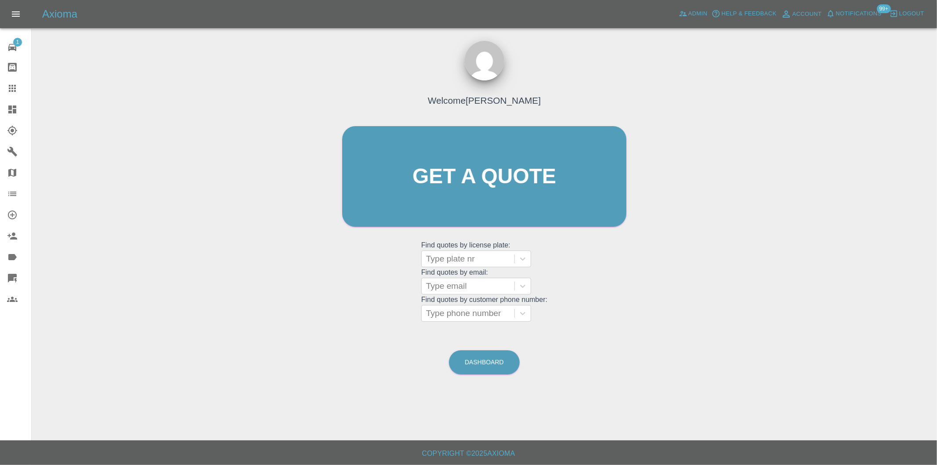
click at [23, 114] on div at bounding box center [19, 109] width 25 height 11
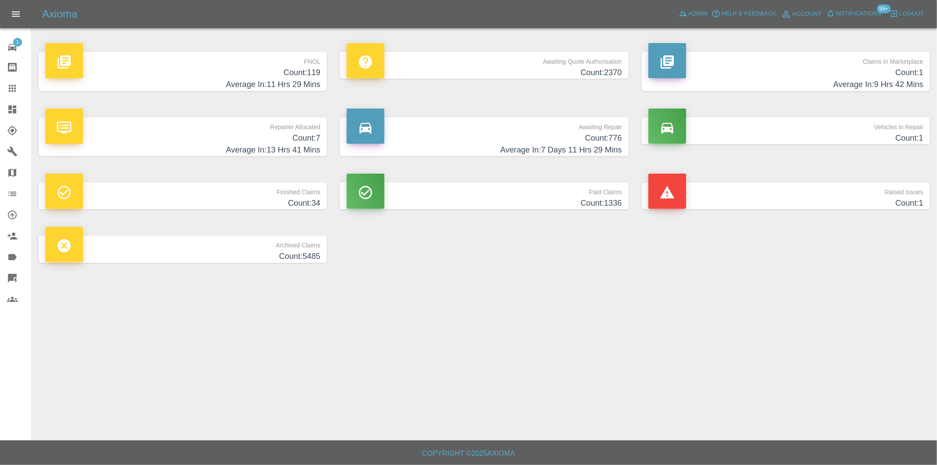
click at [292, 79] on h4 "Average In: 11 Hrs 29 Mins" at bounding box center [182, 85] width 275 height 12
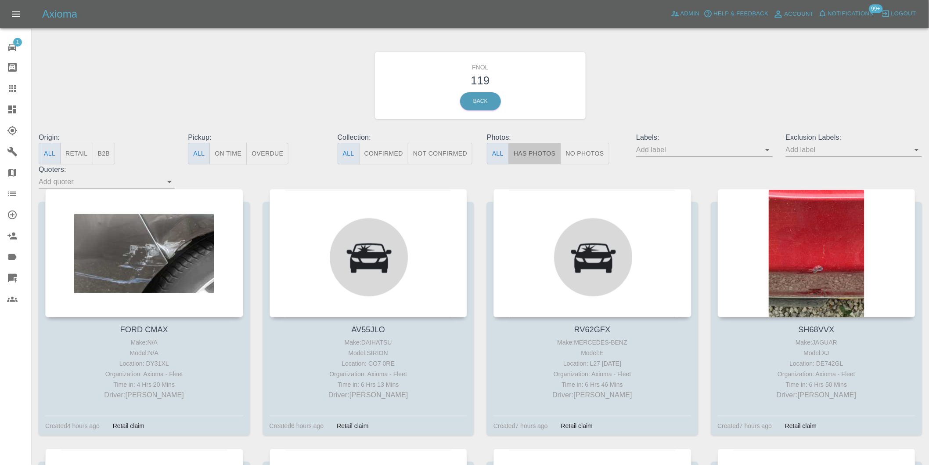
click at [522, 153] on button "Has Photos" at bounding box center [535, 154] width 53 height 22
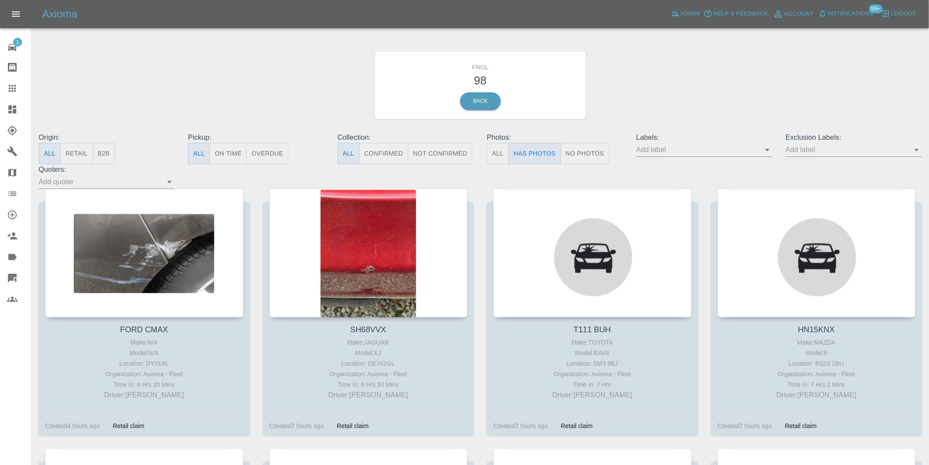
click at [920, 148] on icon "Open" at bounding box center [917, 149] width 11 height 11
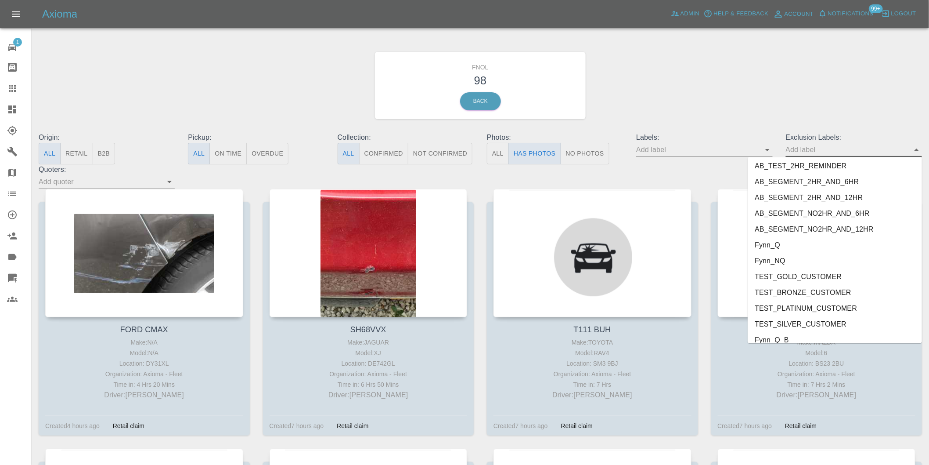
scroll to position [1907, 0]
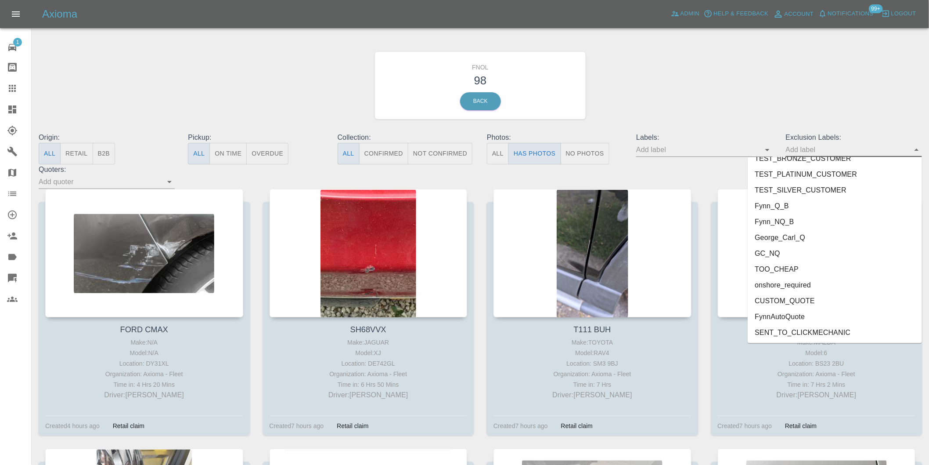
click at [813, 277] on li "onshore_required" at bounding box center [835, 285] width 174 height 16
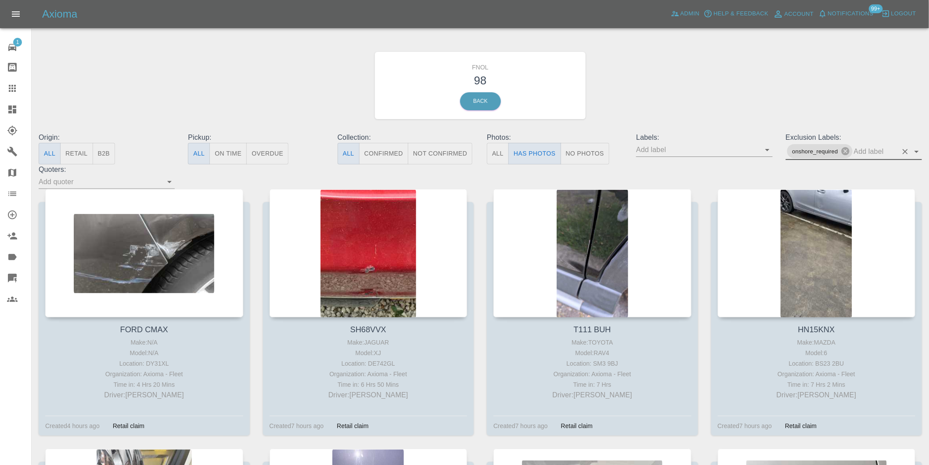
click at [914, 151] on icon "Open" at bounding box center [917, 151] width 11 height 11
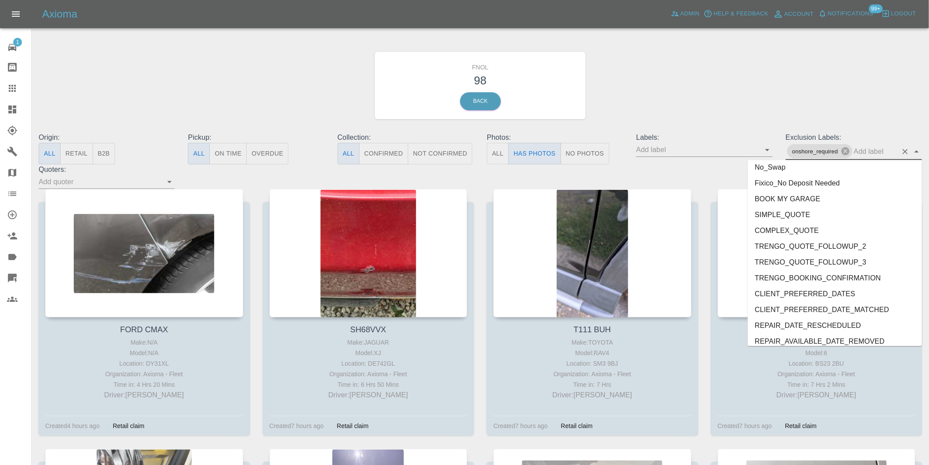
scroll to position [1892, 0]
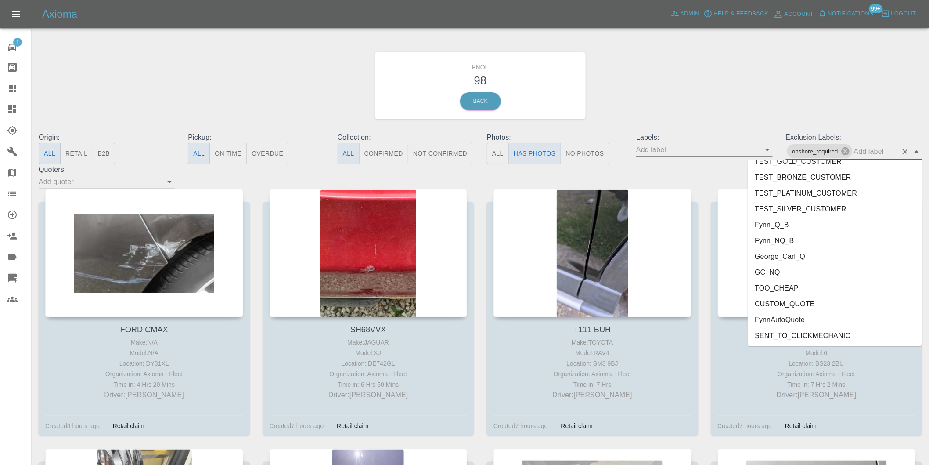
click at [782, 249] on li "George_Carl_Q" at bounding box center [835, 256] width 174 height 16
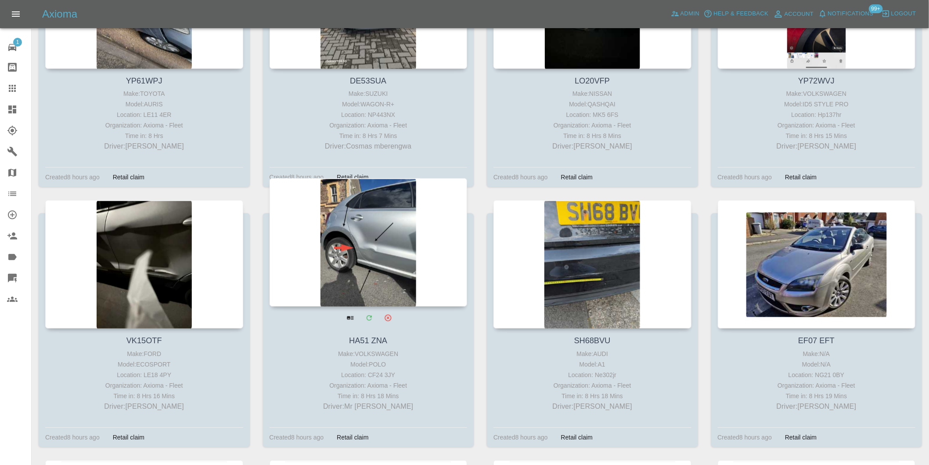
scroll to position [878, 0]
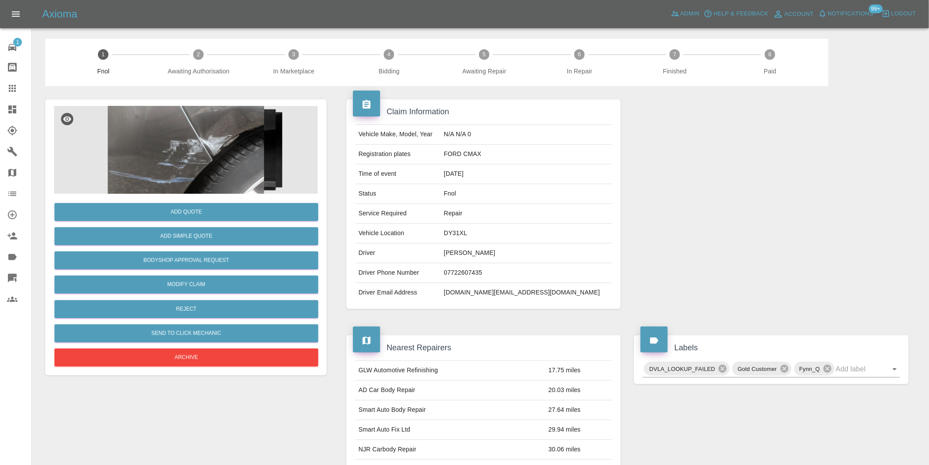
click at [223, 134] on img at bounding box center [186, 150] width 264 height 88
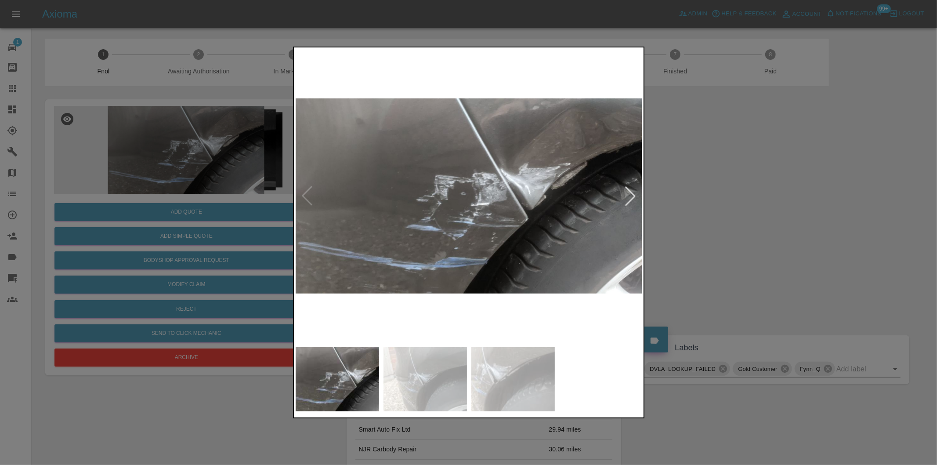
click at [629, 189] on div at bounding box center [630, 195] width 19 height 19
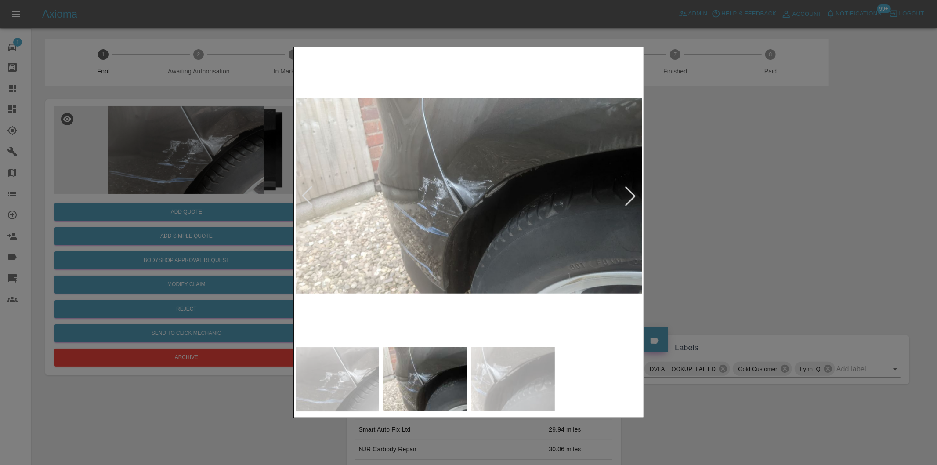
click at [629, 189] on div at bounding box center [630, 195] width 19 height 19
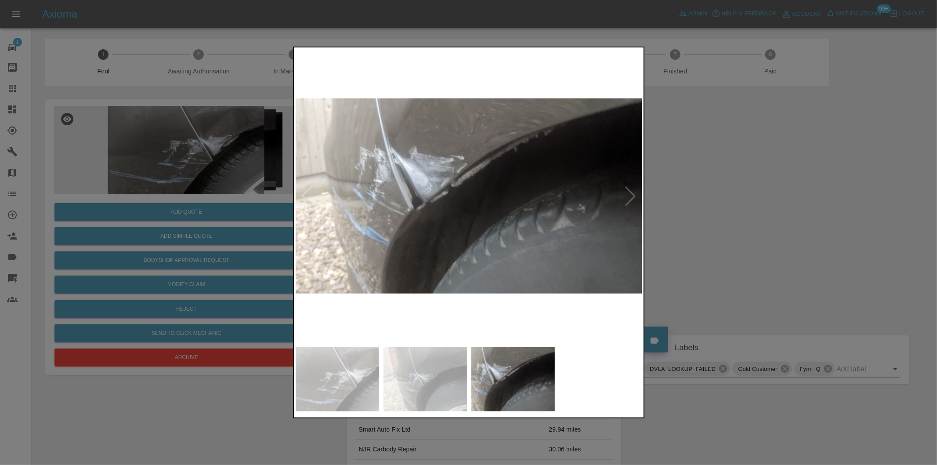
click at [631, 188] on img at bounding box center [469, 195] width 347 height 293
click at [780, 190] on div at bounding box center [468, 232] width 937 height 465
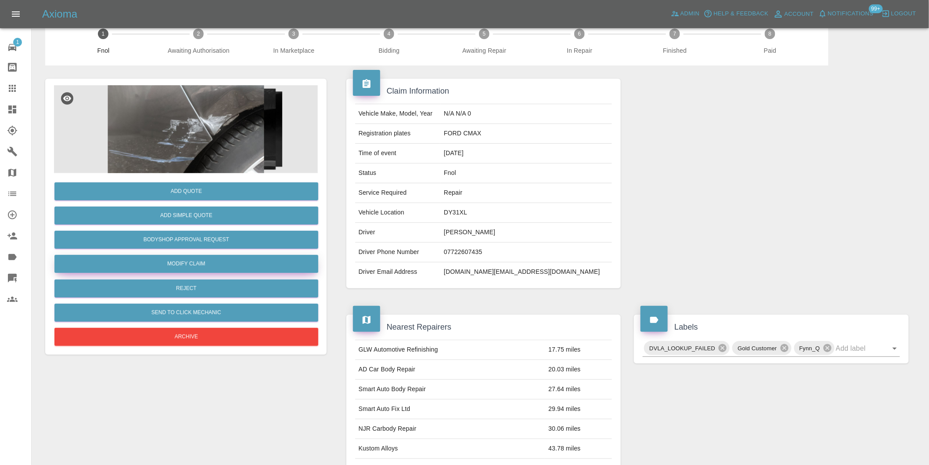
scroll to position [12, 0]
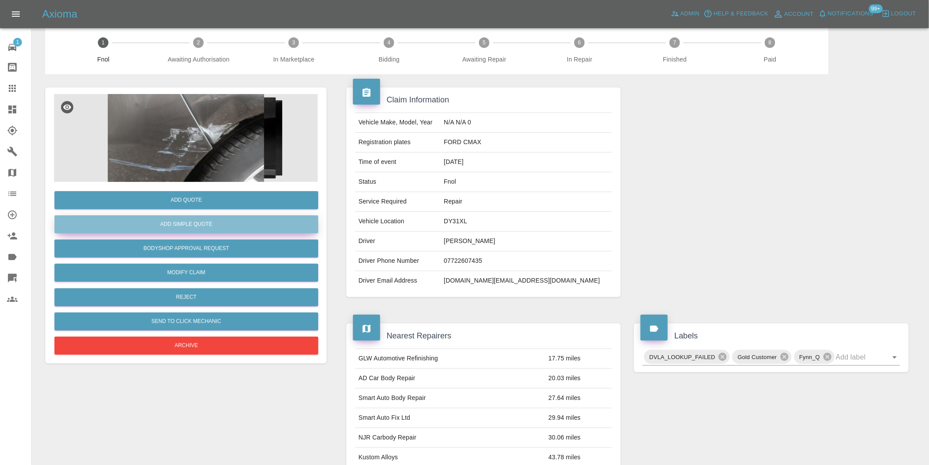
click at [196, 221] on button "Add Simple Quote" at bounding box center [186, 224] width 264 height 18
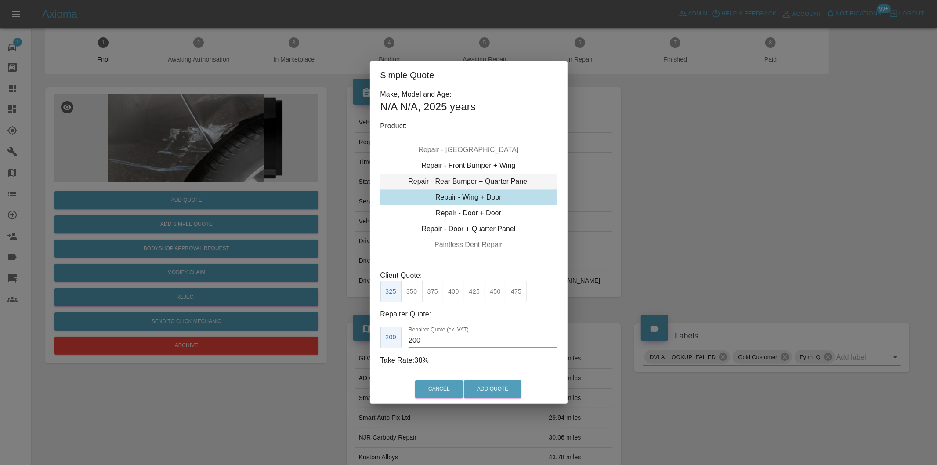
click at [503, 179] on div "Repair - Rear Bumper + Quarter Panel" at bounding box center [468, 181] width 177 height 16
click at [459, 289] on button "375" at bounding box center [454, 292] width 22 height 22
type input "230"
click at [480, 394] on button "Add Quote" at bounding box center [493, 389] width 58 height 18
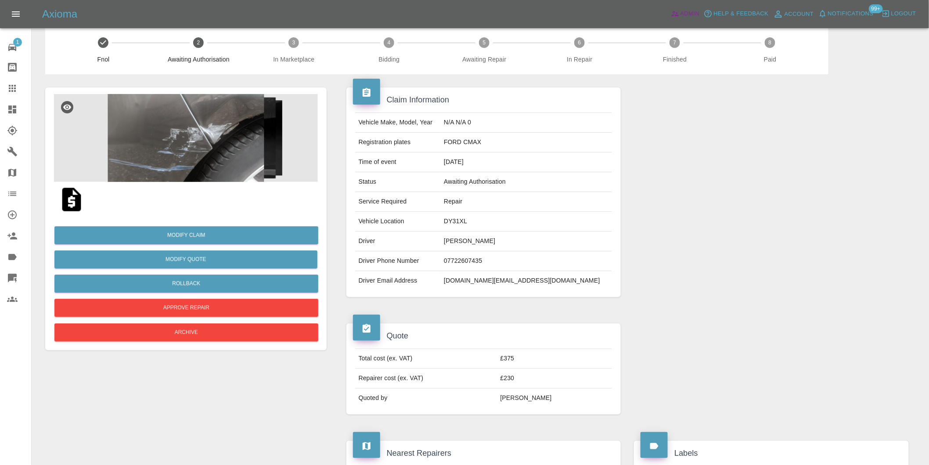
click at [686, 16] on span "Admin" at bounding box center [690, 14] width 19 height 10
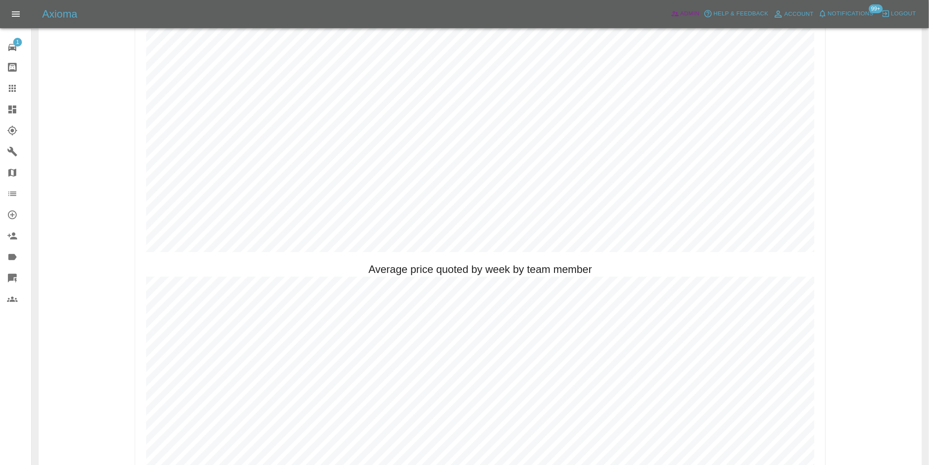
scroll to position [402, 0]
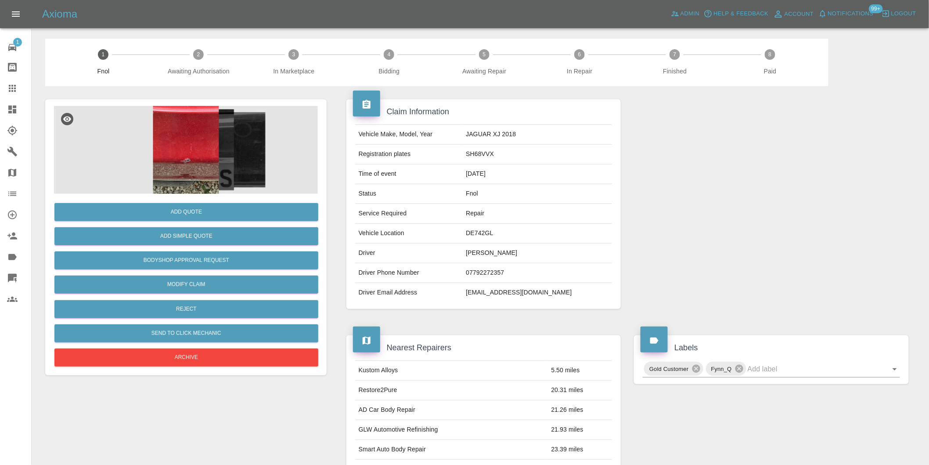
click at [172, 155] on img at bounding box center [186, 150] width 264 height 88
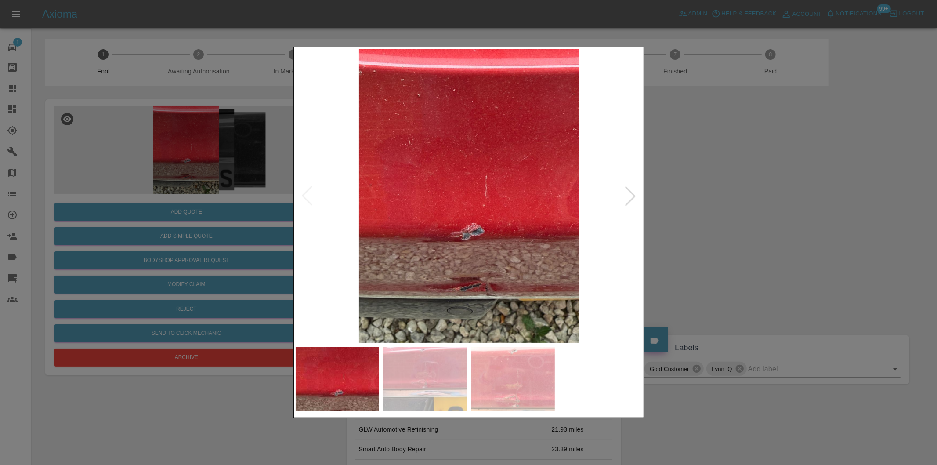
click at [634, 199] on div at bounding box center [630, 195] width 19 height 19
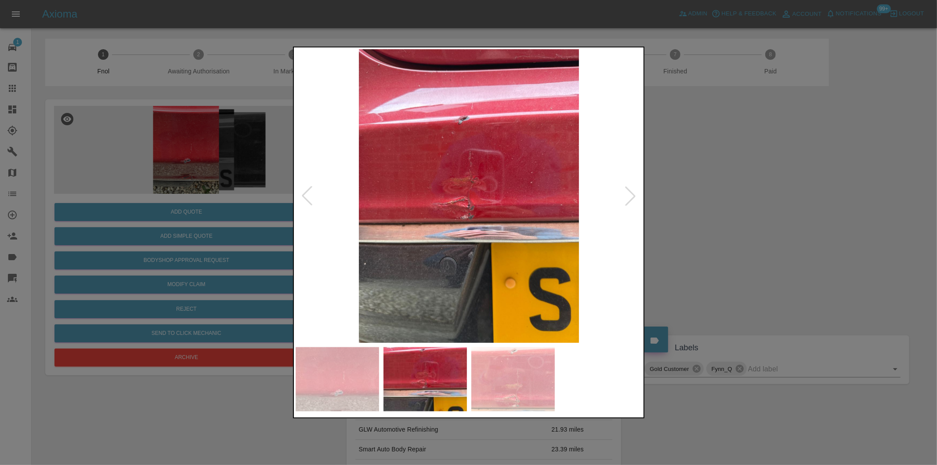
click at [634, 199] on div at bounding box center [630, 195] width 19 height 19
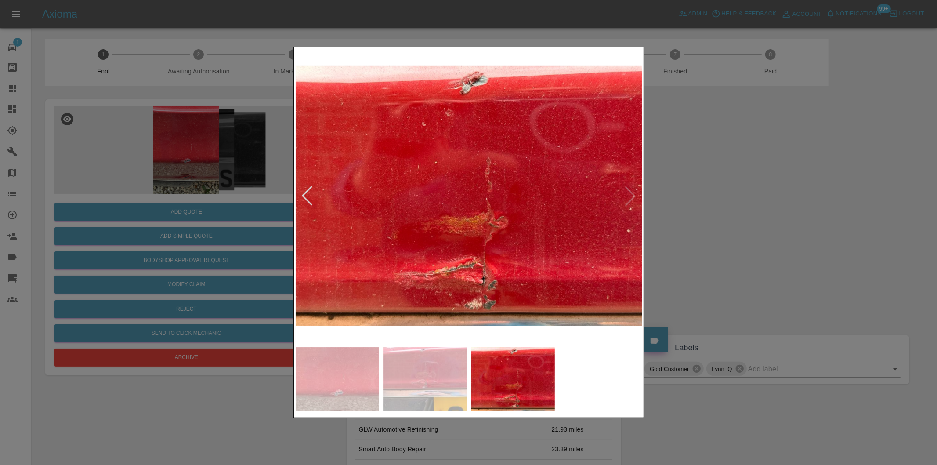
click at [634, 199] on img at bounding box center [469, 195] width 347 height 293
drag, startPoint x: 735, startPoint y: 211, endPoint x: 407, endPoint y: 201, distance: 328.2
click at [734, 212] on div at bounding box center [468, 232] width 937 height 465
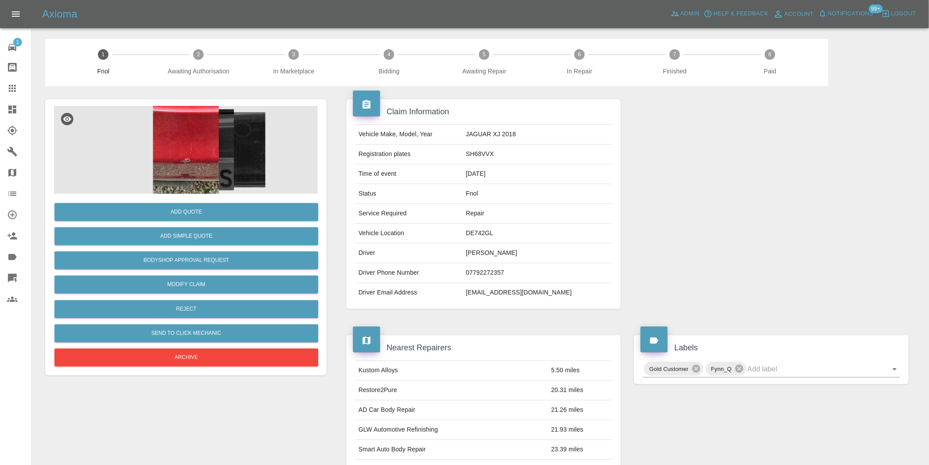
click at [198, 164] on img at bounding box center [186, 150] width 264 height 88
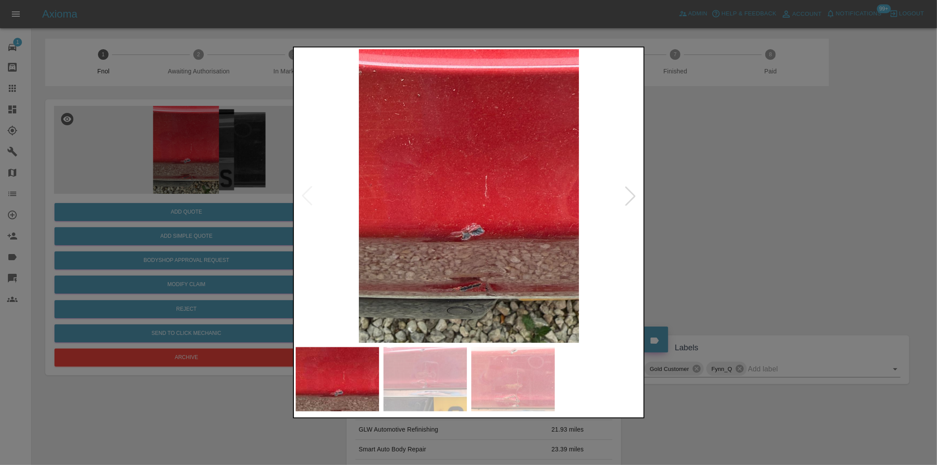
click at [630, 202] on div at bounding box center [630, 195] width 19 height 19
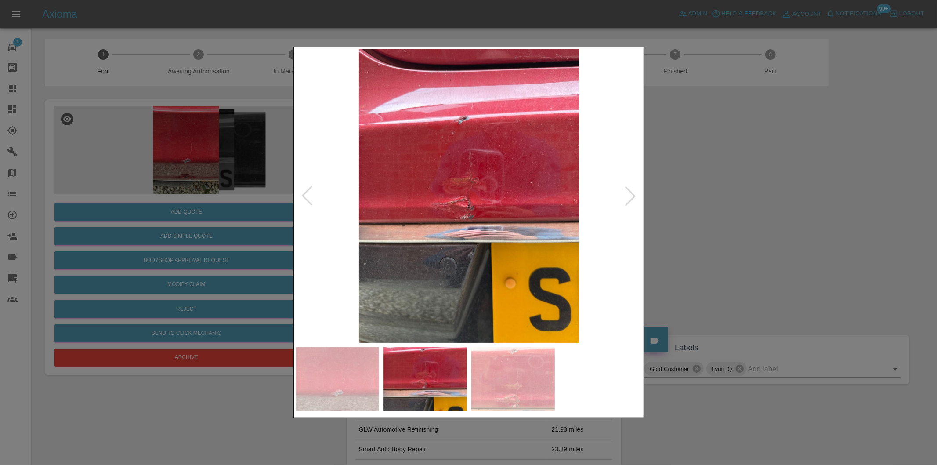
click at [630, 202] on div at bounding box center [630, 195] width 19 height 19
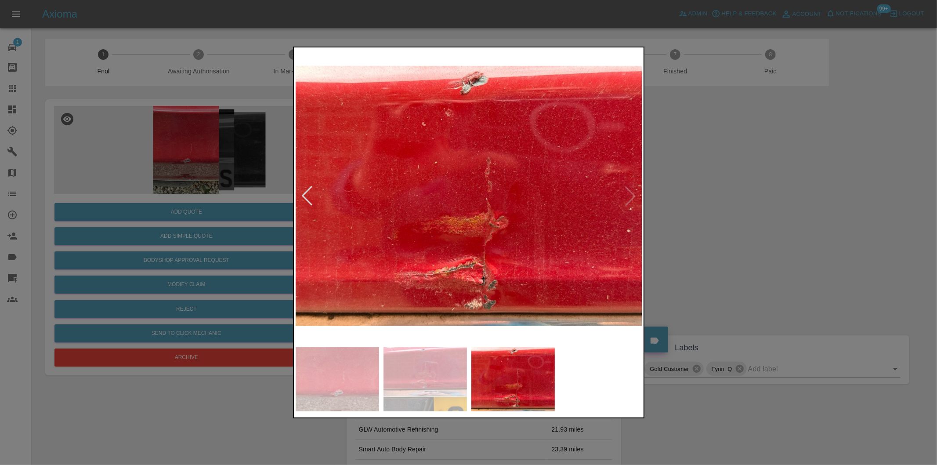
click at [632, 200] on img at bounding box center [469, 195] width 347 height 293
drag, startPoint x: 789, startPoint y: 228, endPoint x: 595, endPoint y: 224, distance: 194.2
click at [788, 228] on div at bounding box center [468, 232] width 937 height 465
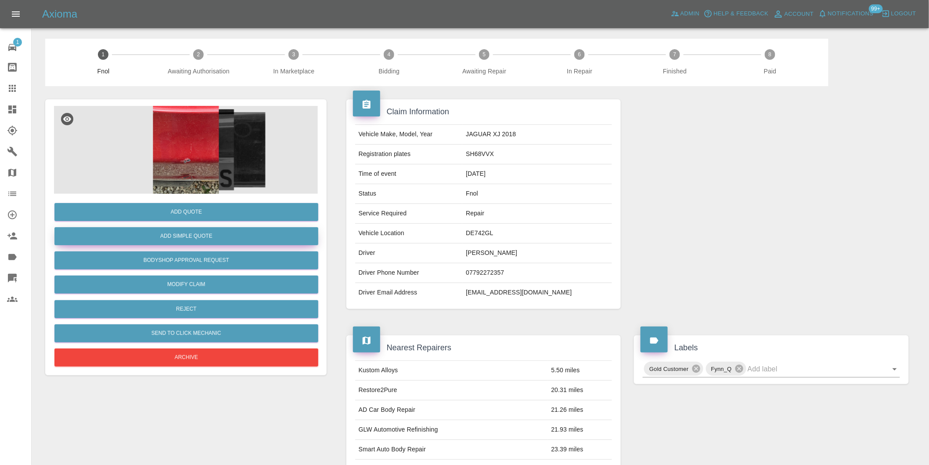
click at [223, 238] on button "Add Simple Quote" at bounding box center [186, 236] width 264 height 18
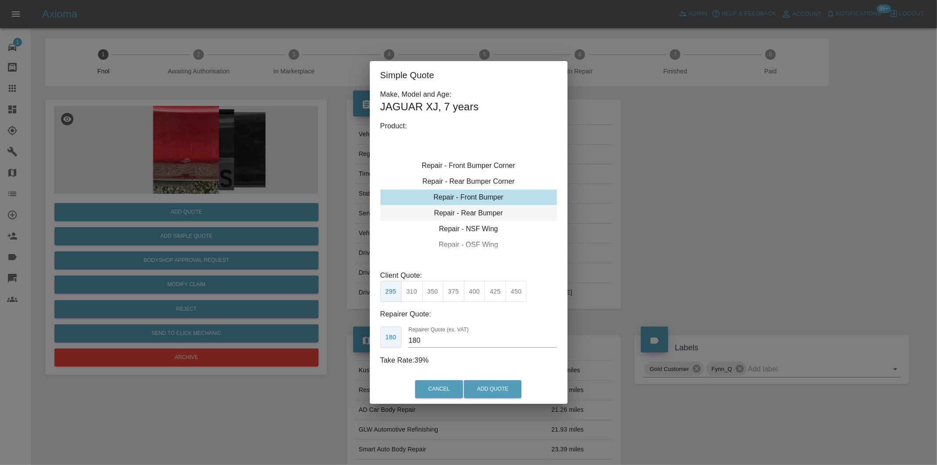
click at [501, 209] on div "Repair - Rear Bumper" at bounding box center [468, 213] width 177 height 16
click at [435, 293] on button "350" at bounding box center [433, 292] width 22 height 22
type input "210"
click at [495, 394] on button "Add Quote" at bounding box center [493, 389] width 58 height 18
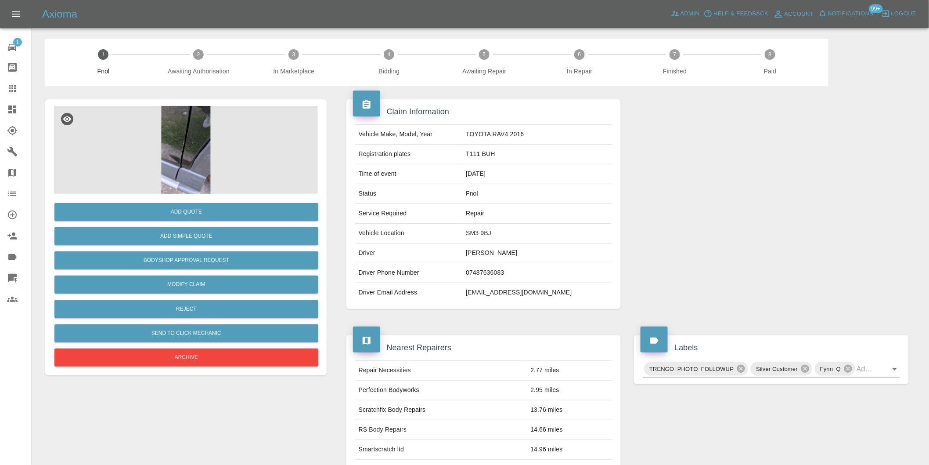
click at [164, 146] on img at bounding box center [186, 150] width 264 height 88
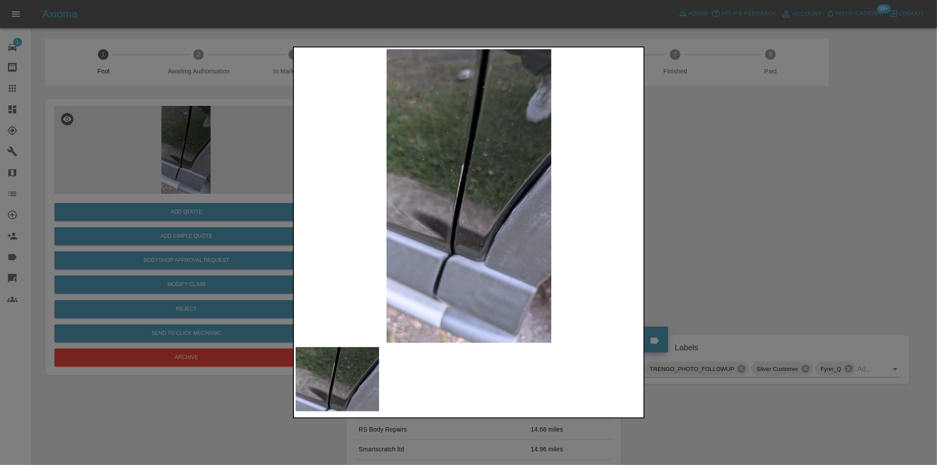
click at [697, 188] on div at bounding box center [468, 232] width 937 height 465
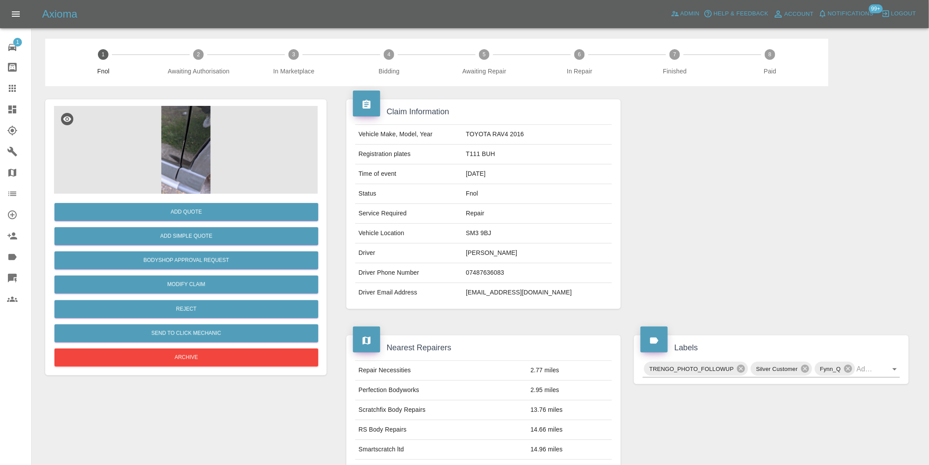
click at [194, 111] on img at bounding box center [186, 150] width 264 height 88
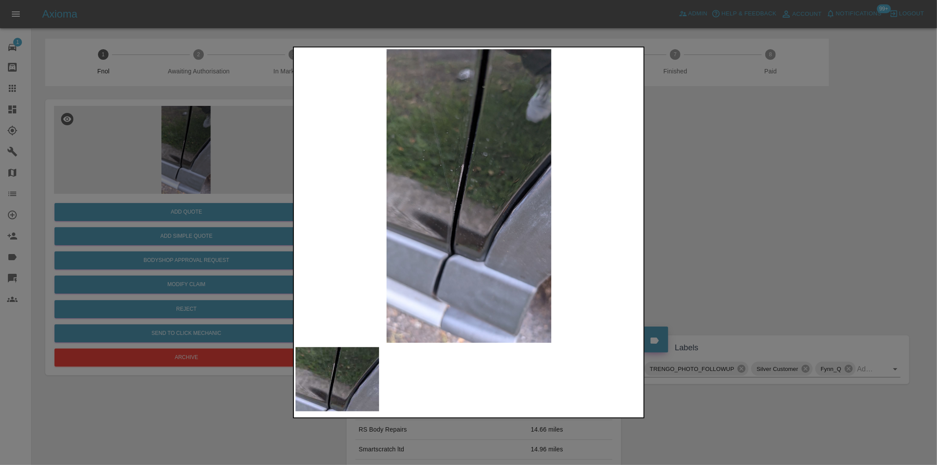
drag, startPoint x: 753, startPoint y: 217, endPoint x: 662, endPoint y: 213, distance: 91.0
click at [753, 216] on div at bounding box center [468, 232] width 937 height 465
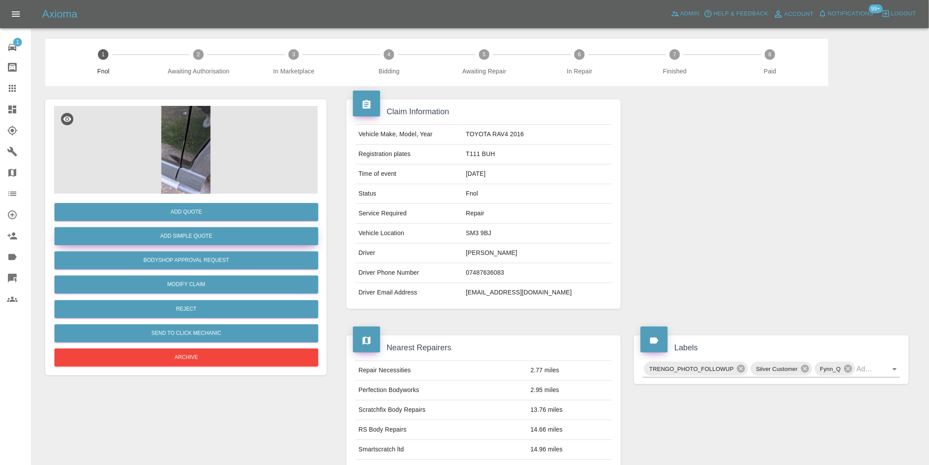
click at [231, 239] on button "Add Simple Quote" at bounding box center [186, 236] width 264 height 18
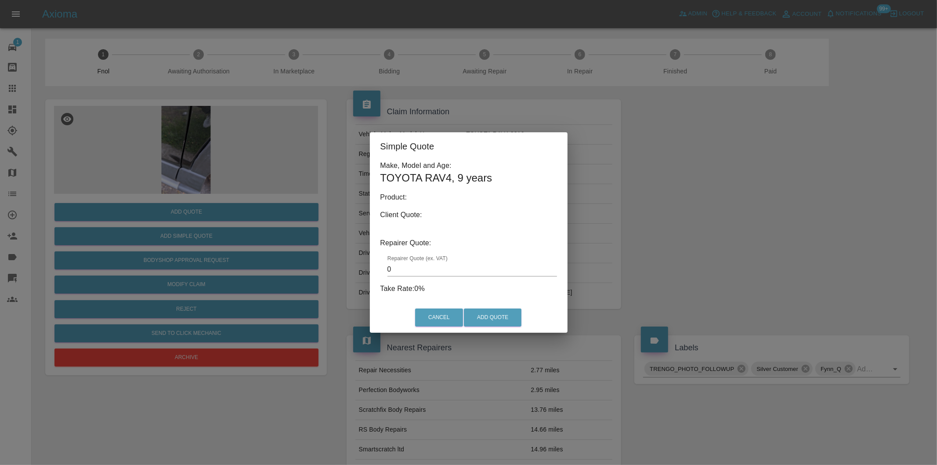
type input "140"
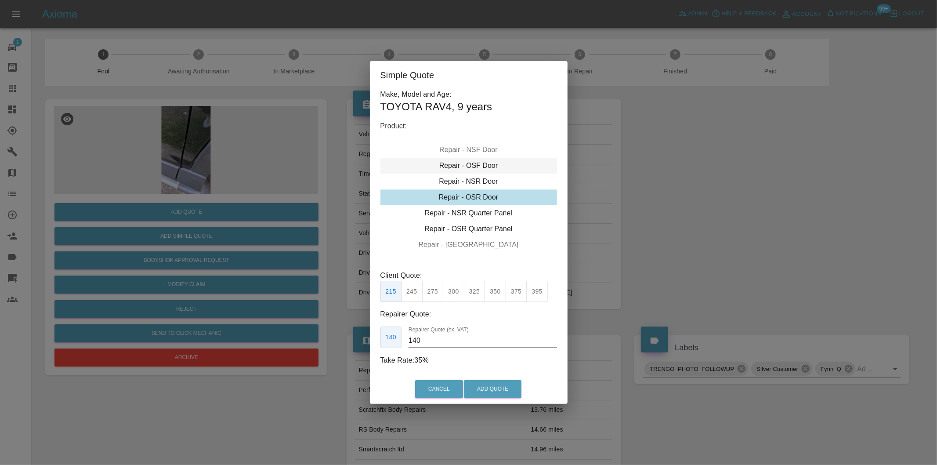
click at [489, 169] on div "Repair - OSF Door" at bounding box center [468, 166] width 177 height 16
click at [494, 387] on button "Add Quote" at bounding box center [493, 389] width 58 height 18
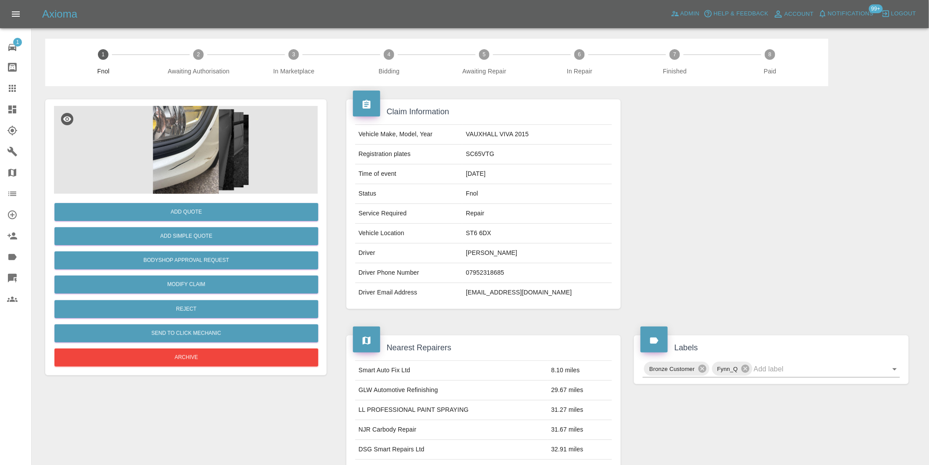
click at [193, 169] on img at bounding box center [186, 150] width 264 height 88
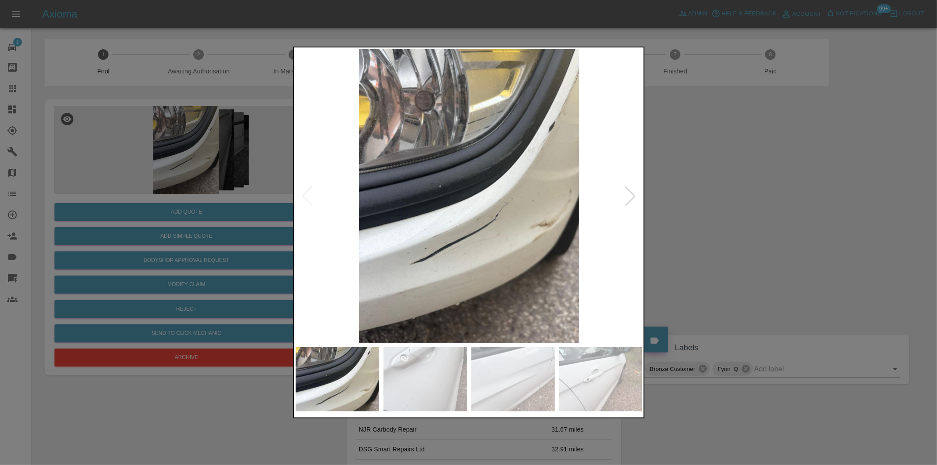
click at [629, 193] on div at bounding box center [630, 195] width 19 height 19
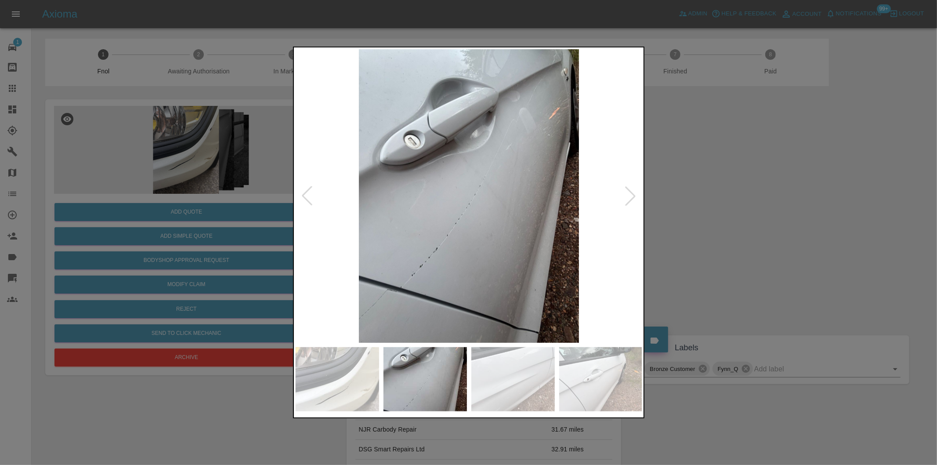
click at [632, 198] on div at bounding box center [630, 195] width 19 height 19
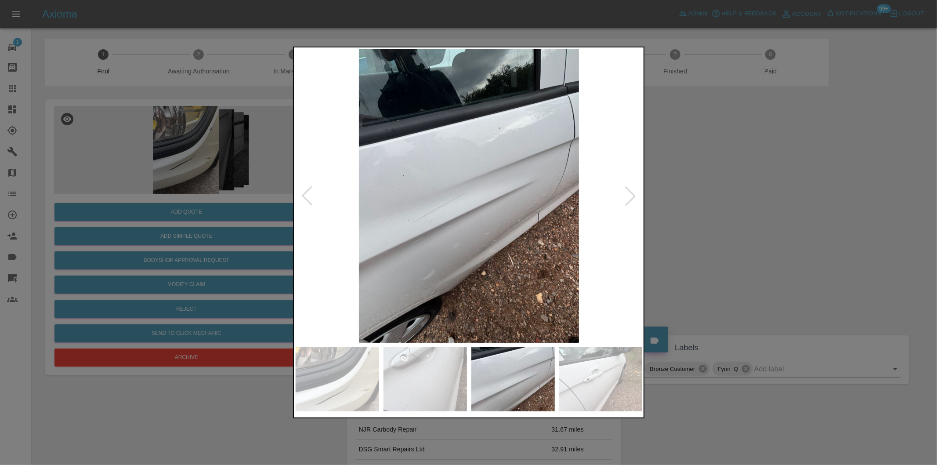
click at [632, 198] on div at bounding box center [630, 195] width 19 height 19
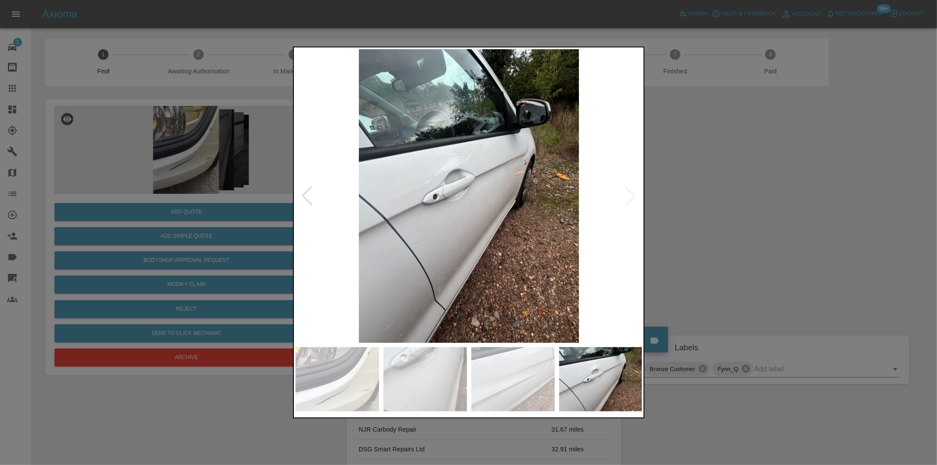
click at [632, 198] on img at bounding box center [469, 195] width 347 height 293
click at [305, 199] on div at bounding box center [306, 195] width 19 height 19
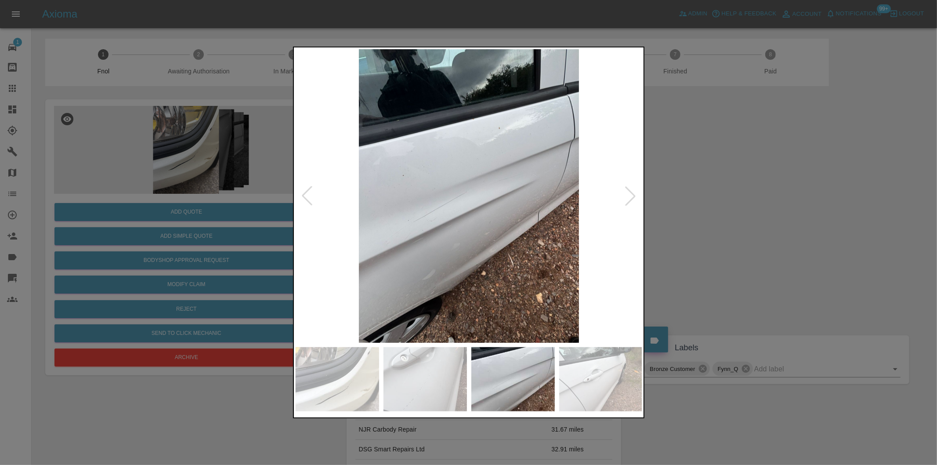
click at [305, 199] on div at bounding box center [306, 195] width 19 height 19
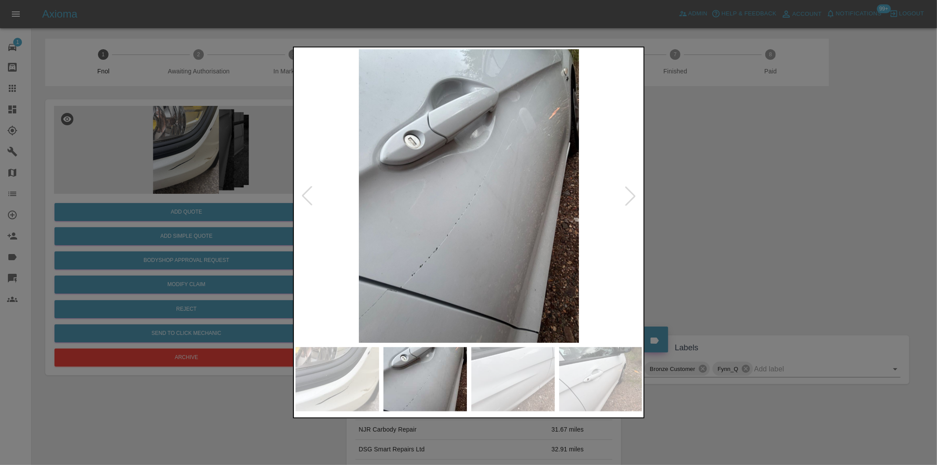
click at [305, 199] on div at bounding box center [306, 195] width 19 height 19
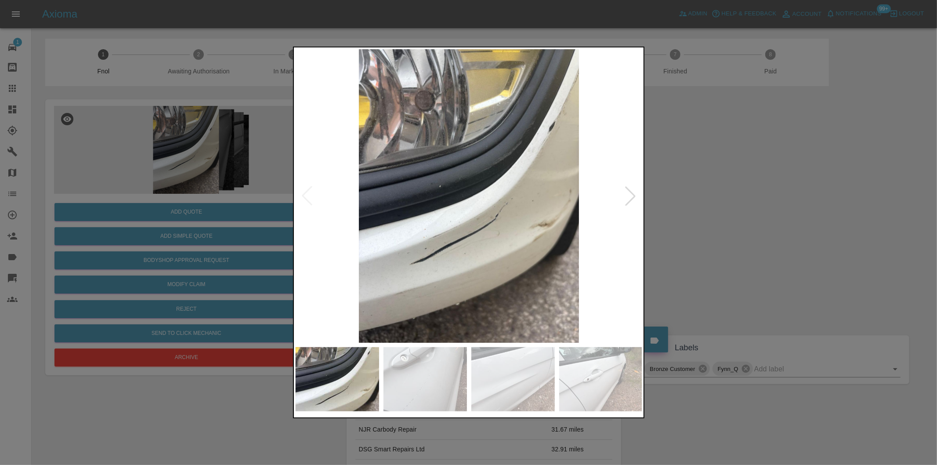
click at [305, 199] on img at bounding box center [469, 195] width 347 height 293
click at [740, 210] on div at bounding box center [468, 232] width 937 height 465
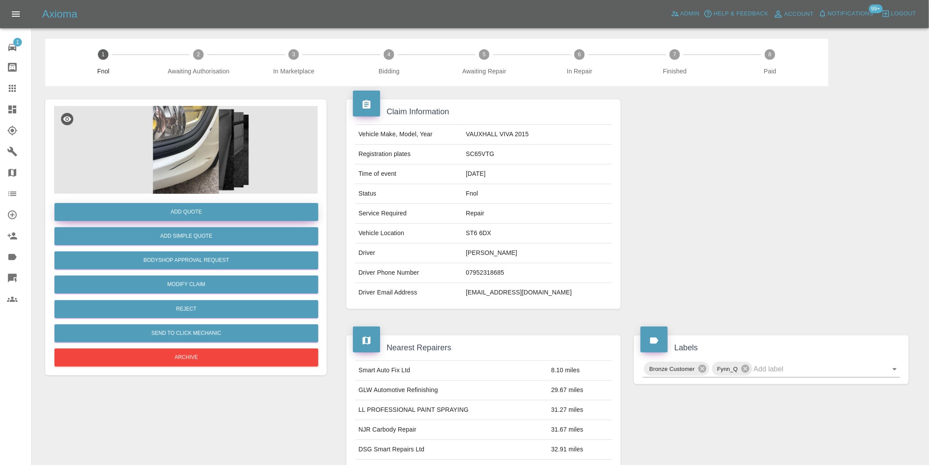
click at [236, 210] on button "Add Quote" at bounding box center [186, 212] width 264 height 18
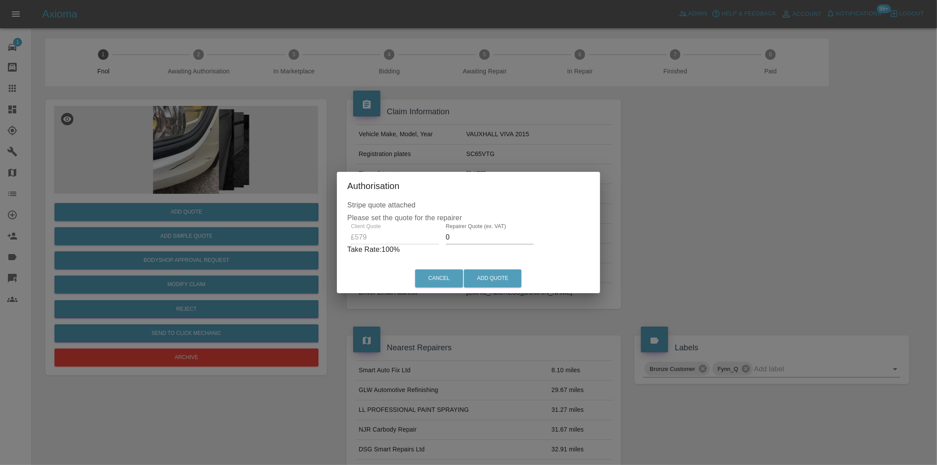
click at [456, 233] on input "0" at bounding box center [490, 237] width 88 height 14
type input "0360"
click at [488, 270] on button "Add Quote" at bounding box center [493, 278] width 58 height 18
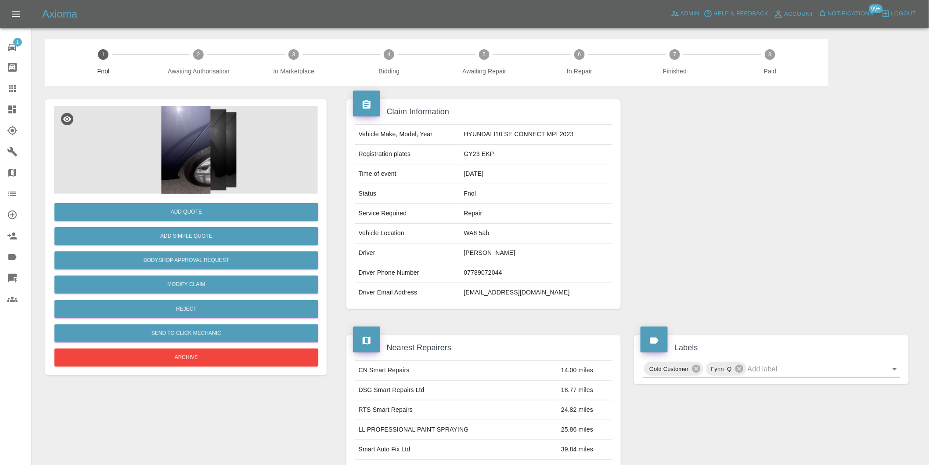
click at [175, 135] on img at bounding box center [186, 150] width 264 height 88
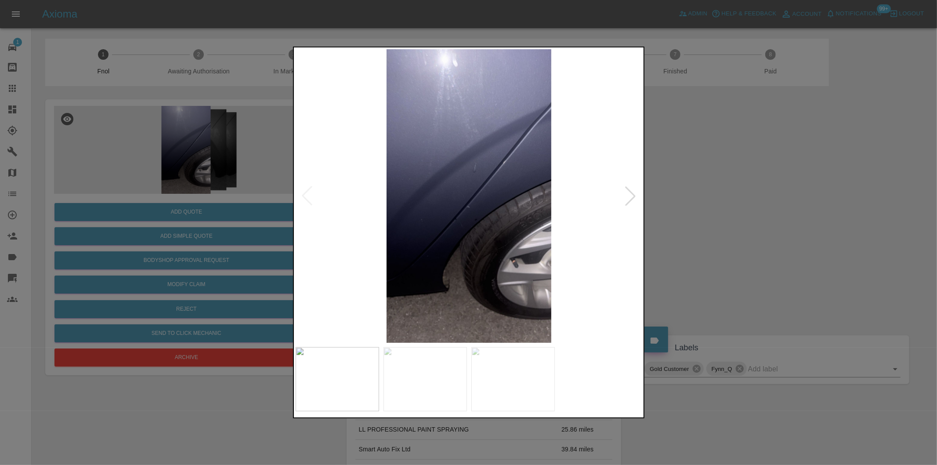
click at [632, 194] on div at bounding box center [630, 195] width 19 height 19
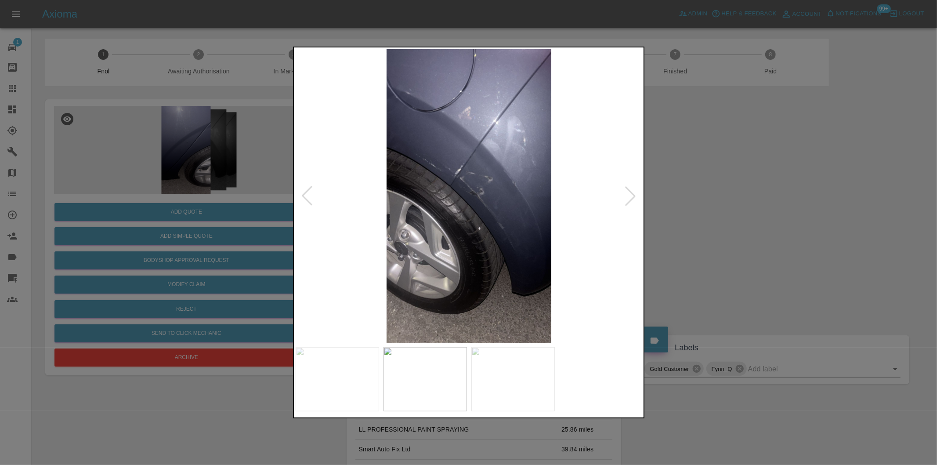
click at [632, 194] on div at bounding box center [630, 195] width 19 height 19
click at [632, 194] on img at bounding box center [469, 195] width 347 height 293
click at [195, 148] on div at bounding box center [468, 232] width 937 height 465
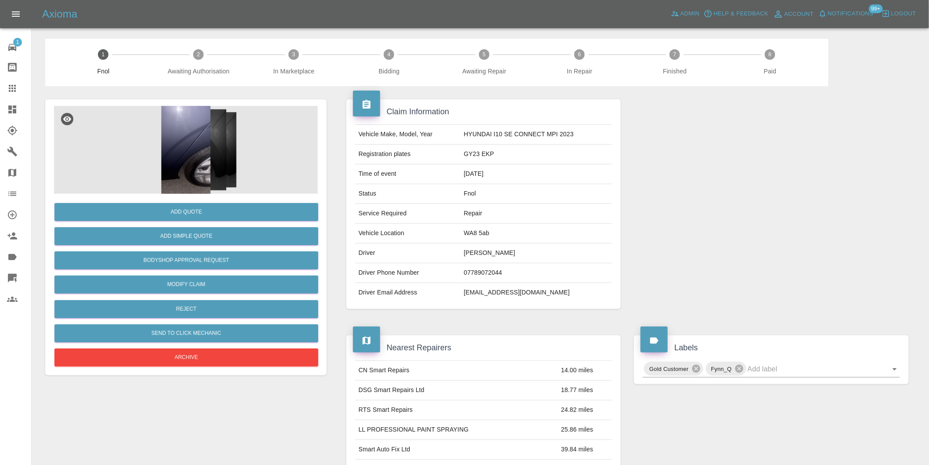
click at [193, 145] on img at bounding box center [186, 150] width 264 height 88
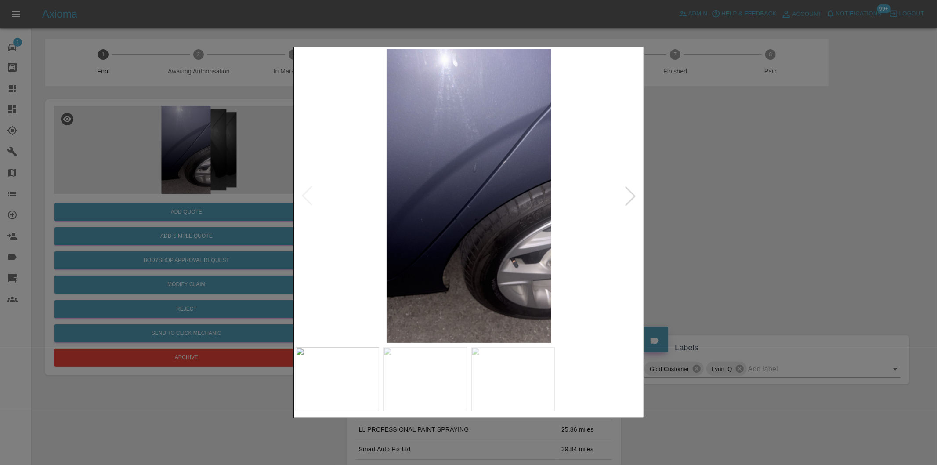
click at [437, 152] on img at bounding box center [469, 195] width 347 height 293
click at [442, 152] on img at bounding box center [469, 195] width 347 height 293
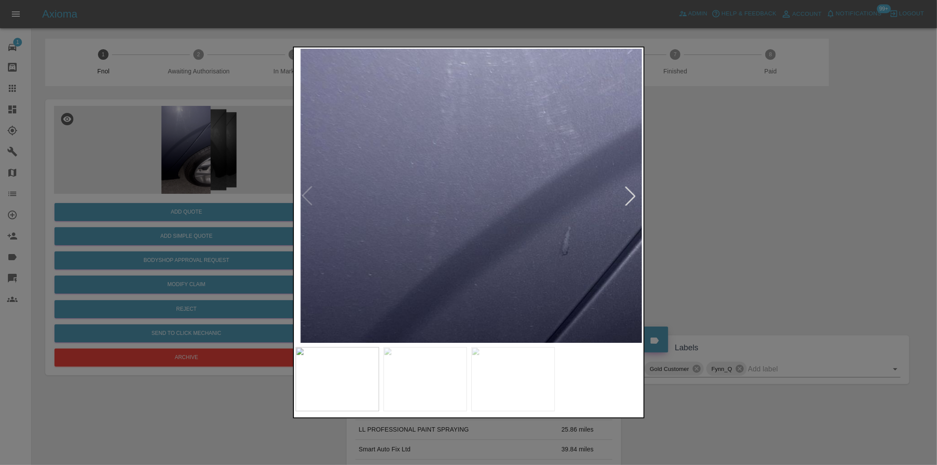
click at [788, 221] on div at bounding box center [468, 232] width 937 height 465
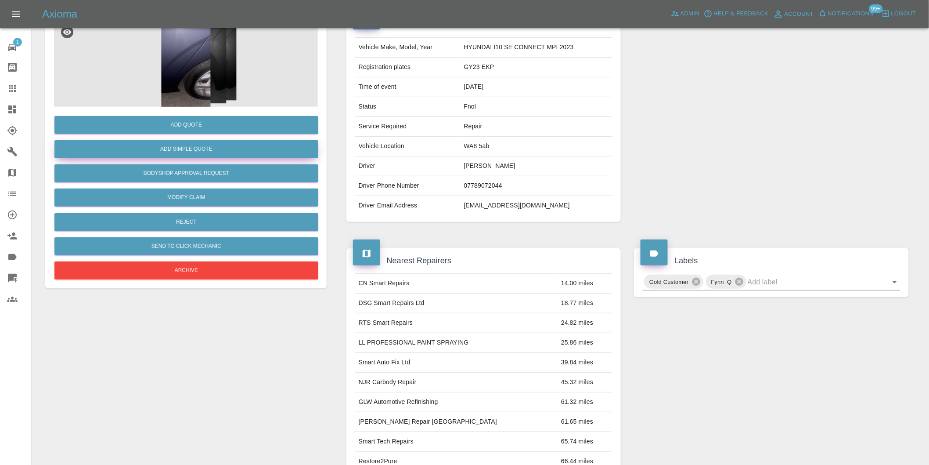
scroll to position [12, 0]
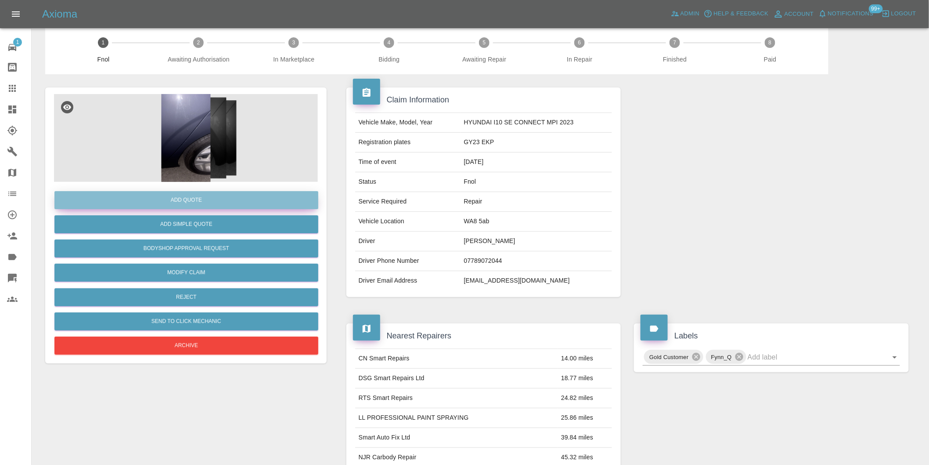
click at [212, 203] on button "Add Quote" at bounding box center [186, 200] width 264 height 18
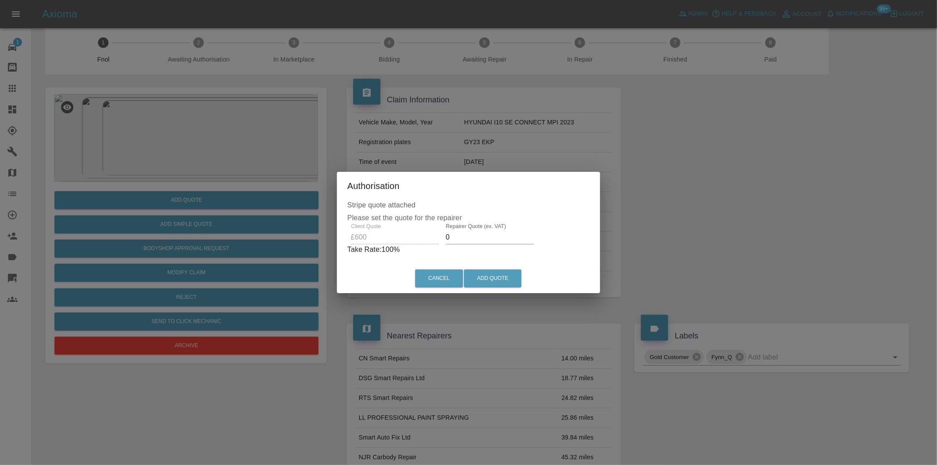
click at [460, 240] on input "0" at bounding box center [490, 237] width 88 height 14
type input "0380"
click at [484, 277] on button "Add Quote" at bounding box center [493, 278] width 58 height 18
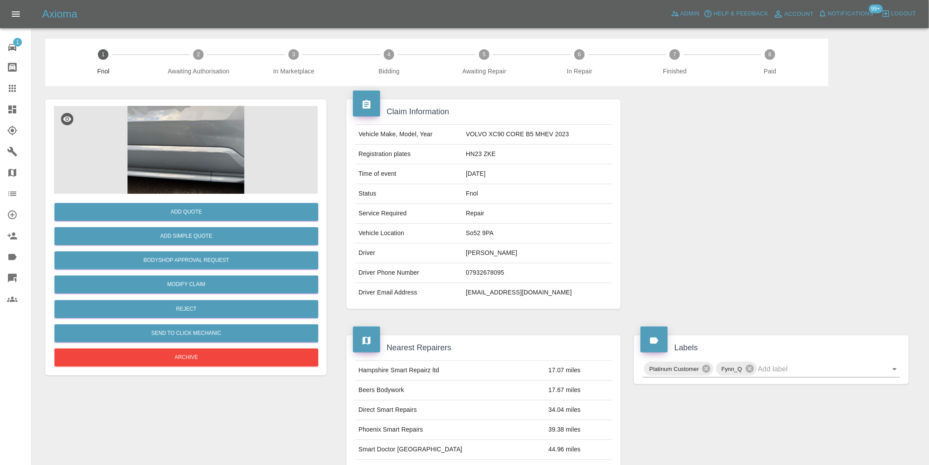
click at [213, 136] on img at bounding box center [186, 150] width 264 height 88
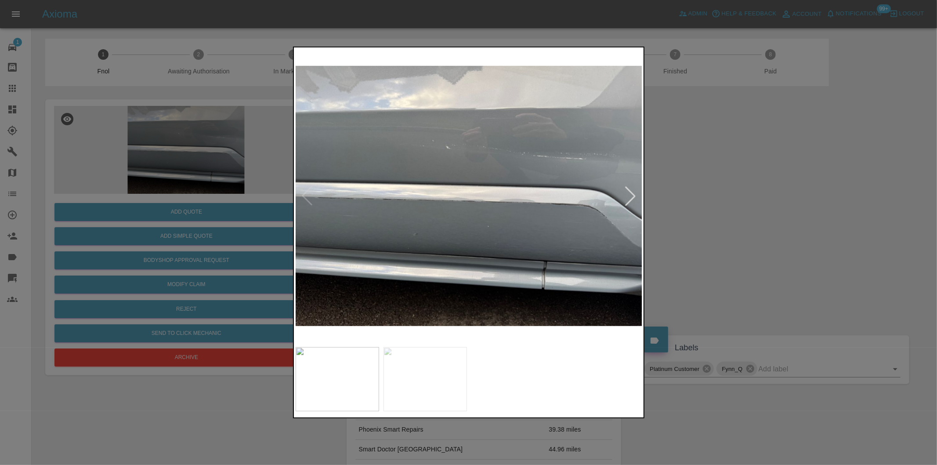
click at [629, 197] on div at bounding box center [630, 195] width 19 height 19
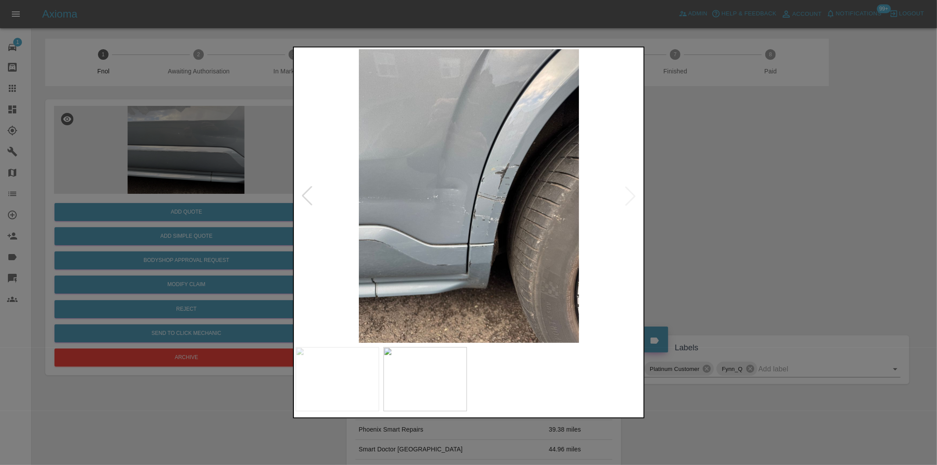
click at [629, 197] on img at bounding box center [469, 195] width 347 height 293
click at [724, 216] on div at bounding box center [468, 232] width 937 height 465
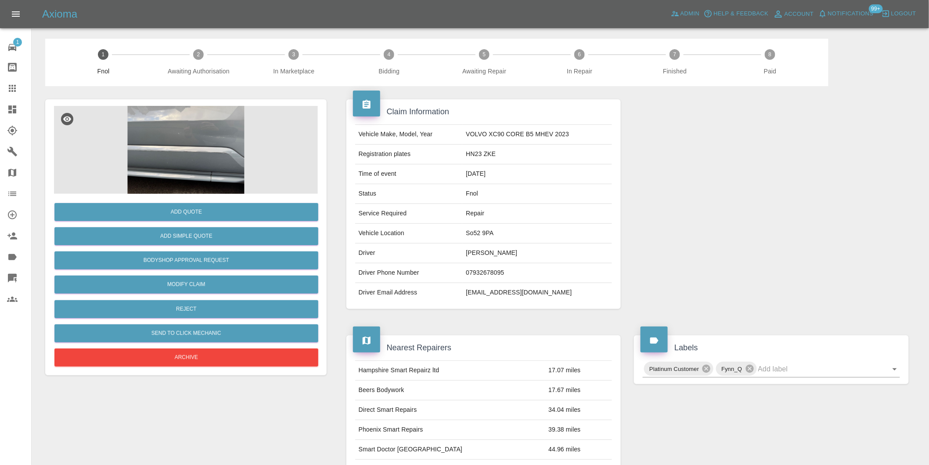
click at [189, 122] on img at bounding box center [186, 150] width 264 height 88
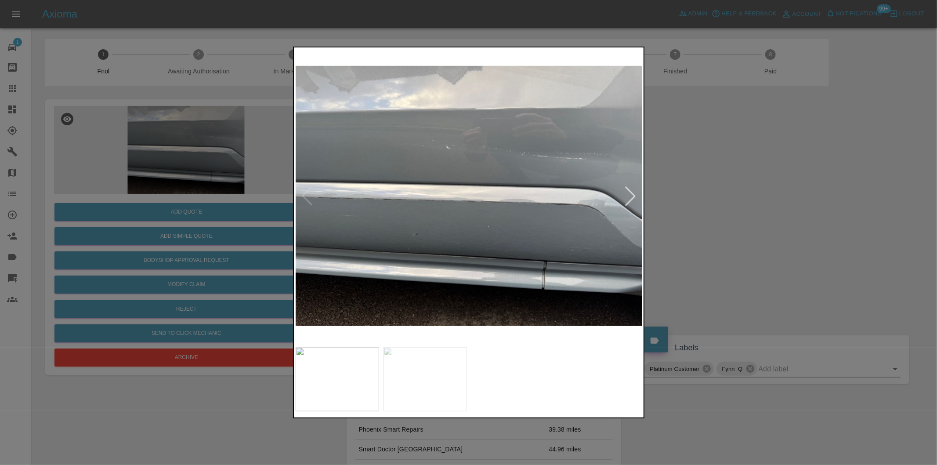
click at [630, 198] on div at bounding box center [630, 195] width 19 height 19
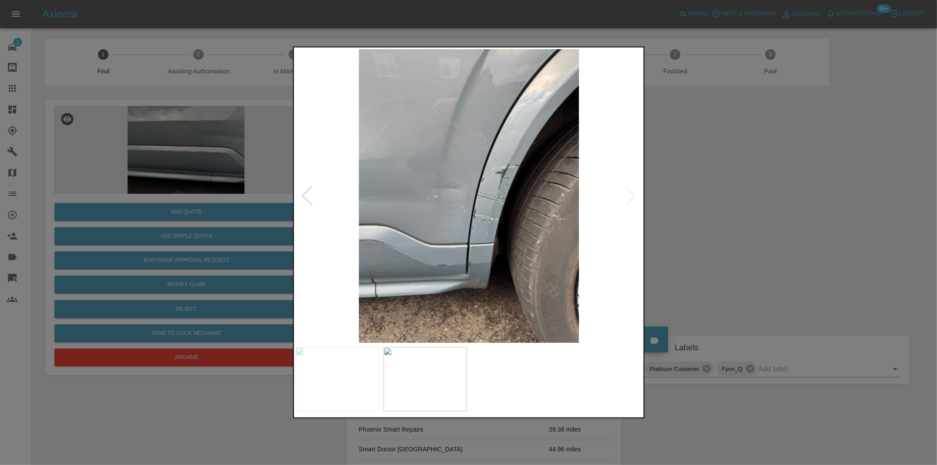
click at [477, 262] on img at bounding box center [469, 195] width 347 height 293
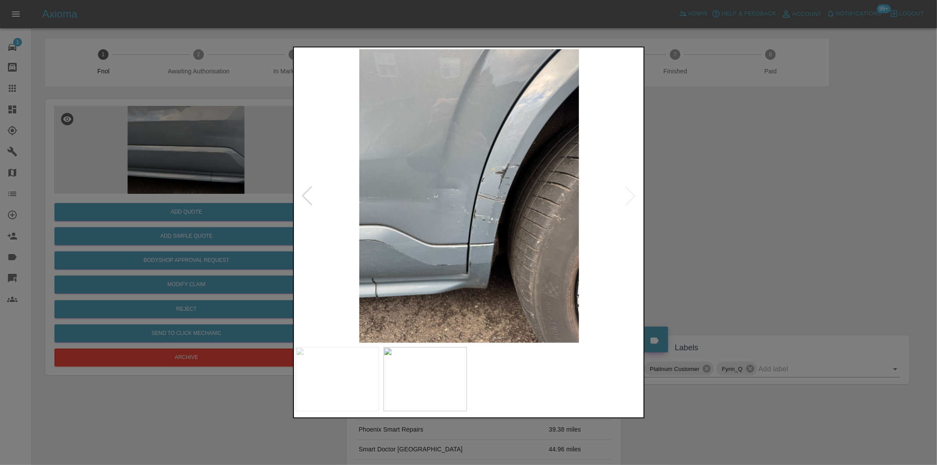
click at [726, 223] on div at bounding box center [468, 232] width 937 height 465
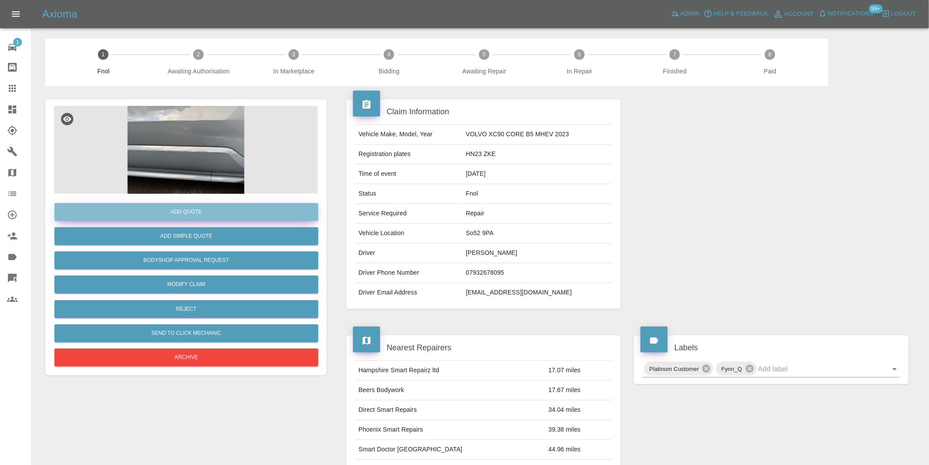
click at [195, 220] on button "Add Quote" at bounding box center [186, 212] width 264 height 18
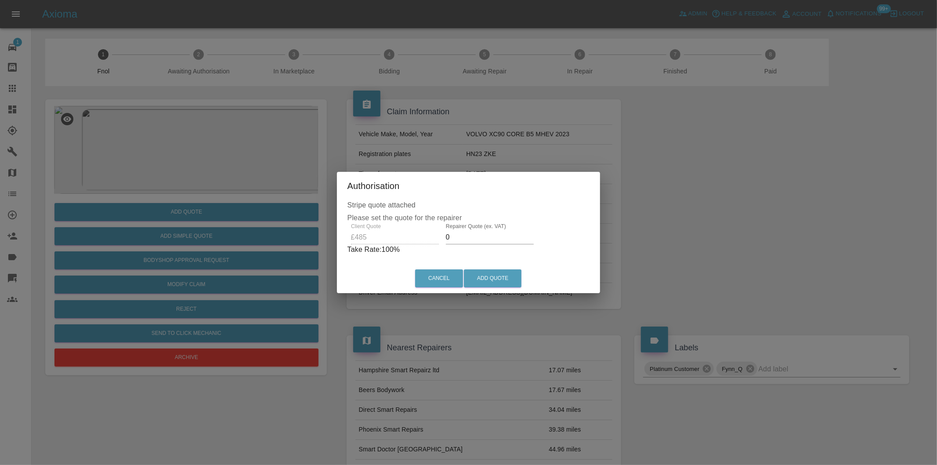
click at [482, 240] on input "0" at bounding box center [490, 237] width 88 height 14
type input "0300"
click at [492, 271] on button "Add Quote" at bounding box center [493, 278] width 58 height 18
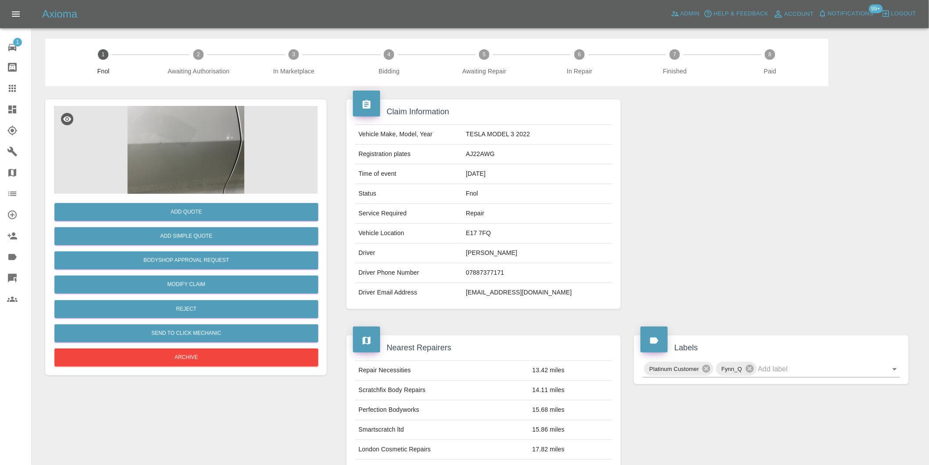
click at [212, 143] on img at bounding box center [186, 150] width 264 height 88
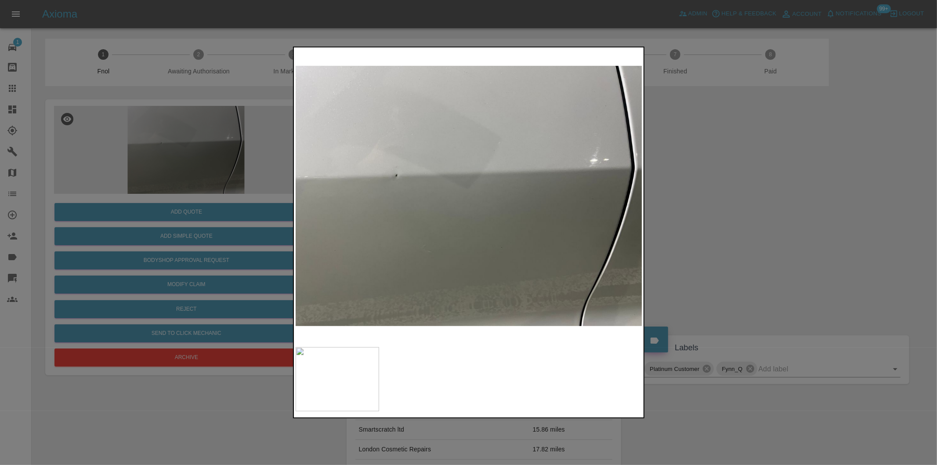
click at [754, 184] on div at bounding box center [468, 232] width 937 height 465
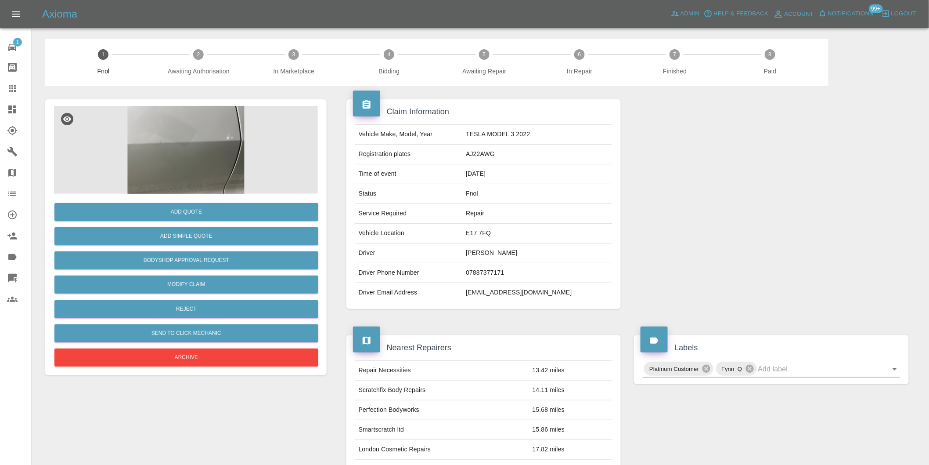
click at [217, 156] on img at bounding box center [186, 150] width 264 height 88
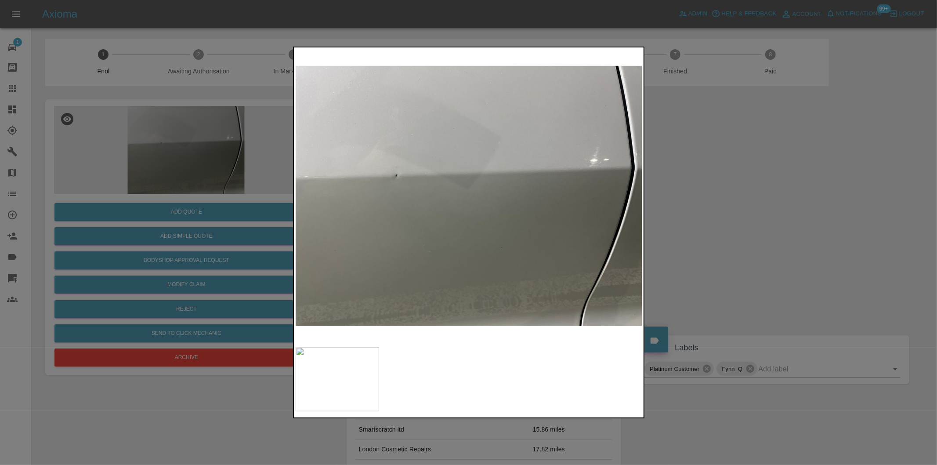
click at [708, 213] on div at bounding box center [468, 232] width 937 height 465
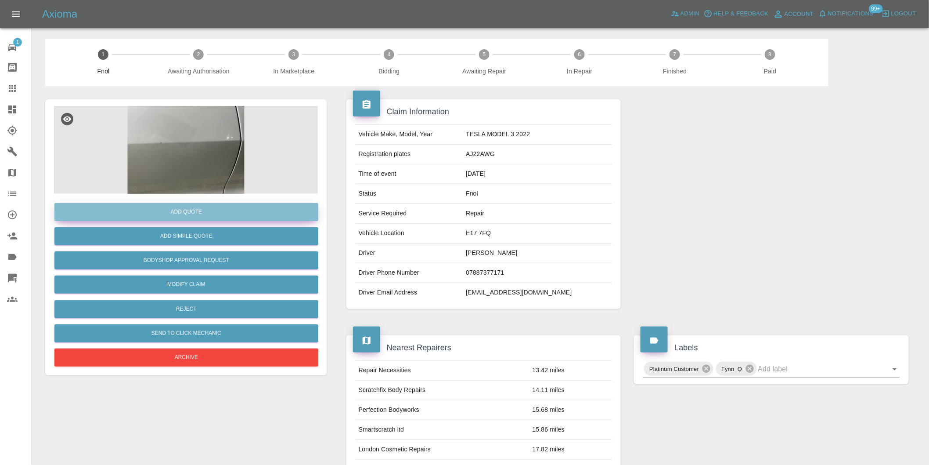
click at [182, 216] on button "Add Quote" at bounding box center [186, 212] width 264 height 18
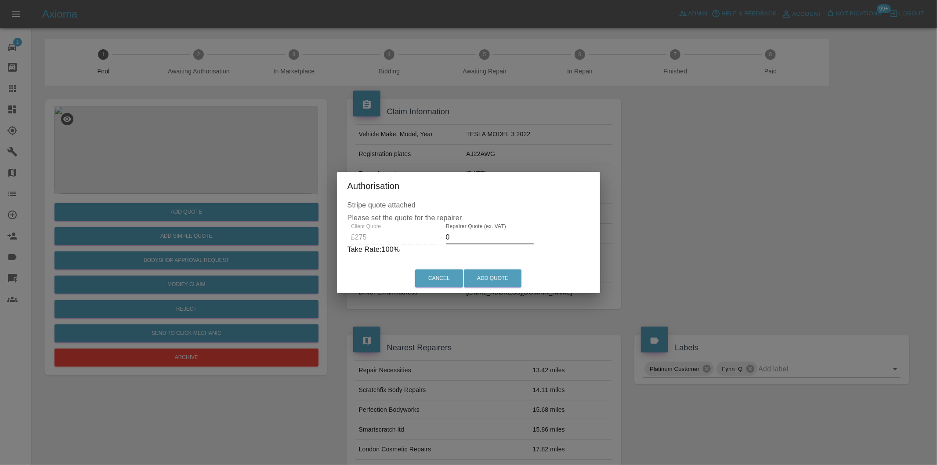
click at [458, 238] on input "0" at bounding box center [490, 237] width 88 height 14
type input "0170"
click at [484, 274] on button "Add Quote" at bounding box center [493, 278] width 58 height 18
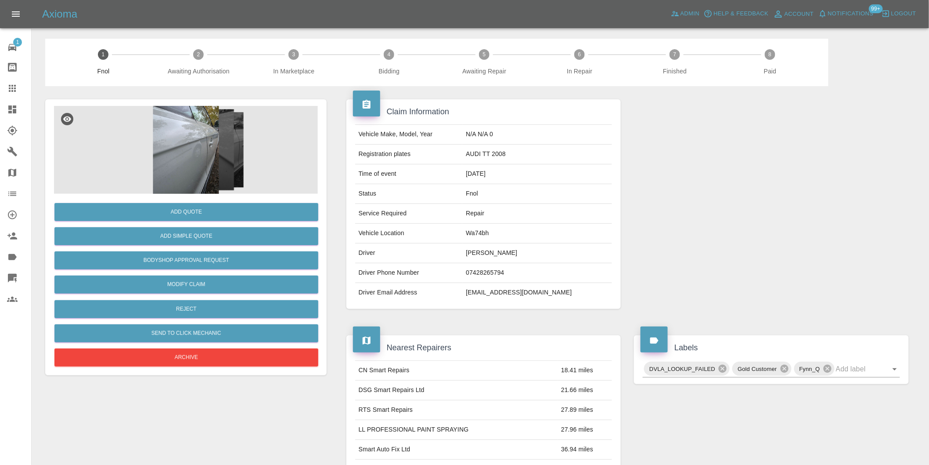
click at [216, 133] on img at bounding box center [186, 150] width 264 height 88
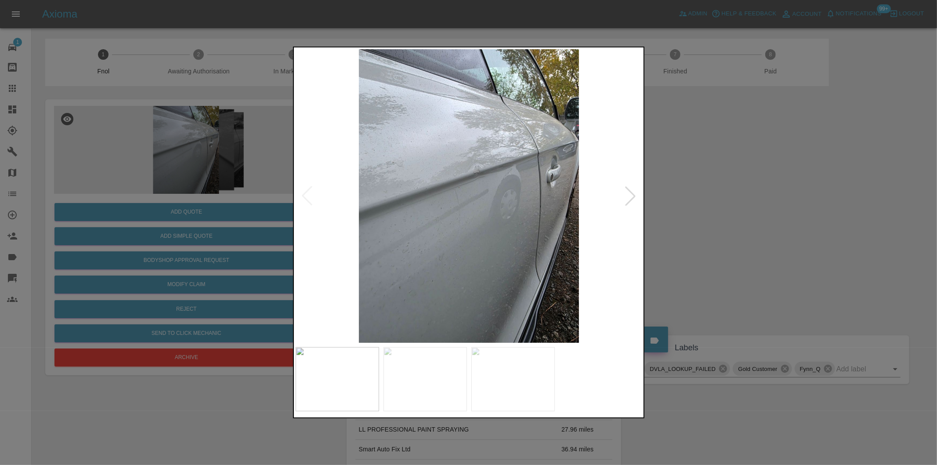
click at [630, 193] on div at bounding box center [630, 195] width 19 height 19
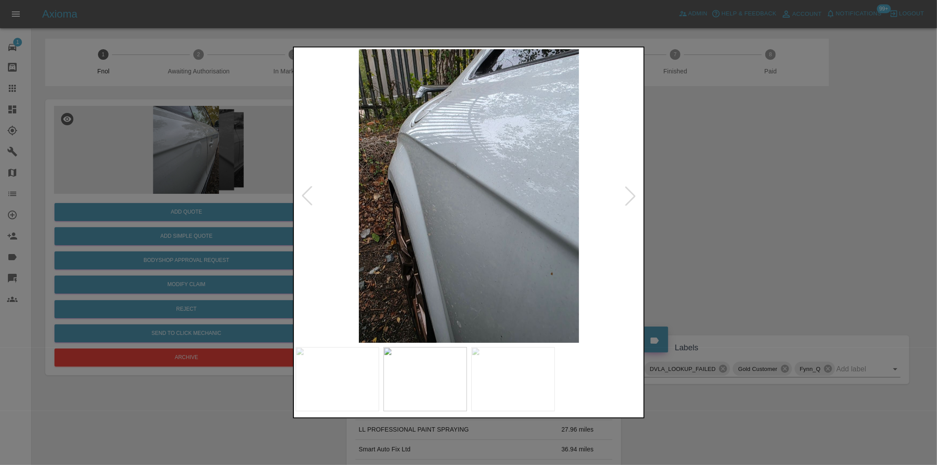
click at [630, 193] on div at bounding box center [630, 195] width 19 height 19
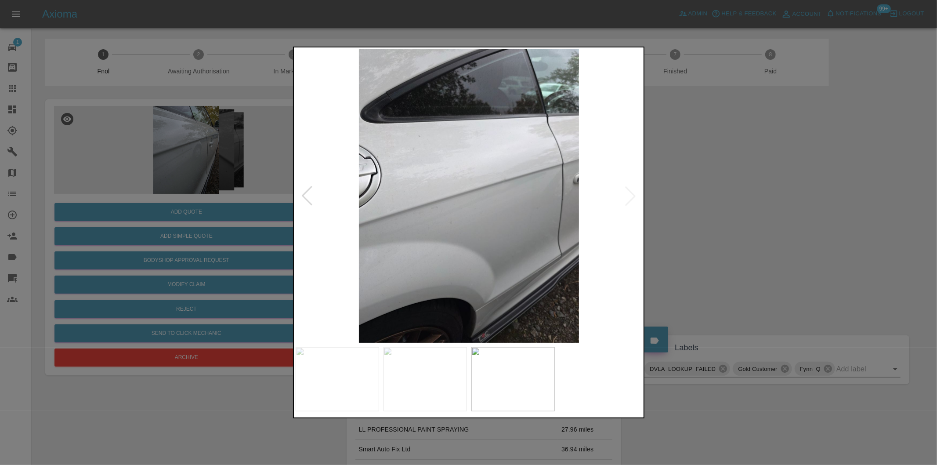
click at [630, 193] on img at bounding box center [469, 195] width 347 height 293
click at [307, 192] on div at bounding box center [306, 195] width 19 height 19
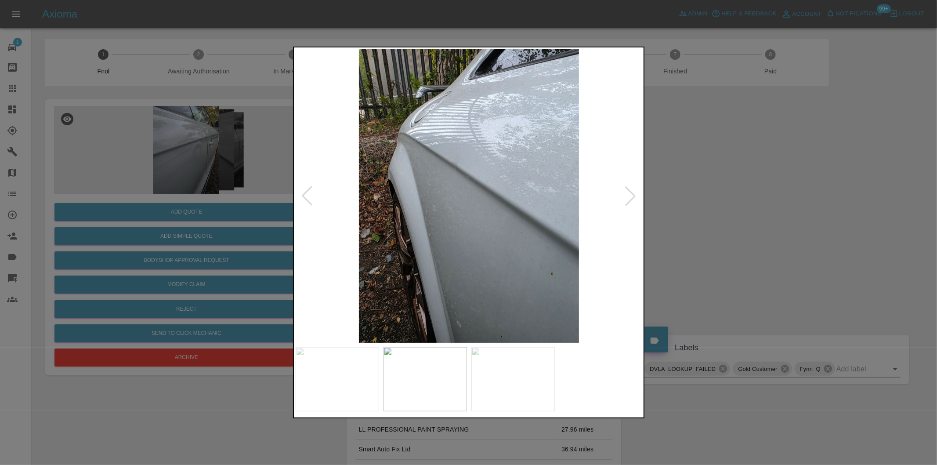
click at [307, 192] on div at bounding box center [306, 195] width 19 height 19
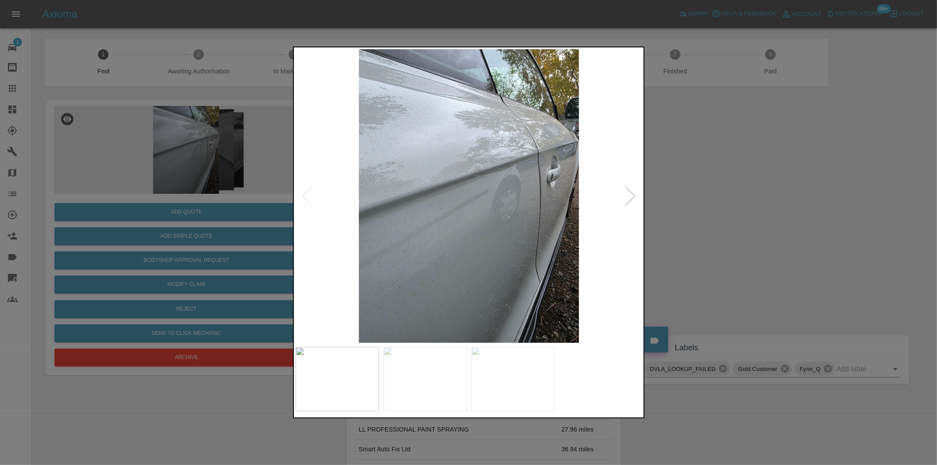
click at [488, 168] on img at bounding box center [469, 195] width 347 height 293
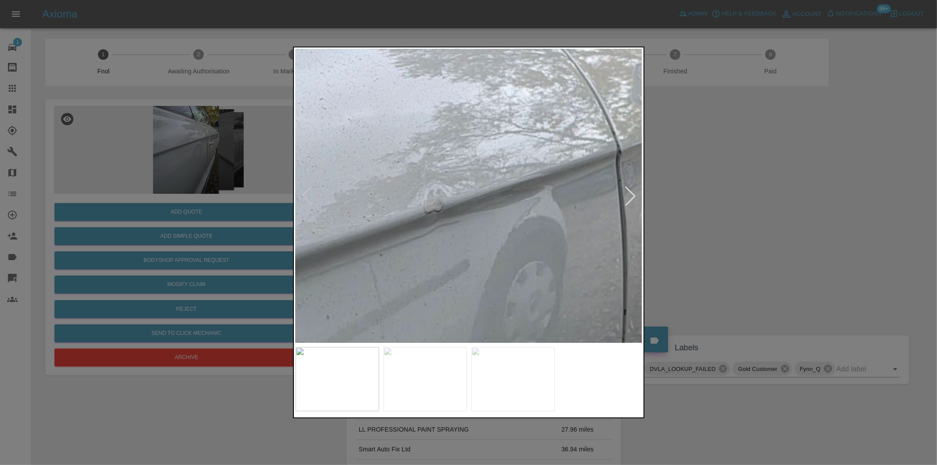
click at [488, 168] on img at bounding box center [410, 280] width 1041 height 880
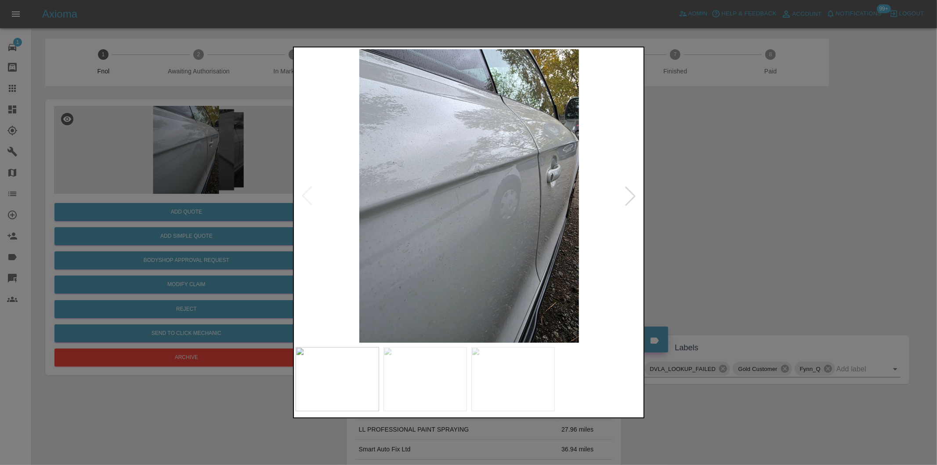
click at [659, 191] on div at bounding box center [468, 232] width 937 height 465
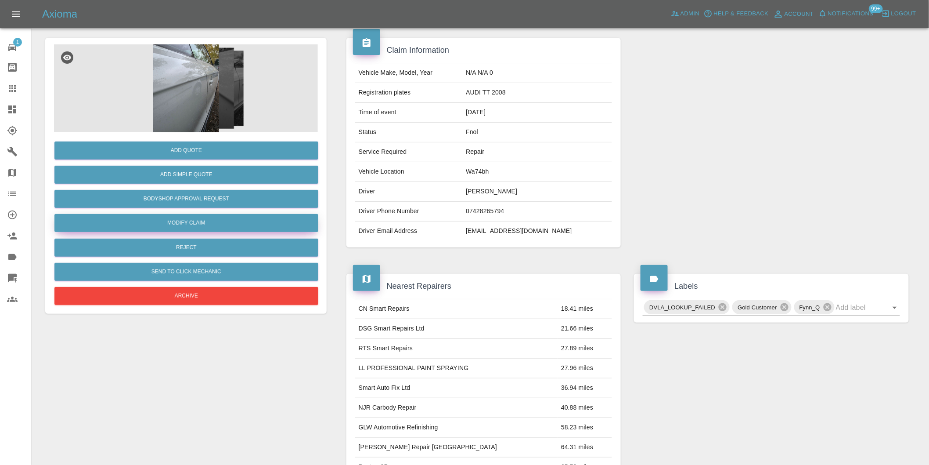
scroll to position [61, 0]
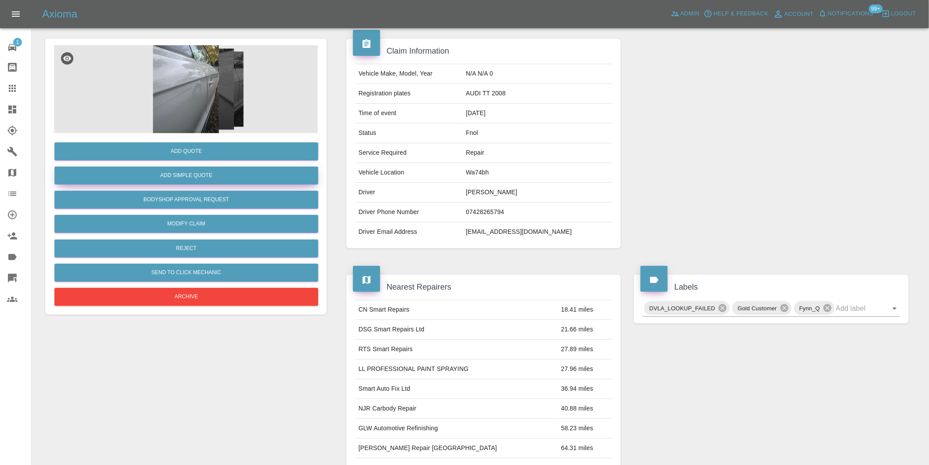
click at [196, 177] on button "Add Simple Quote" at bounding box center [186, 175] width 264 height 18
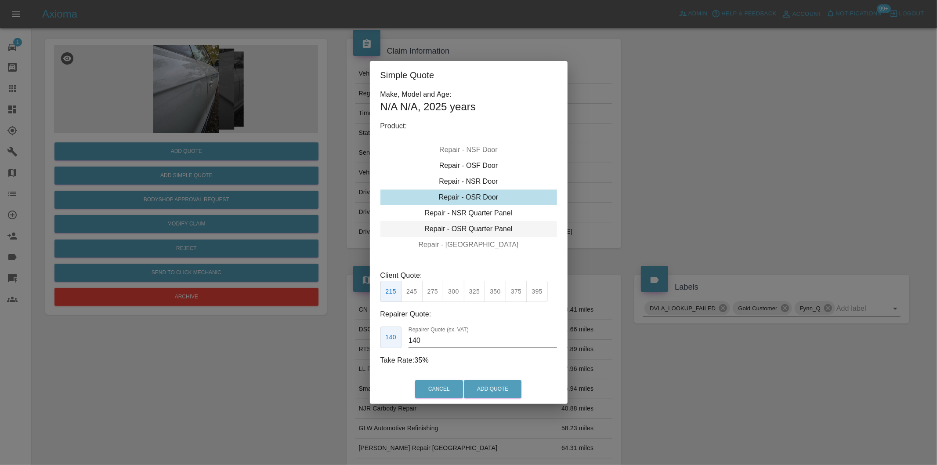
click at [492, 228] on div "Repair - OSR Quarter Panel" at bounding box center [468, 229] width 177 height 16
click at [471, 293] on button "325" at bounding box center [475, 292] width 22 height 22
type input "210"
click at [497, 385] on button "Add Quote" at bounding box center [493, 389] width 58 height 18
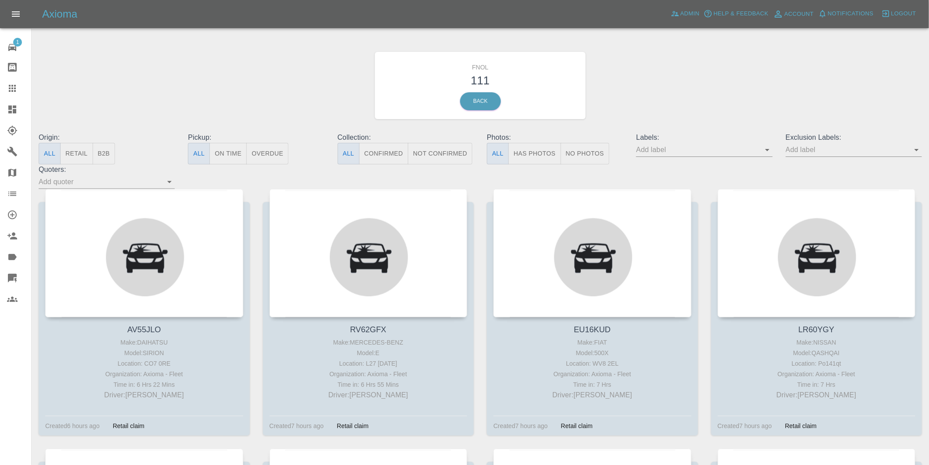
click at [542, 159] on button "Has Photos" at bounding box center [535, 154] width 53 height 22
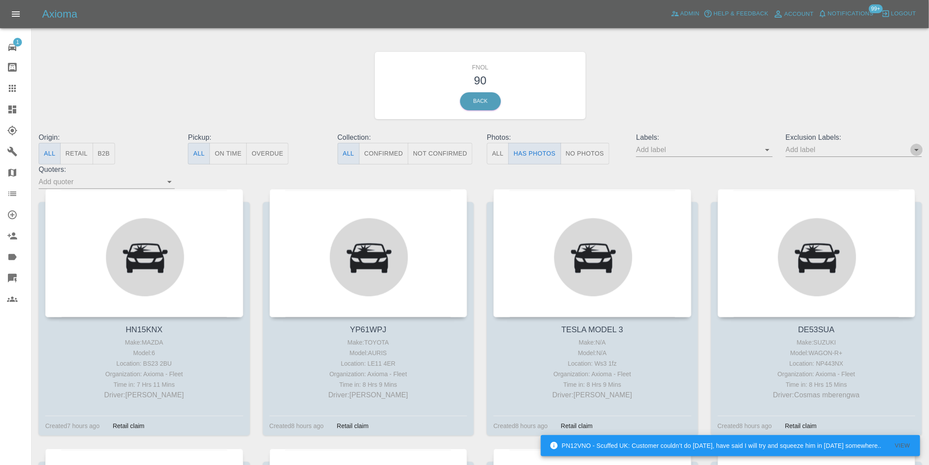
click at [917, 151] on icon "Open" at bounding box center [917, 150] width 4 height 2
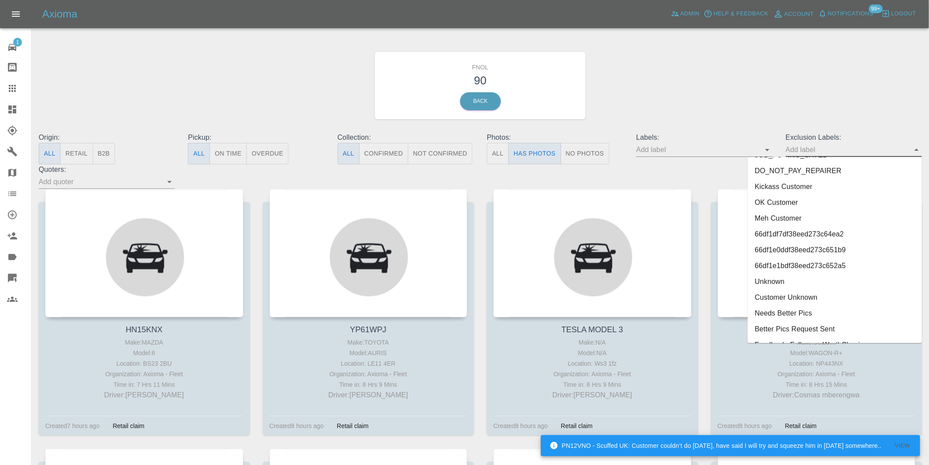
scroll to position [1907, 0]
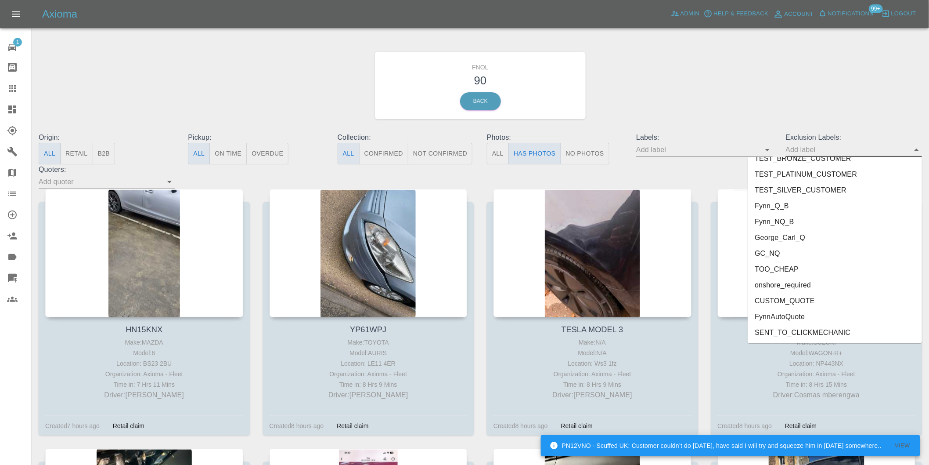
click at [797, 236] on li "George_Carl_Q" at bounding box center [835, 238] width 174 height 16
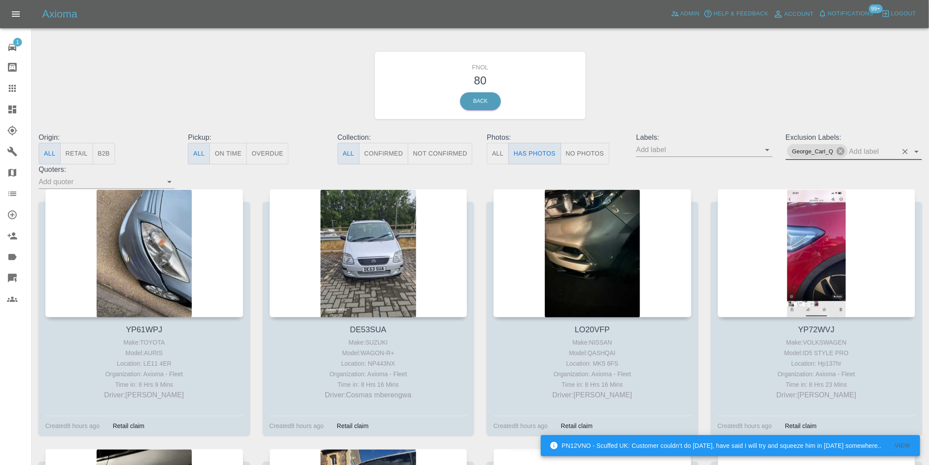
click at [919, 152] on icon "Open" at bounding box center [917, 151] width 11 height 11
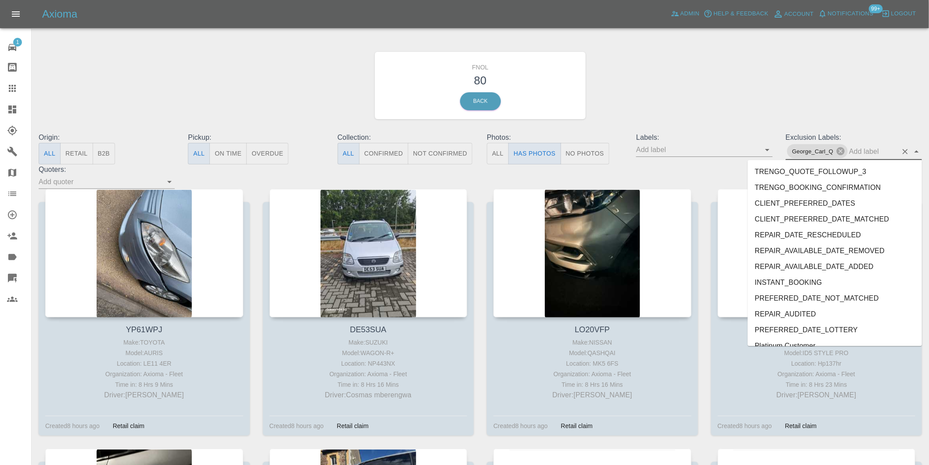
scroll to position [1892, 0]
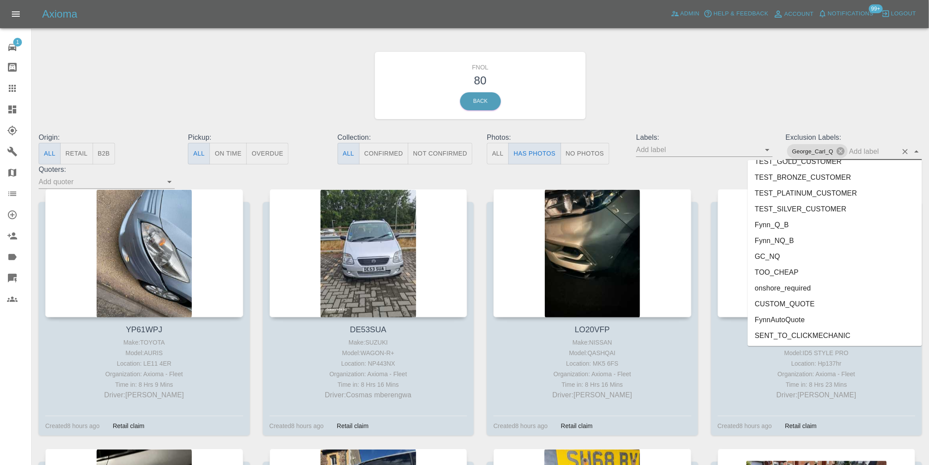
click at [824, 286] on li "onshore_required" at bounding box center [835, 288] width 174 height 16
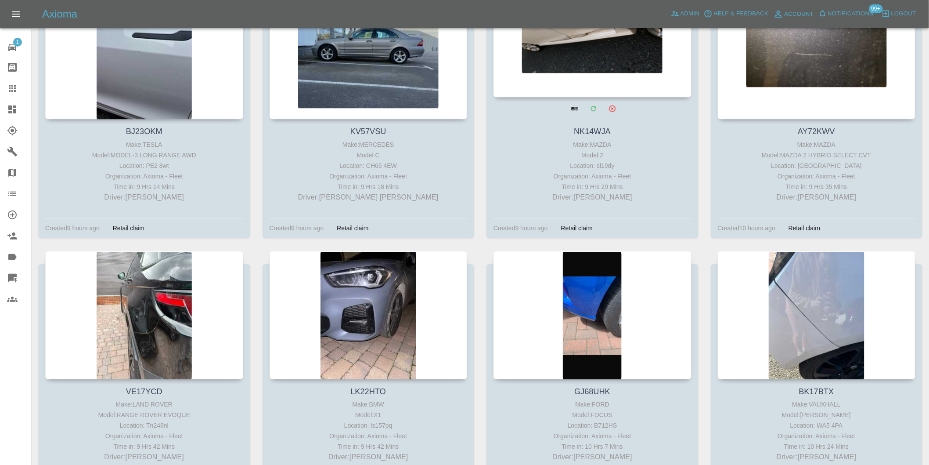
scroll to position [1025, 0]
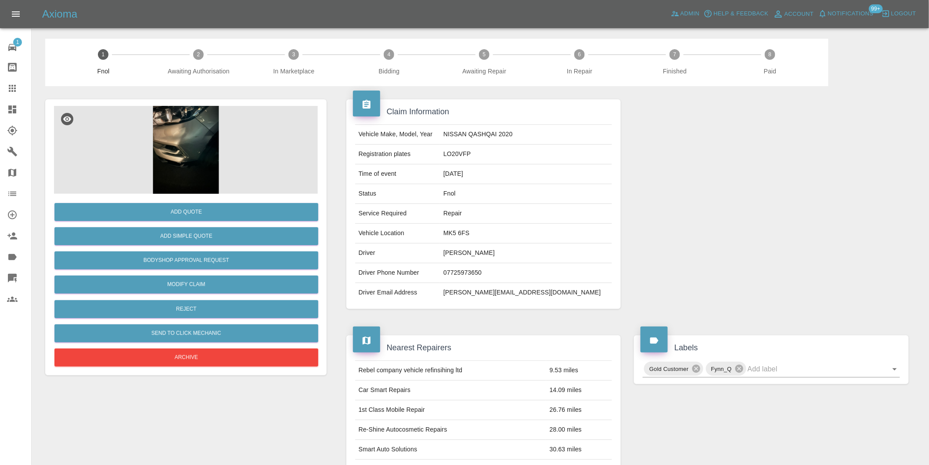
click at [182, 141] on img at bounding box center [186, 150] width 264 height 88
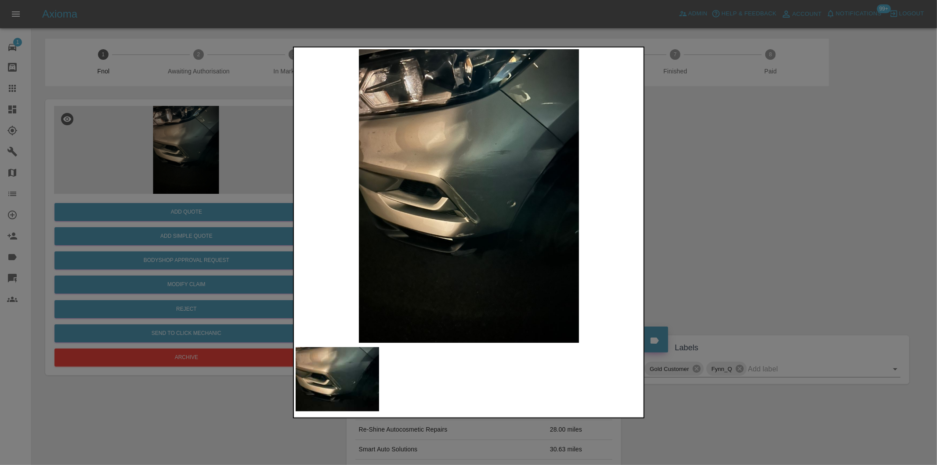
click at [675, 179] on div at bounding box center [468, 232] width 937 height 465
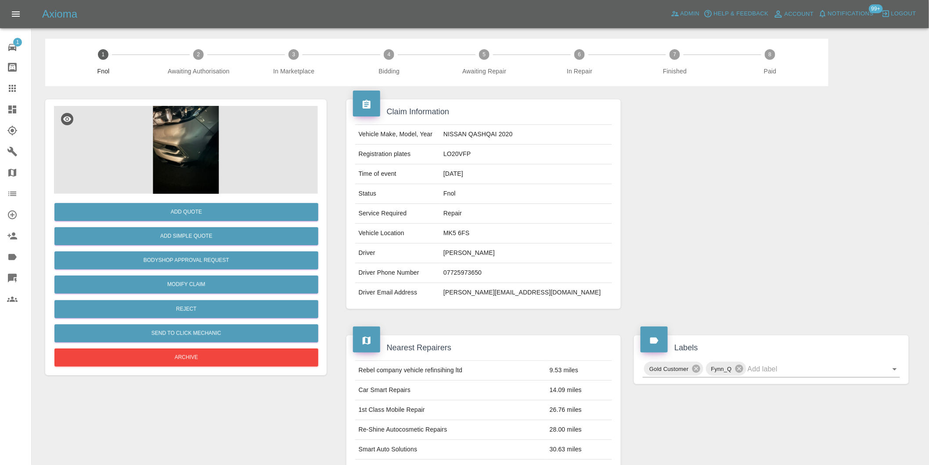
click at [199, 135] on img at bounding box center [186, 150] width 264 height 88
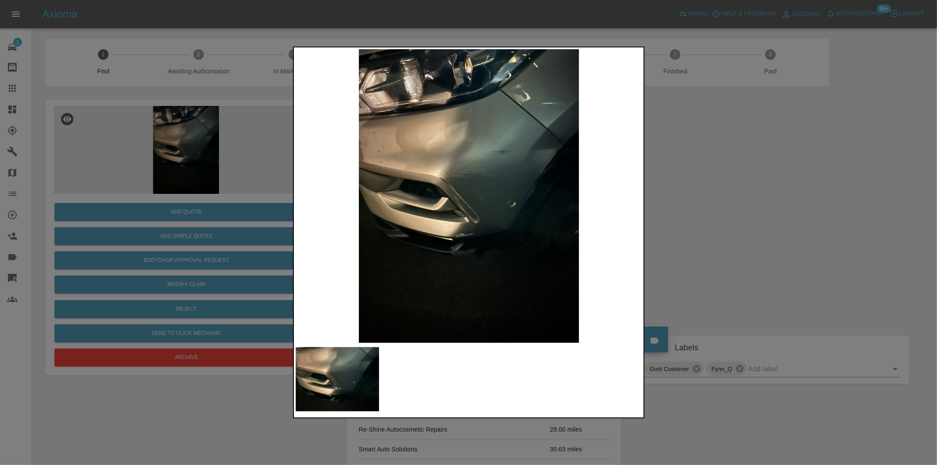
click at [467, 168] on img at bounding box center [469, 195] width 347 height 293
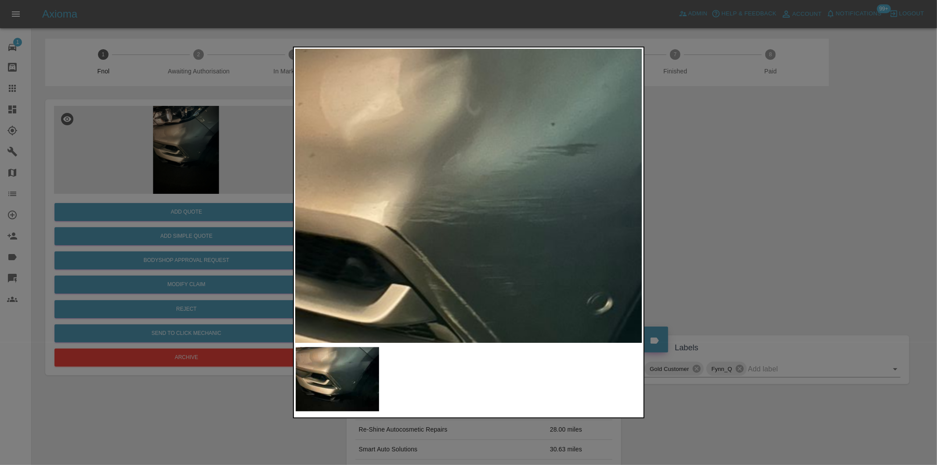
click at [467, 168] on img at bounding box center [471, 280] width 1041 height 880
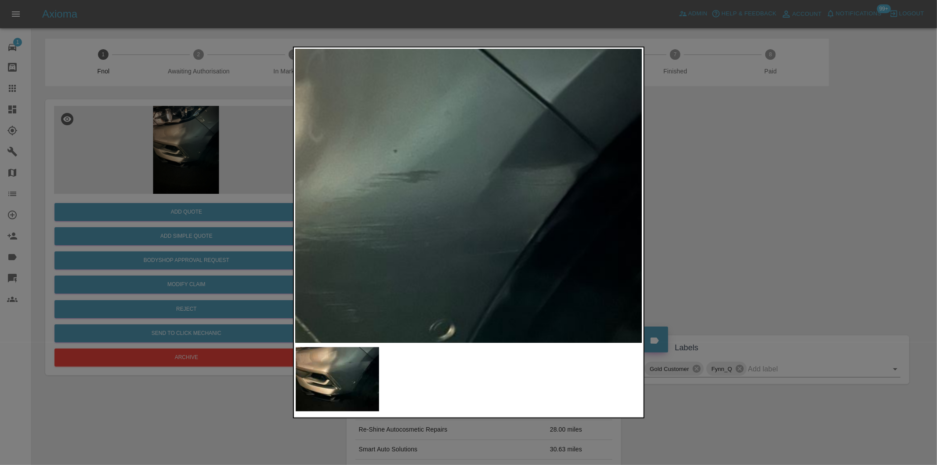
click at [351, 203] on img at bounding box center [314, 307] width 1041 height 880
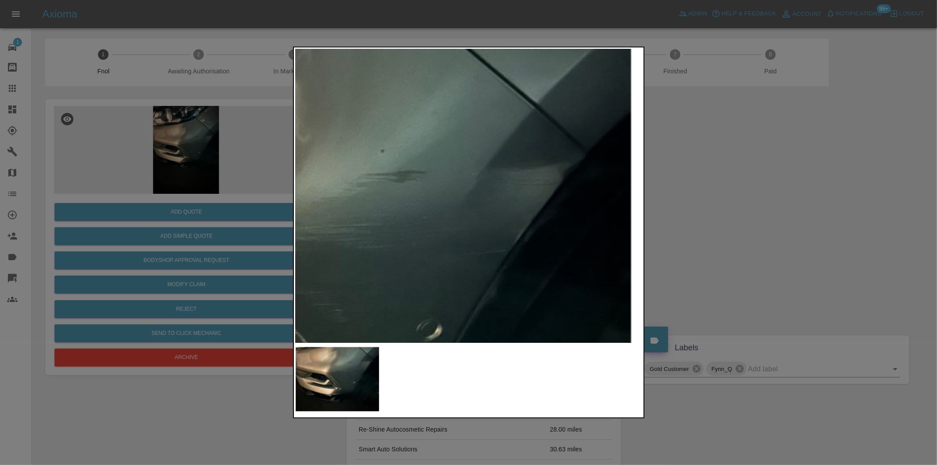
click at [492, 192] on img at bounding box center [301, 307] width 1041 height 880
click at [493, 192] on img at bounding box center [301, 307] width 1041 height 880
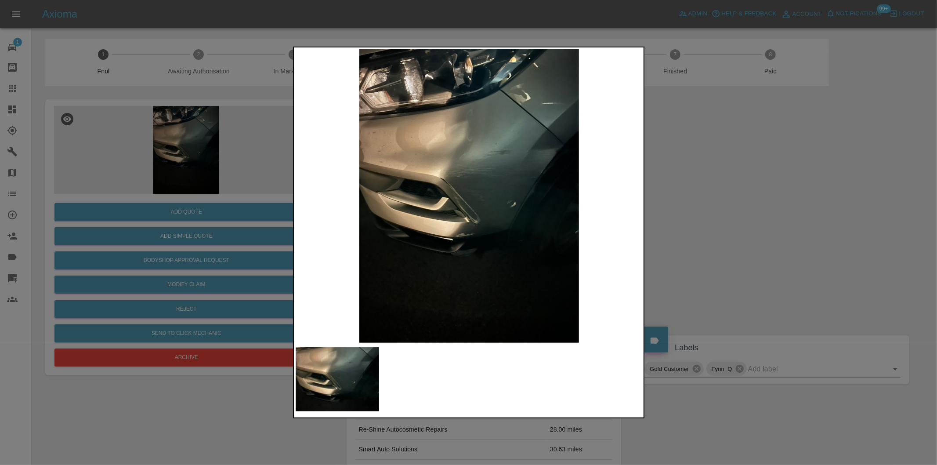
click at [752, 199] on div at bounding box center [468, 232] width 937 height 465
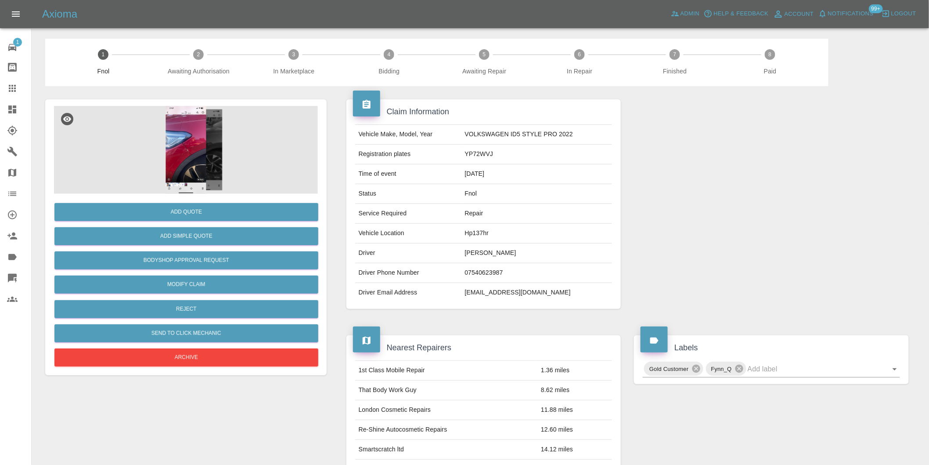
click at [184, 148] on img at bounding box center [186, 150] width 264 height 88
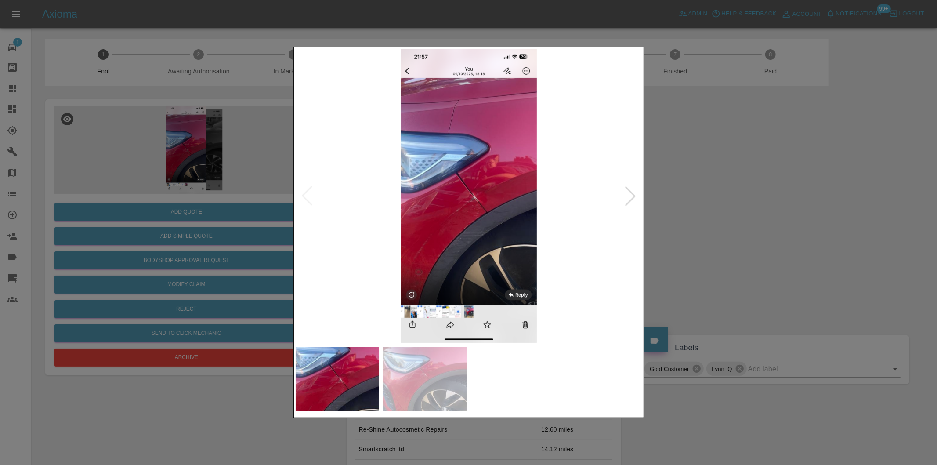
click at [487, 186] on img at bounding box center [469, 195] width 347 height 293
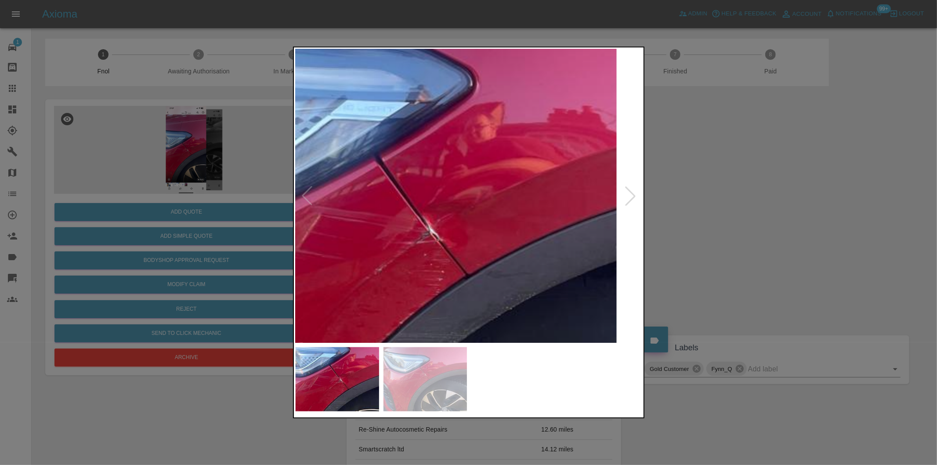
click at [638, 197] on div at bounding box center [630, 195] width 19 height 19
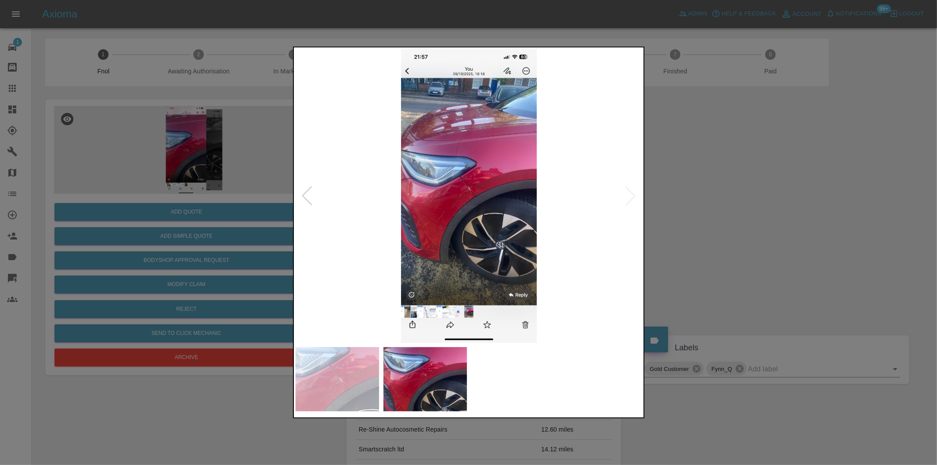
click at [473, 187] on img at bounding box center [469, 195] width 347 height 293
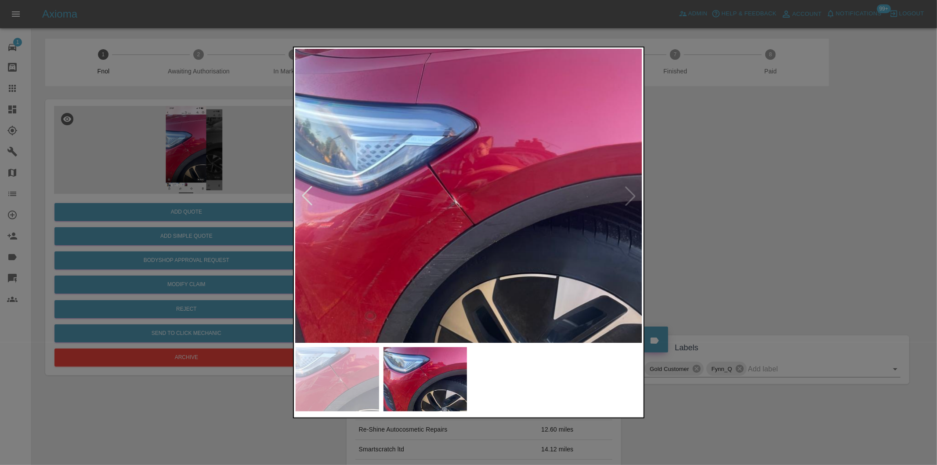
click at [710, 188] on div at bounding box center [468, 232] width 937 height 465
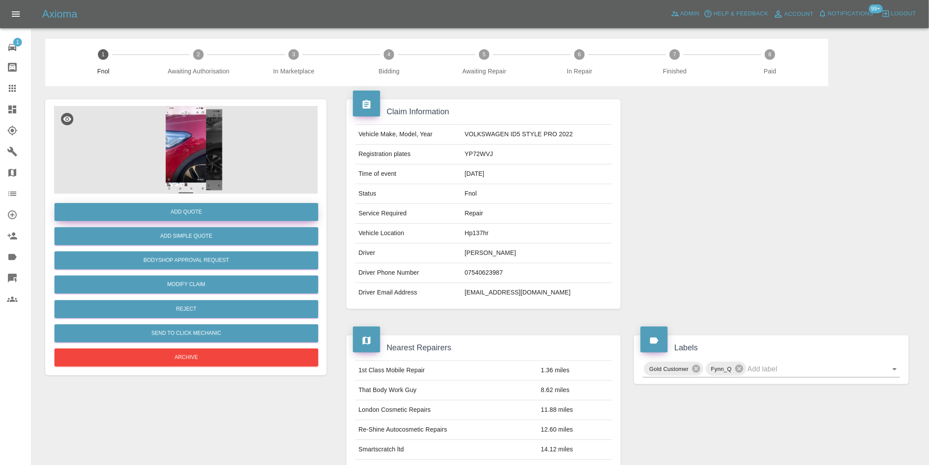
click at [187, 210] on button "Add Quote" at bounding box center [186, 212] width 264 height 18
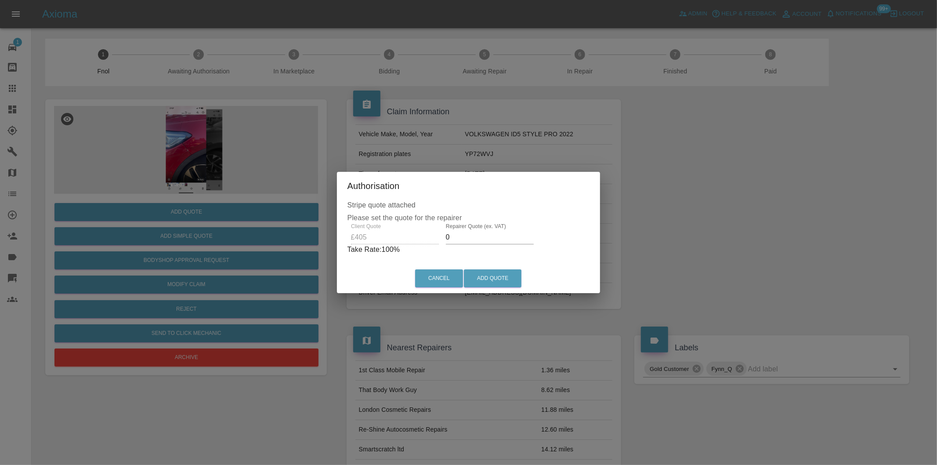
click at [466, 237] on input "0" at bounding box center [490, 237] width 88 height 14
type input "0250"
click at [494, 278] on button "Add Quote" at bounding box center [493, 278] width 58 height 18
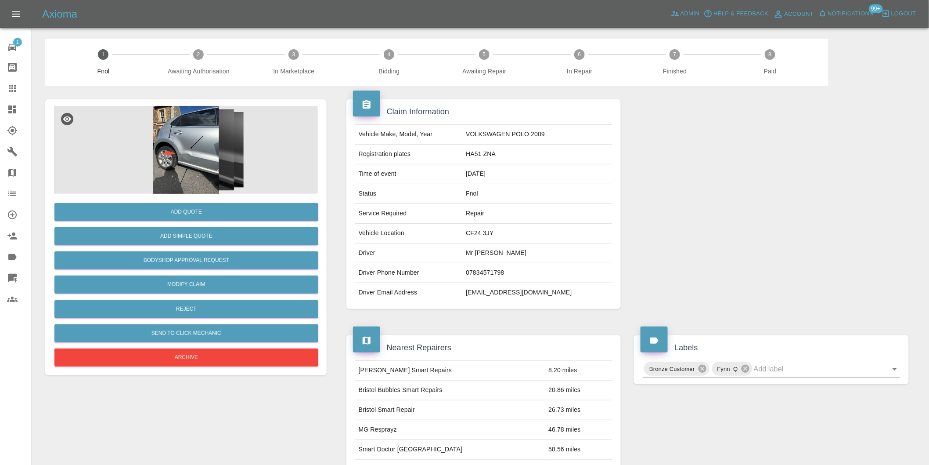
click at [200, 147] on img at bounding box center [186, 150] width 264 height 88
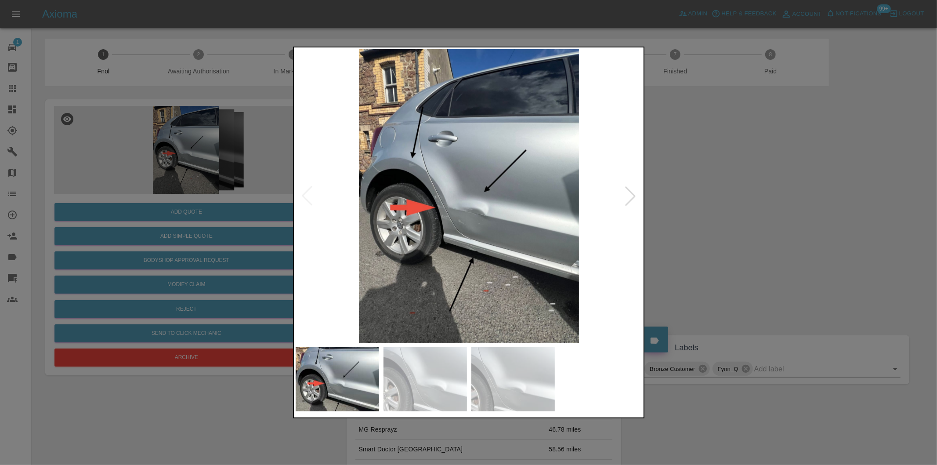
click at [629, 198] on div at bounding box center [630, 195] width 19 height 19
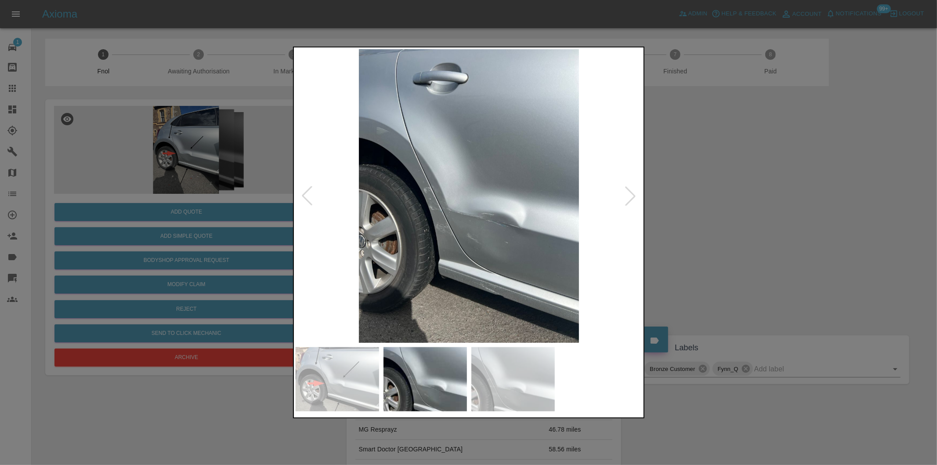
click at [629, 198] on div at bounding box center [630, 195] width 19 height 19
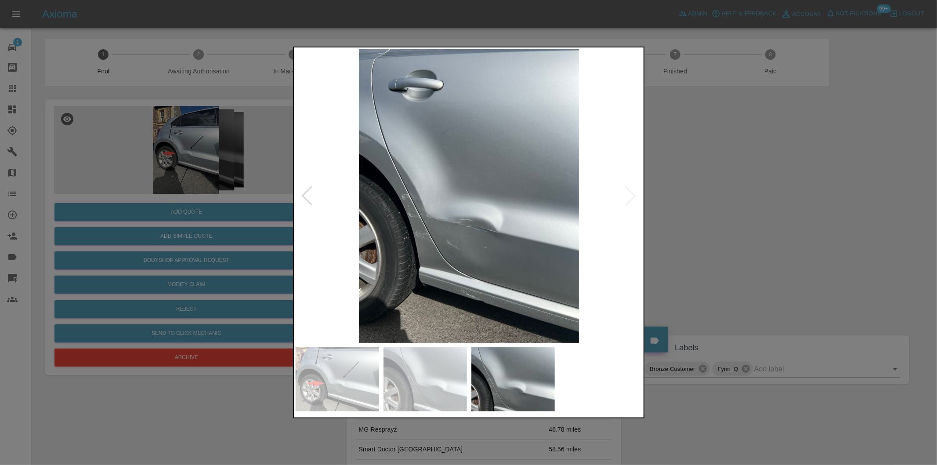
click at [629, 198] on img at bounding box center [469, 195] width 347 height 293
click at [690, 210] on div at bounding box center [468, 232] width 937 height 465
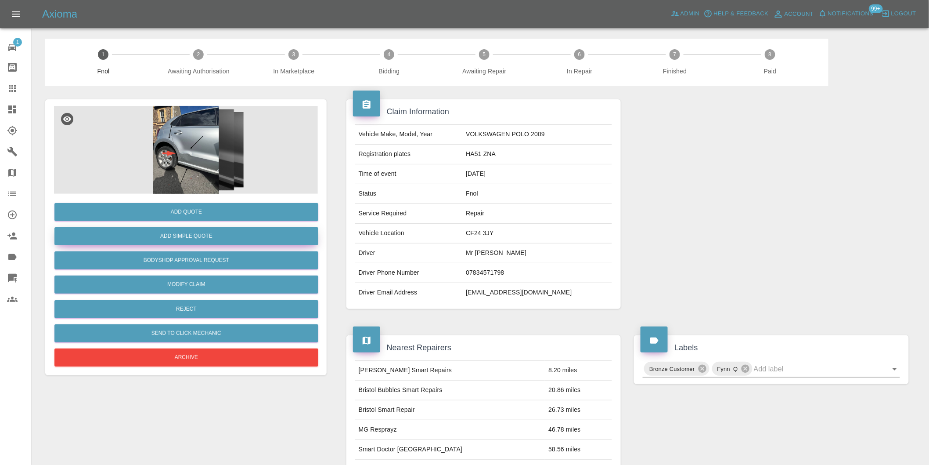
click at [203, 244] on button "Add Simple Quote" at bounding box center [186, 236] width 264 height 18
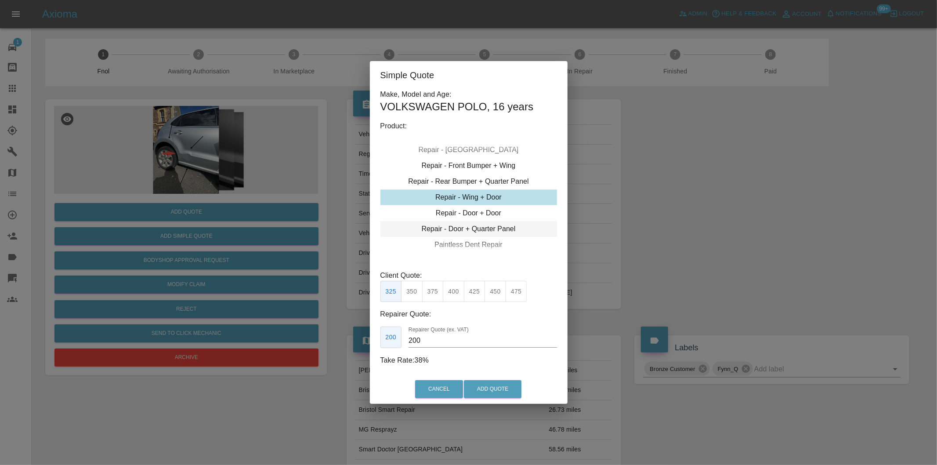
click at [506, 225] on div "Repair - Door + Quarter Panel" at bounding box center [468, 229] width 177 height 16
click at [491, 227] on div "Repair - Door + Quarter Panel" at bounding box center [468, 229] width 177 height 16
click at [480, 288] on button "425" at bounding box center [475, 292] width 22 height 22
type input "260"
click at [492, 388] on button "Add Quote" at bounding box center [493, 389] width 58 height 18
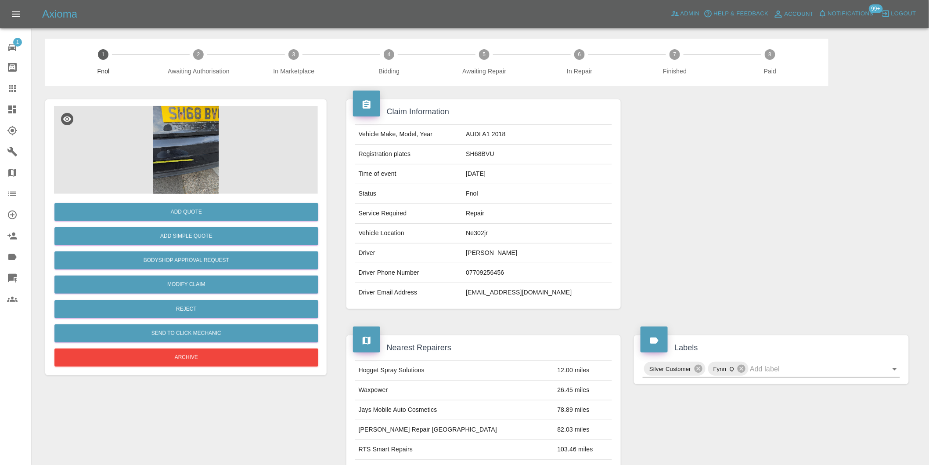
click at [194, 143] on img at bounding box center [186, 150] width 264 height 88
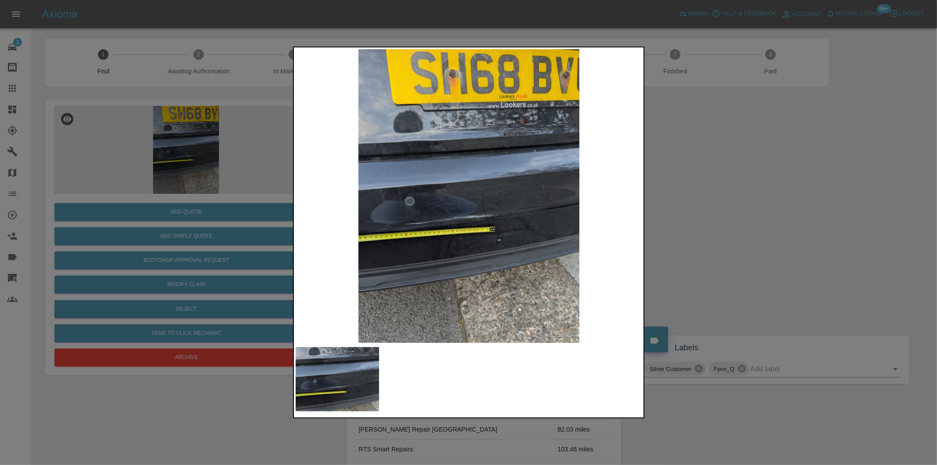
click at [745, 214] on div at bounding box center [468, 232] width 937 height 465
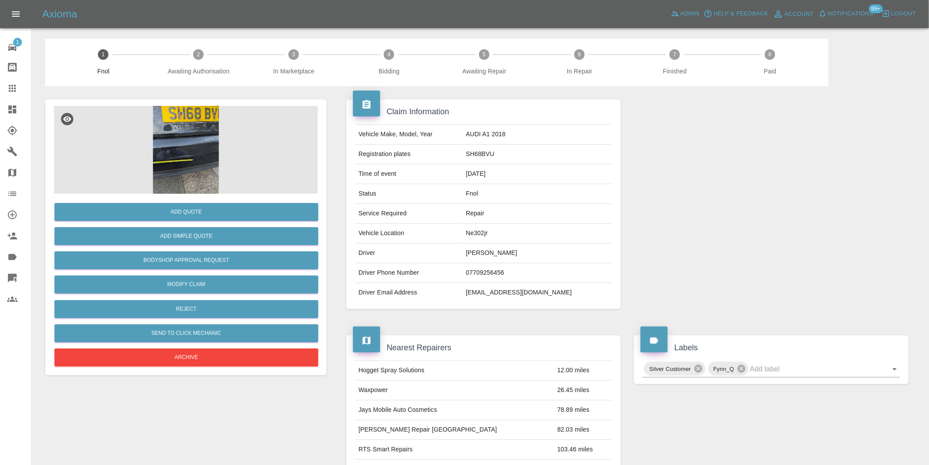
click at [168, 132] on img at bounding box center [186, 150] width 264 height 88
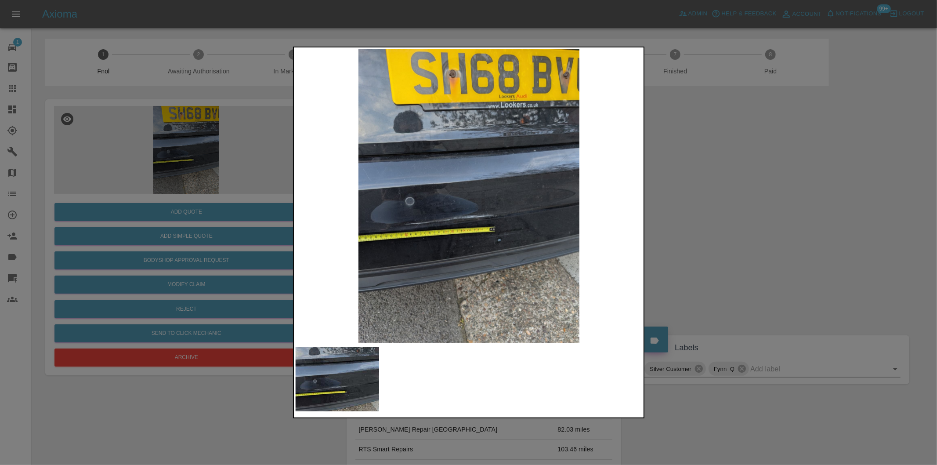
click at [657, 188] on div at bounding box center [468, 232] width 937 height 465
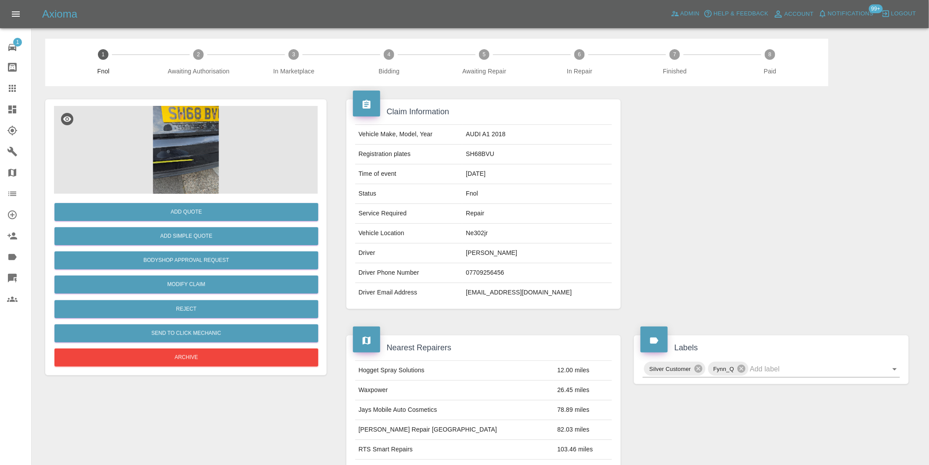
click at [183, 199] on div "Add Quote Add Simple Quote Bodyshop Approval Request Modify Claim Reject Send t…" at bounding box center [186, 281] width 264 height 175
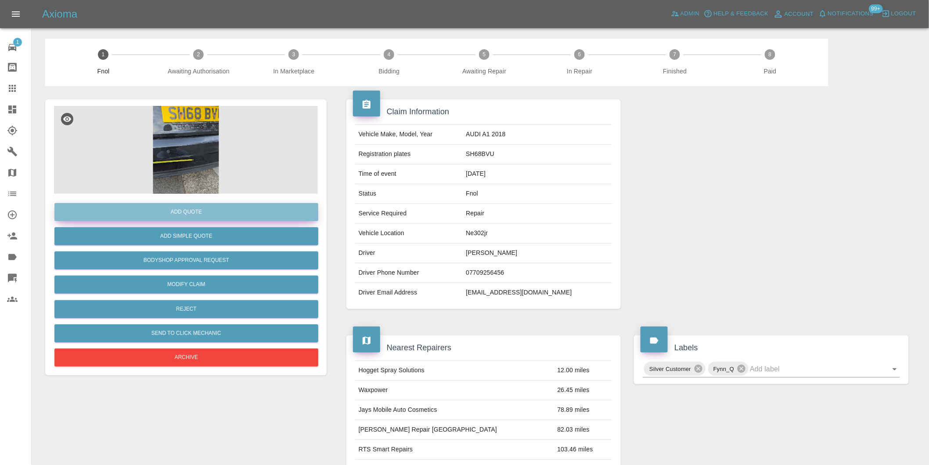
click at [190, 212] on button "Add Quote" at bounding box center [186, 212] width 264 height 18
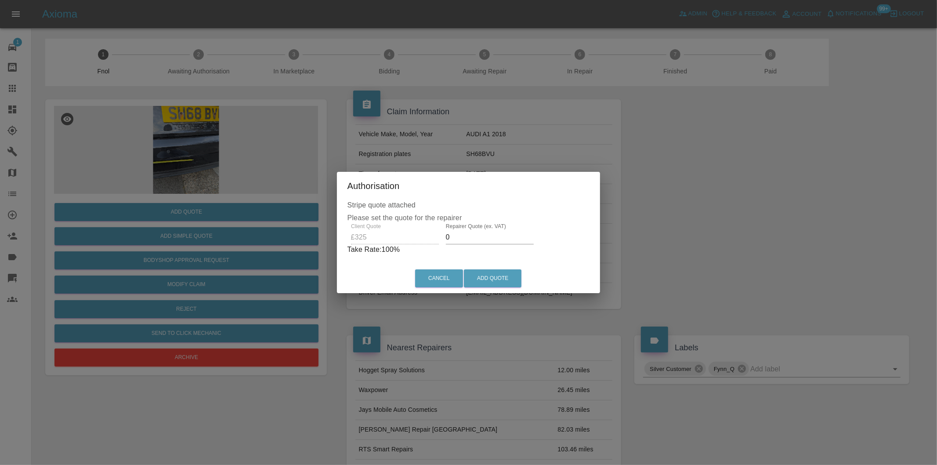
click at [455, 236] on input "0" at bounding box center [490, 237] width 88 height 14
type input "0210"
click at [498, 279] on button "Add Quote" at bounding box center [493, 278] width 58 height 18
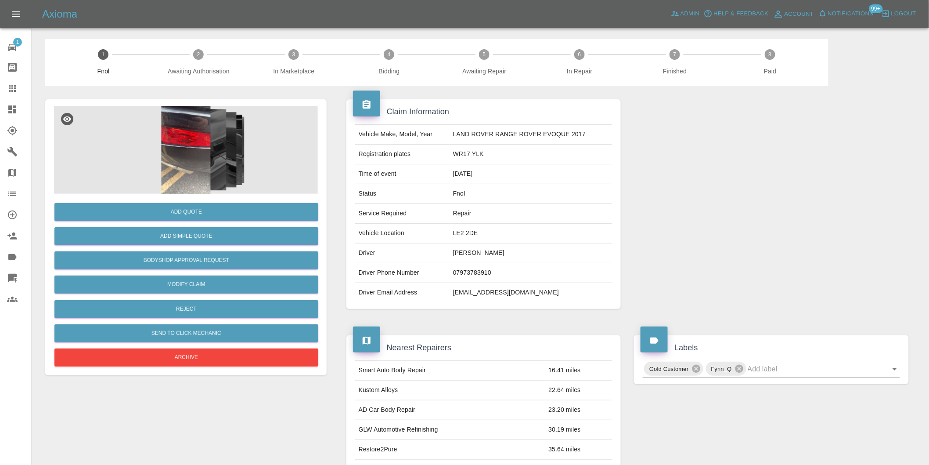
click at [199, 148] on img at bounding box center [186, 150] width 264 height 88
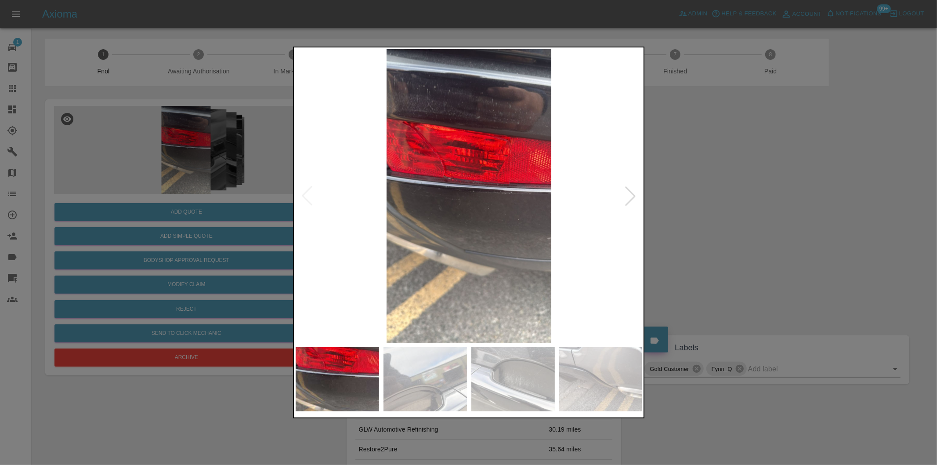
click at [627, 195] on div at bounding box center [630, 195] width 19 height 19
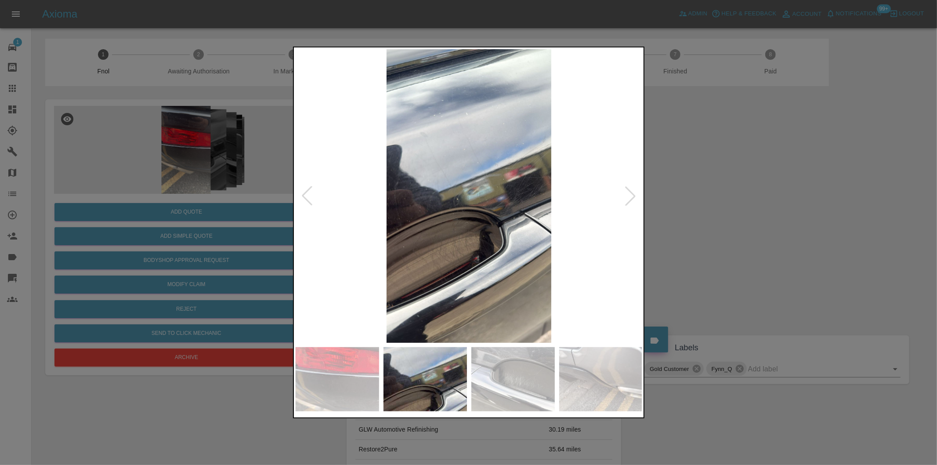
click at [629, 194] on div at bounding box center [630, 195] width 19 height 19
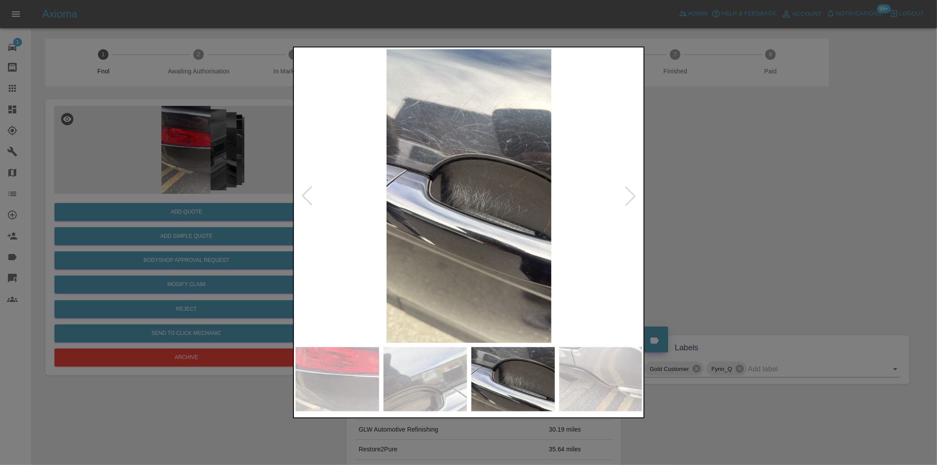
click at [629, 194] on div at bounding box center [630, 195] width 19 height 19
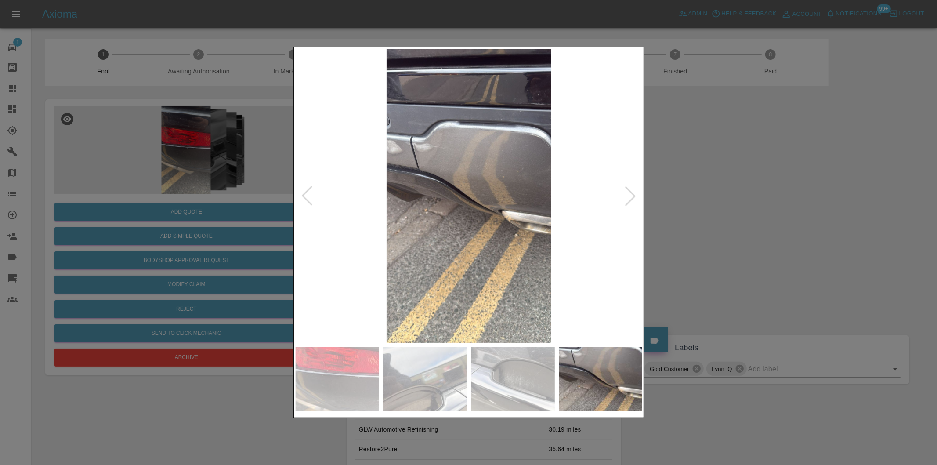
drag, startPoint x: 728, startPoint y: 194, endPoint x: 623, endPoint y: 231, distance: 111.3
click at [727, 194] on div at bounding box center [468, 232] width 937 height 465
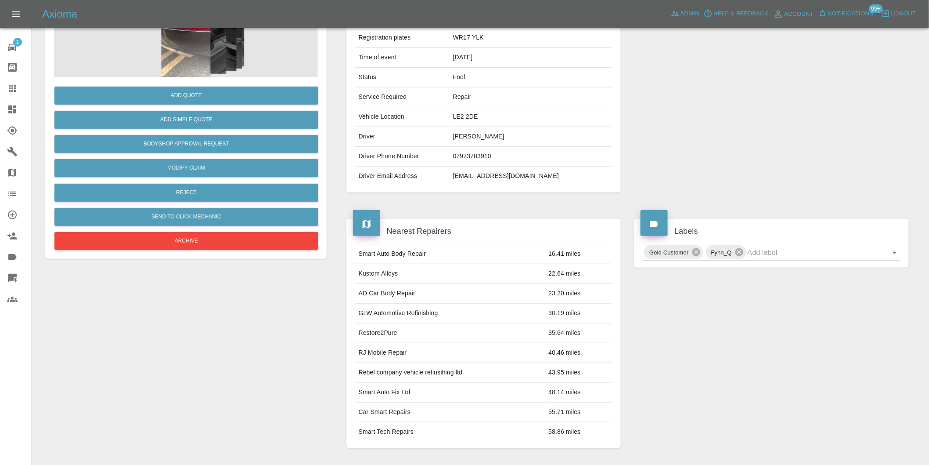
scroll to position [244, 0]
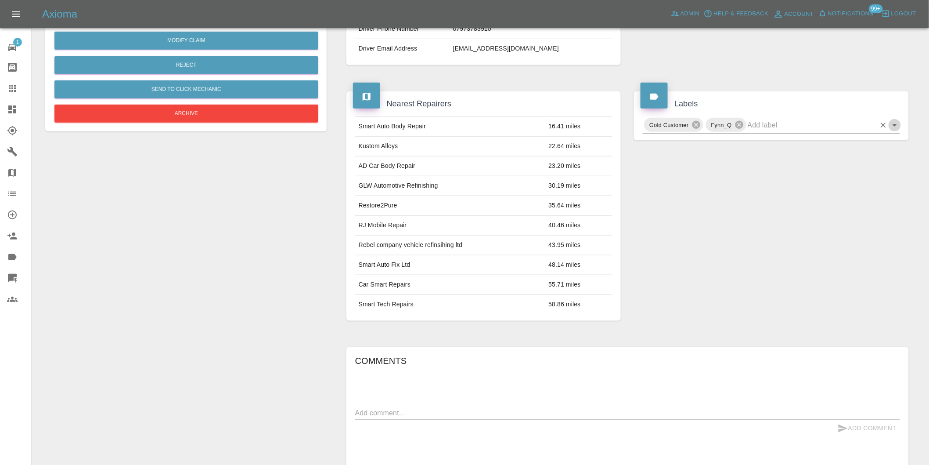
click at [892, 126] on icon "Open" at bounding box center [895, 125] width 11 height 11
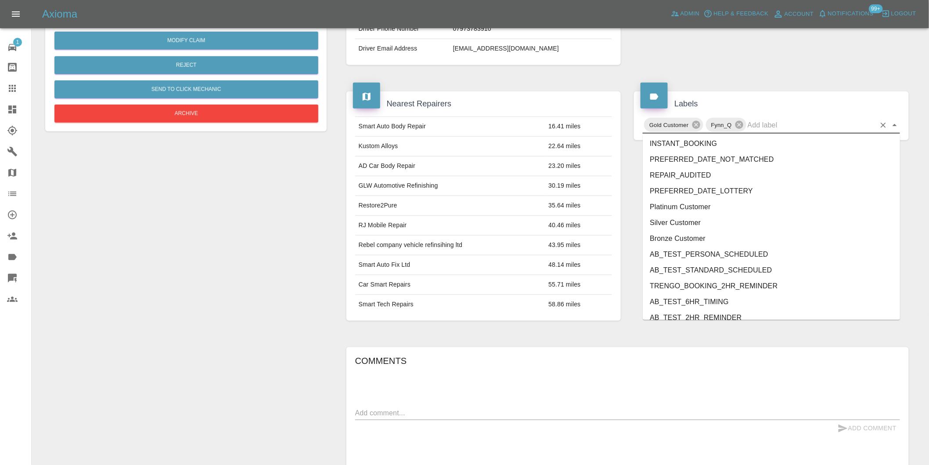
scroll to position [1876, 0]
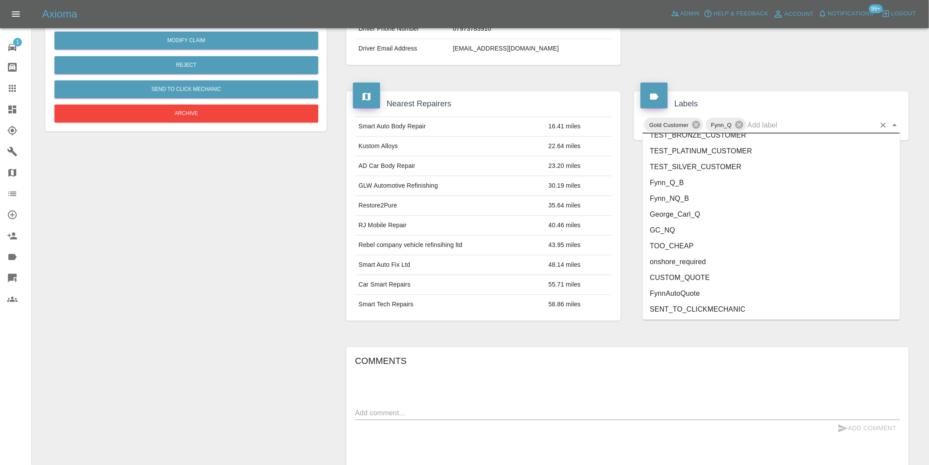
click at [730, 262] on li "onshore_required" at bounding box center [771, 262] width 257 height 16
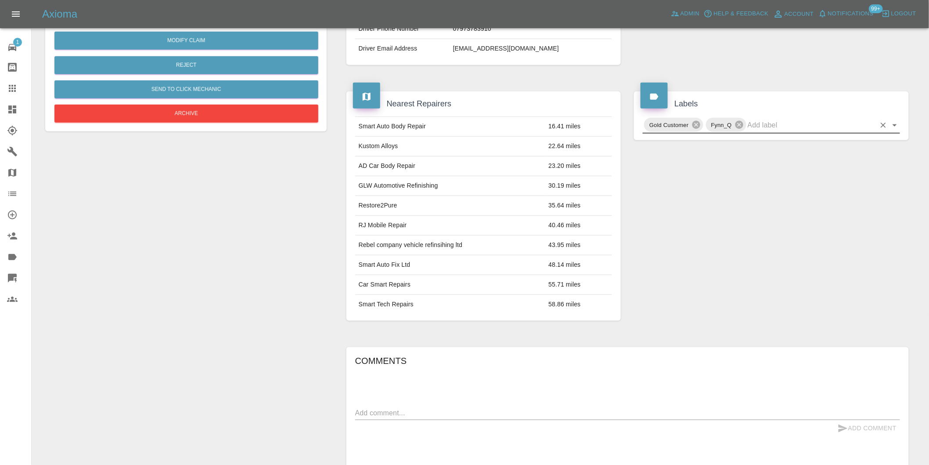
click at [899, 125] on icon "Open" at bounding box center [895, 125] width 11 height 11
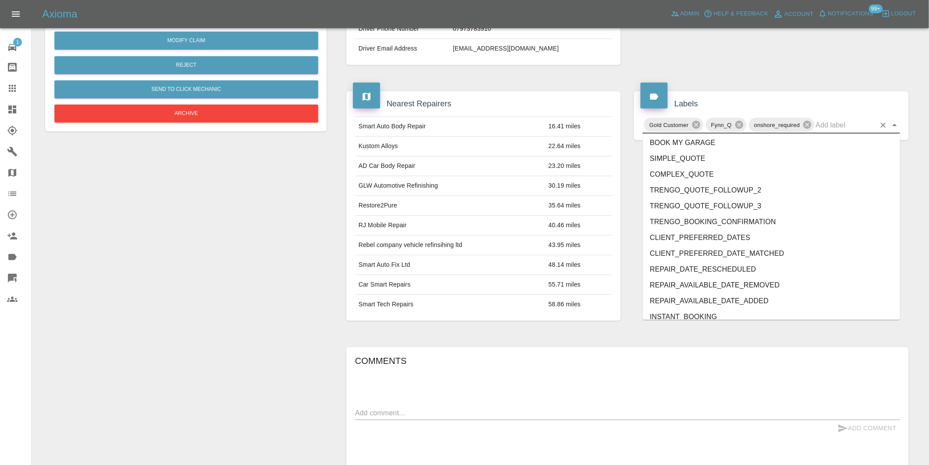
scroll to position [1860, 0]
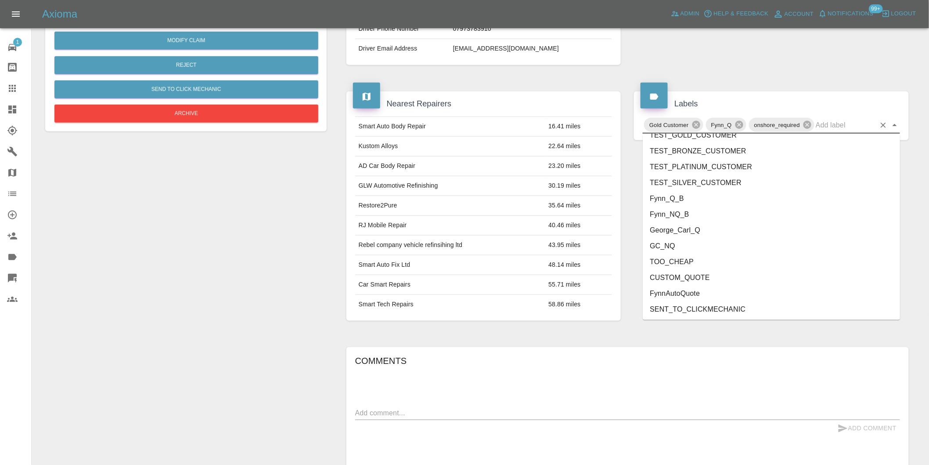
click at [696, 230] on li "George_Carl_Q" at bounding box center [771, 230] width 257 height 16
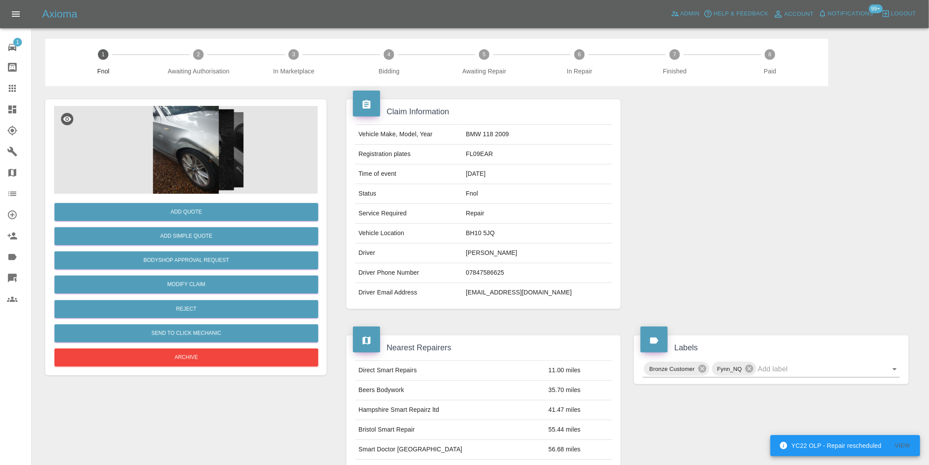
click at [206, 137] on img at bounding box center [186, 150] width 264 height 88
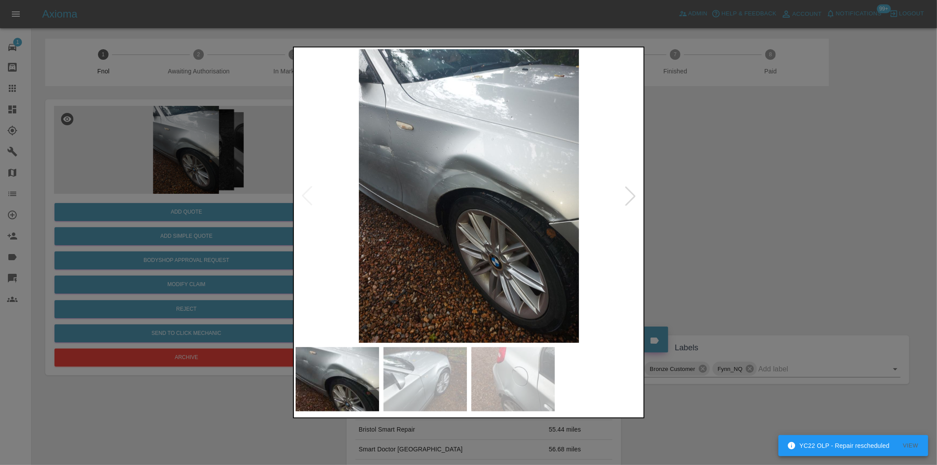
click at [621, 202] on div at bounding box center [630, 195] width 19 height 19
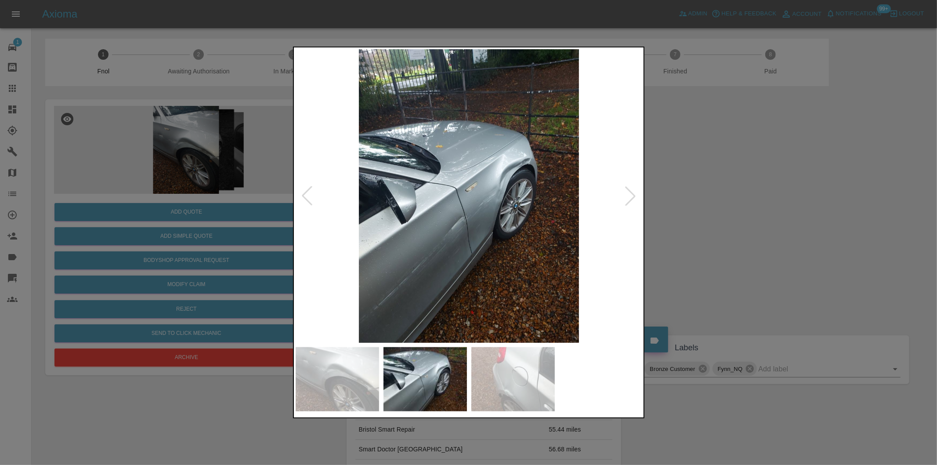
click at [766, 229] on div at bounding box center [468, 232] width 937 height 465
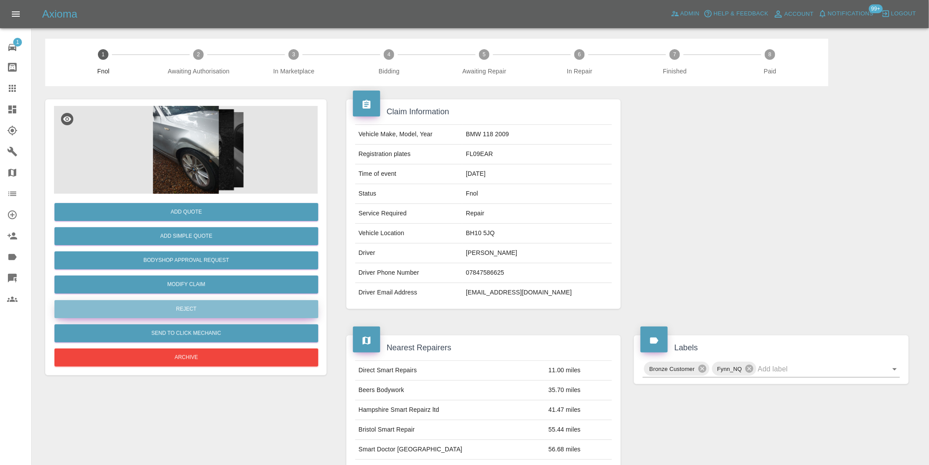
click at [199, 304] on button "Reject" at bounding box center [186, 309] width 264 height 18
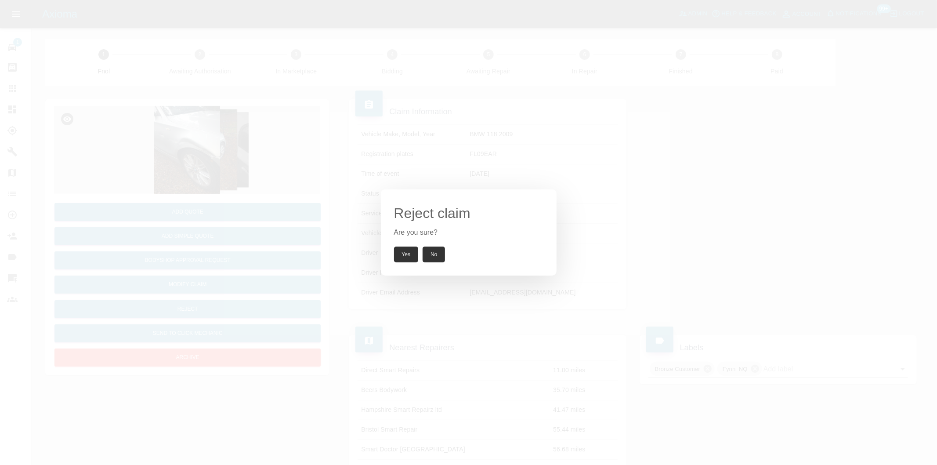
click at [401, 253] on button "Yes" at bounding box center [406, 254] width 25 height 16
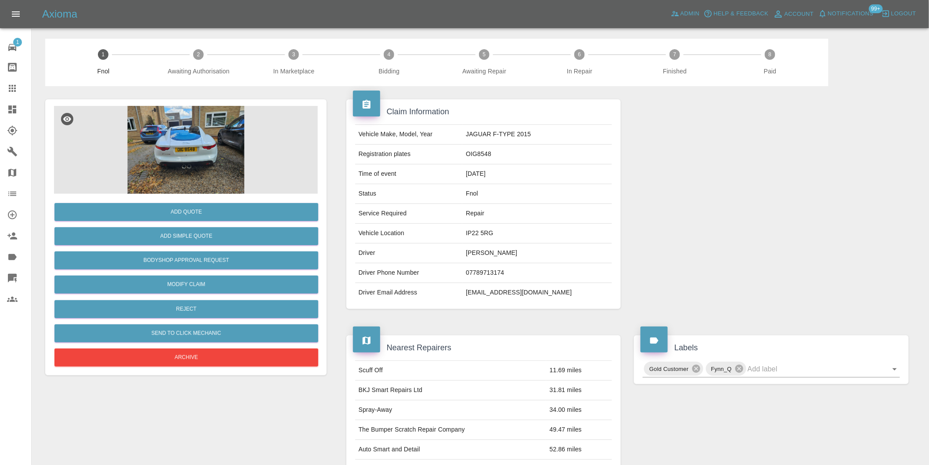
click at [182, 159] on img at bounding box center [186, 150] width 264 height 88
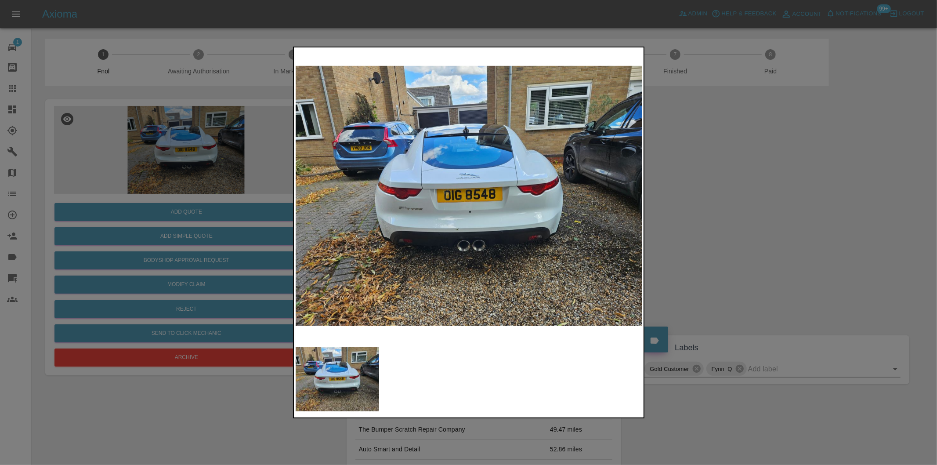
click at [453, 217] on img at bounding box center [469, 195] width 347 height 293
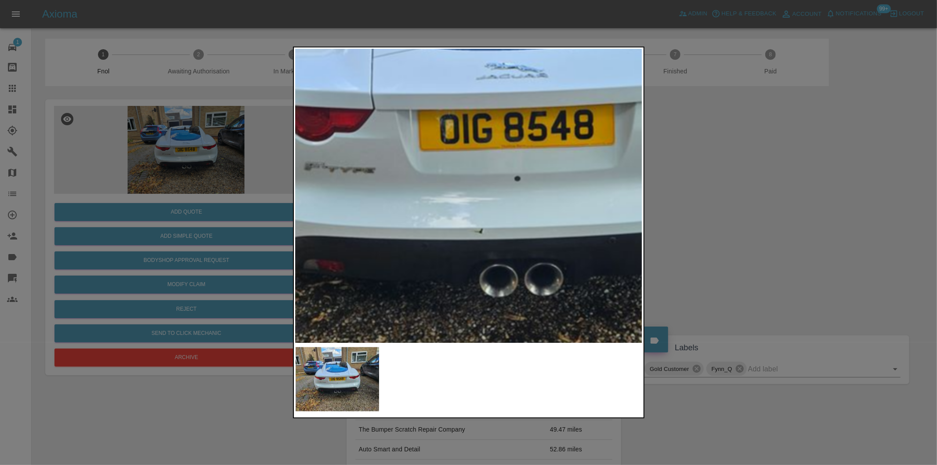
click at [743, 228] on div at bounding box center [468, 232] width 937 height 465
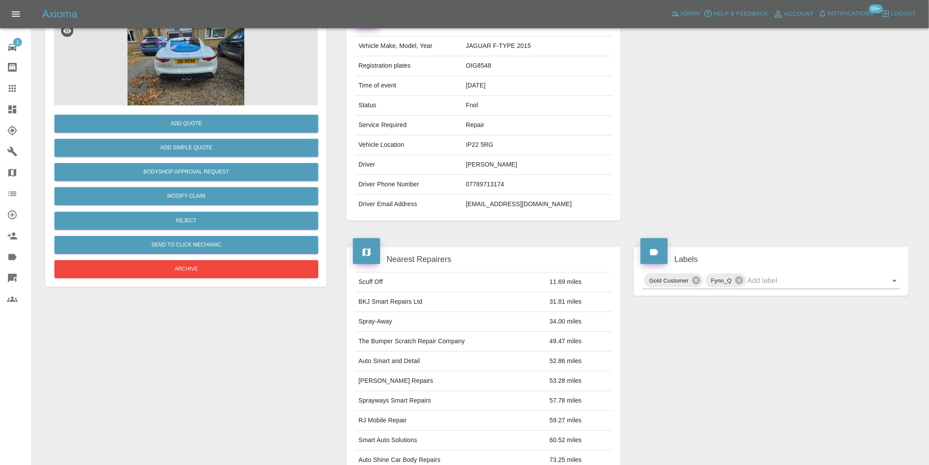
scroll to position [12, 0]
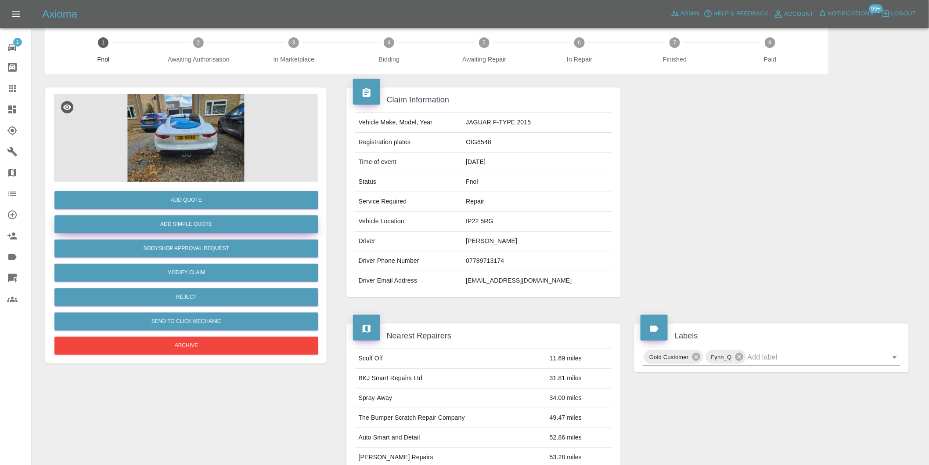
click at [198, 225] on button "Add Simple Quote" at bounding box center [186, 224] width 264 height 18
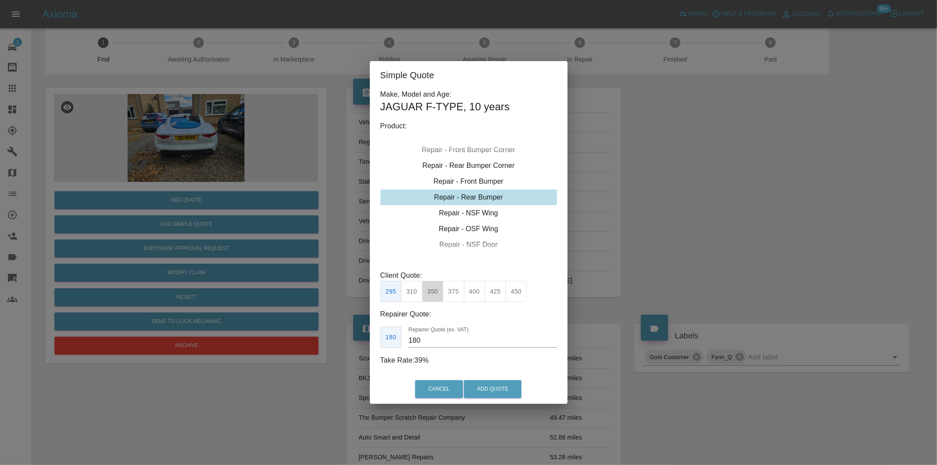
click at [435, 285] on button "350" at bounding box center [433, 292] width 22 height 22
type input "210"
click at [496, 392] on button "Add Quote" at bounding box center [493, 389] width 58 height 18
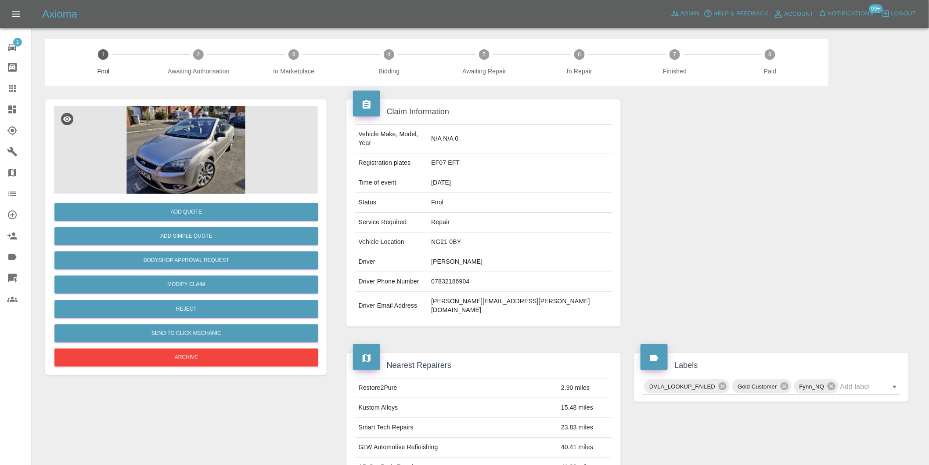
click at [185, 130] on img at bounding box center [186, 150] width 264 height 88
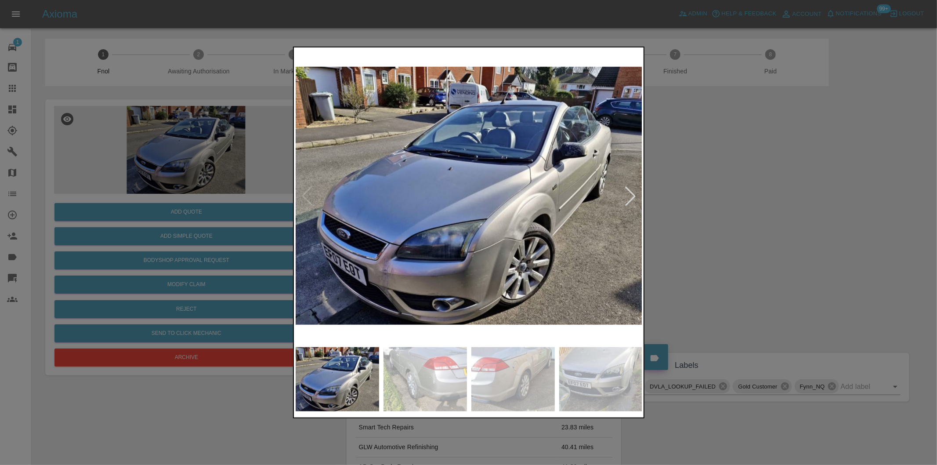
click at [629, 198] on div at bounding box center [630, 195] width 19 height 19
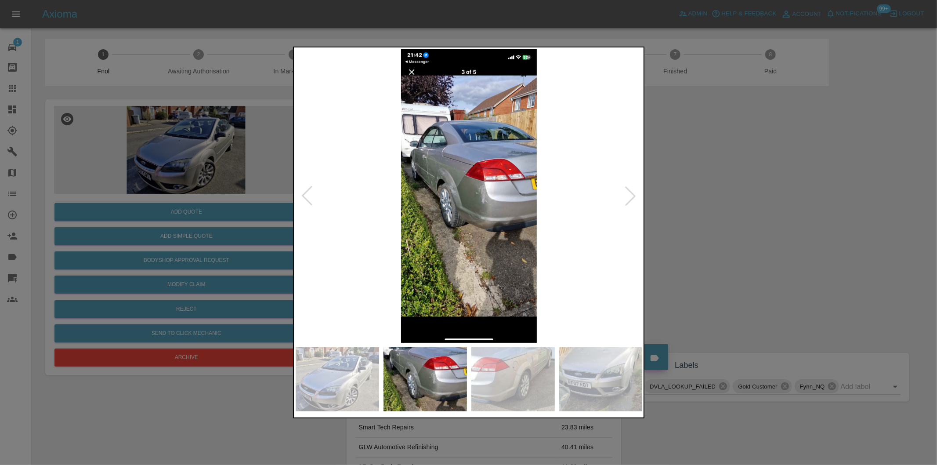
click at [629, 198] on div at bounding box center [630, 195] width 19 height 19
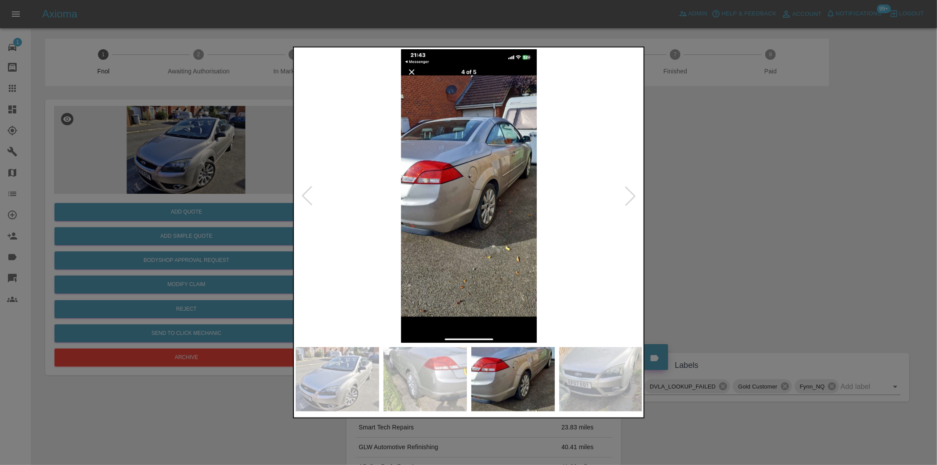
click at [629, 198] on div at bounding box center [630, 195] width 19 height 19
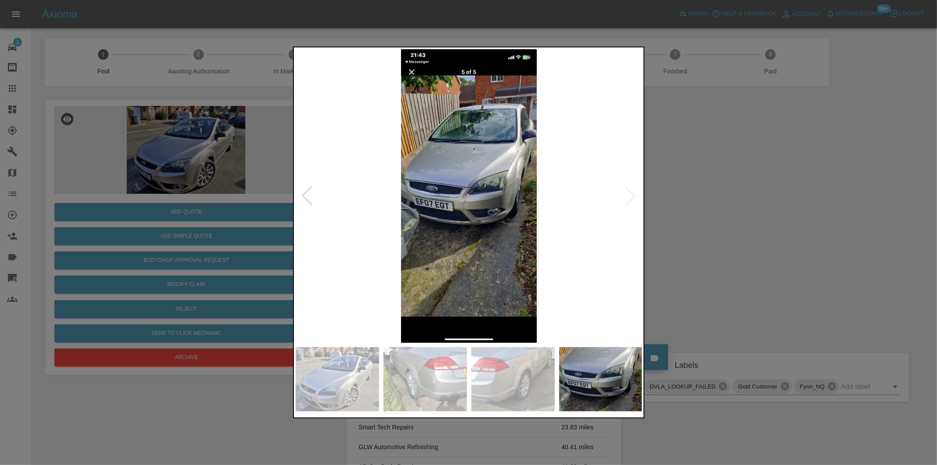
drag, startPoint x: 723, startPoint y: 187, endPoint x: 682, endPoint y: 132, distance: 69.0
click at [722, 188] on div at bounding box center [468, 232] width 937 height 465
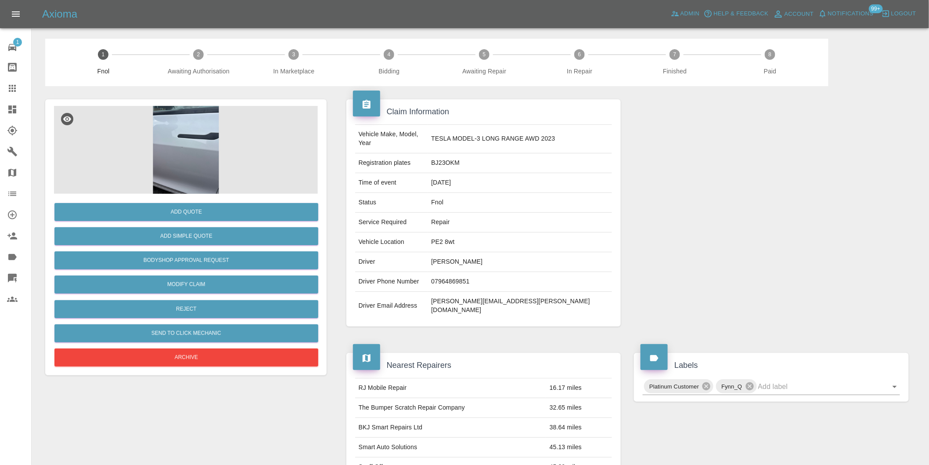
click at [187, 142] on img at bounding box center [186, 150] width 264 height 88
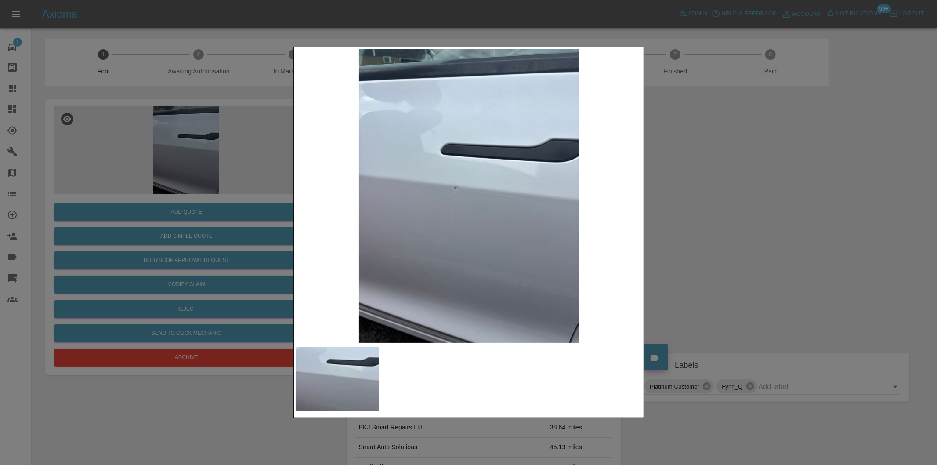
click at [451, 187] on img at bounding box center [469, 195] width 347 height 293
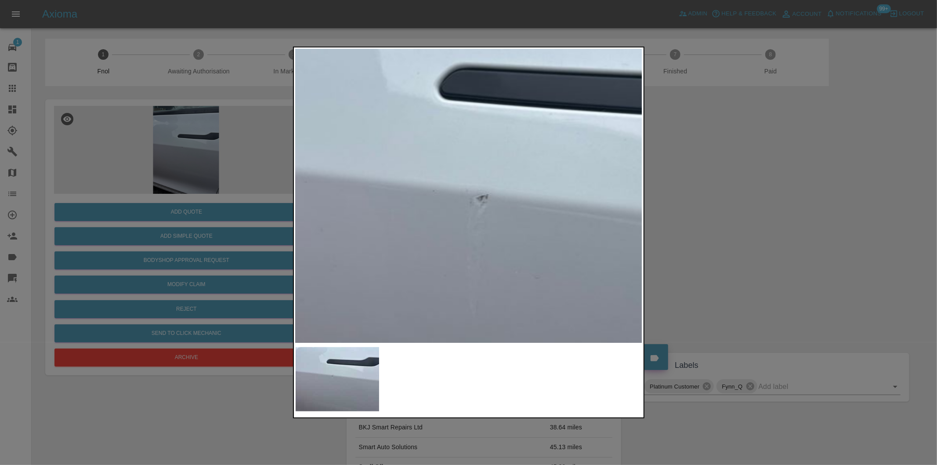
drag, startPoint x: 788, startPoint y: 223, endPoint x: 535, endPoint y: 226, distance: 253.0
click at [787, 223] on div at bounding box center [468, 232] width 937 height 465
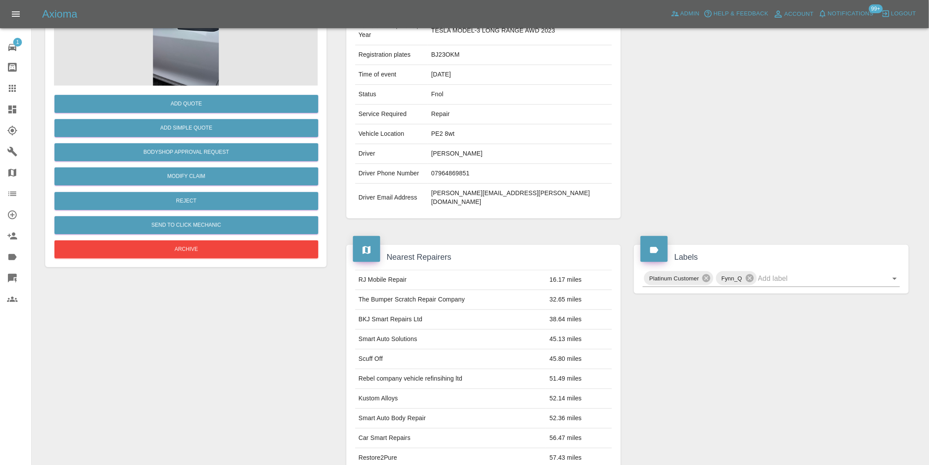
scroll to position [61, 0]
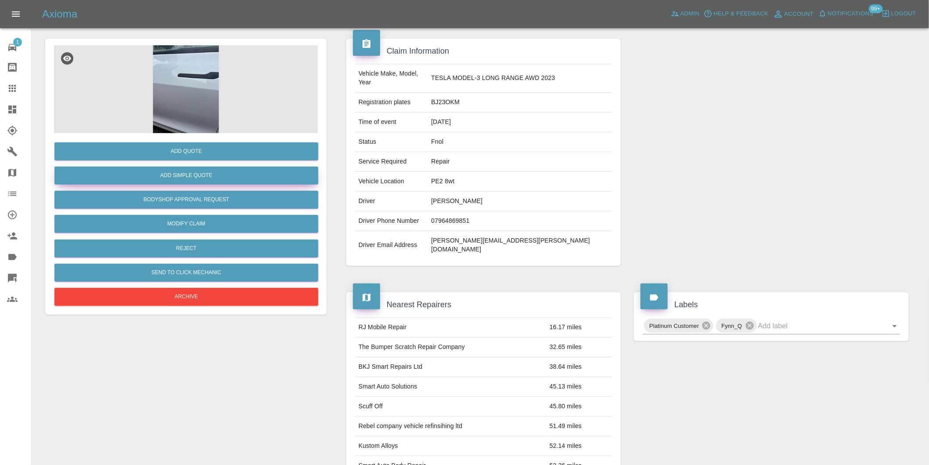
click at [186, 183] on button "Add Simple Quote" at bounding box center [186, 175] width 264 height 18
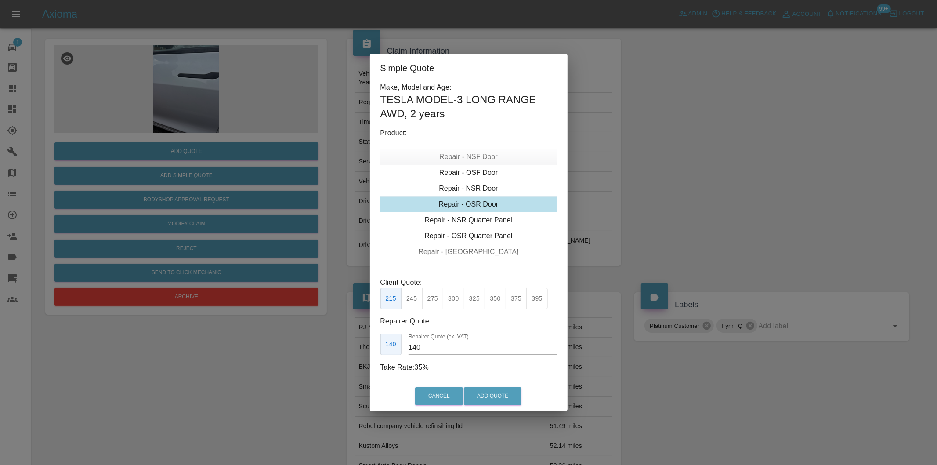
click at [483, 158] on div "Repair - NSF Door" at bounding box center [468, 157] width 177 height 16
click at [409, 293] on button "245" at bounding box center [412, 299] width 22 height 22
type input "160"
click at [490, 388] on button "Add Quote" at bounding box center [493, 396] width 58 height 18
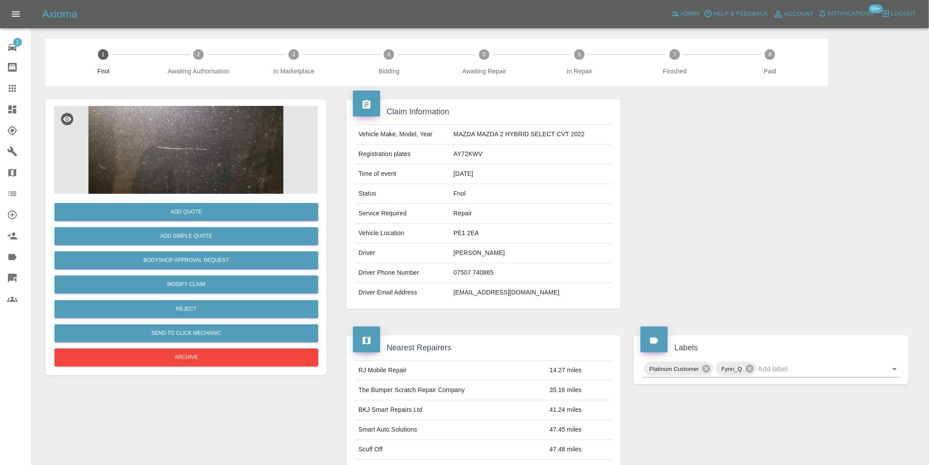
click at [174, 140] on img at bounding box center [186, 150] width 264 height 88
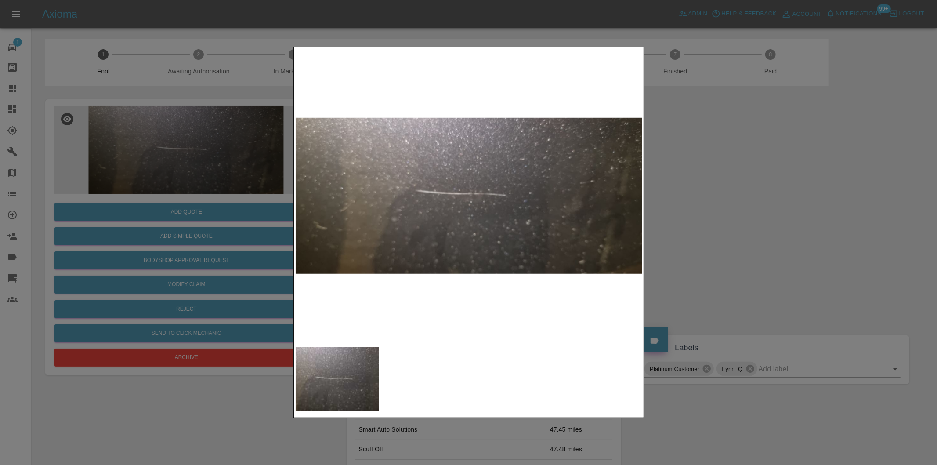
click at [744, 187] on div at bounding box center [468, 232] width 937 height 465
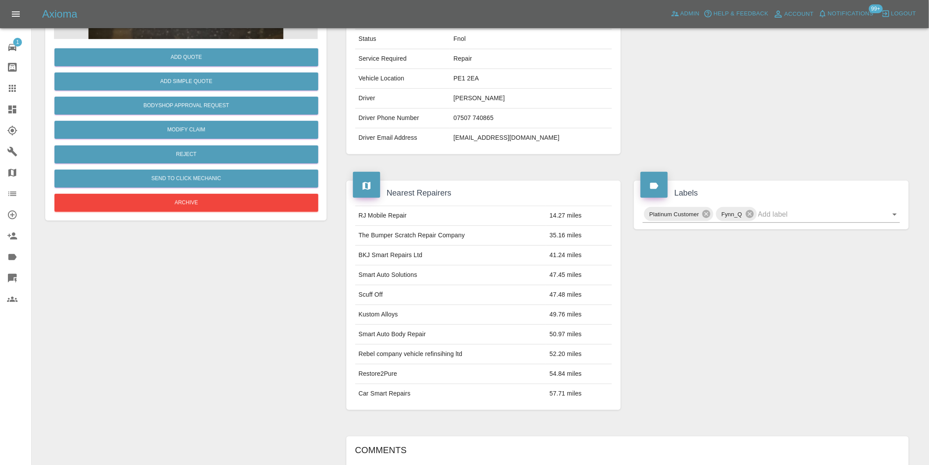
scroll to position [61, 0]
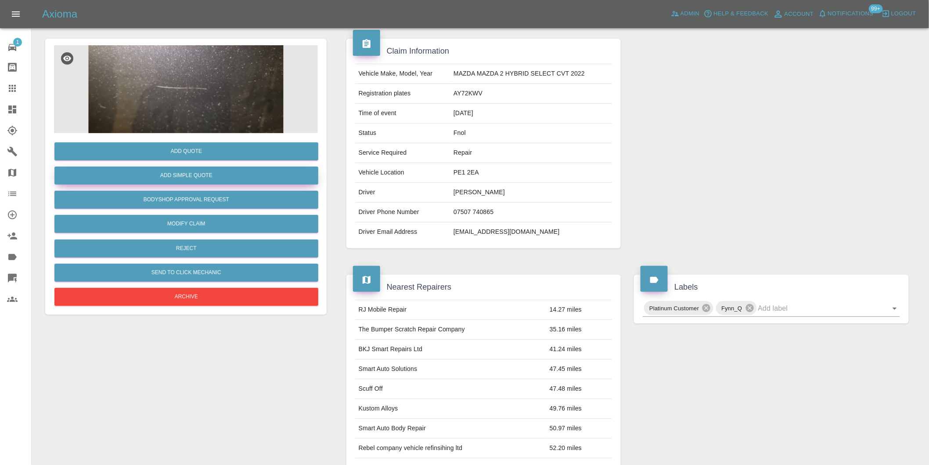
click at [207, 182] on button "Add Simple Quote" at bounding box center [186, 175] width 264 height 18
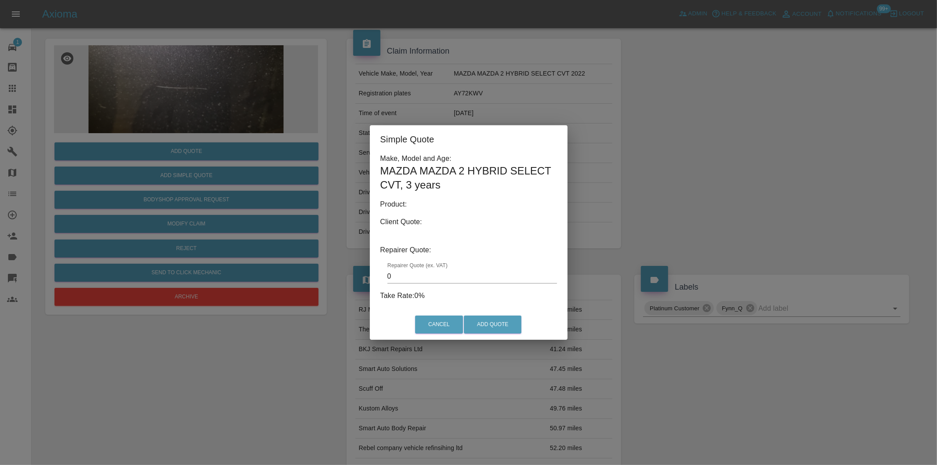
type input "140"
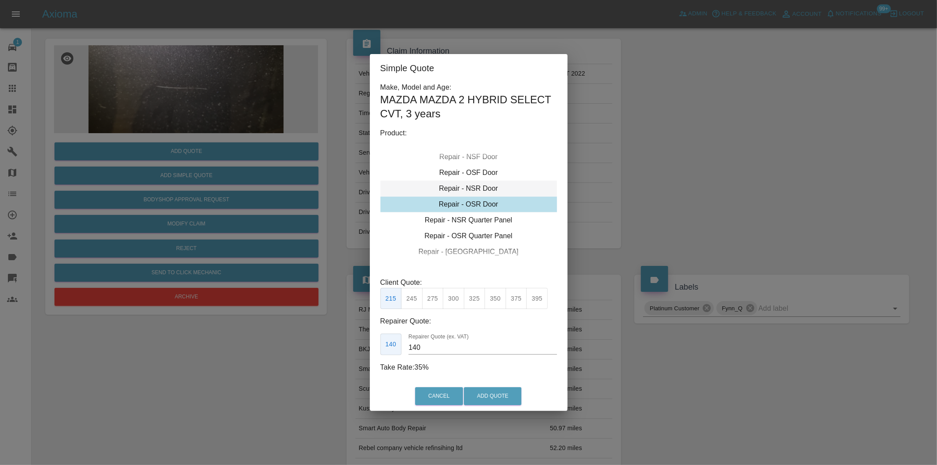
click at [473, 185] on div "Repair - NSR Door" at bounding box center [468, 189] width 177 height 16
click at [504, 389] on button "Add Quote" at bounding box center [493, 396] width 58 height 18
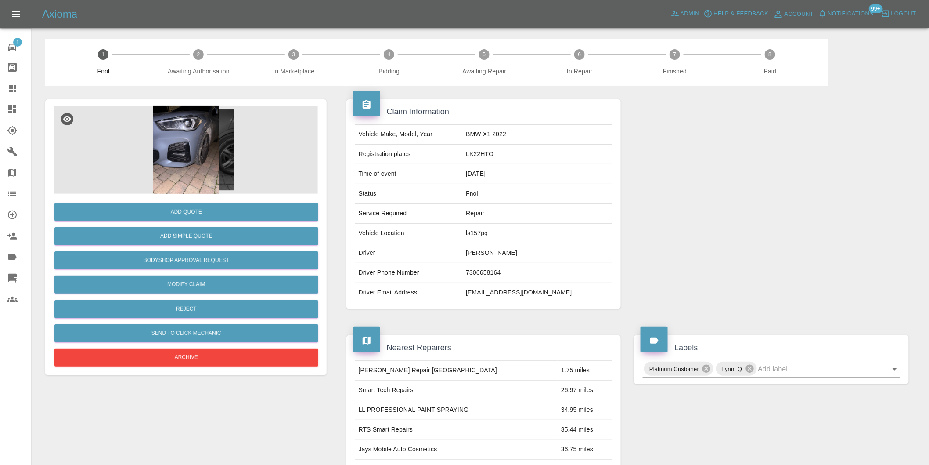
click at [172, 132] on img at bounding box center [186, 150] width 264 height 88
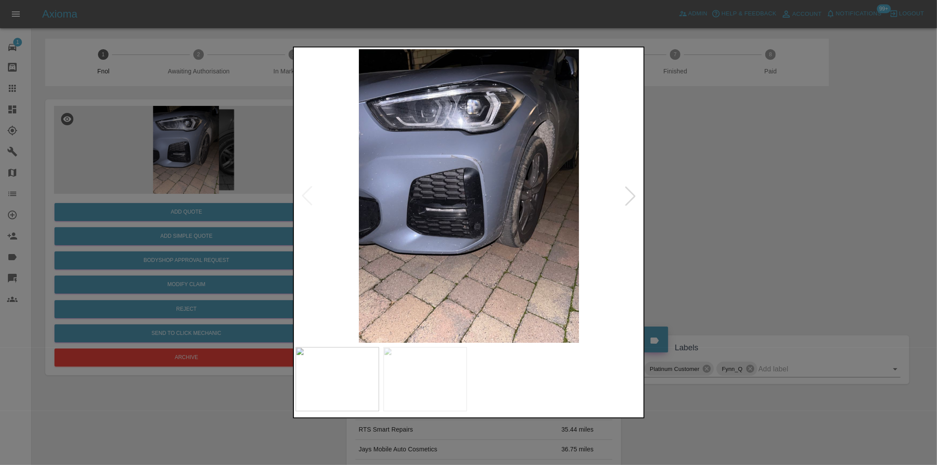
click at [628, 196] on div at bounding box center [630, 195] width 19 height 19
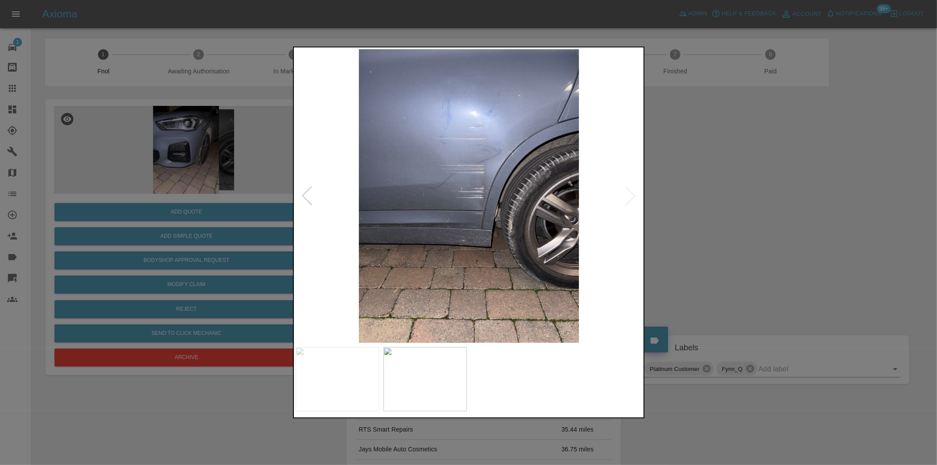
click at [308, 197] on div at bounding box center [306, 195] width 19 height 19
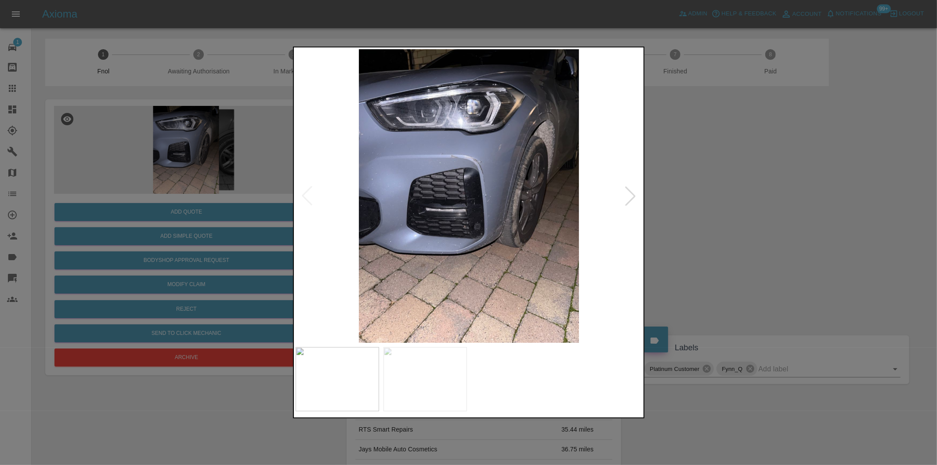
click at [630, 199] on div at bounding box center [630, 195] width 19 height 19
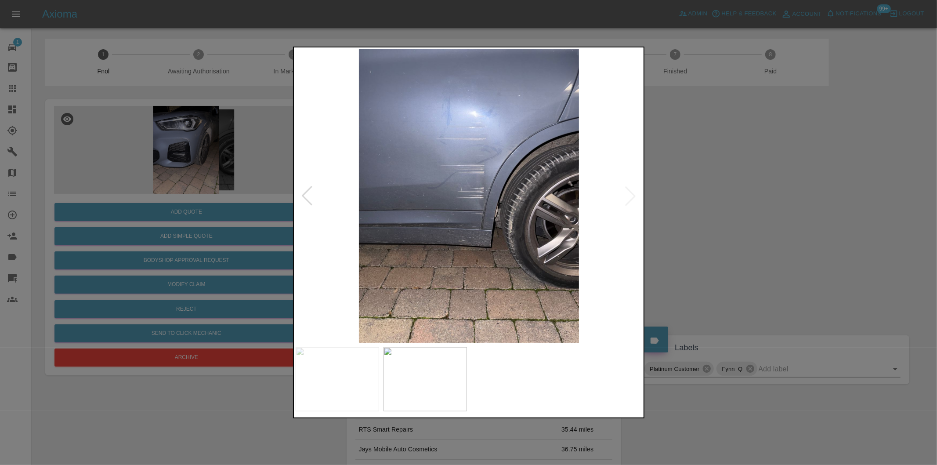
click at [502, 205] on img at bounding box center [469, 195] width 347 height 293
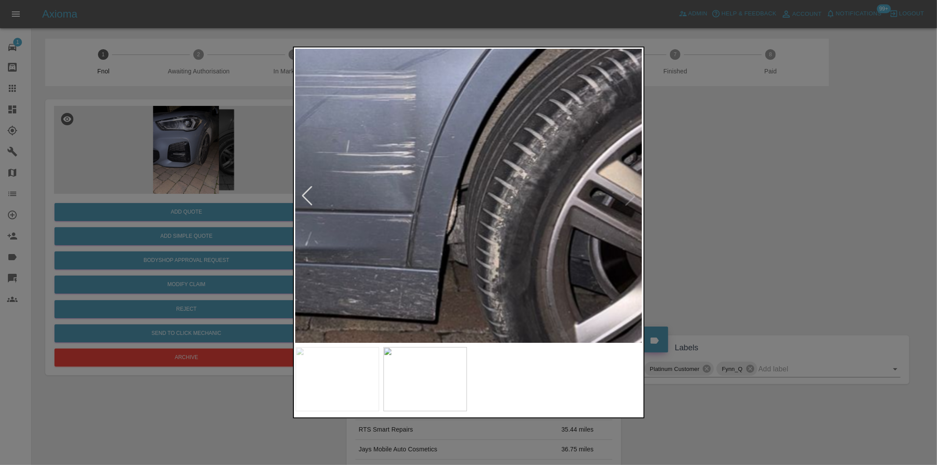
drag, startPoint x: 684, startPoint y: 173, endPoint x: 488, endPoint y: 204, distance: 197.8
click at [683, 172] on div at bounding box center [468, 232] width 937 height 465
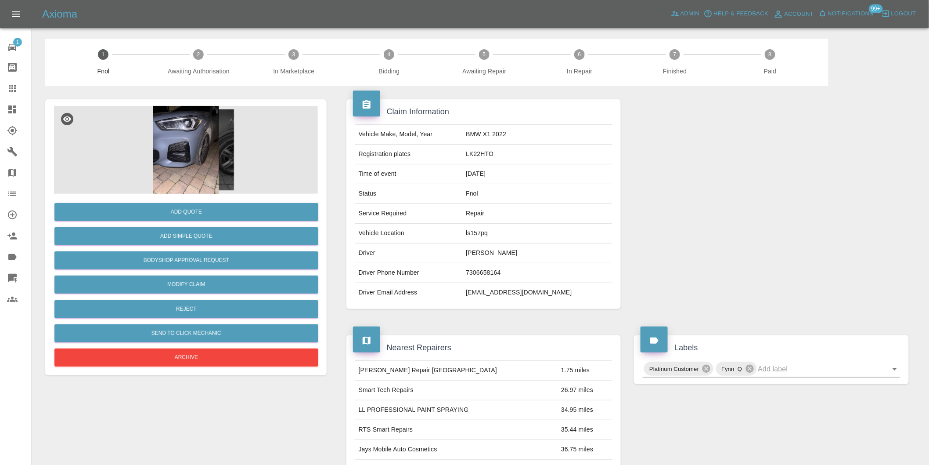
click at [189, 144] on img at bounding box center [186, 150] width 264 height 88
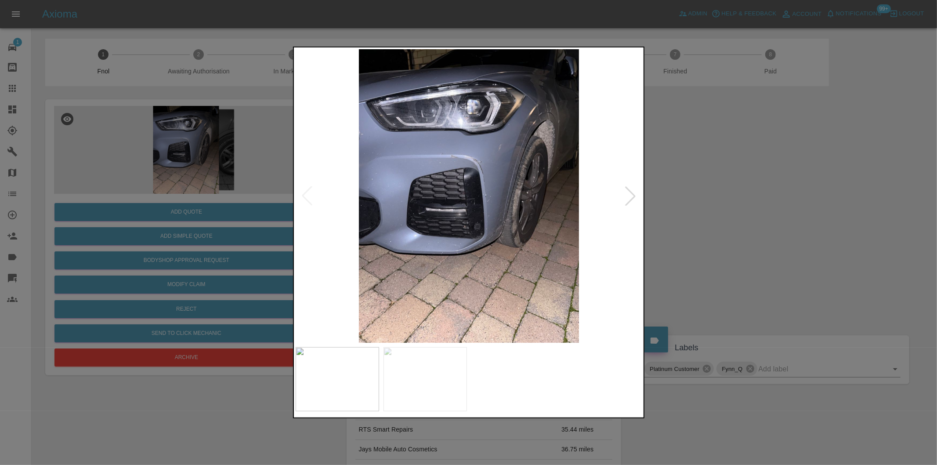
click at [630, 195] on div at bounding box center [630, 195] width 19 height 19
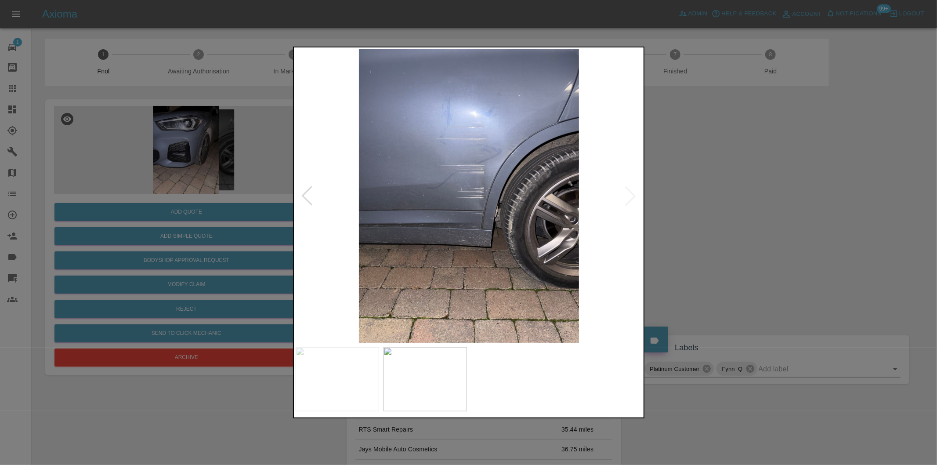
click at [726, 200] on div at bounding box center [468, 232] width 937 height 465
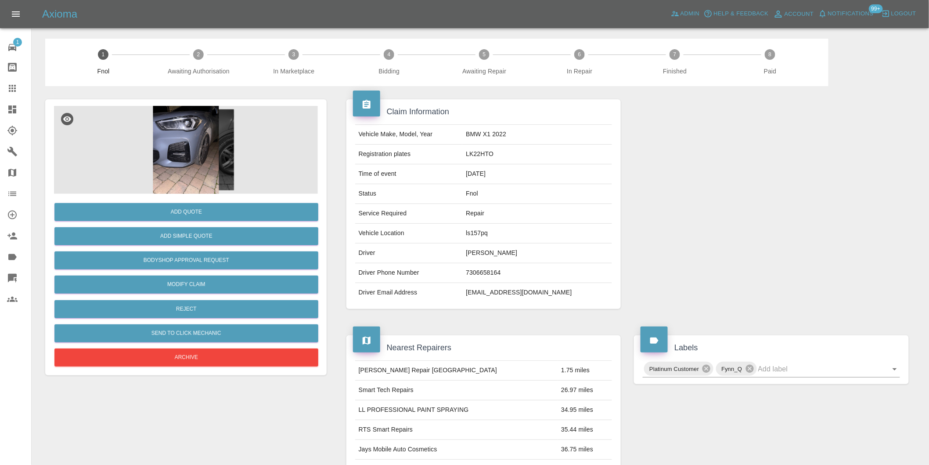
click at [196, 130] on img at bounding box center [186, 150] width 264 height 88
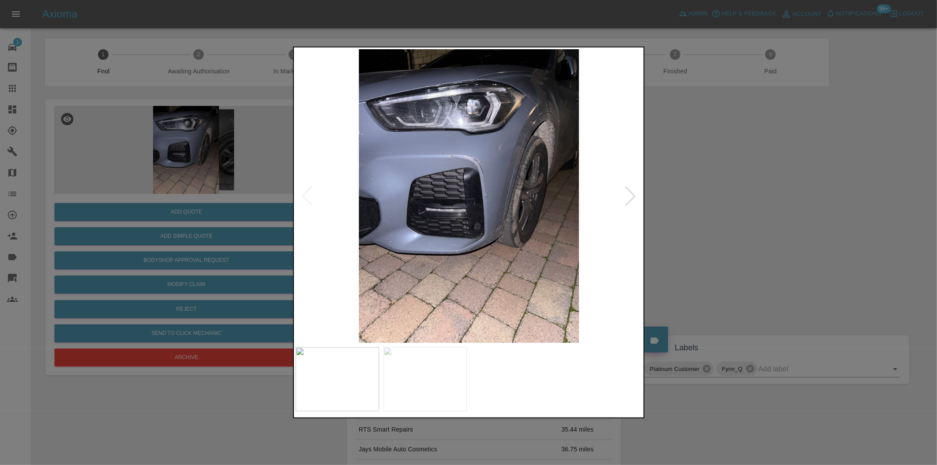
click at [634, 200] on div at bounding box center [630, 195] width 19 height 19
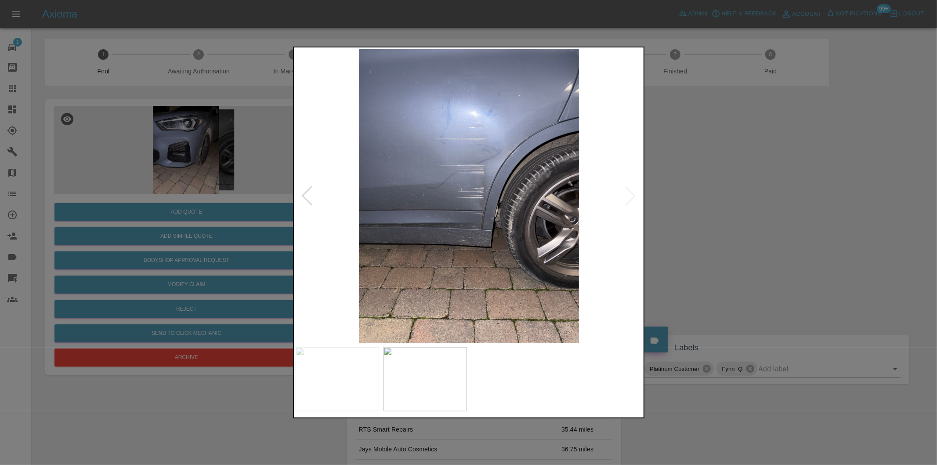
click at [721, 203] on div at bounding box center [468, 232] width 937 height 465
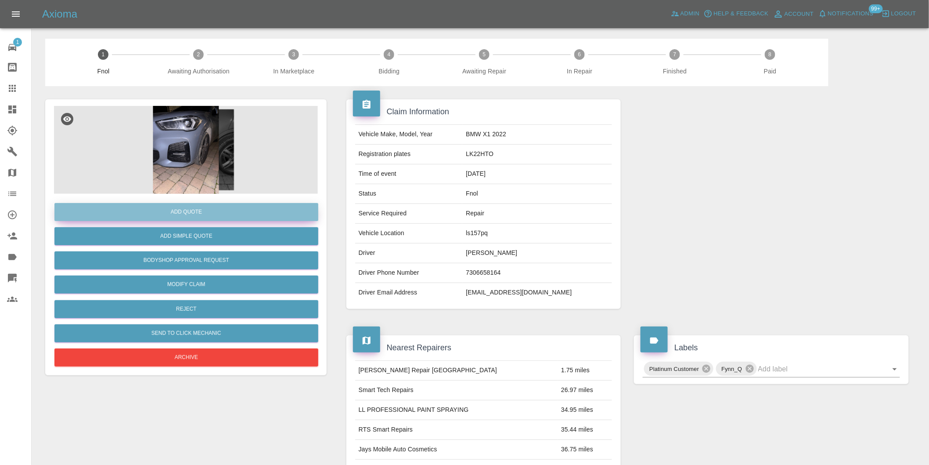
click at [188, 213] on button "Add Quote" at bounding box center [186, 212] width 264 height 18
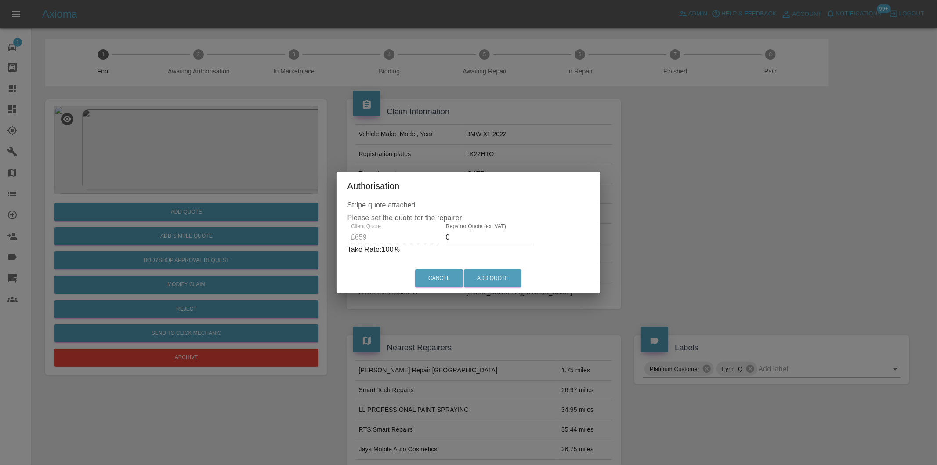
click at [464, 237] on input "0" at bounding box center [490, 237] width 88 height 14
type input "0410"
click at [499, 278] on button "Add Quote" at bounding box center [493, 278] width 58 height 18
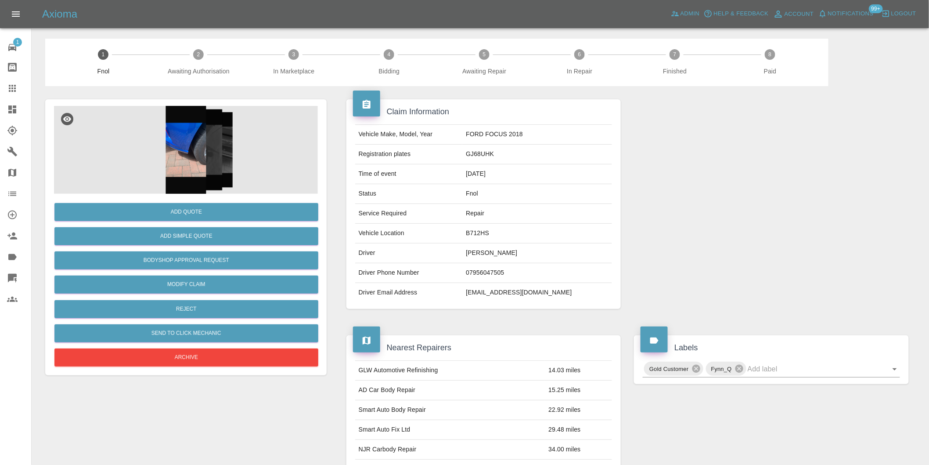
click at [204, 137] on img at bounding box center [186, 150] width 264 height 88
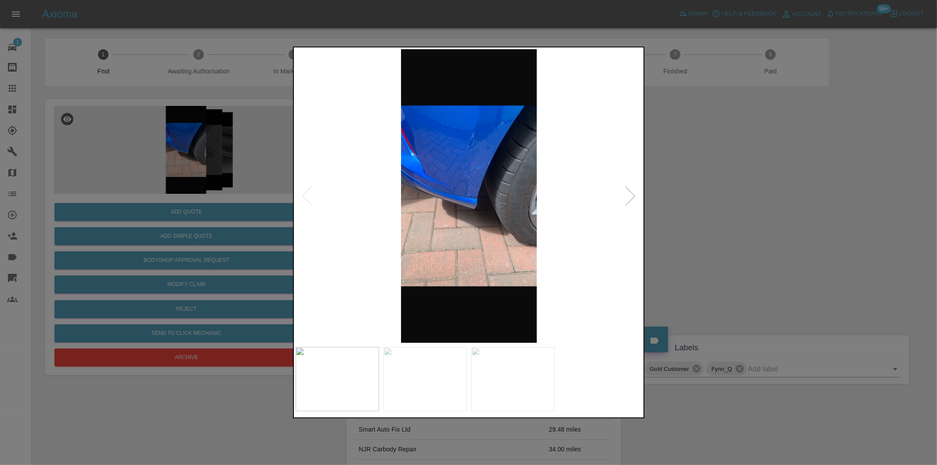
click at [628, 197] on div at bounding box center [630, 195] width 19 height 19
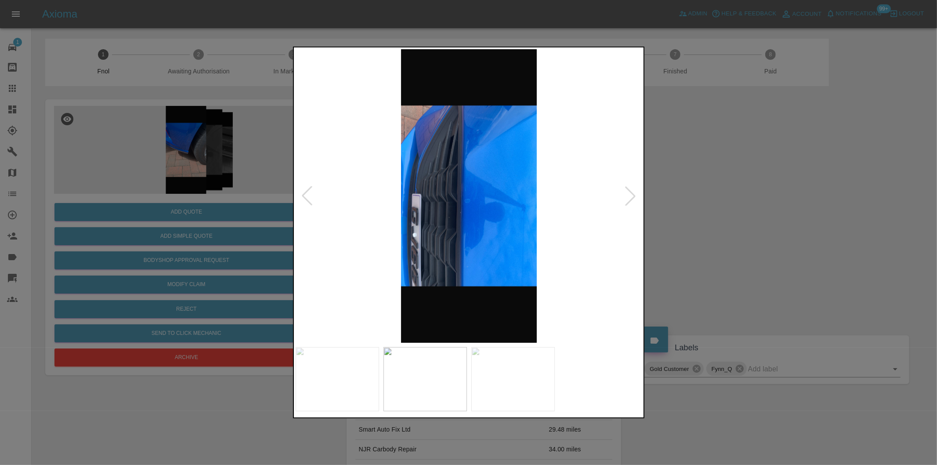
click at [628, 197] on div at bounding box center [630, 195] width 19 height 19
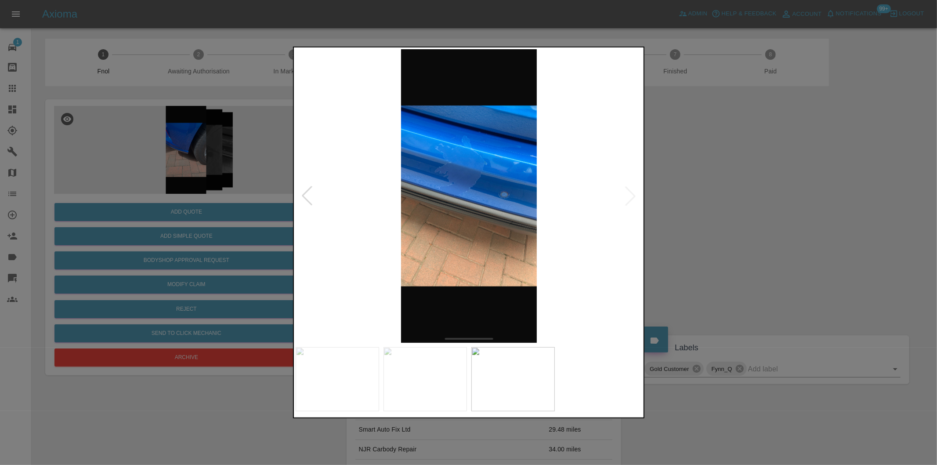
click at [628, 197] on img at bounding box center [469, 195] width 347 height 293
click at [308, 197] on div at bounding box center [306, 195] width 19 height 19
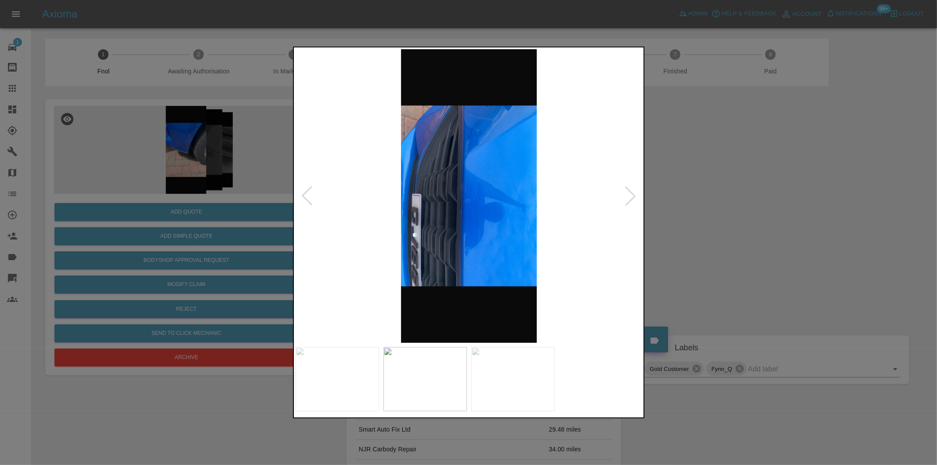
click at [304, 194] on div at bounding box center [306, 195] width 19 height 19
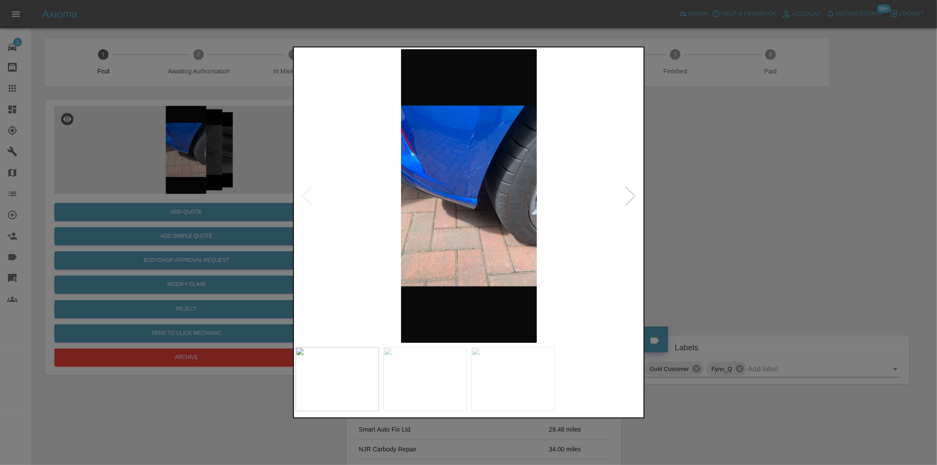
click at [626, 191] on div at bounding box center [630, 195] width 19 height 19
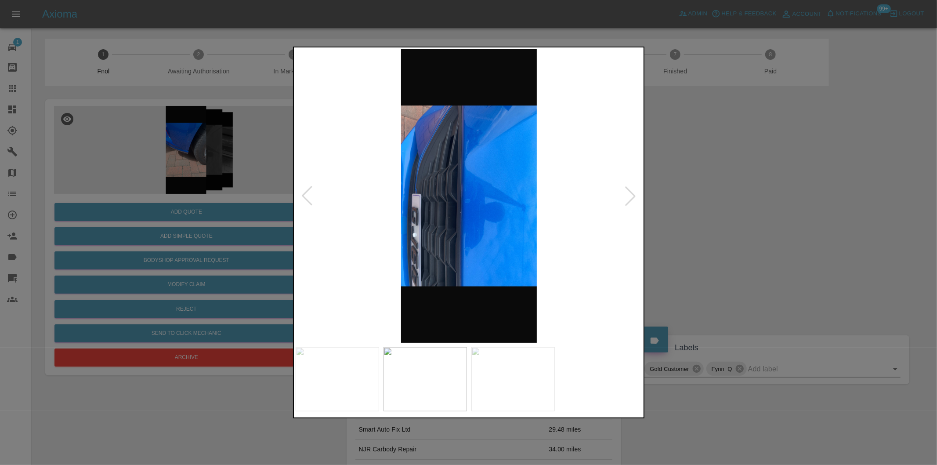
click at [627, 191] on div at bounding box center [630, 195] width 19 height 19
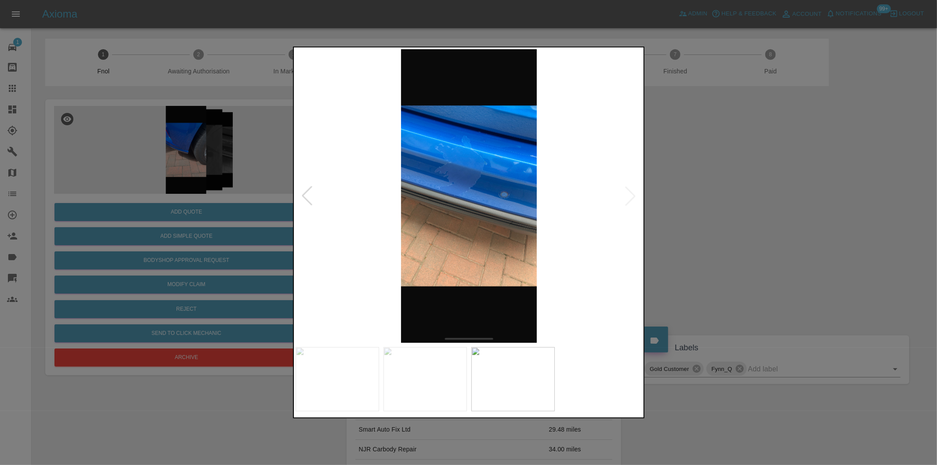
click at [627, 191] on img at bounding box center [469, 195] width 347 height 293
click at [303, 198] on div at bounding box center [306, 195] width 19 height 19
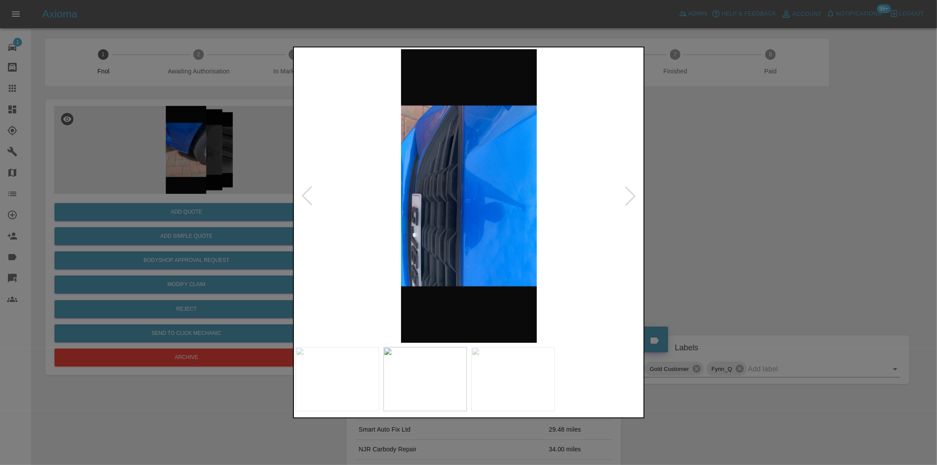
click at [303, 198] on div at bounding box center [306, 195] width 19 height 19
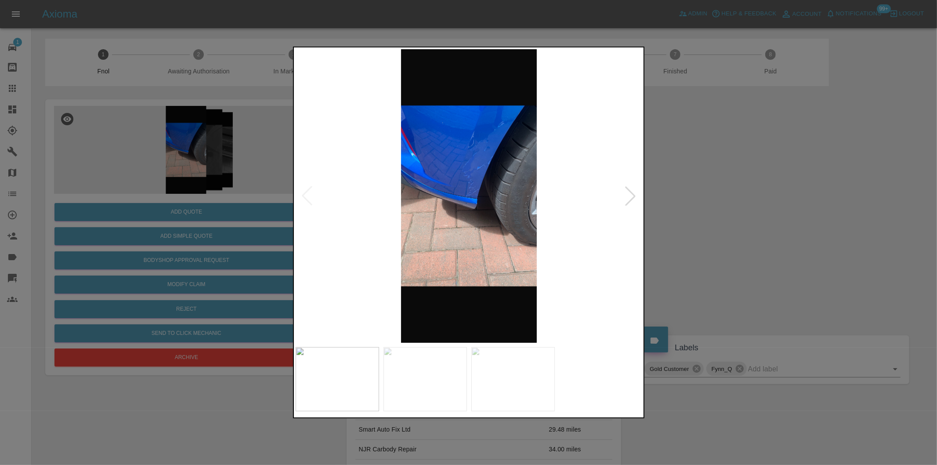
drag, startPoint x: 748, startPoint y: 230, endPoint x: 426, endPoint y: 262, distance: 323.5
click at [709, 224] on div at bounding box center [468, 232] width 937 height 465
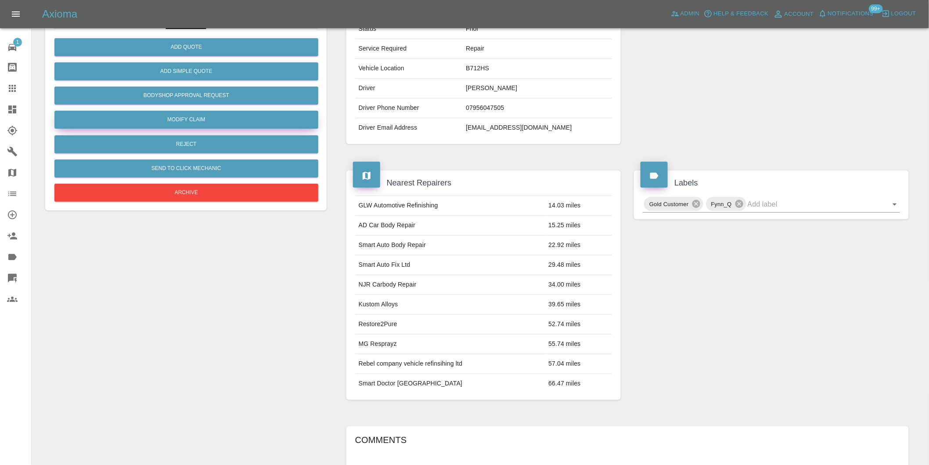
scroll to position [12, 0]
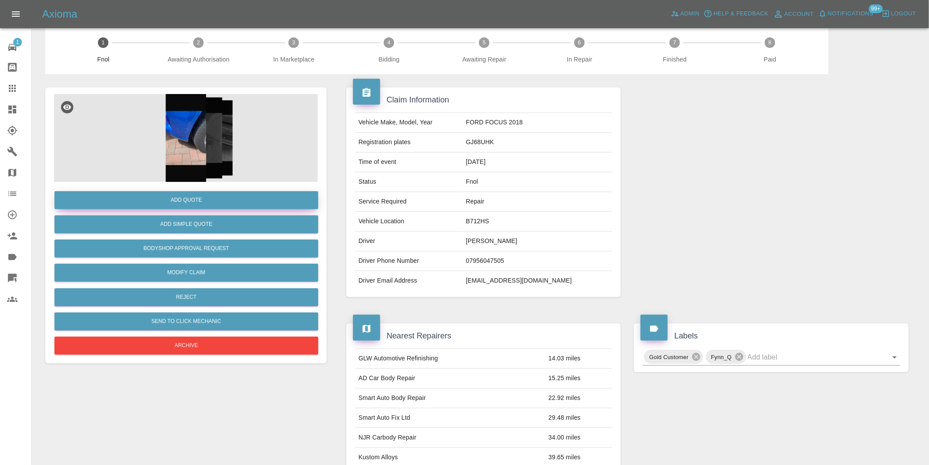
click at [186, 203] on button "Add Quote" at bounding box center [186, 200] width 264 height 18
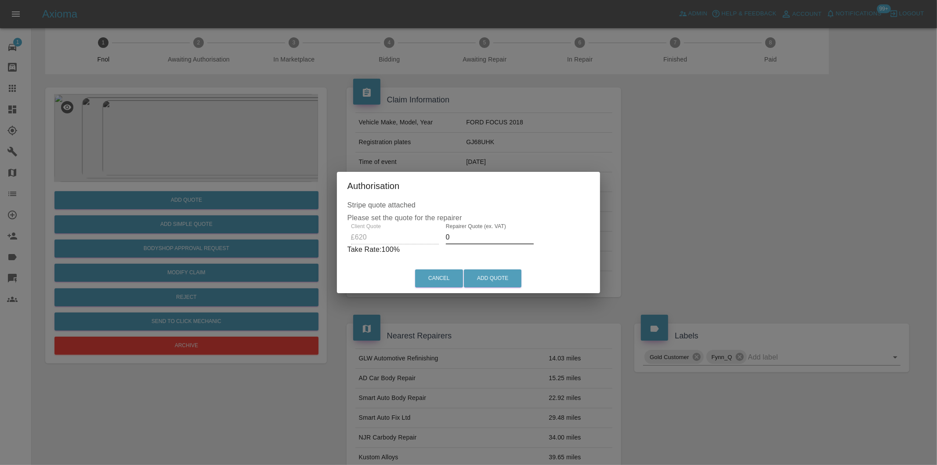
click at [477, 239] on input "0" at bounding box center [490, 237] width 88 height 14
type input "0395"
click at [505, 277] on button "Add Quote" at bounding box center [493, 278] width 58 height 18
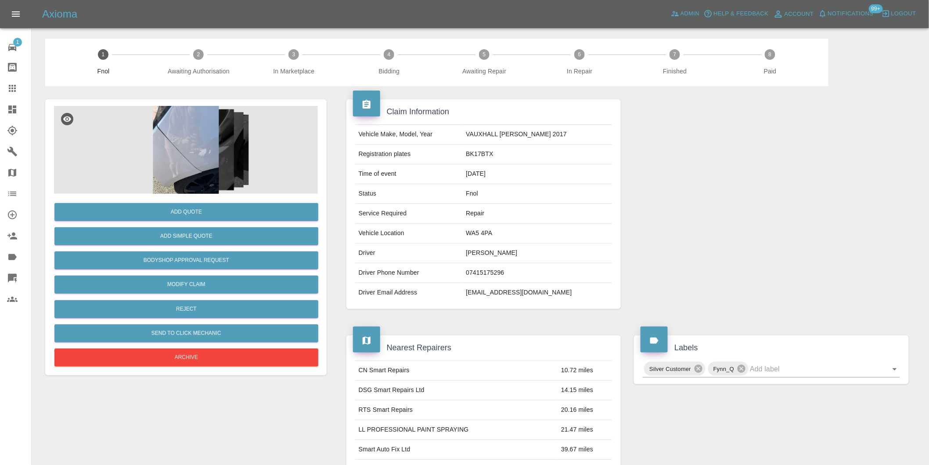
click at [217, 134] on img at bounding box center [186, 150] width 264 height 88
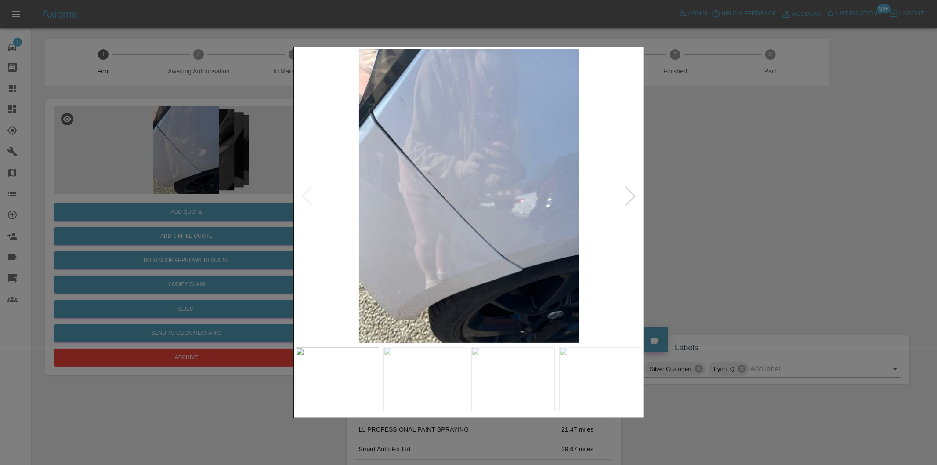
click at [634, 195] on div at bounding box center [630, 195] width 19 height 19
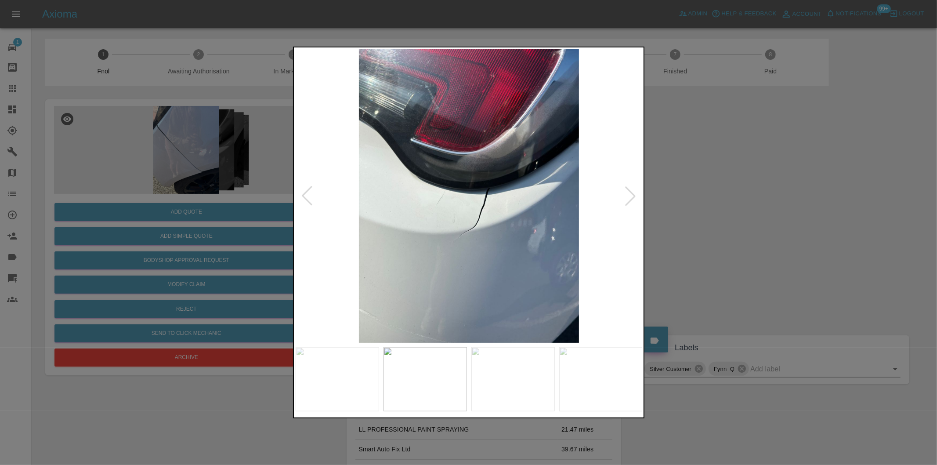
click at [634, 195] on div at bounding box center [630, 195] width 19 height 19
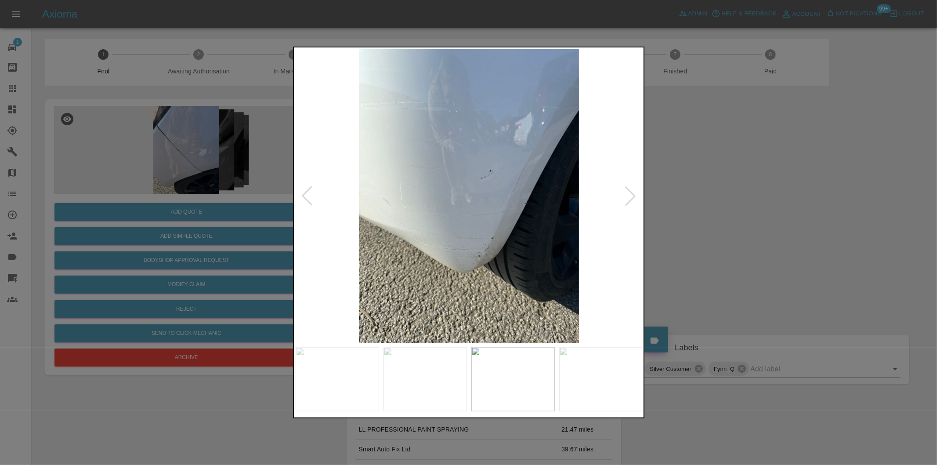
click at [634, 195] on div at bounding box center [630, 195] width 19 height 19
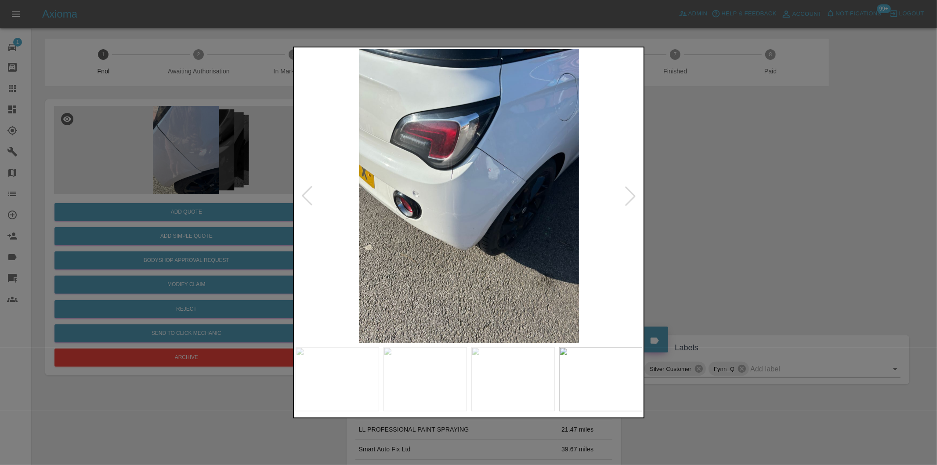
click at [634, 195] on div at bounding box center [630, 195] width 19 height 19
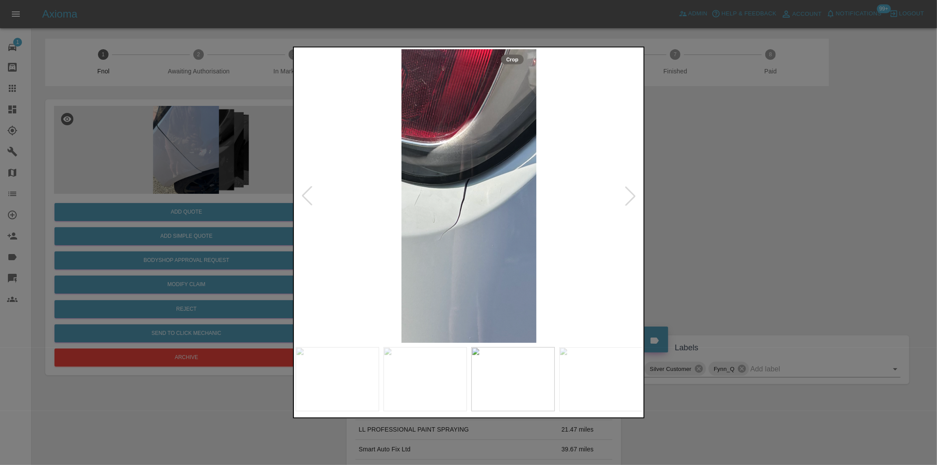
click at [634, 195] on div at bounding box center [630, 195] width 19 height 19
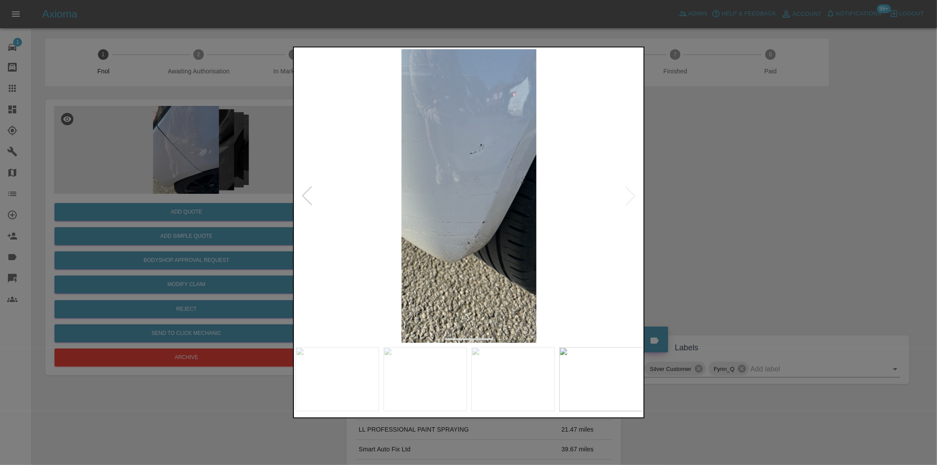
click at [634, 194] on img at bounding box center [469, 195] width 347 height 293
click at [299, 195] on div at bounding box center [306, 195] width 19 height 19
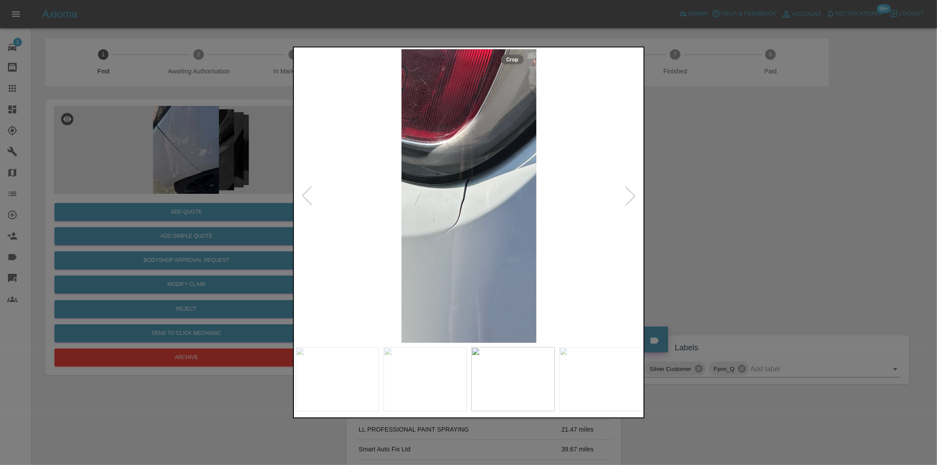
click at [302, 191] on div at bounding box center [306, 195] width 19 height 19
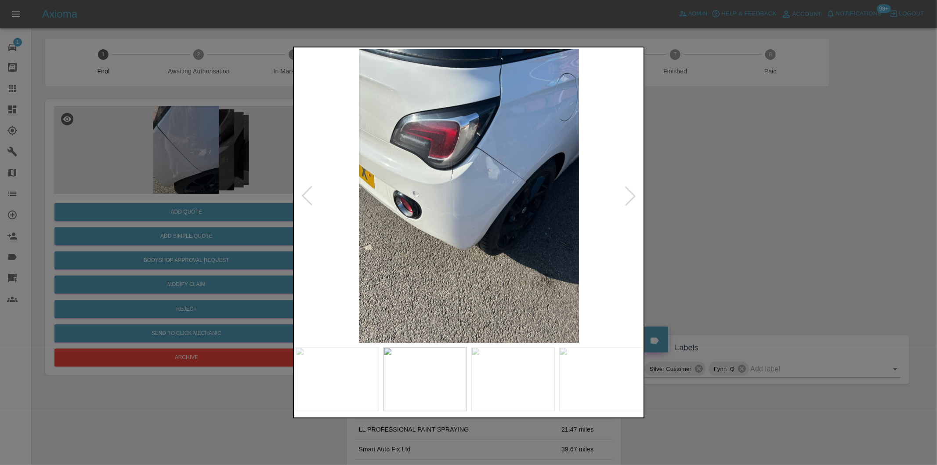
click at [306, 189] on div at bounding box center [306, 195] width 19 height 19
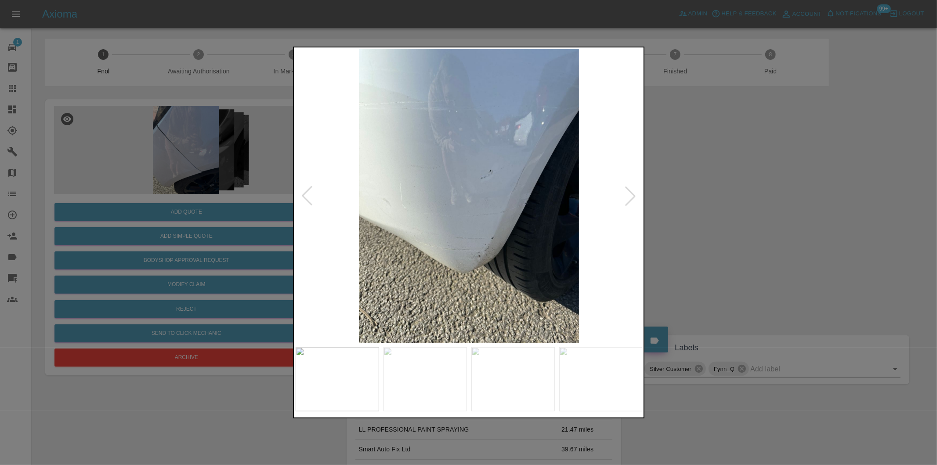
click at [307, 188] on div at bounding box center [306, 195] width 19 height 19
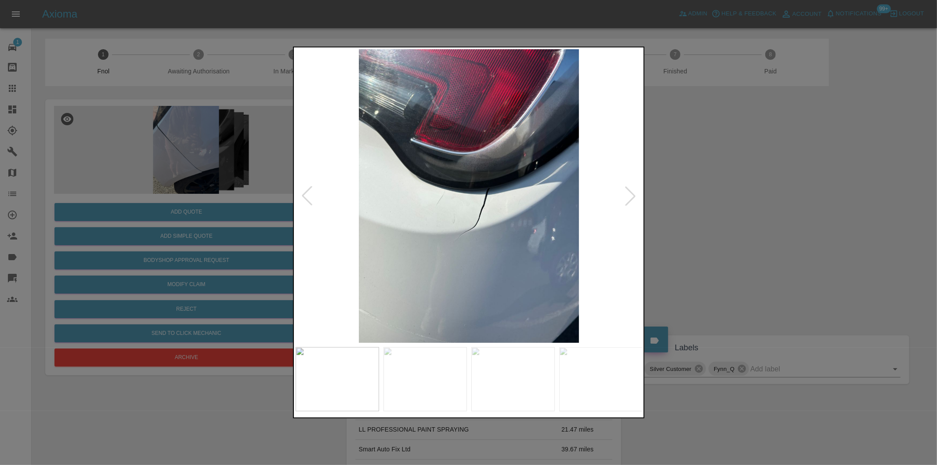
click at [303, 191] on div at bounding box center [306, 195] width 19 height 19
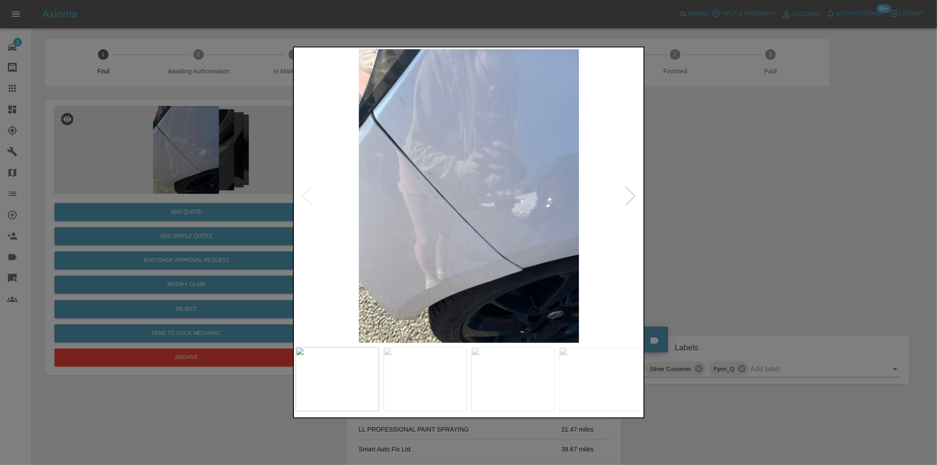
click at [445, 190] on img at bounding box center [469, 195] width 347 height 293
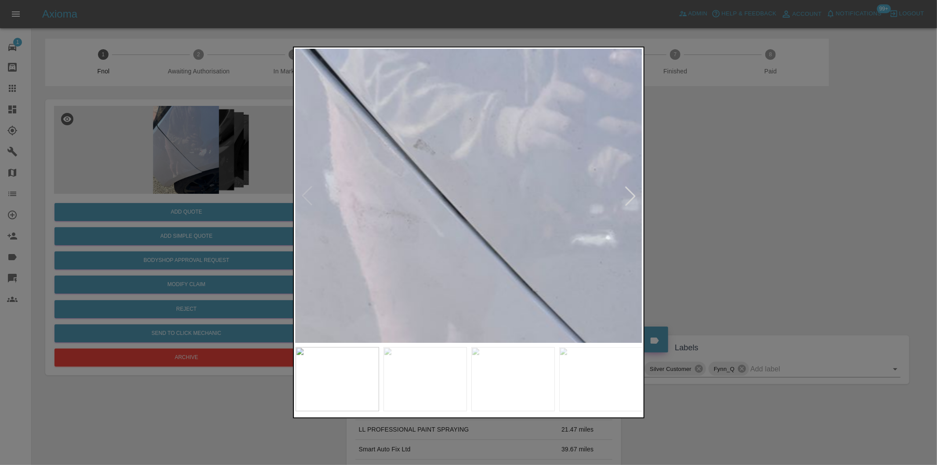
click at [436, 186] on img at bounding box center [537, 212] width 1041 height 880
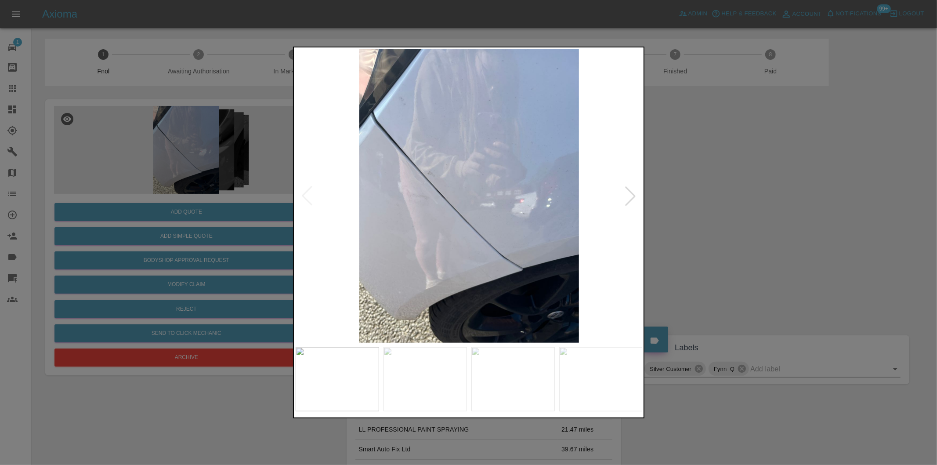
click at [629, 196] on div at bounding box center [630, 195] width 19 height 19
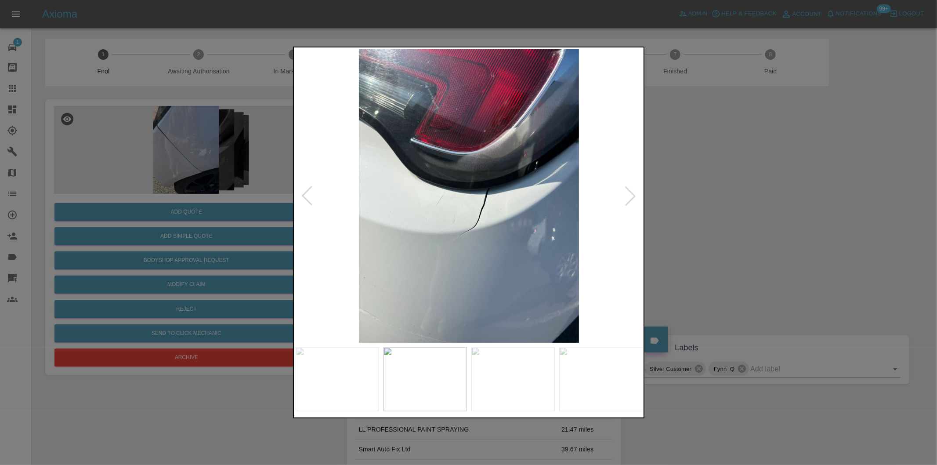
click at [687, 199] on div at bounding box center [468, 232] width 937 height 465
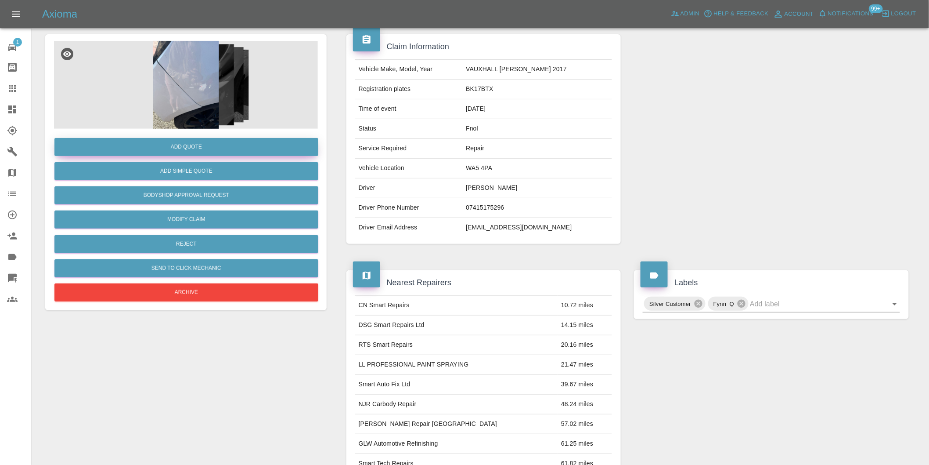
scroll to position [12, 0]
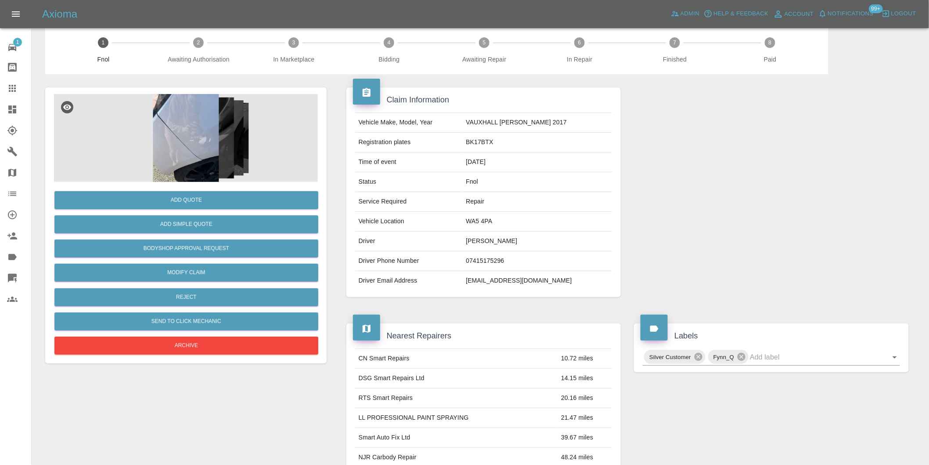
click at [182, 136] on img at bounding box center [186, 138] width 264 height 88
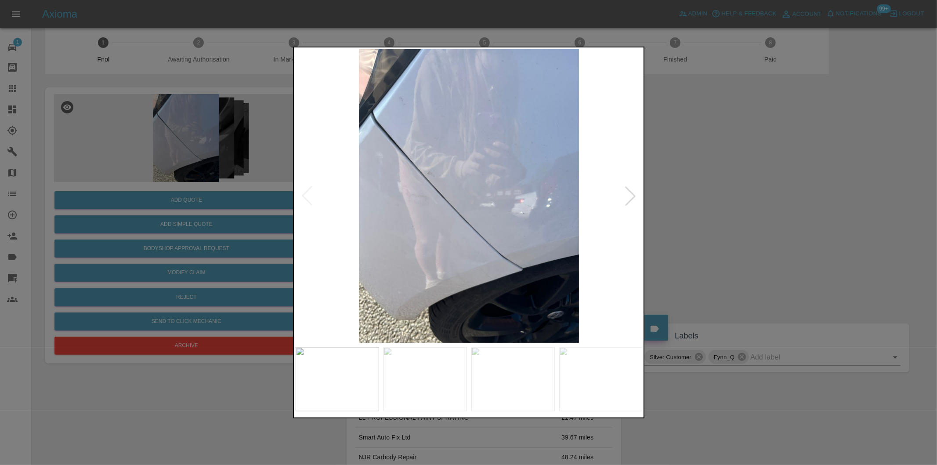
click at [629, 196] on div at bounding box center [630, 195] width 19 height 19
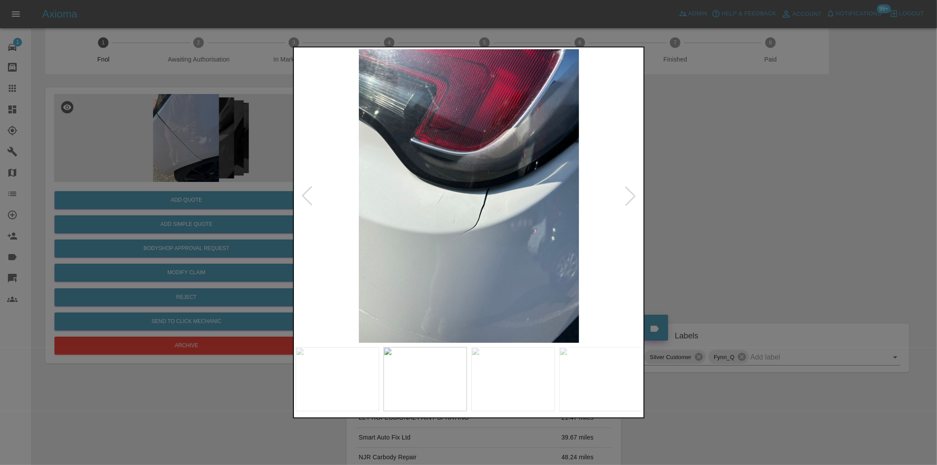
click at [750, 214] on div at bounding box center [468, 232] width 937 height 465
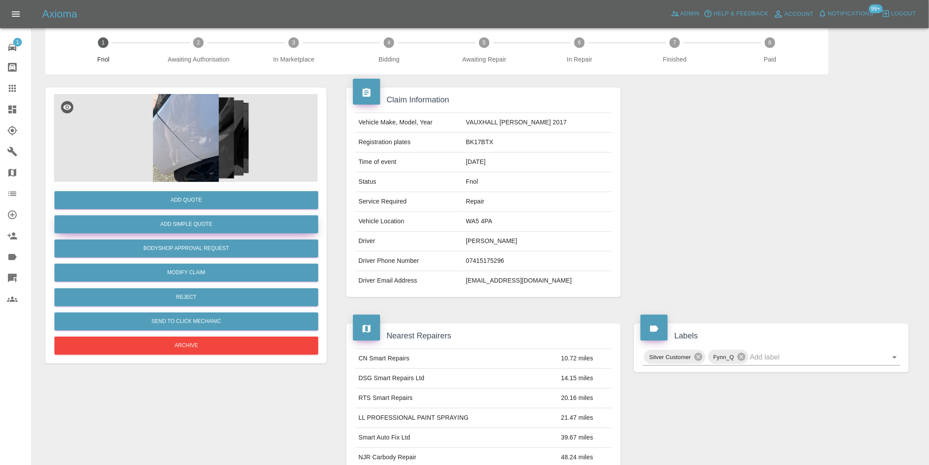
click at [192, 226] on button "Add Simple Quote" at bounding box center [186, 224] width 264 height 18
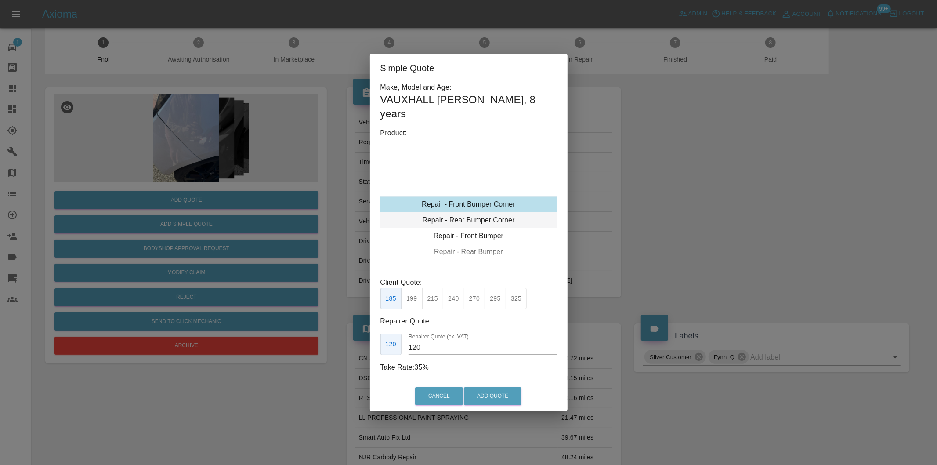
click at [505, 214] on div "Repair - Rear Bumper Corner" at bounding box center [468, 220] width 177 height 16
drag, startPoint x: 497, startPoint y: 288, endPoint x: 511, endPoint y: 366, distance: 79.5
click at [496, 288] on button "295" at bounding box center [495, 299] width 22 height 22
type input "180"
click at [508, 397] on button "Add Quote" at bounding box center [493, 396] width 58 height 18
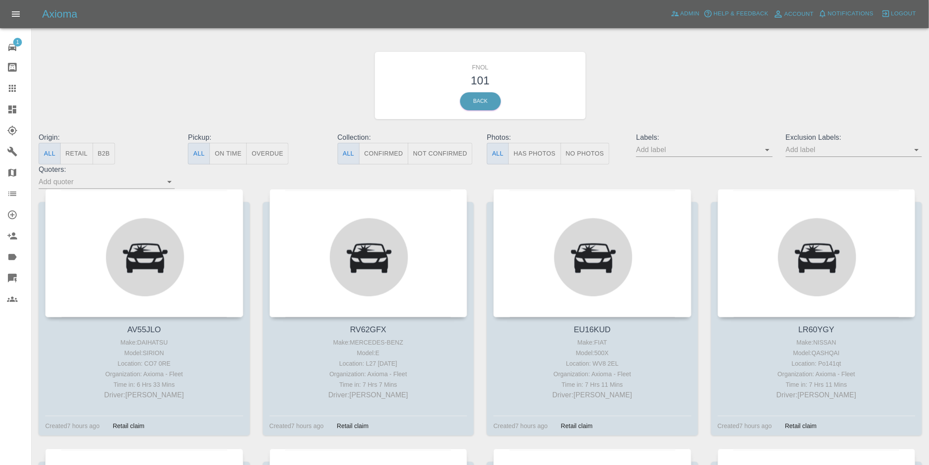
click at [531, 155] on button "Has Photos" at bounding box center [535, 154] width 53 height 22
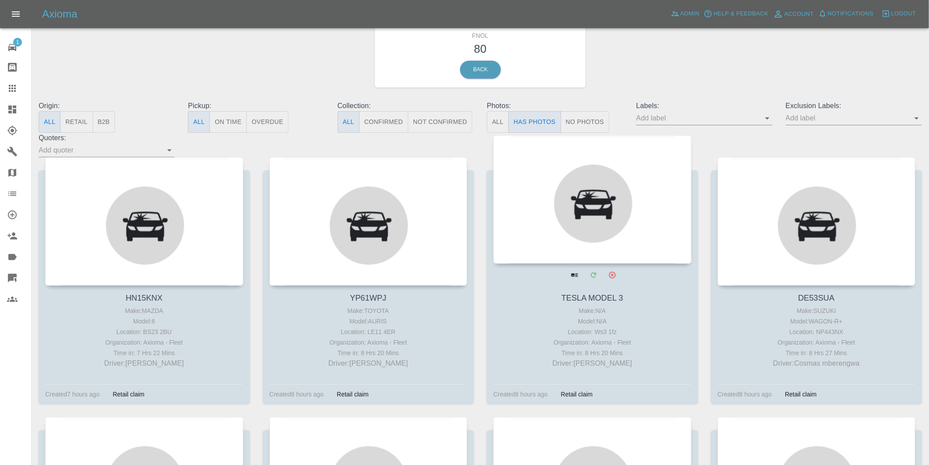
scroll to position [49, 0]
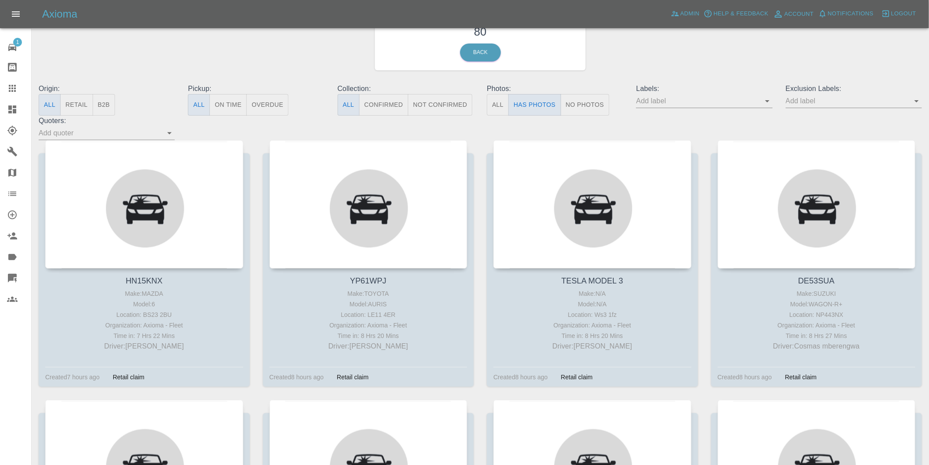
click at [917, 97] on icon "Open" at bounding box center [917, 101] width 11 height 11
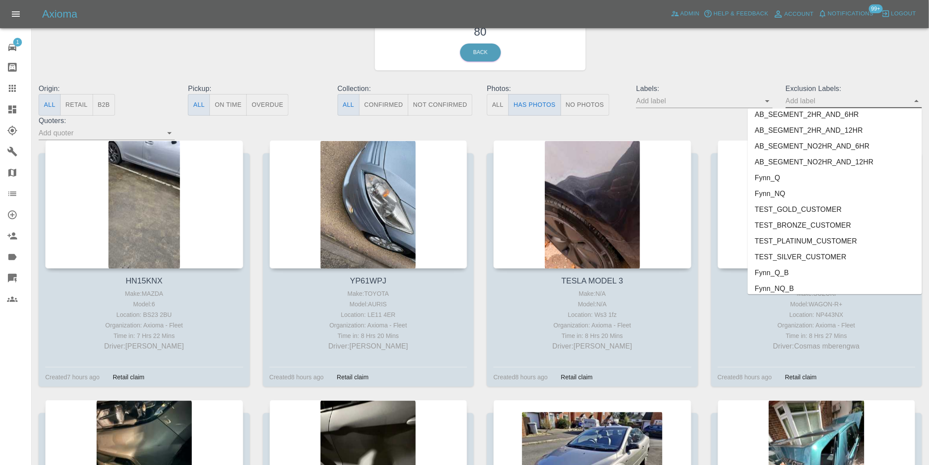
scroll to position [1907, 0]
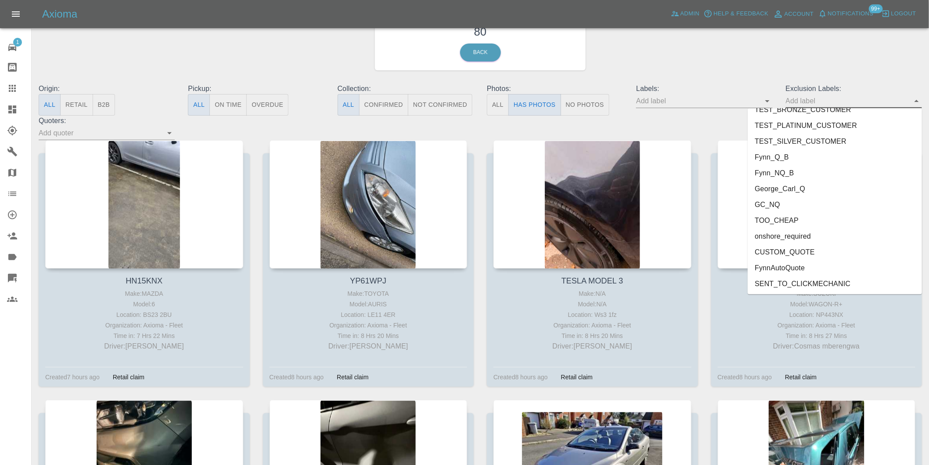
click at [814, 233] on li "onshore_required" at bounding box center [835, 236] width 174 height 16
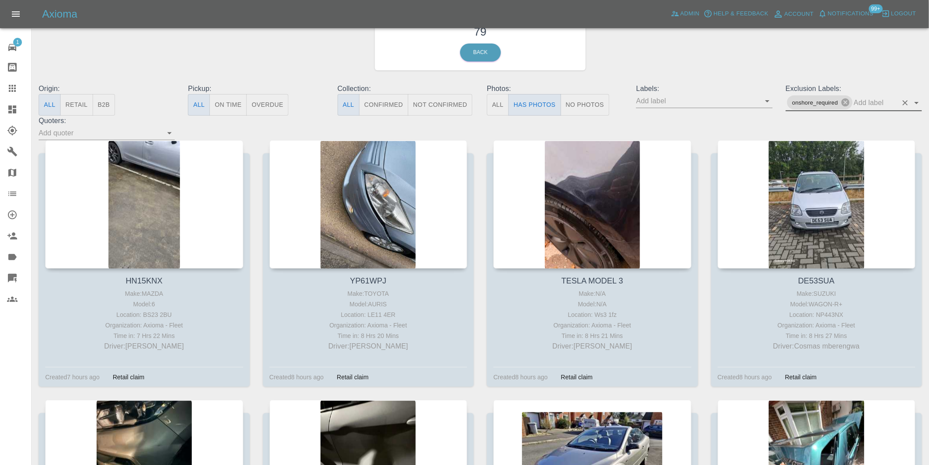
click at [916, 99] on icon "Open" at bounding box center [917, 103] width 11 height 11
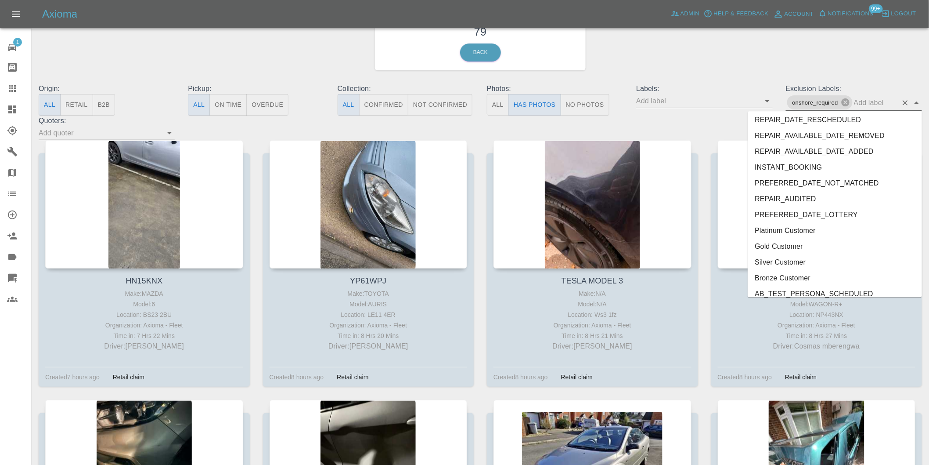
scroll to position [1892, 0]
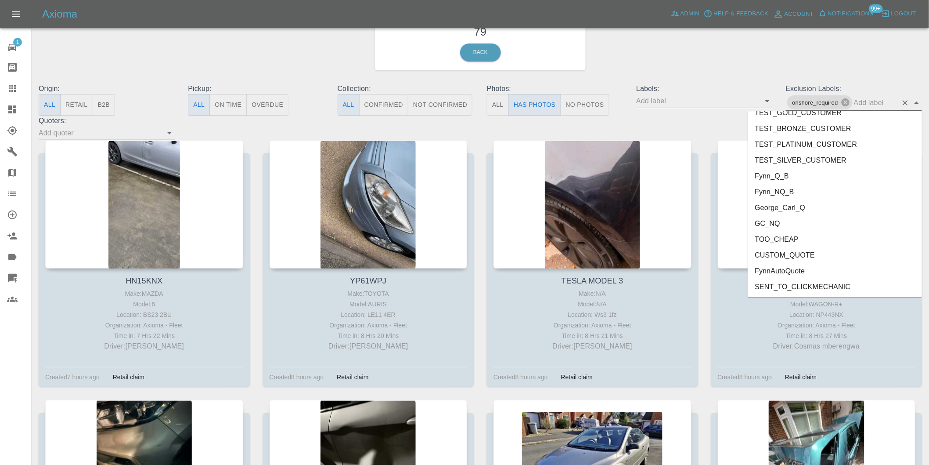
click at [790, 206] on li "George_Carl_Q" at bounding box center [835, 207] width 174 height 16
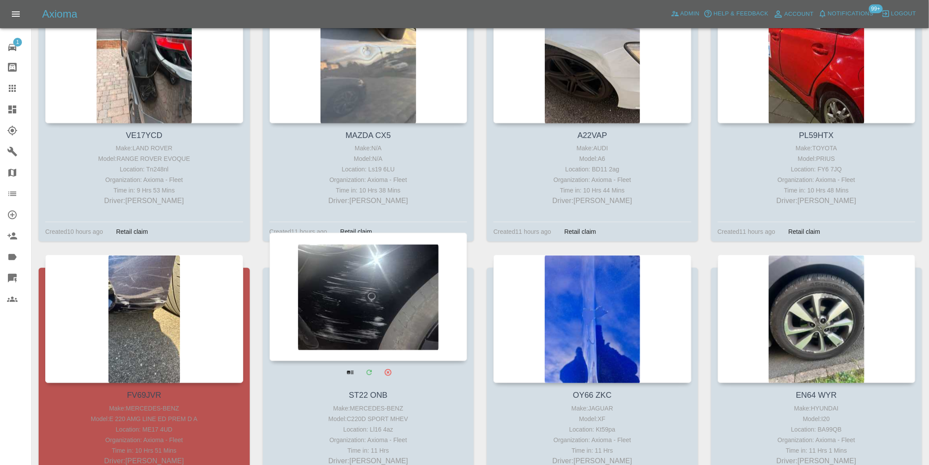
scroll to position [829, 0]
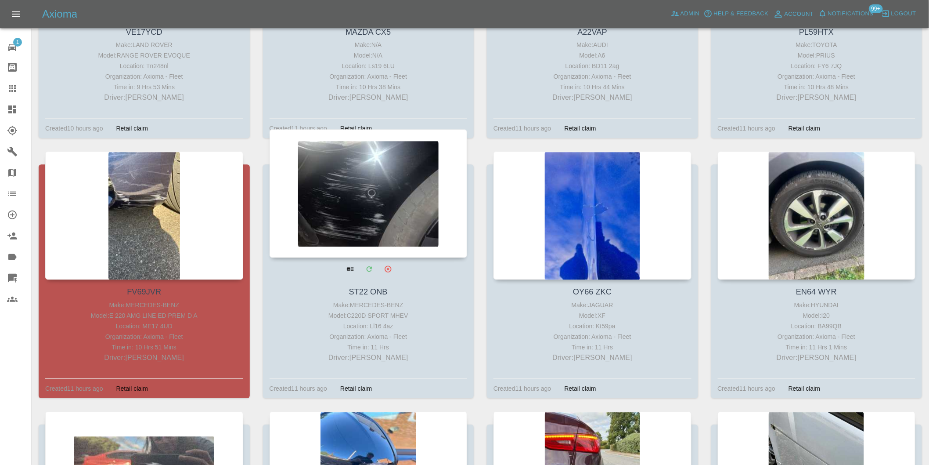
drag, startPoint x: 133, startPoint y: 150, endPoint x: 320, endPoint y: 181, distance: 189.8
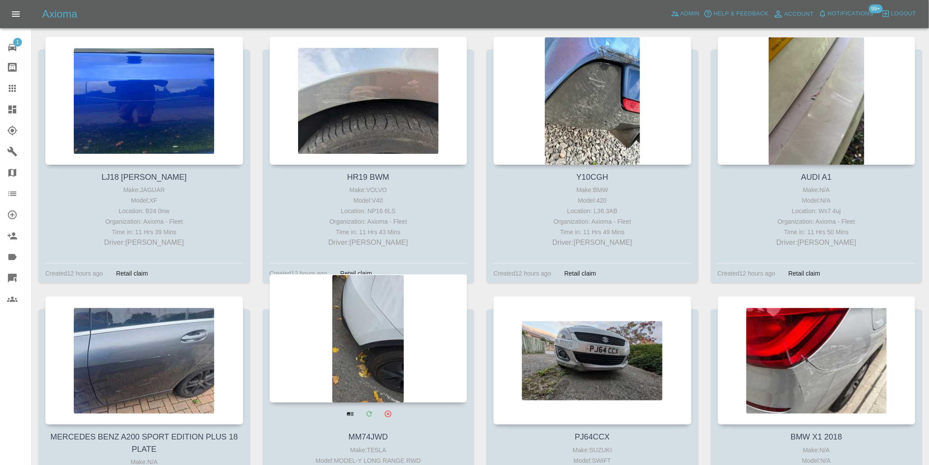
scroll to position [1610, 0]
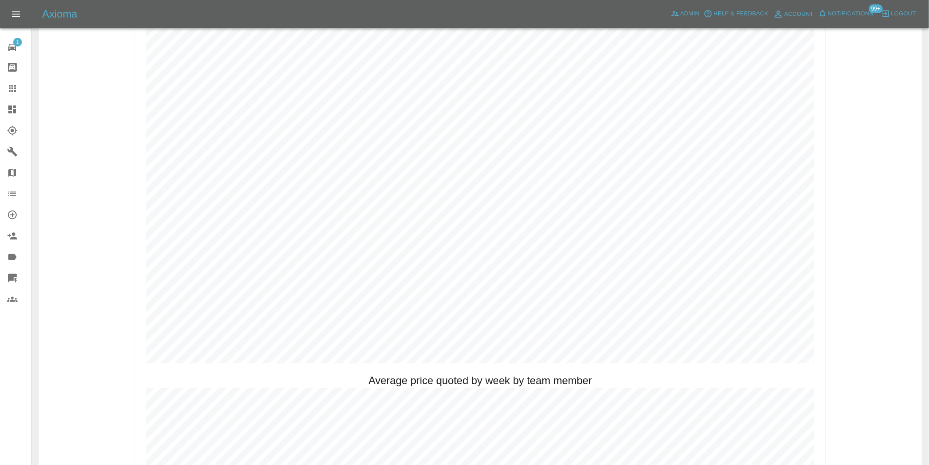
scroll to position [439, 0]
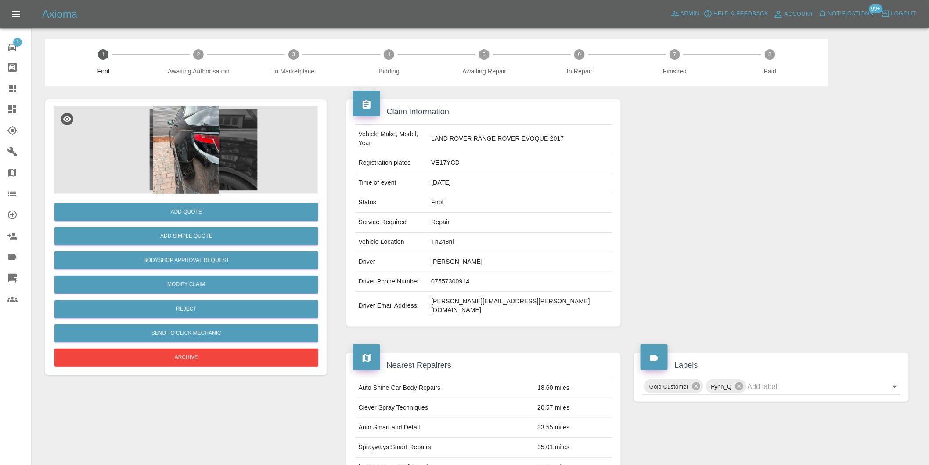
click at [206, 155] on img at bounding box center [186, 150] width 264 height 88
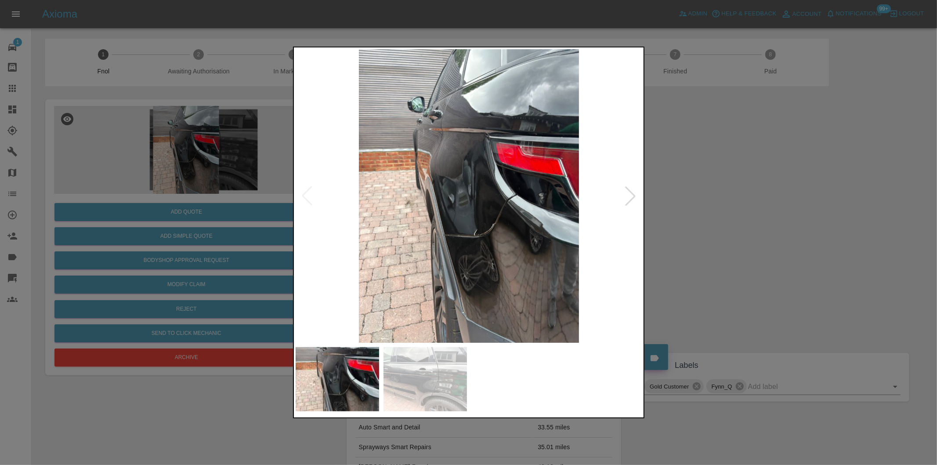
click at [631, 194] on div at bounding box center [630, 195] width 19 height 19
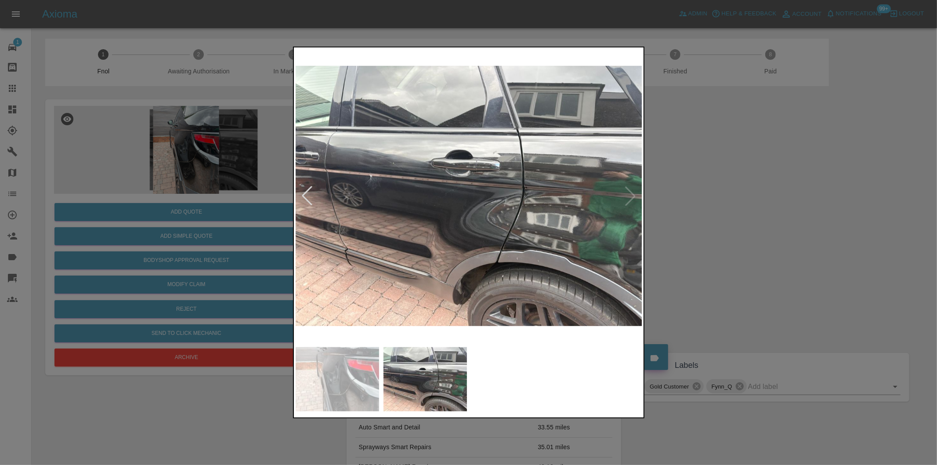
click at [631, 194] on img at bounding box center [469, 195] width 347 height 293
click at [754, 199] on div at bounding box center [468, 232] width 937 height 465
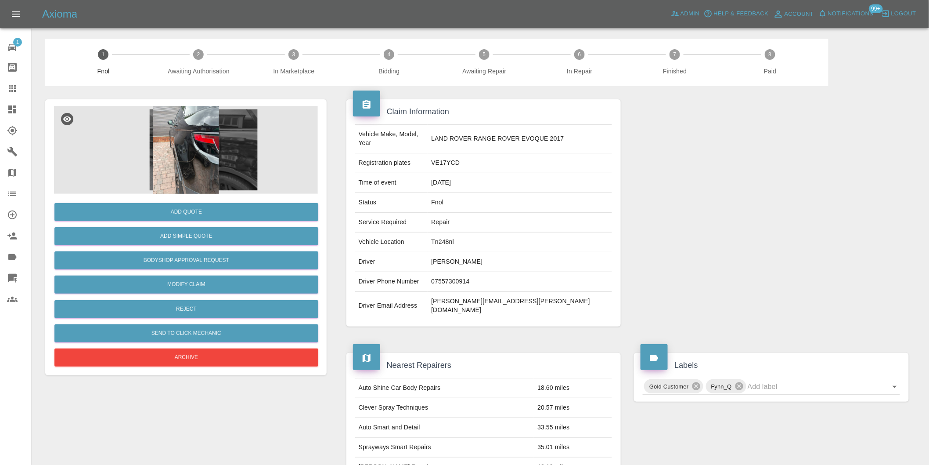
click at [173, 136] on img at bounding box center [186, 150] width 264 height 88
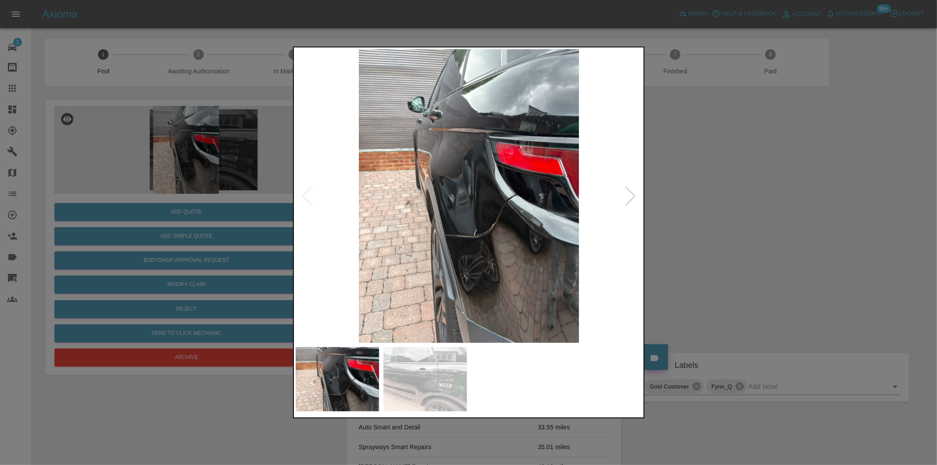
click at [629, 199] on div at bounding box center [630, 195] width 19 height 19
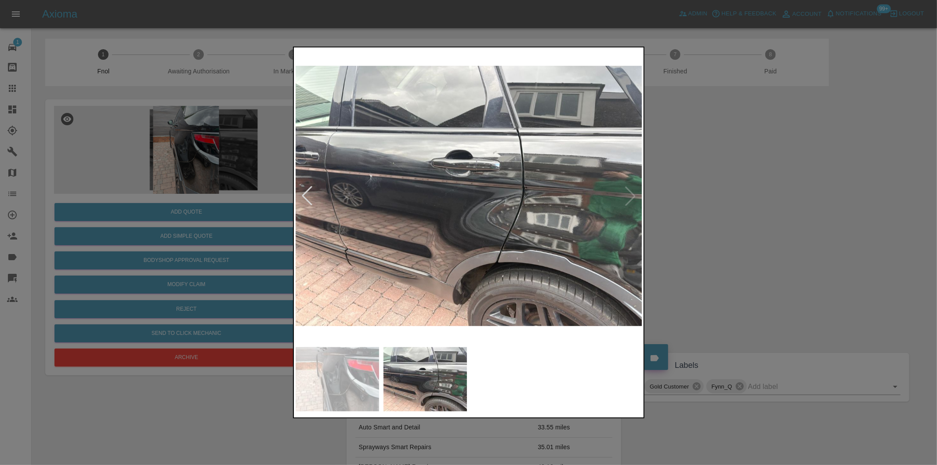
click at [629, 199] on img at bounding box center [469, 195] width 347 height 293
drag, startPoint x: 756, startPoint y: 214, endPoint x: 422, endPoint y: 283, distance: 341.6
click at [749, 215] on div at bounding box center [468, 232] width 937 height 465
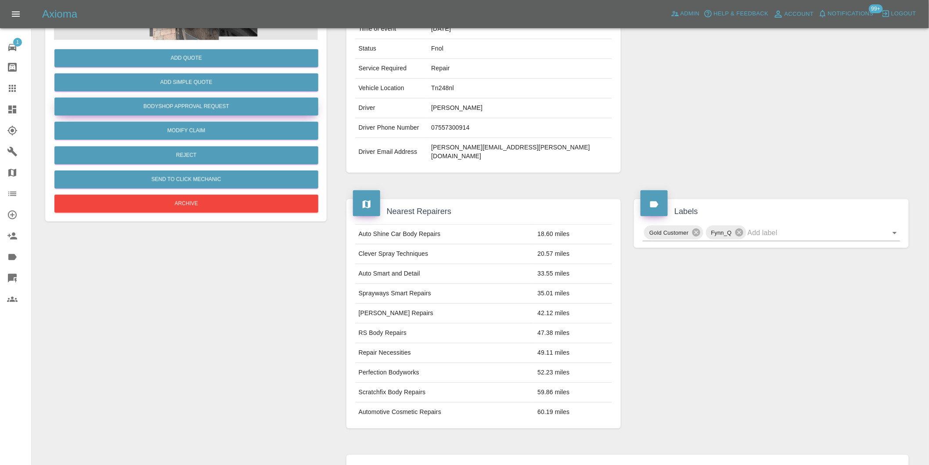
scroll to position [21, 0]
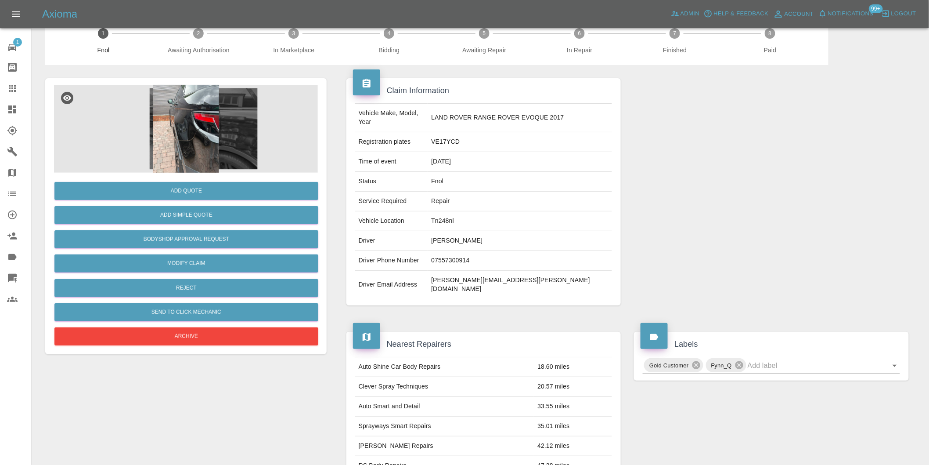
click at [169, 129] on img at bounding box center [186, 129] width 264 height 88
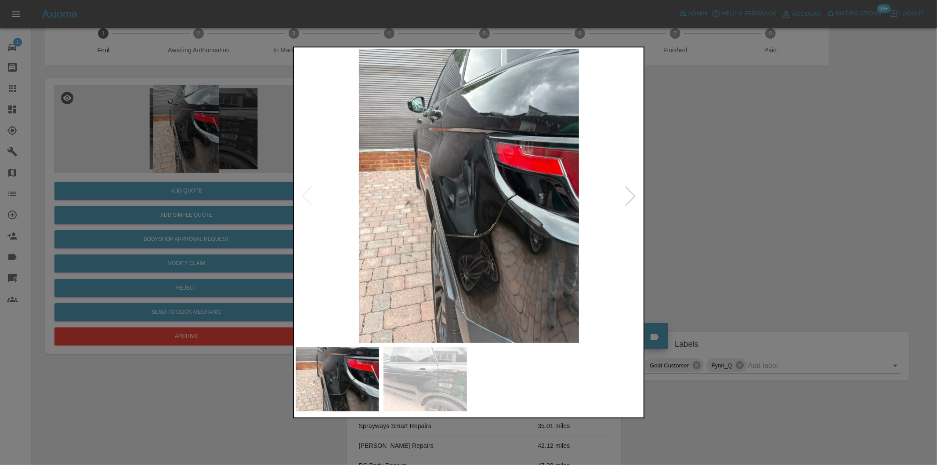
click at [702, 208] on div at bounding box center [468, 232] width 937 height 465
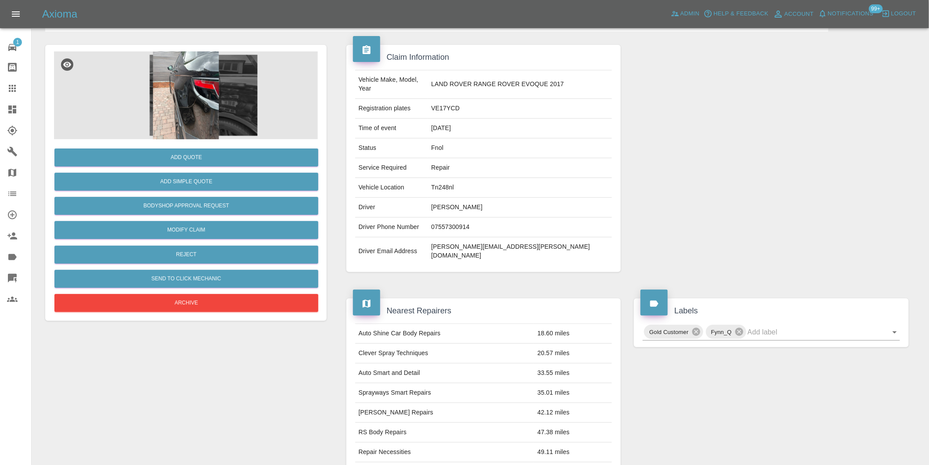
scroll to position [70, 0]
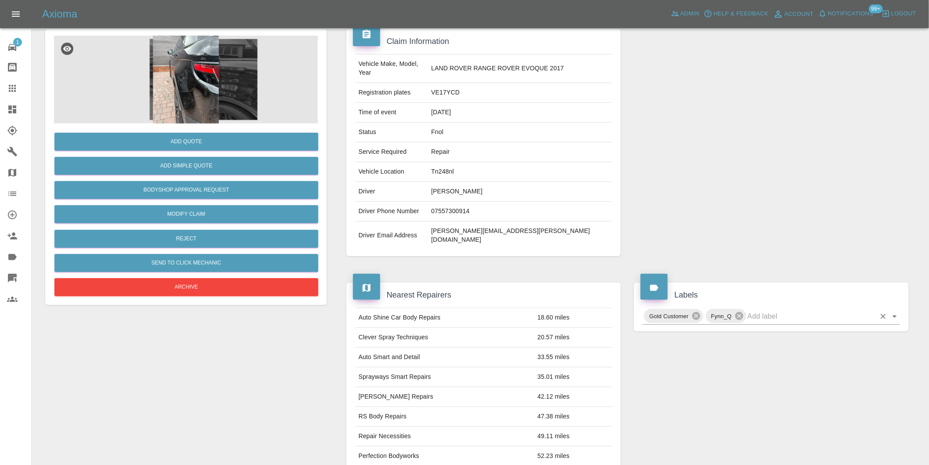
click at [895, 311] on icon "Open" at bounding box center [895, 316] width 11 height 11
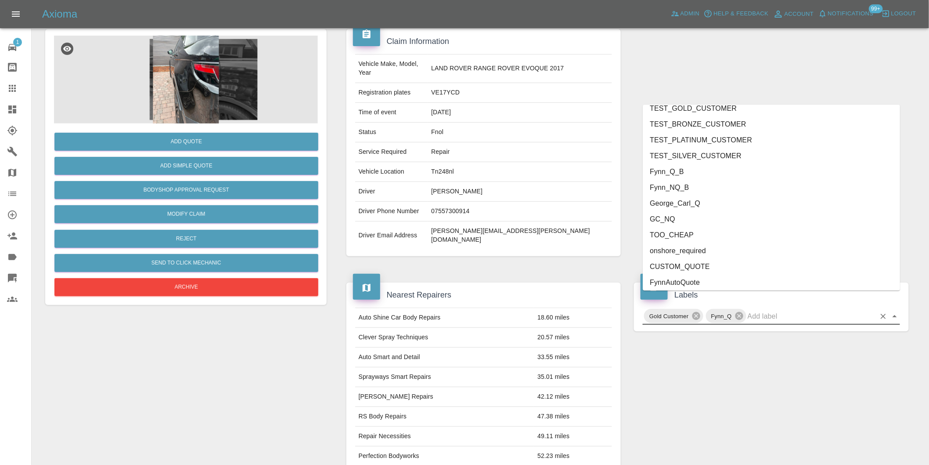
scroll to position [1876, 0]
click at [704, 235] on li "onshore_required" at bounding box center [771, 232] width 257 height 16
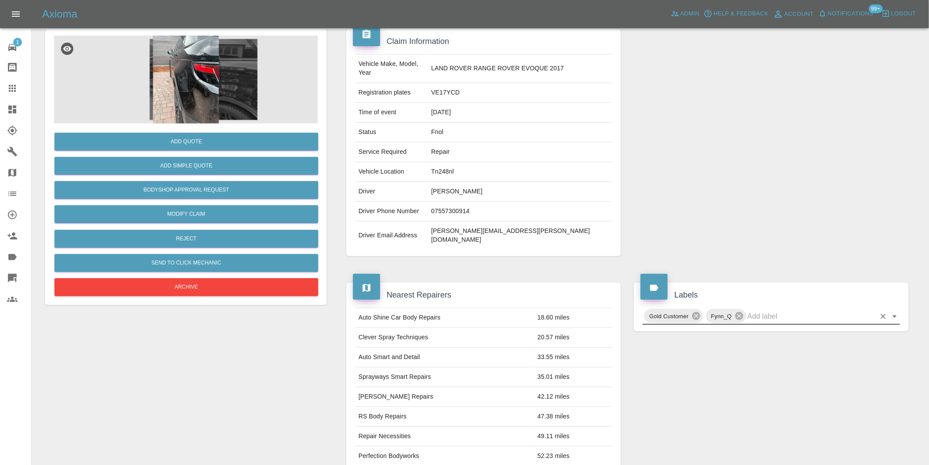
click at [895, 311] on icon "Open" at bounding box center [895, 316] width 11 height 11
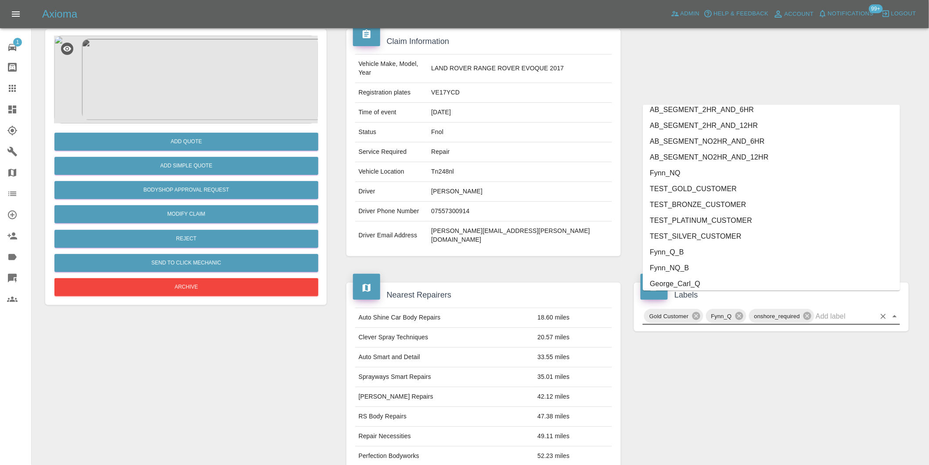
scroll to position [1860, 0]
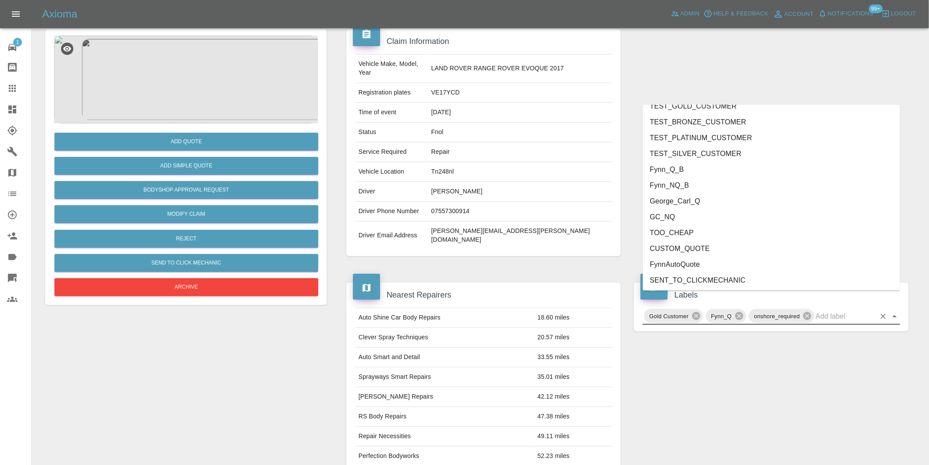
click at [722, 199] on li "George_Carl_Q" at bounding box center [771, 201] width 257 height 16
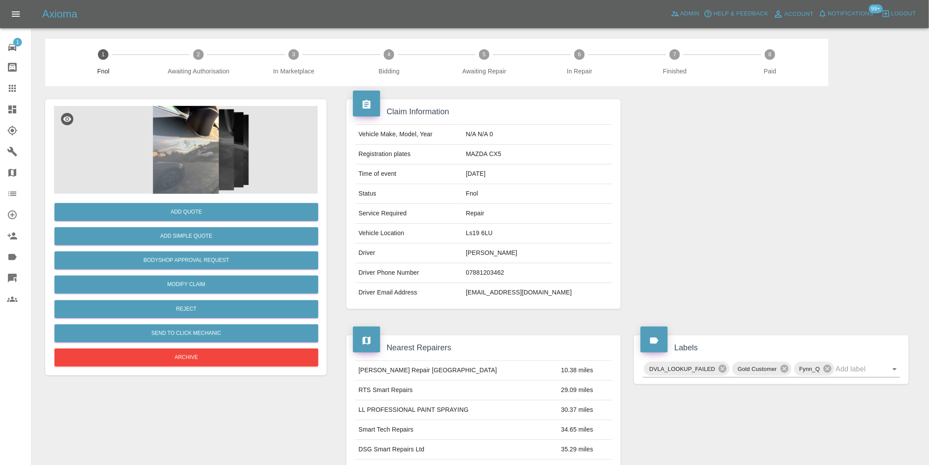
click at [186, 129] on img at bounding box center [186, 150] width 264 height 88
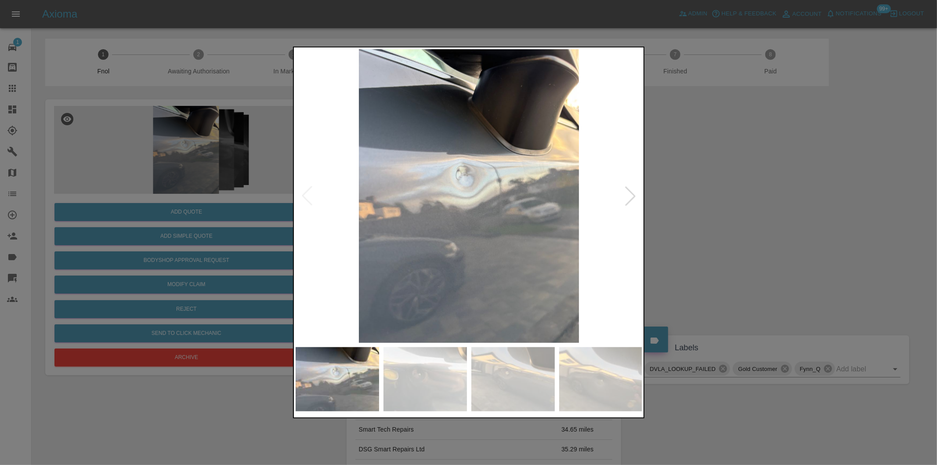
click at [625, 197] on div at bounding box center [630, 195] width 19 height 19
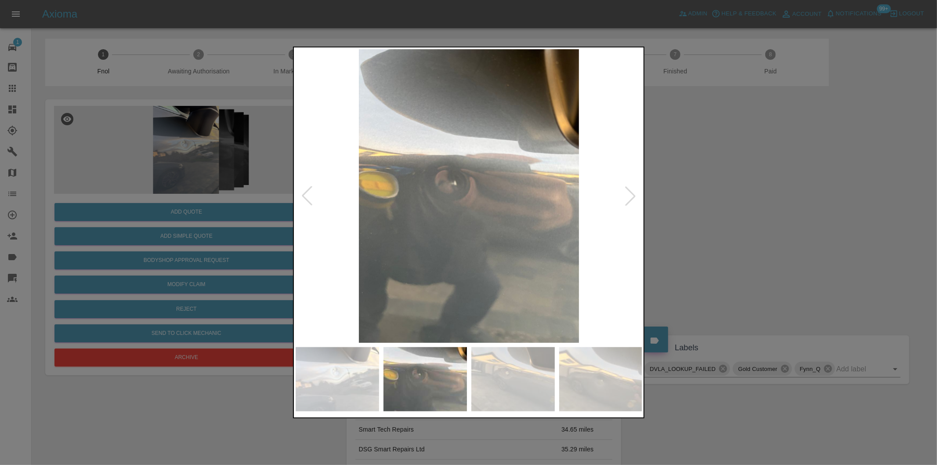
click at [625, 197] on div at bounding box center [630, 195] width 19 height 19
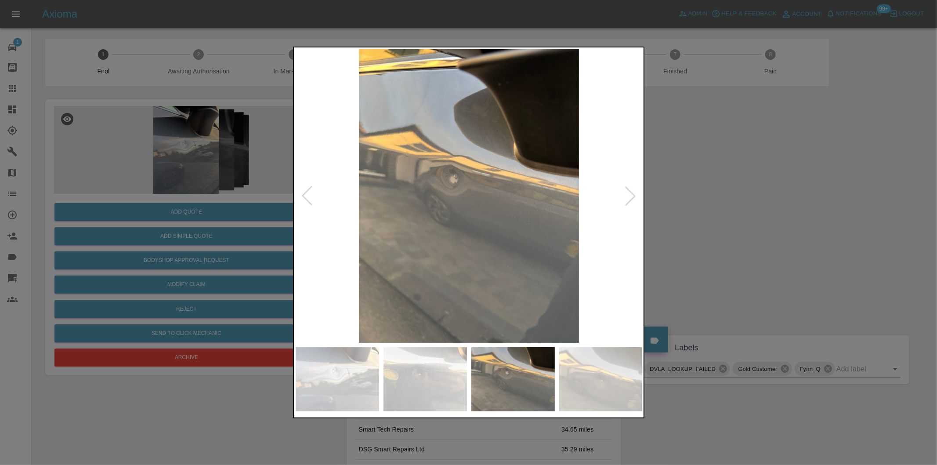
click at [625, 197] on div at bounding box center [630, 195] width 19 height 19
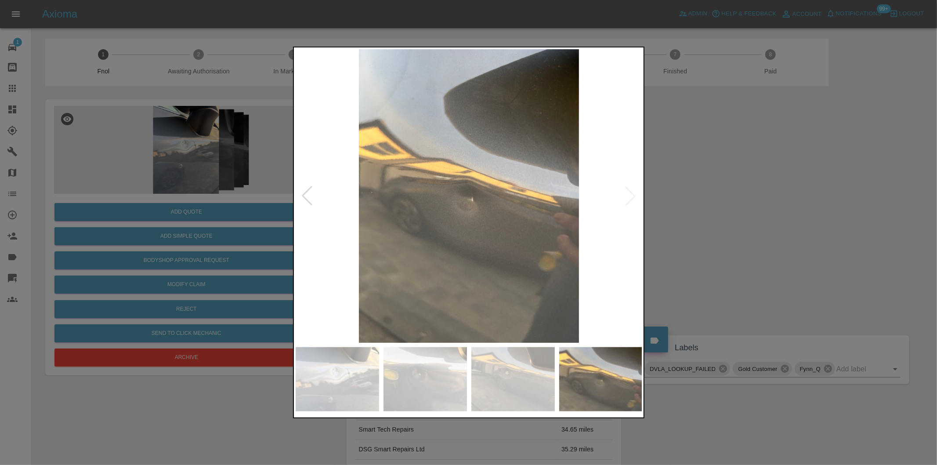
click at [625, 197] on img at bounding box center [469, 195] width 347 height 293
drag, startPoint x: 779, startPoint y: 198, endPoint x: 771, endPoint y: 198, distance: 7.5
click at [777, 198] on div at bounding box center [468, 232] width 937 height 465
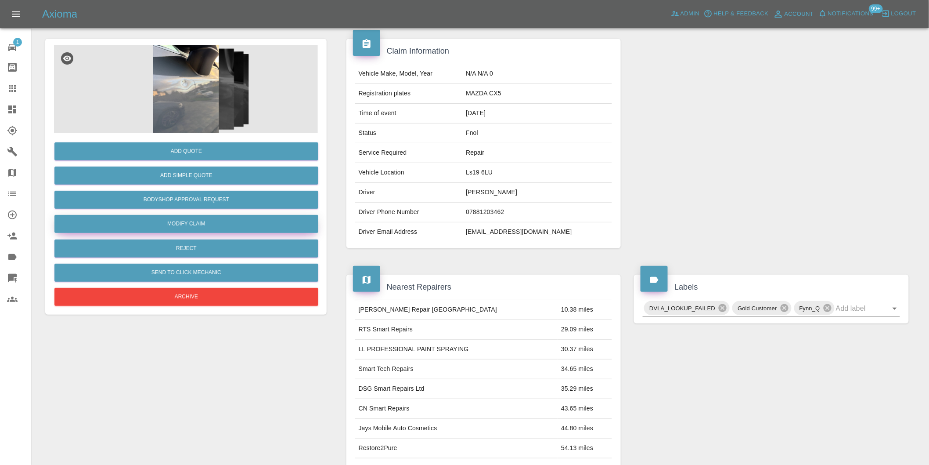
scroll to position [12, 0]
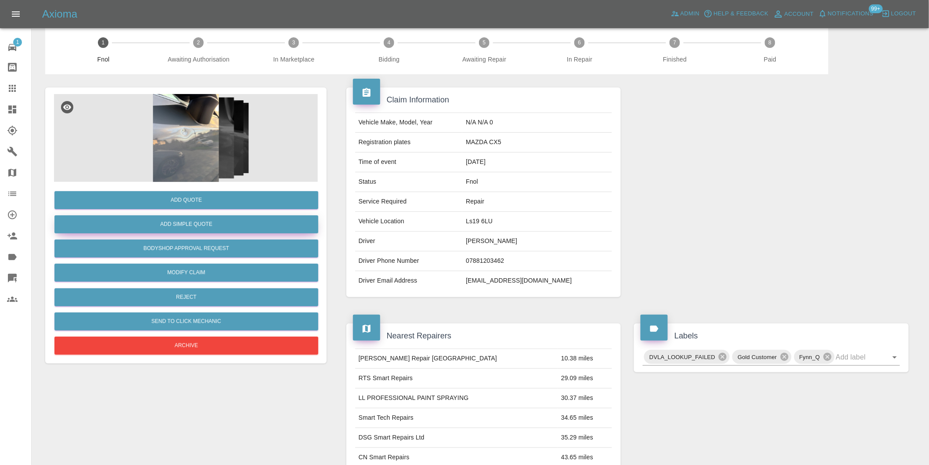
click at [169, 224] on button "Add Simple Quote" at bounding box center [186, 224] width 264 height 18
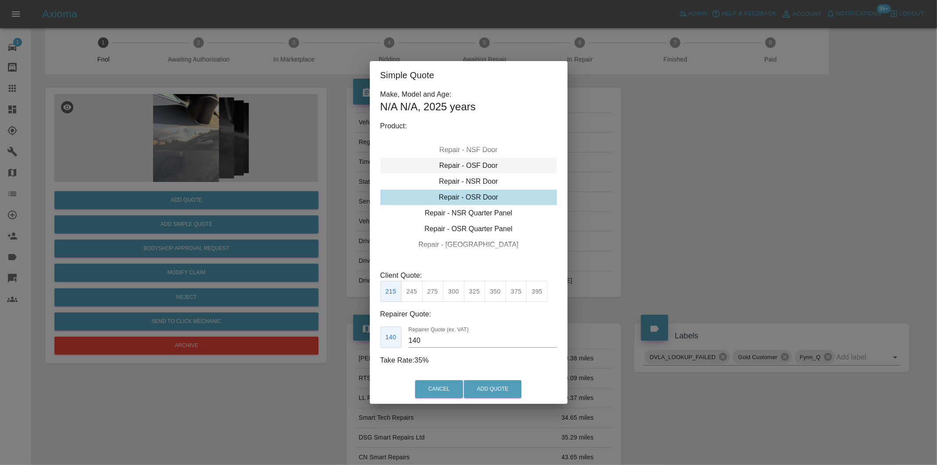
click at [479, 166] on div "Repair - OSF Door" at bounding box center [468, 166] width 177 height 16
click at [440, 289] on button "275" at bounding box center [433, 292] width 22 height 22
type input "185"
click at [492, 387] on button "Add Quote" at bounding box center [493, 389] width 58 height 18
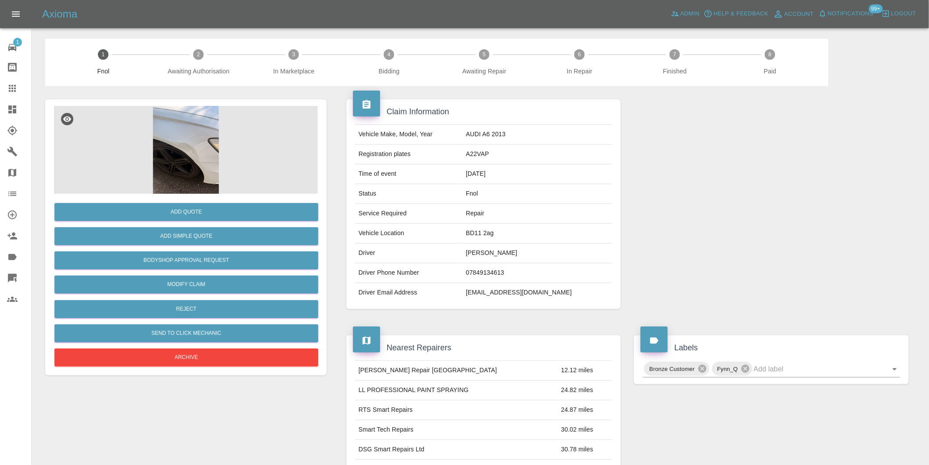
click at [181, 132] on img at bounding box center [186, 150] width 264 height 88
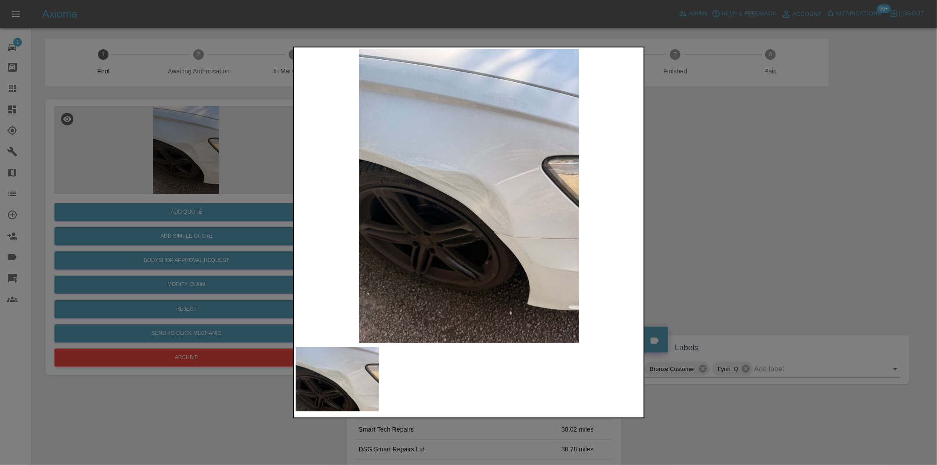
click at [517, 241] on img at bounding box center [469, 195] width 347 height 293
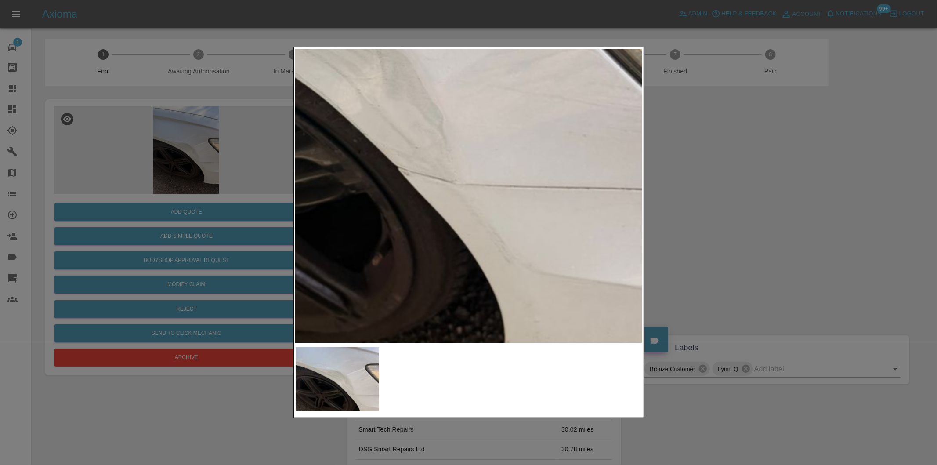
click at [469, 191] on img at bounding box center [322, 61] width 1041 height 880
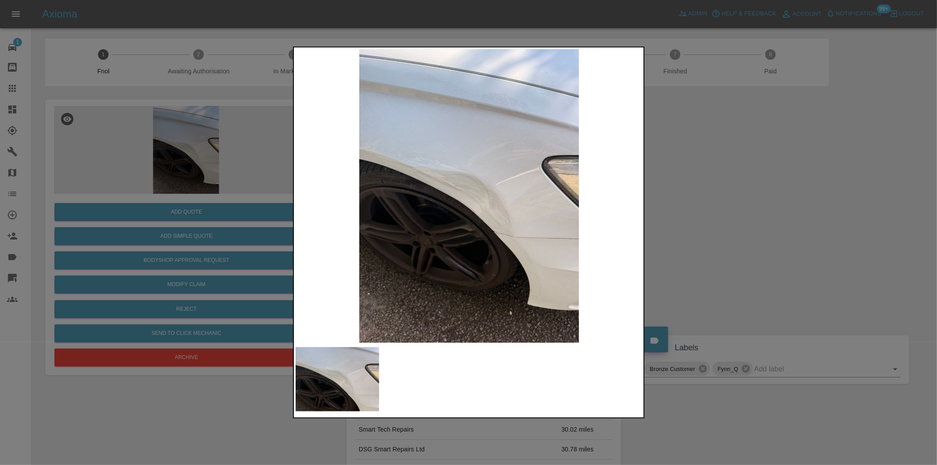
click at [774, 221] on div at bounding box center [468, 232] width 937 height 465
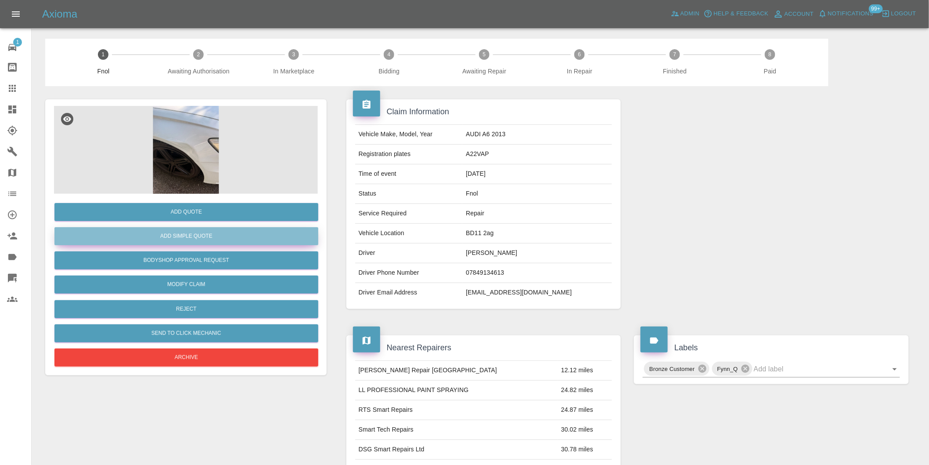
click at [213, 230] on button "Add Simple Quote" at bounding box center [186, 236] width 264 height 18
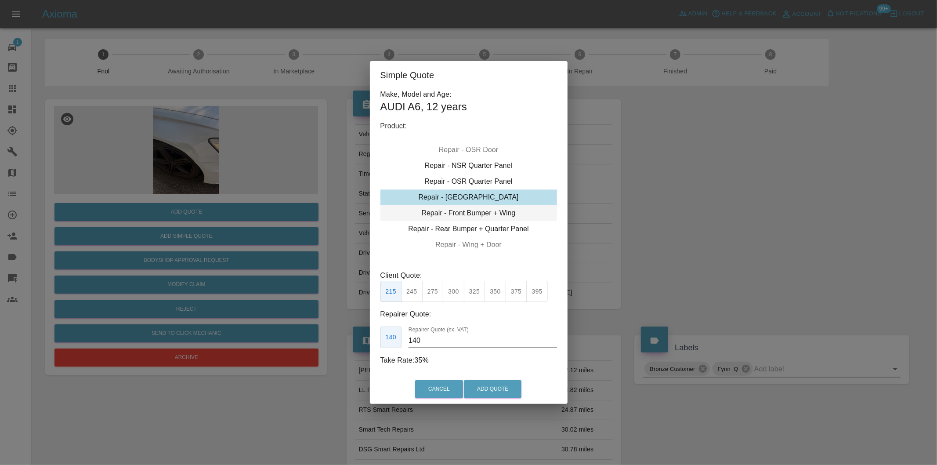
click at [507, 213] on div "Repair - Front Bumper + Wing" at bounding box center [468, 213] width 177 height 16
click at [477, 296] on button "395" at bounding box center [475, 292] width 22 height 22
type input "250"
click at [491, 388] on button "Add Quote" at bounding box center [493, 389] width 58 height 18
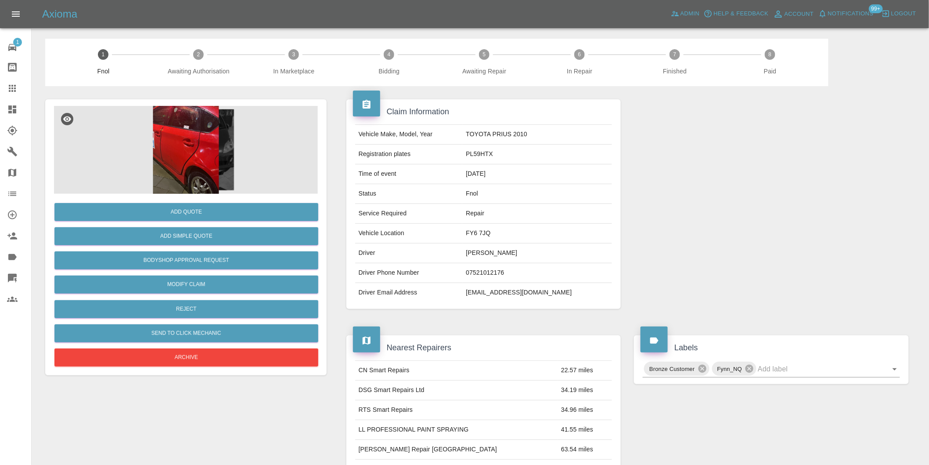
click at [189, 151] on img at bounding box center [186, 150] width 264 height 88
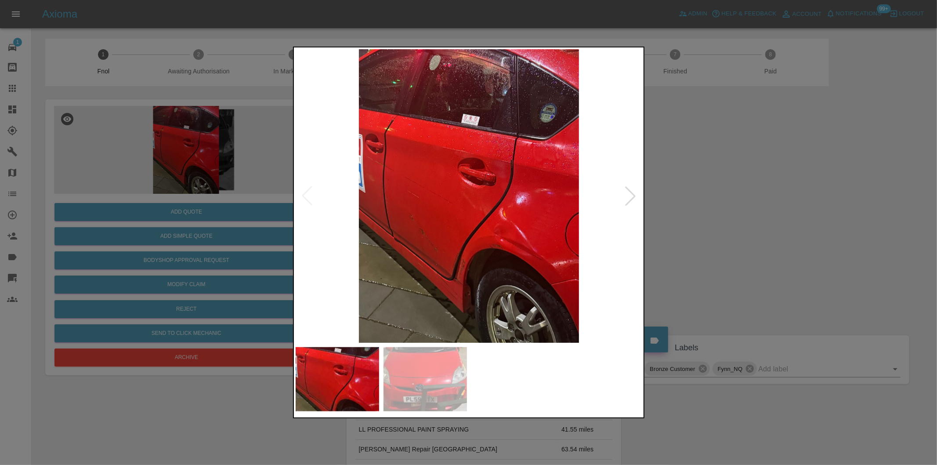
click at [629, 198] on div at bounding box center [630, 195] width 19 height 19
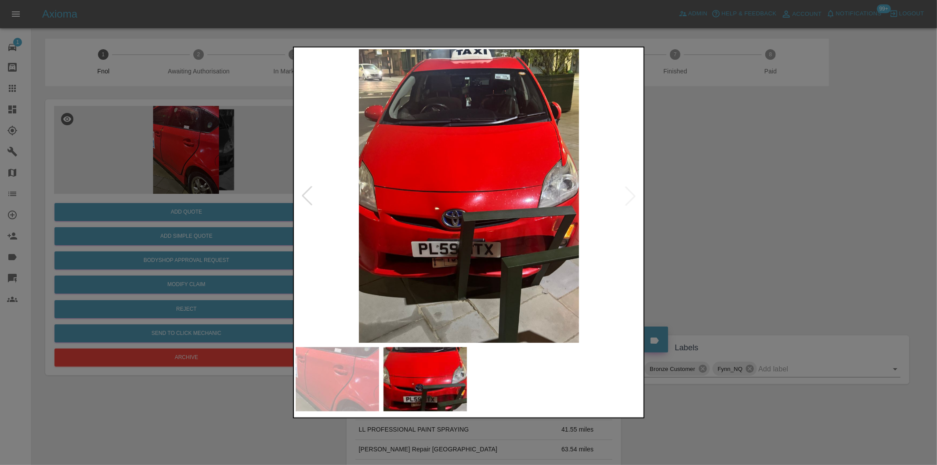
click at [629, 198] on img at bounding box center [469, 195] width 347 height 293
click at [767, 220] on div at bounding box center [468, 232] width 937 height 465
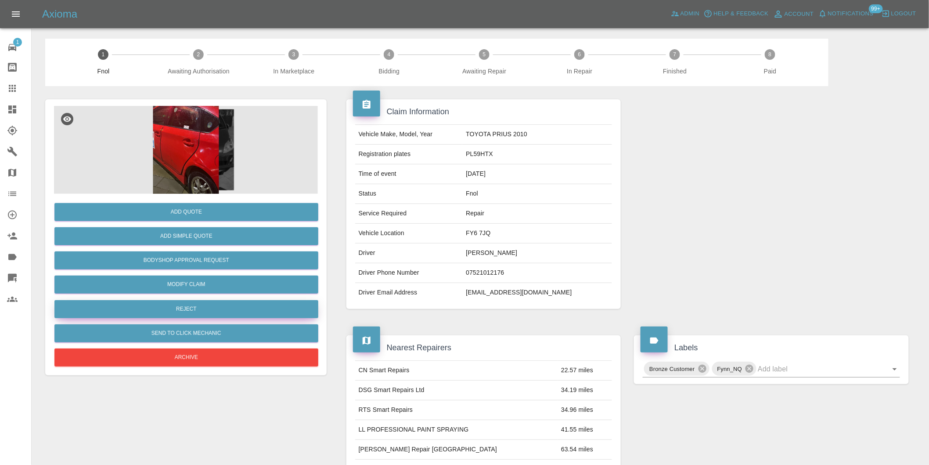
click at [204, 311] on button "Reject" at bounding box center [186, 309] width 264 height 18
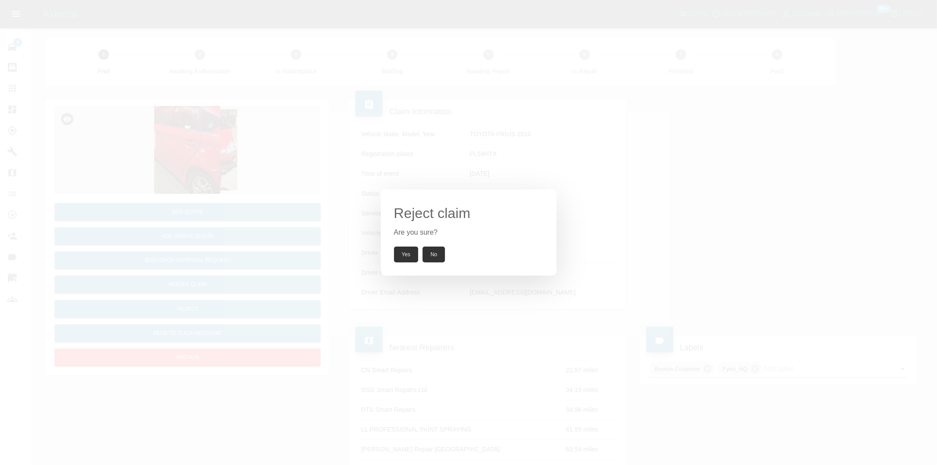
click at [406, 256] on button "Yes" at bounding box center [406, 254] width 25 height 16
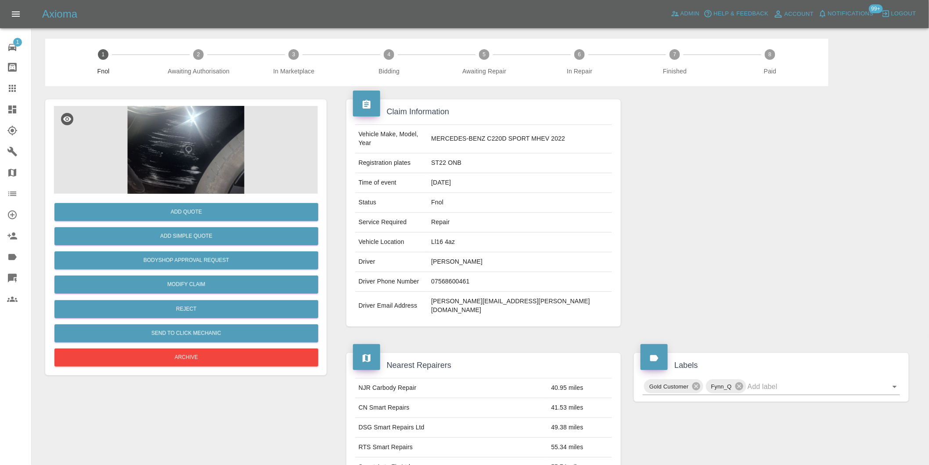
click at [200, 130] on img at bounding box center [186, 150] width 264 height 88
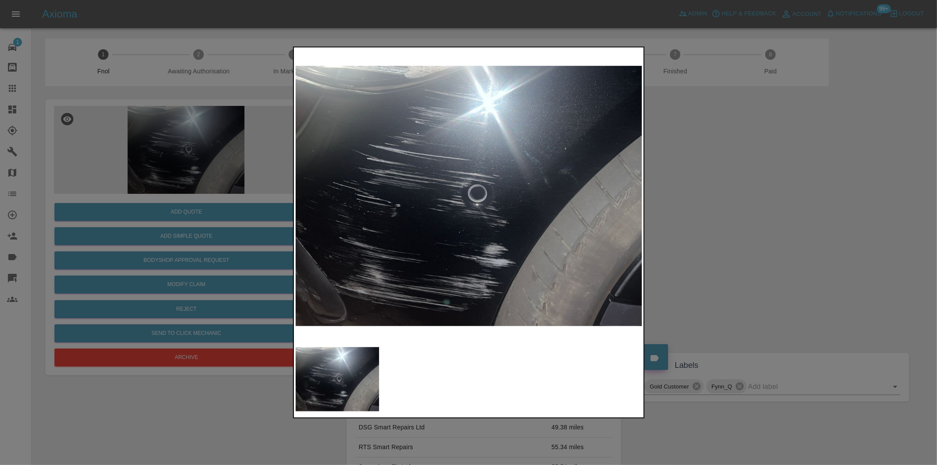
click at [715, 240] on div at bounding box center [468, 232] width 937 height 465
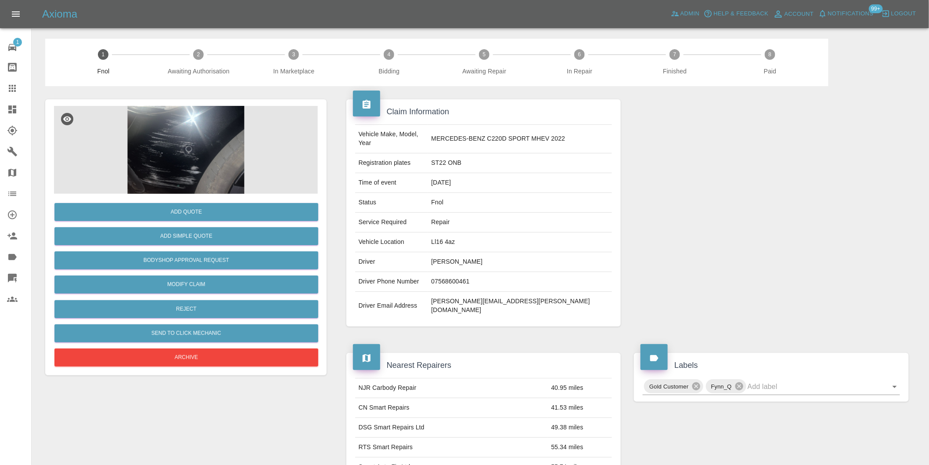
click at [200, 130] on img at bounding box center [186, 150] width 264 height 88
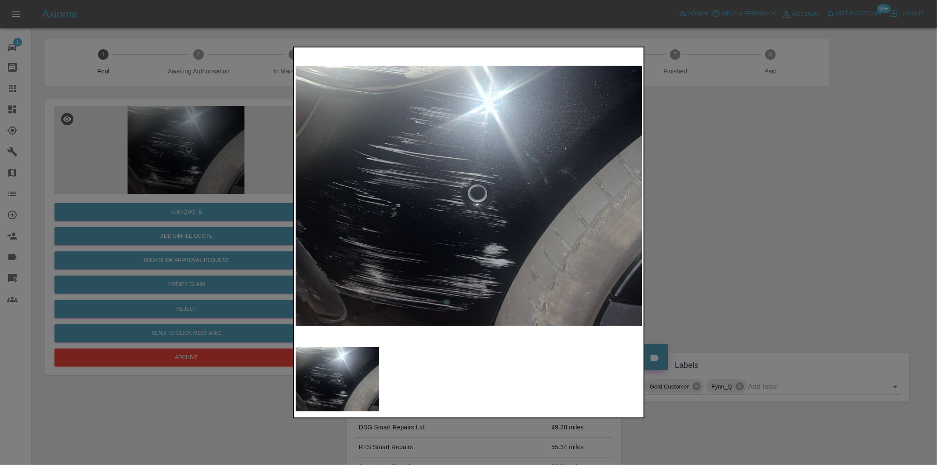
click at [733, 225] on div at bounding box center [468, 232] width 937 height 465
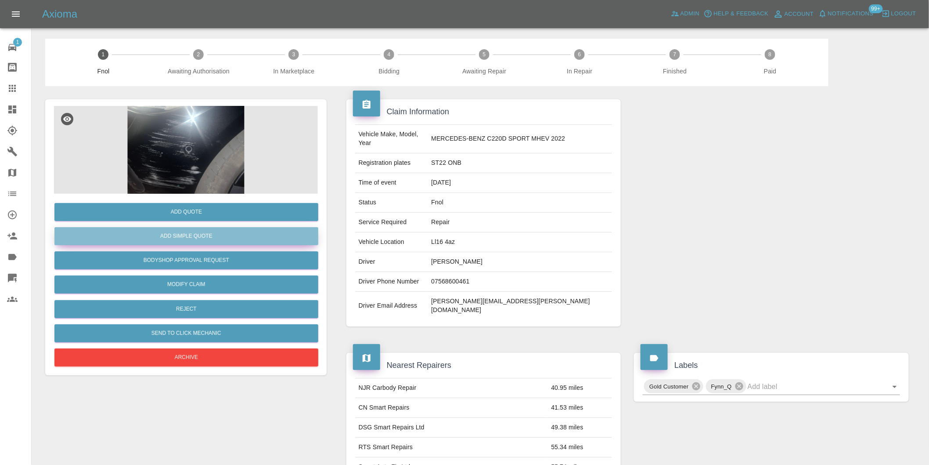
click at [192, 234] on button "Add Simple Quote" at bounding box center [186, 236] width 264 height 18
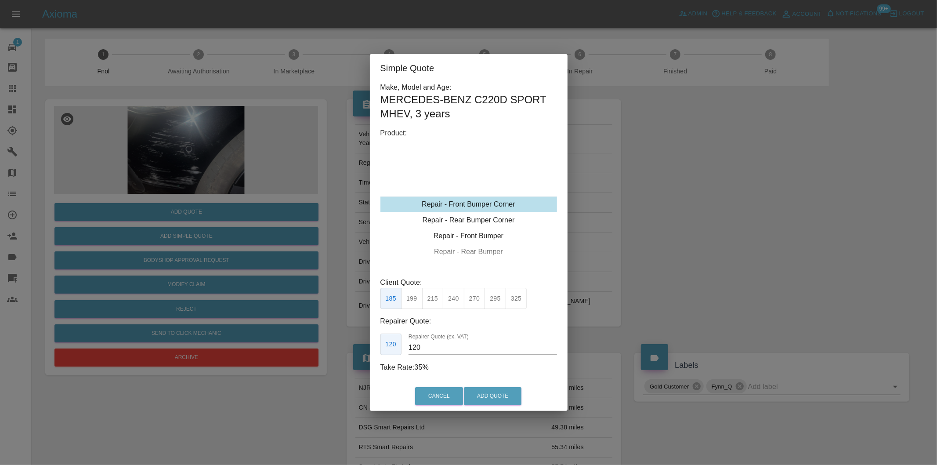
click at [429, 298] on button "215" at bounding box center [433, 299] width 22 height 22
type input "135"
click at [491, 401] on button "Add Quote" at bounding box center [493, 396] width 58 height 18
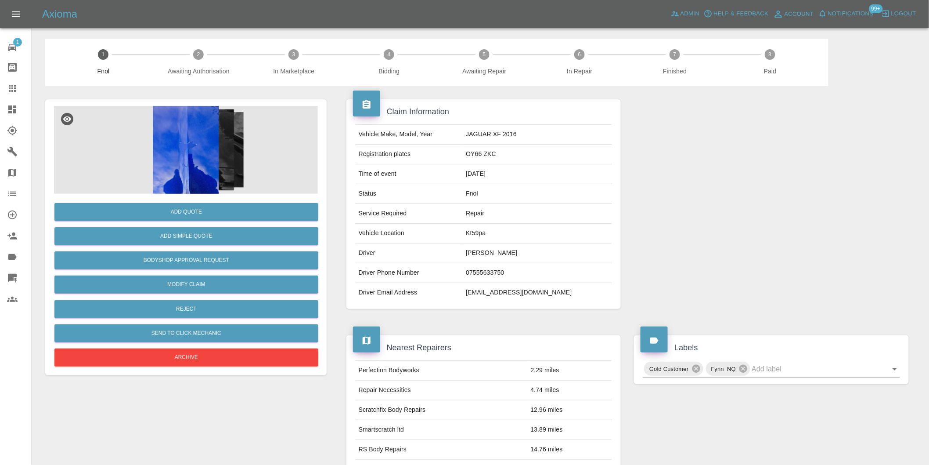
click at [201, 128] on img at bounding box center [186, 150] width 264 height 88
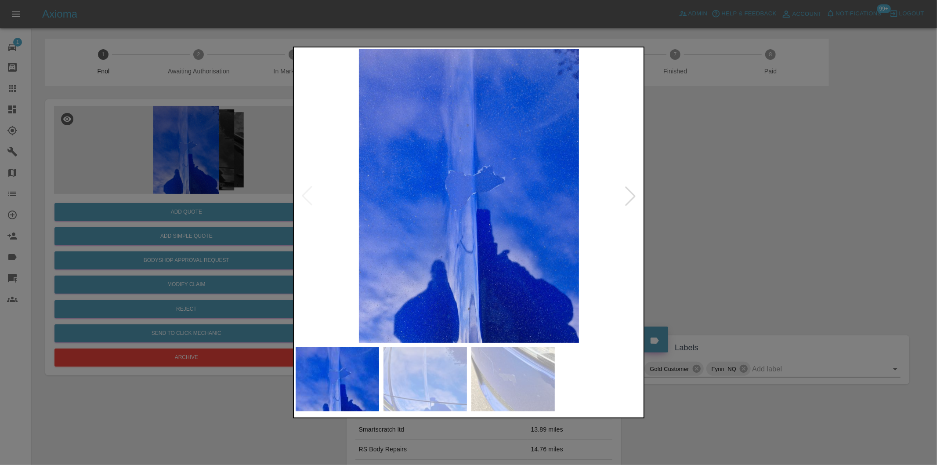
click at [626, 199] on div at bounding box center [630, 195] width 19 height 19
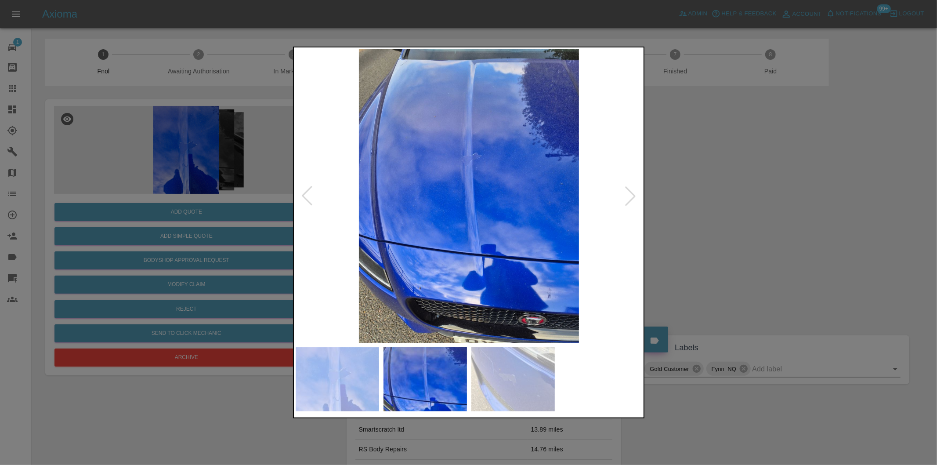
click at [626, 199] on div at bounding box center [630, 195] width 19 height 19
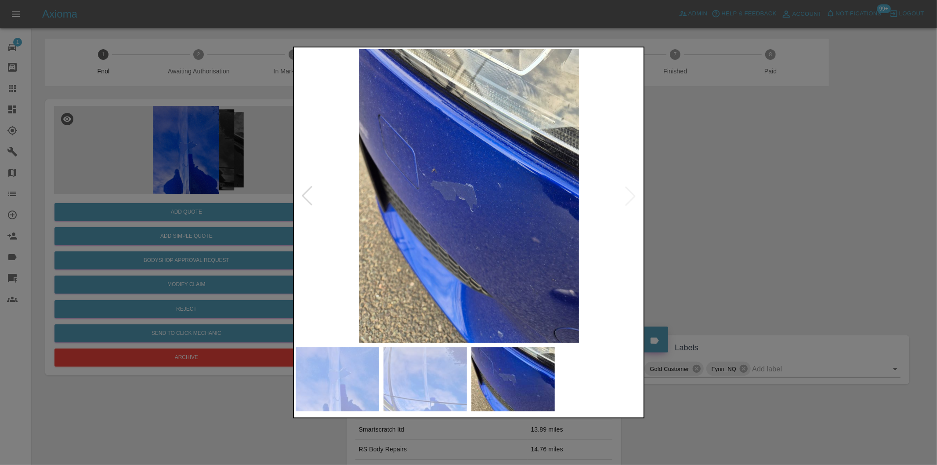
click at [616, 199] on img at bounding box center [469, 195] width 347 height 293
click at [690, 199] on div at bounding box center [468, 232] width 937 height 465
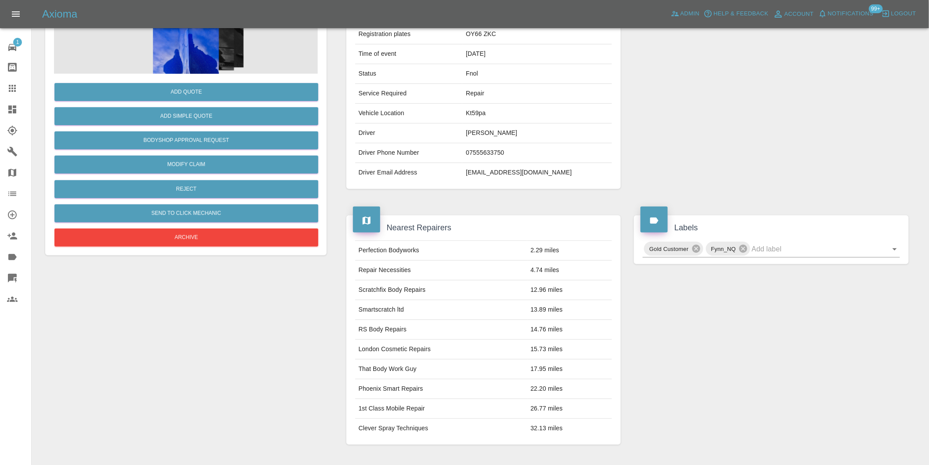
scroll to position [195, 0]
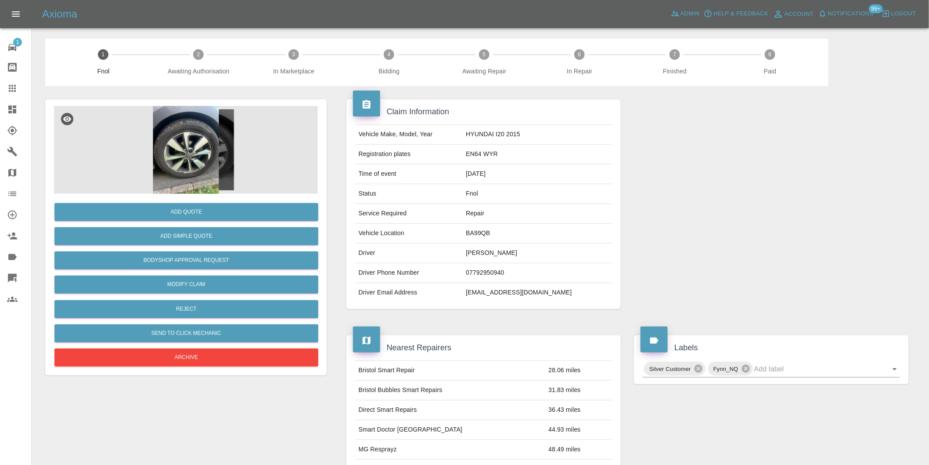
click at [182, 127] on img at bounding box center [186, 150] width 264 height 88
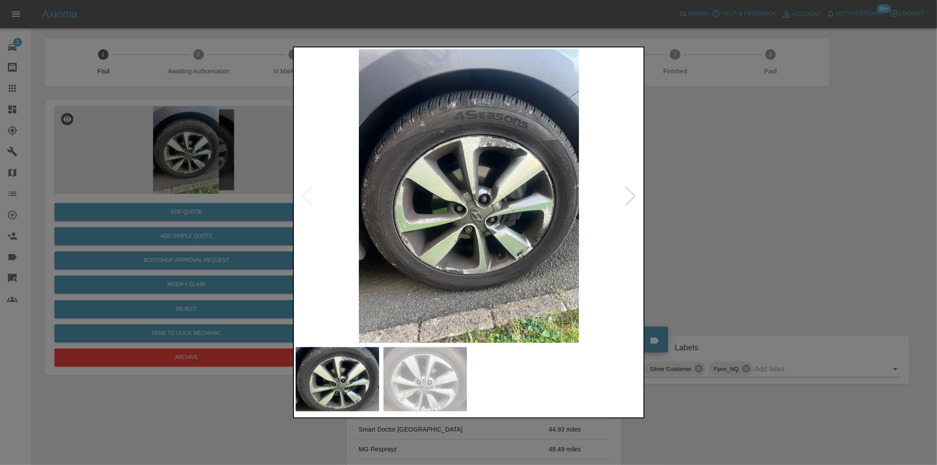
click at [632, 192] on div at bounding box center [630, 195] width 19 height 19
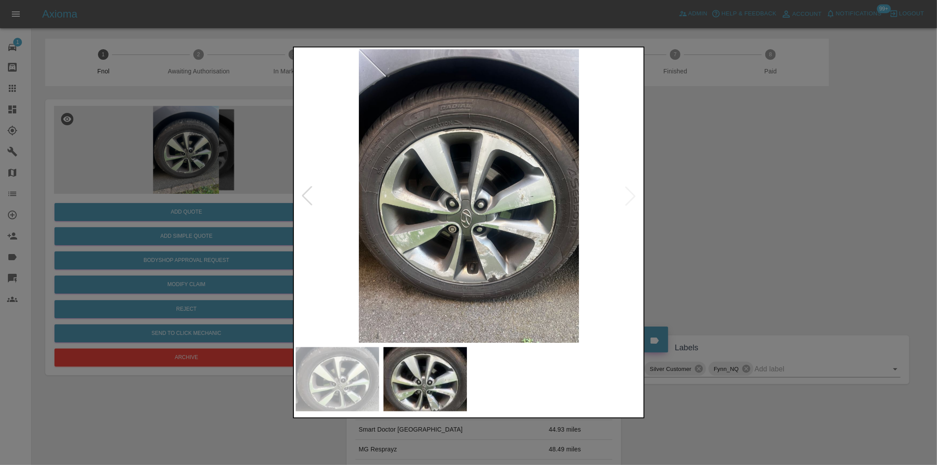
drag, startPoint x: 761, startPoint y: 205, endPoint x: 507, endPoint y: 260, distance: 259.6
click at [758, 205] on div at bounding box center [468, 232] width 937 height 465
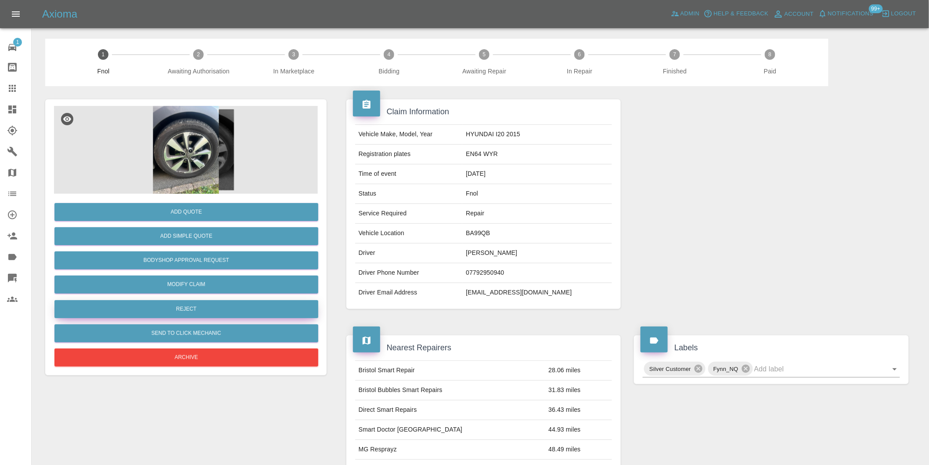
click at [221, 310] on button "Reject" at bounding box center [186, 309] width 264 height 18
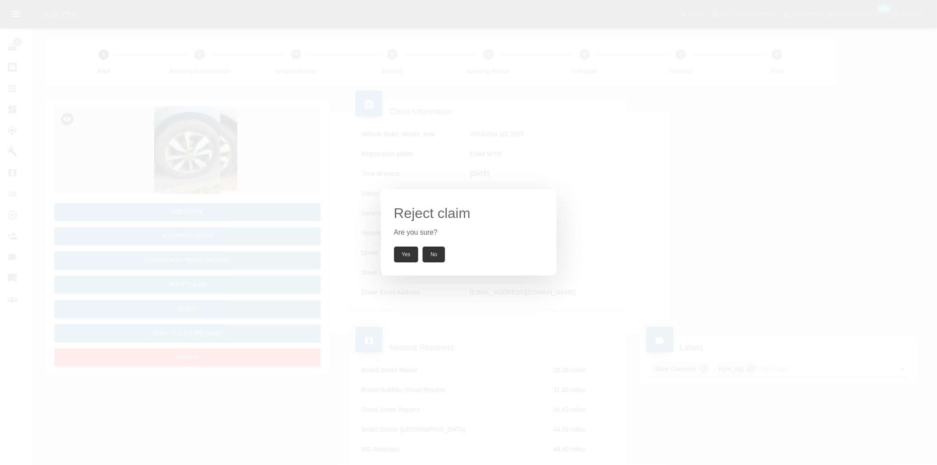
click at [412, 255] on button "Yes" at bounding box center [406, 254] width 25 height 16
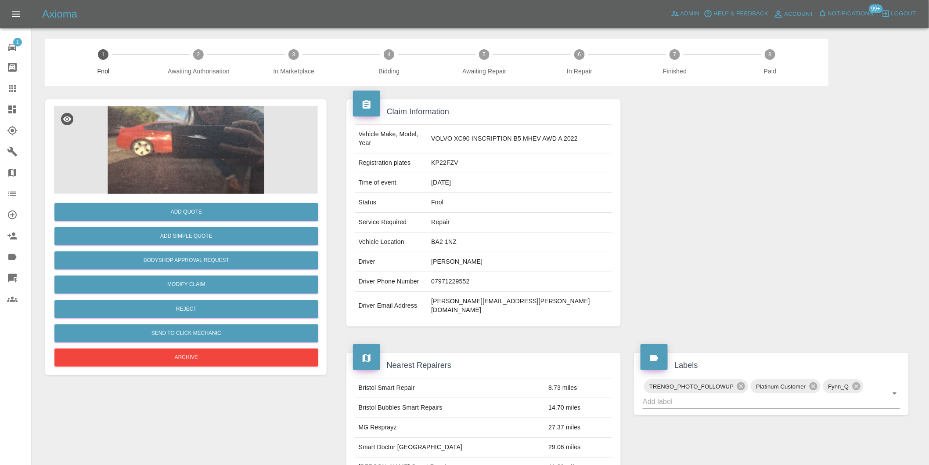
click at [172, 143] on img at bounding box center [186, 150] width 264 height 88
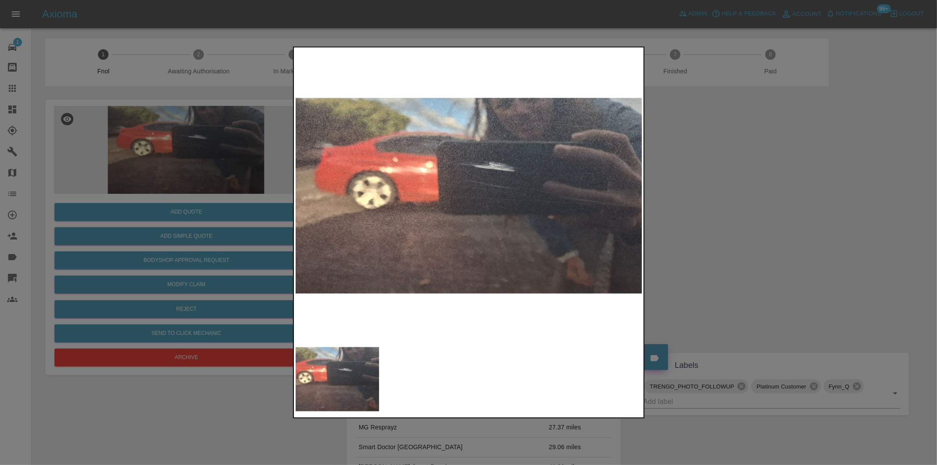
click at [755, 200] on div at bounding box center [468, 232] width 937 height 465
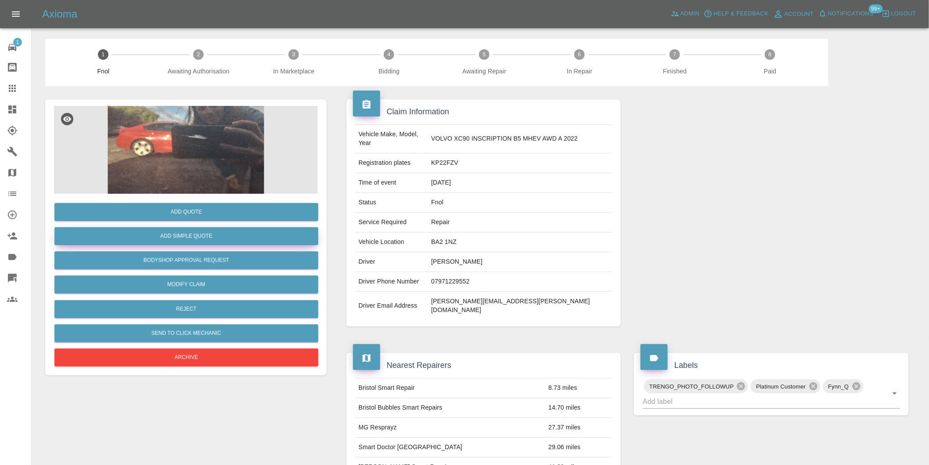
click at [186, 234] on button "Add Simple Quote" at bounding box center [186, 236] width 264 height 18
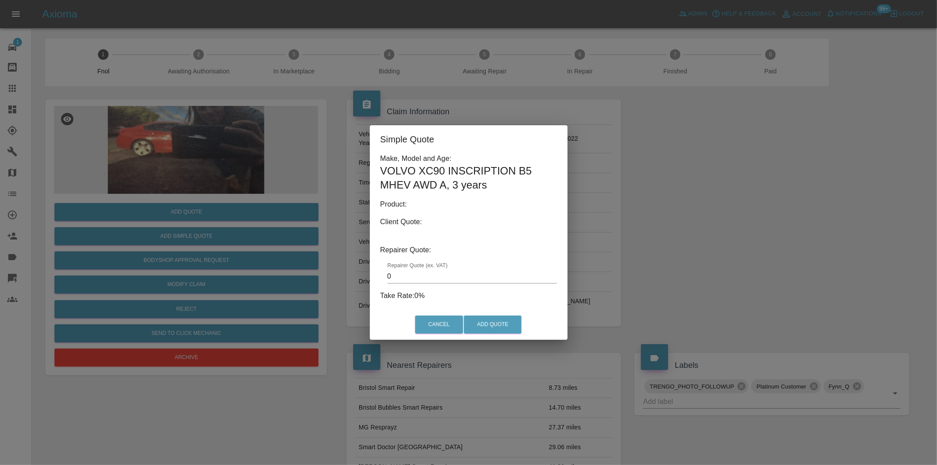
type input "140"
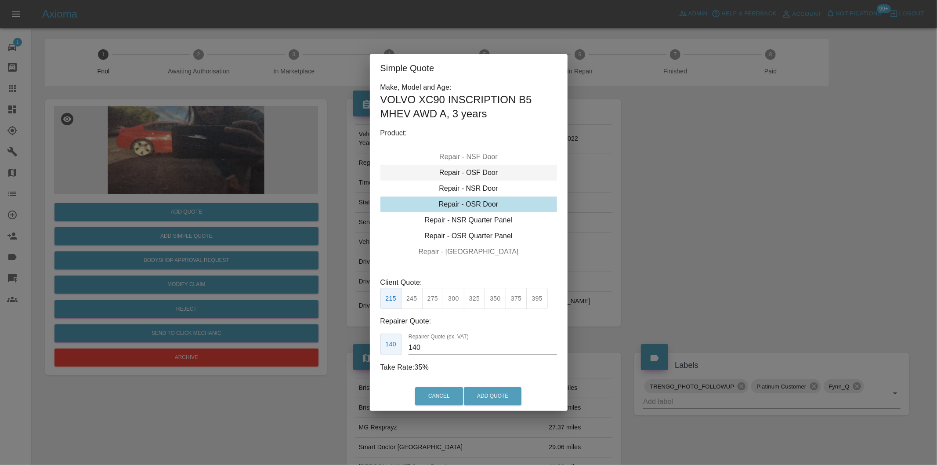
click at [484, 174] on div "Repair - OSF Door" at bounding box center [468, 173] width 177 height 16
click at [495, 395] on button "Add Quote" at bounding box center [493, 396] width 58 height 18
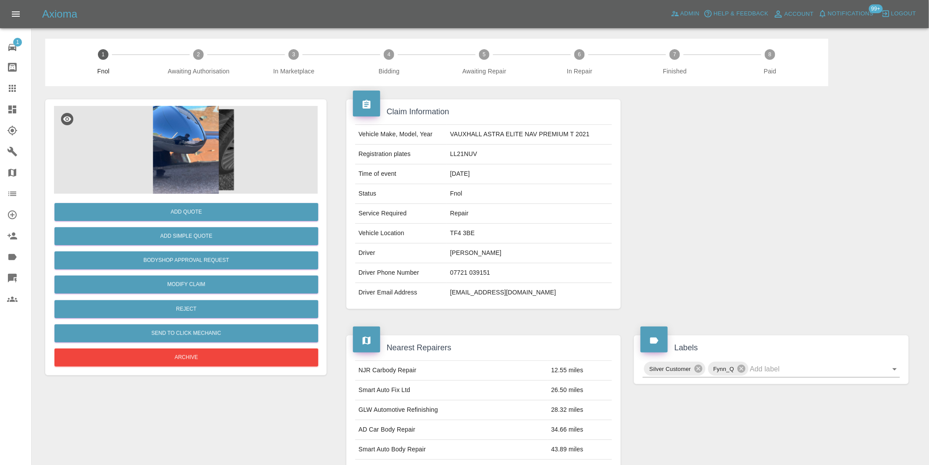
click at [189, 124] on img at bounding box center [186, 150] width 264 height 88
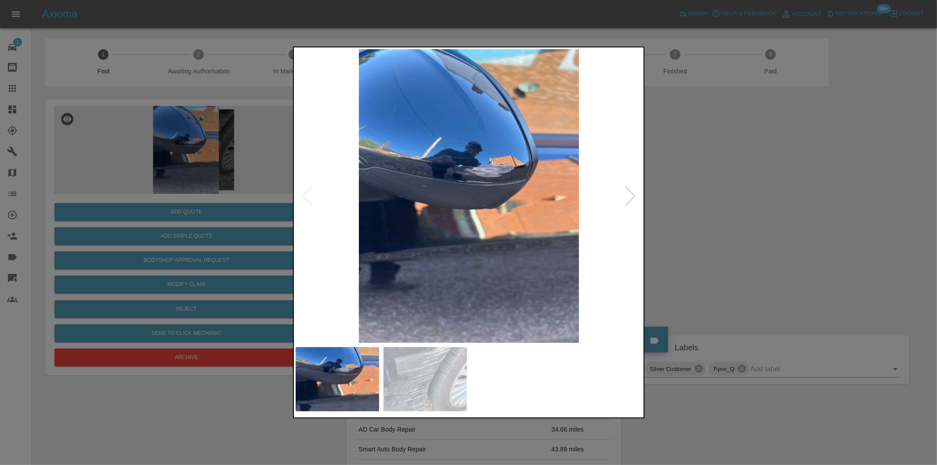
click at [625, 194] on div at bounding box center [630, 195] width 19 height 19
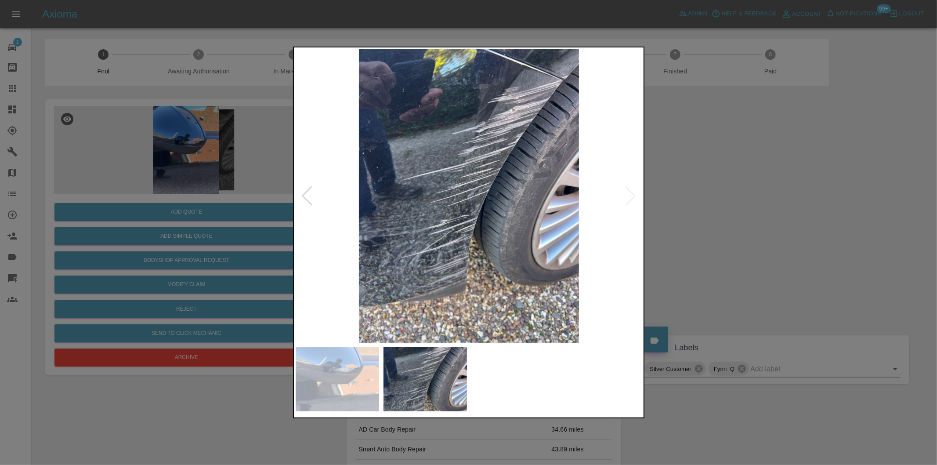
click at [625, 194] on img at bounding box center [469, 195] width 347 height 293
click at [760, 167] on div at bounding box center [468, 232] width 937 height 465
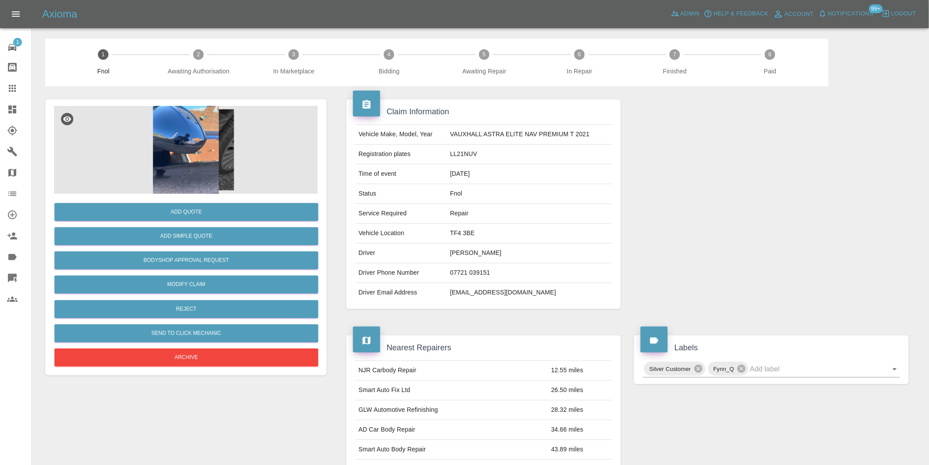
click at [209, 124] on img at bounding box center [186, 150] width 264 height 88
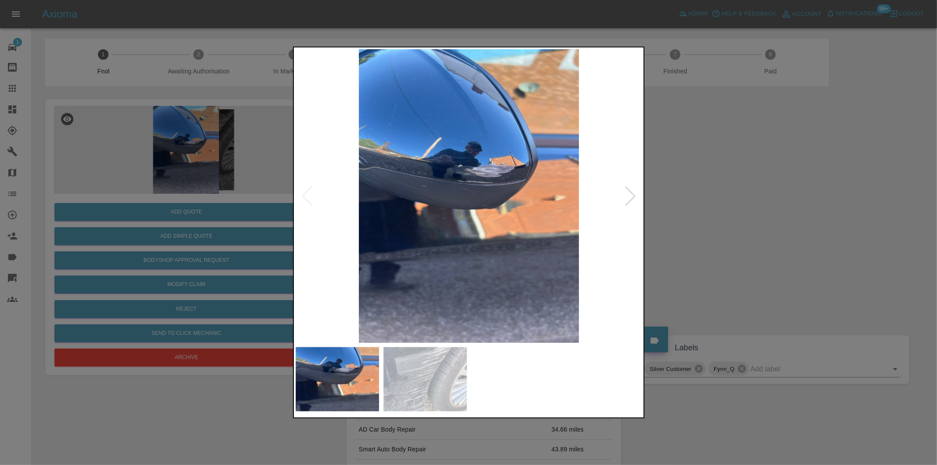
click at [629, 195] on div at bounding box center [630, 195] width 19 height 19
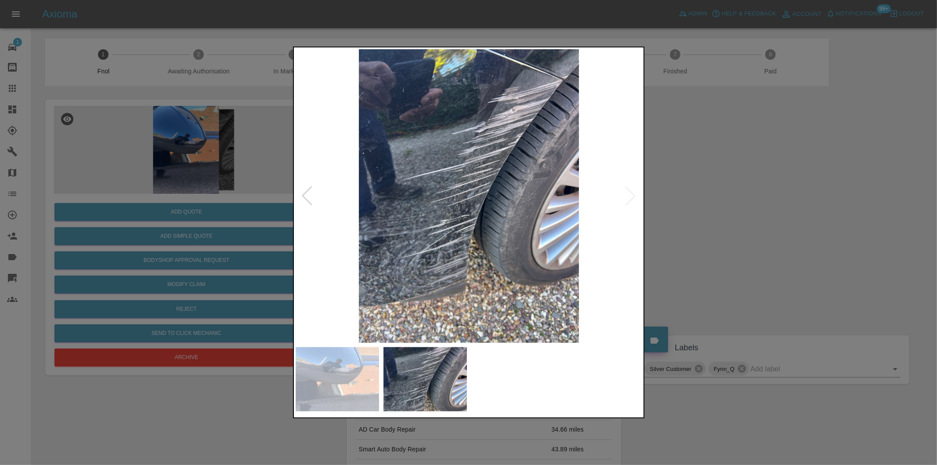
click at [711, 184] on div at bounding box center [468, 232] width 937 height 465
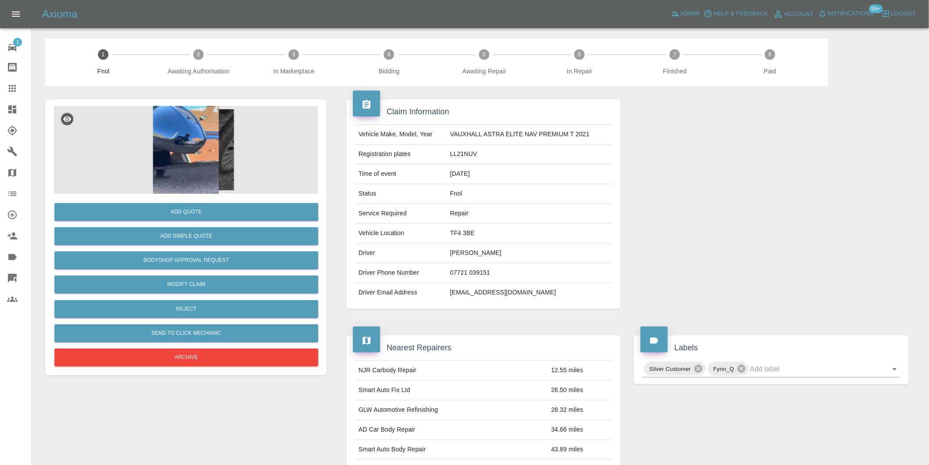
click at [199, 130] on img at bounding box center [186, 150] width 264 height 88
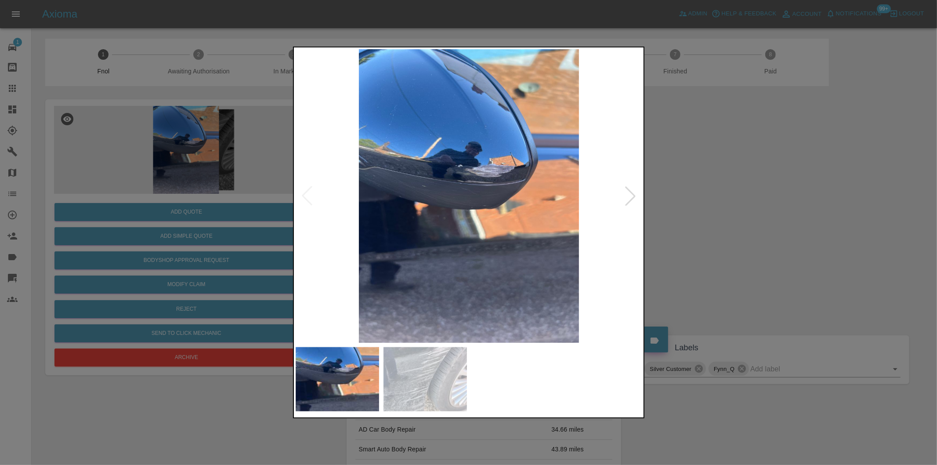
click at [509, 177] on img at bounding box center [469, 195] width 347 height 293
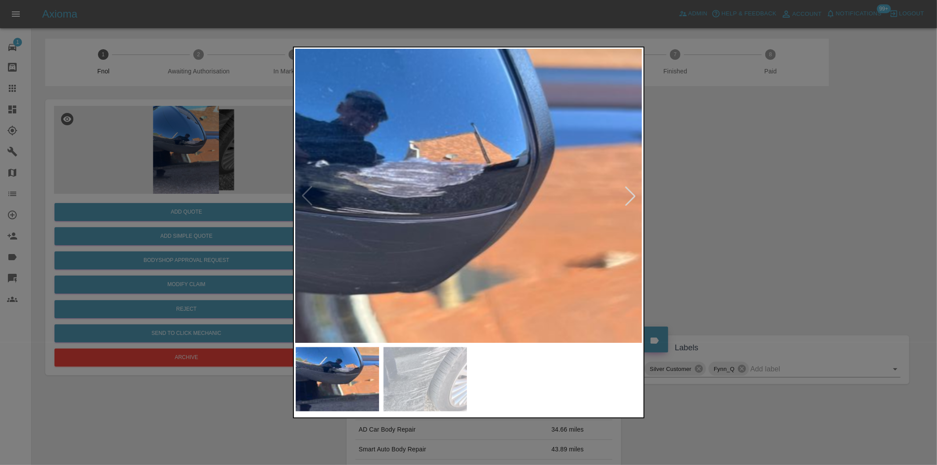
click at [509, 177] on img at bounding box center [347, 254] width 1041 height 880
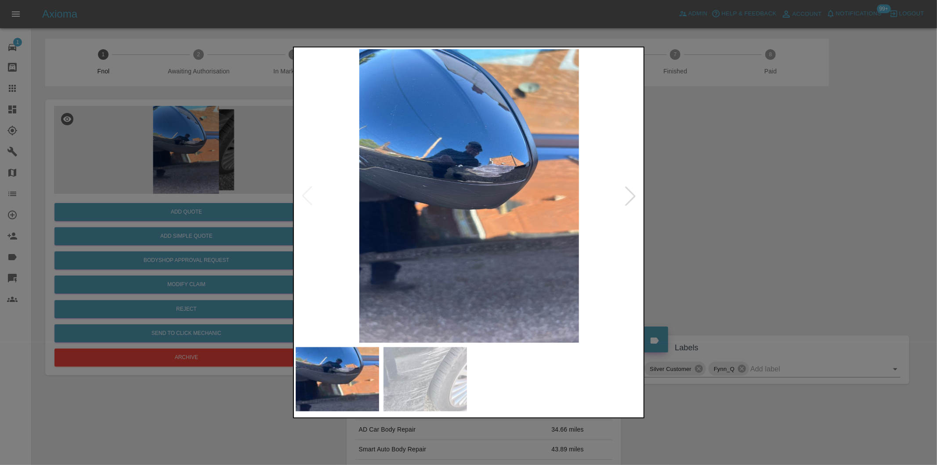
click at [759, 207] on div at bounding box center [468, 232] width 937 height 465
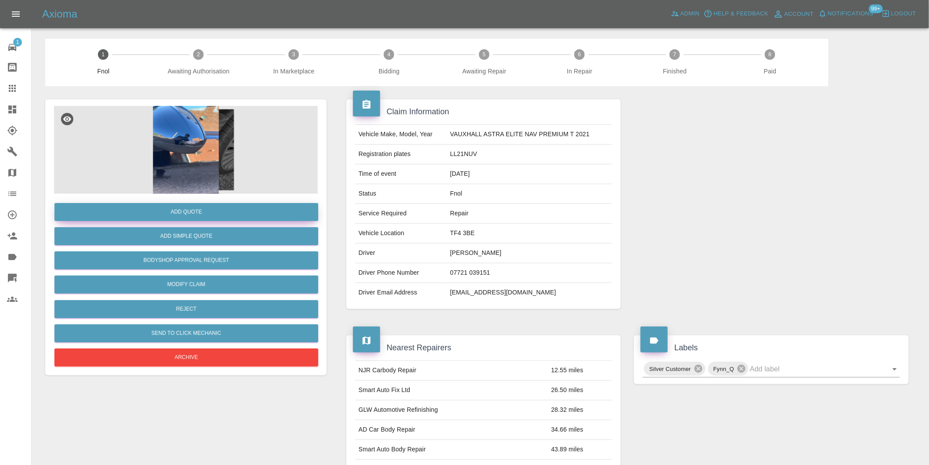
click at [210, 209] on button "Add Quote" at bounding box center [186, 212] width 264 height 18
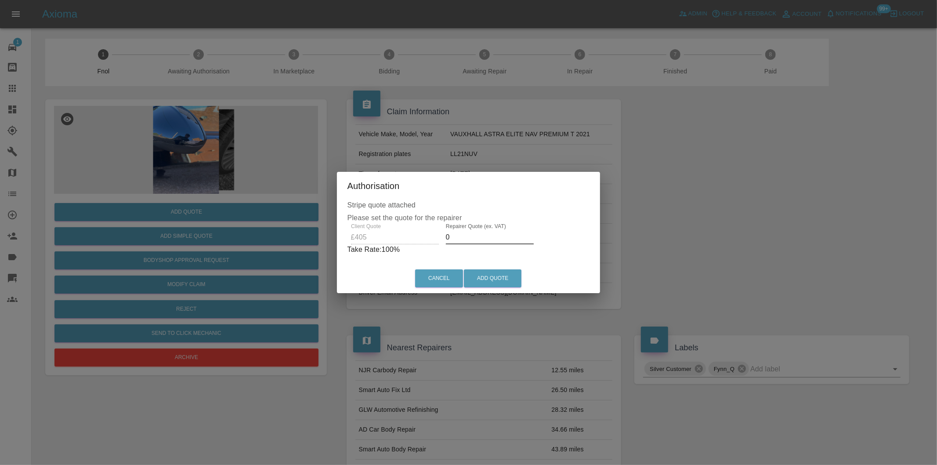
click at [458, 239] on input "0" at bounding box center [490, 237] width 88 height 14
type input "0250"
click at [493, 274] on button "Add Quote" at bounding box center [493, 278] width 58 height 18
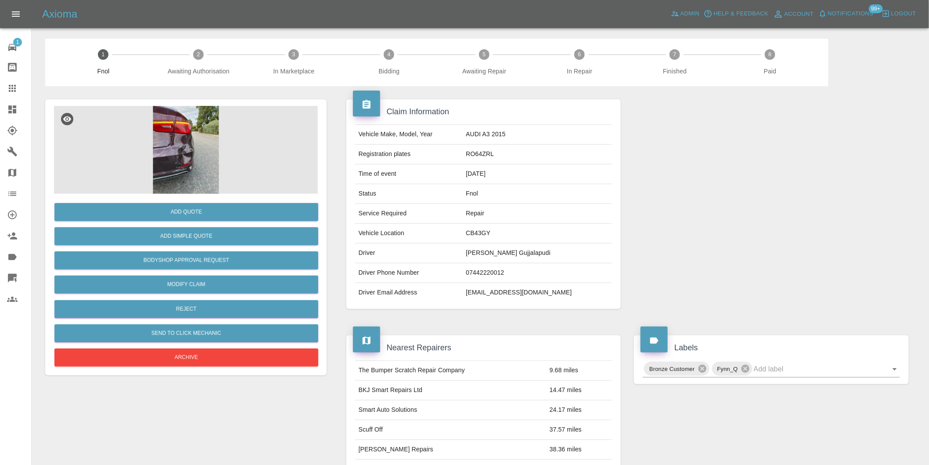
click at [163, 148] on img at bounding box center [186, 150] width 264 height 88
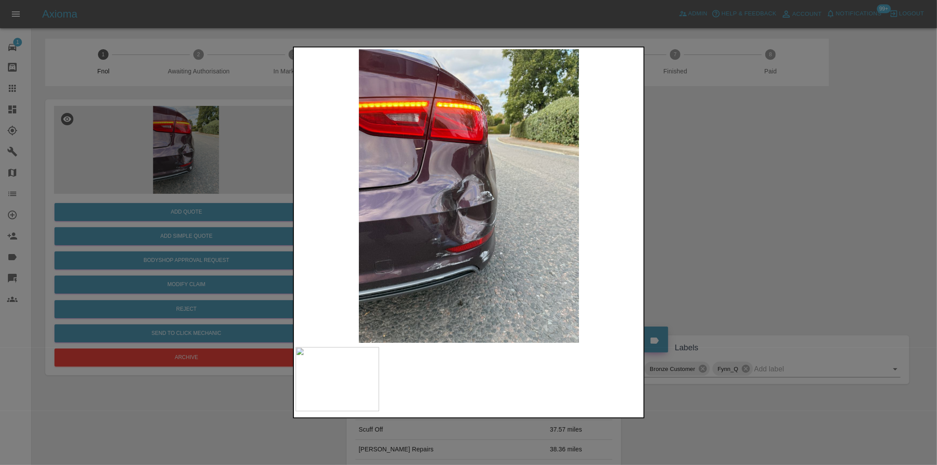
click at [710, 225] on div at bounding box center [468, 232] width 937 height 465
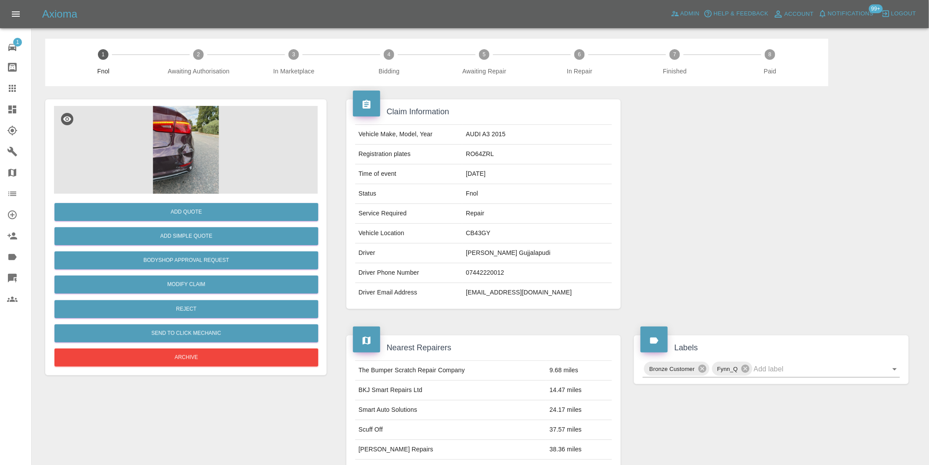
click at [170, 157] on img at bounding box center [186, 150] width 264 height 88
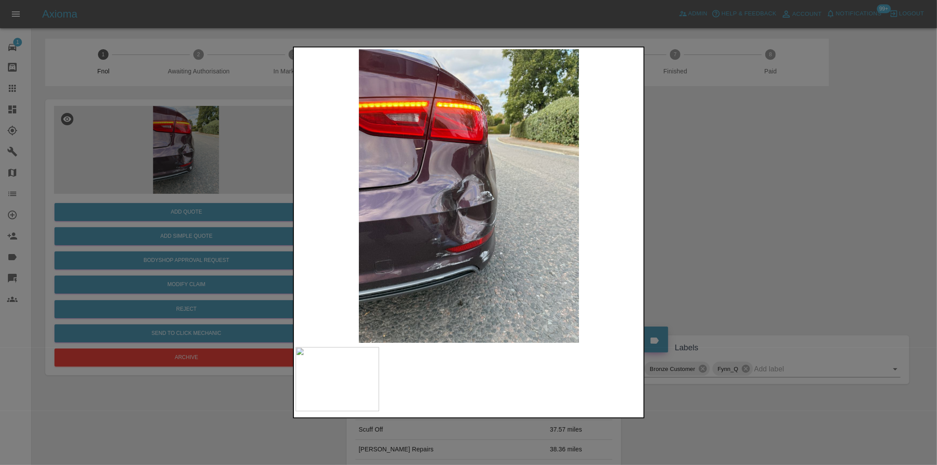
click at [691, 252] on div at bounding box center [468, 232] width 937 height 465
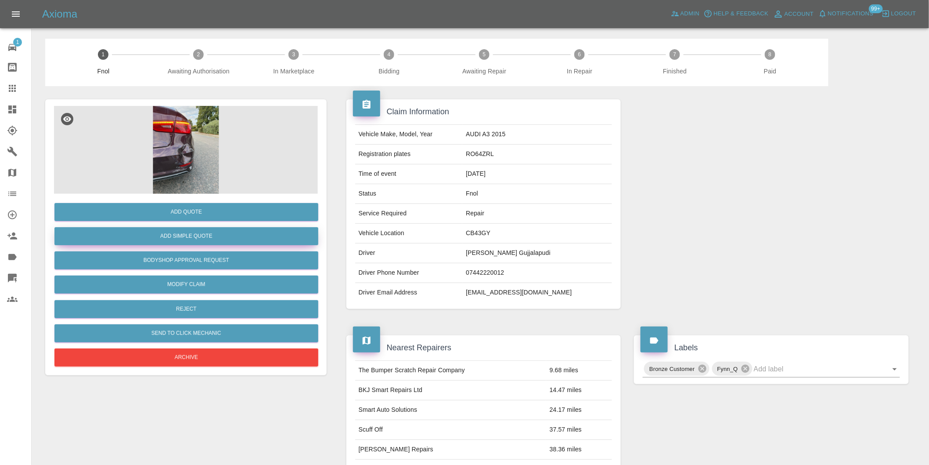
click at [213, 240] on button "Add Simple Quote" at bounding box center [186, 236] width 264 height 18
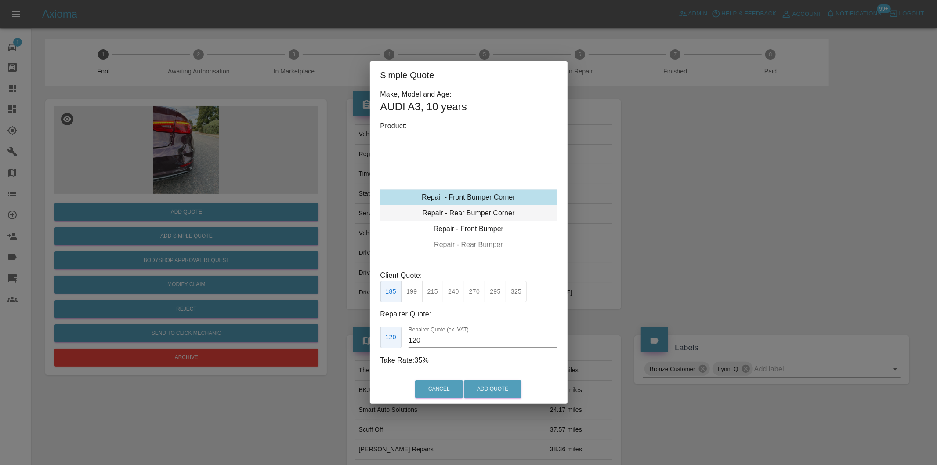
click at [504, 211] on div "Repair - Rear Bumper Corner" at bounding box center [468, 213] width 177 height 16
click at [510, 292] on button "325" at bounding box center [517, 292] width 22 height 22
type input "200"
click at [507, 397] on button "Add Quote" at bounding box center [493, 389] width 58 height 18
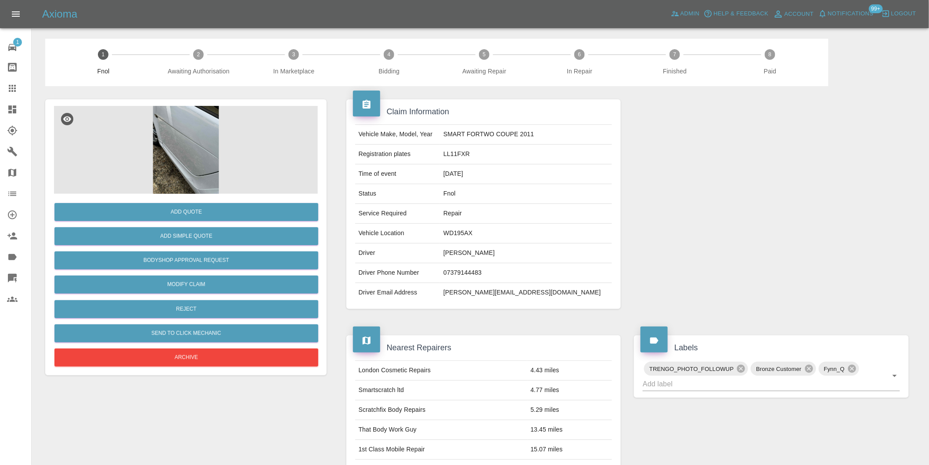
click at [195, 123] on img at bounding box center [186, 150] width 264 height 88
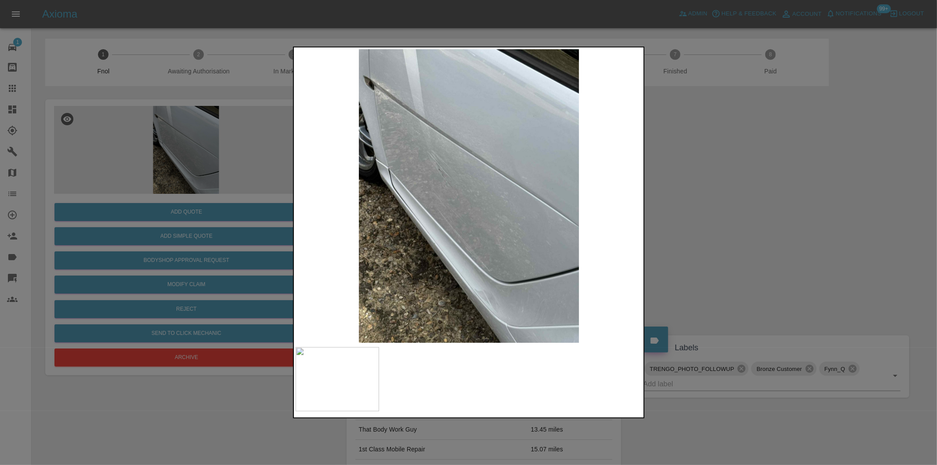
drag, startPoint x: 715, startPoint y: 173, endPoint x: 707, endPoint y: 174, distance: 8.1
click at [716, 173] on div at bounding box center [468, 232] width 937 height 465
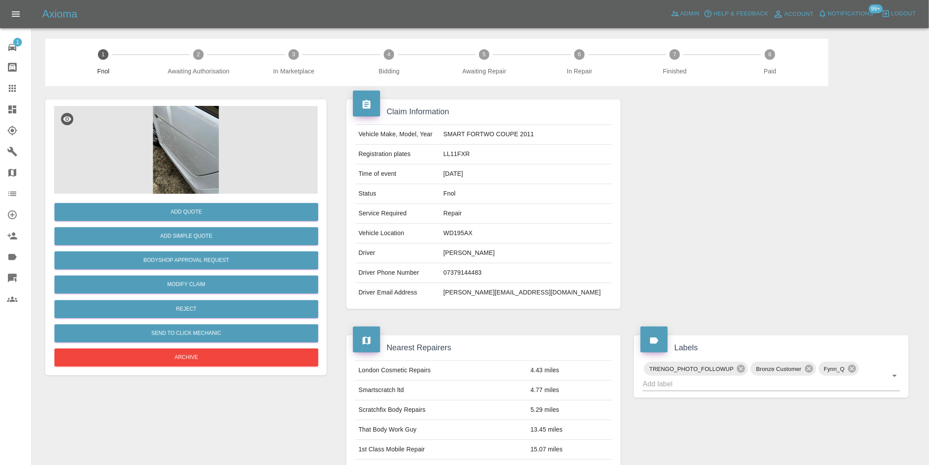
click at [187, 129] on img at bounding box center [186, 150] width 264 height 88
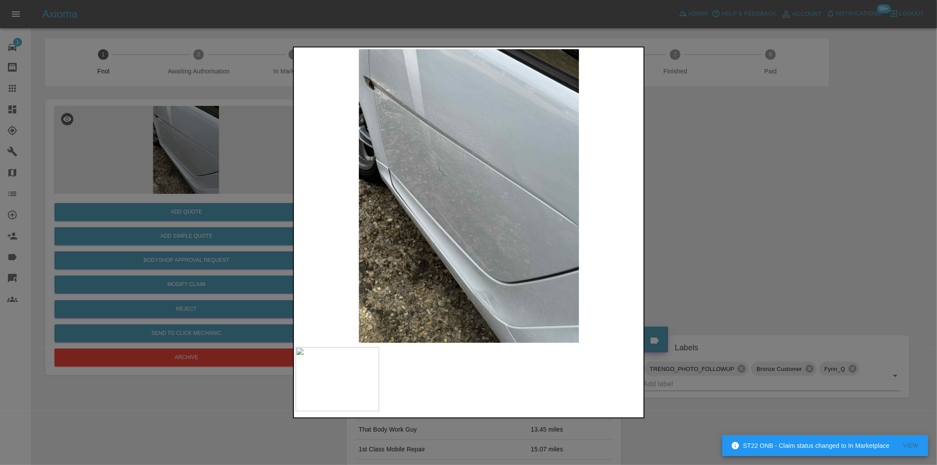
click at [374, 124] on img at bounding box center [469, 195] width 347 height 293
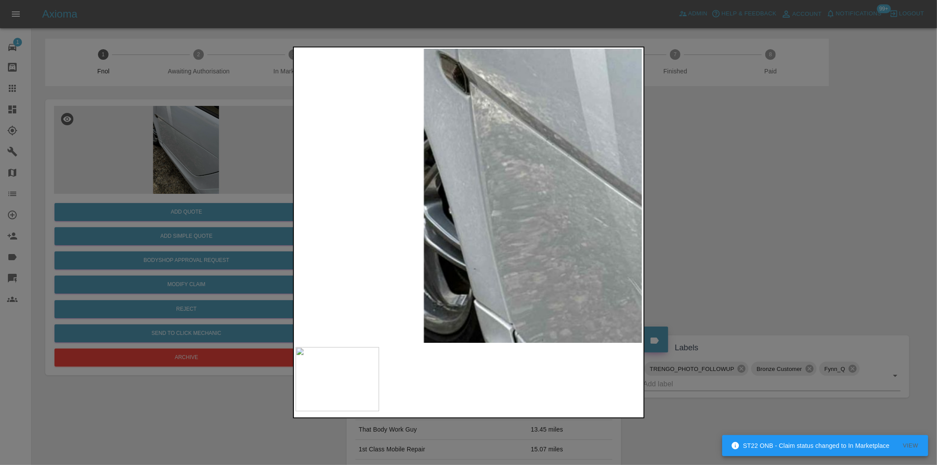
click at [374, 124] on img at bounding box center [752, 412] width 1041 height 880
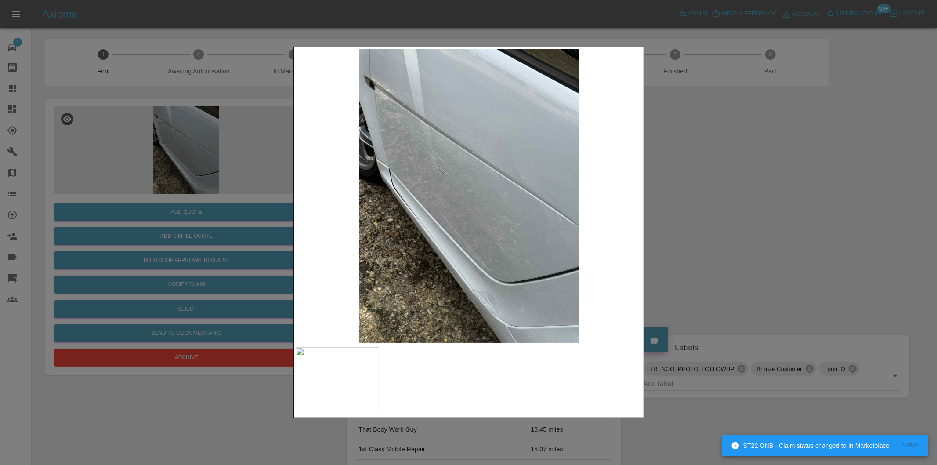
click at [509, 299] on img at bounding box center [469, 195] width 347 height 293
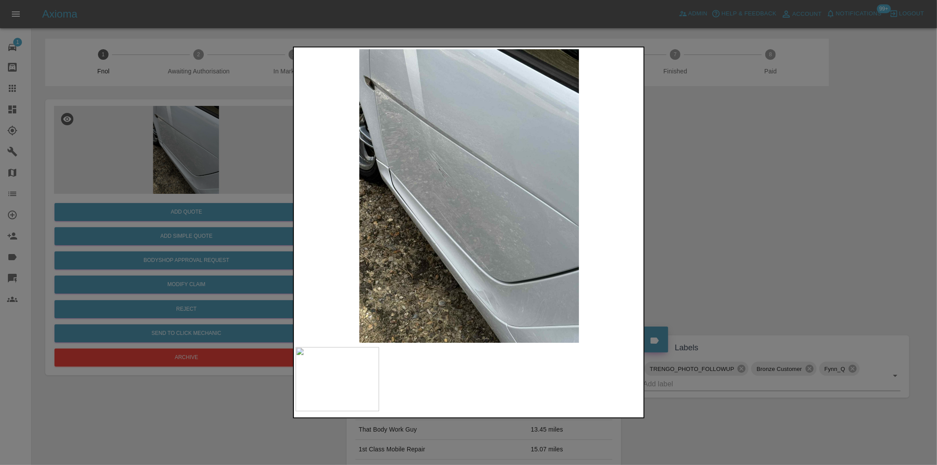
click at [787, 220] on div at bounding box center [468, 232] width 937 height 465
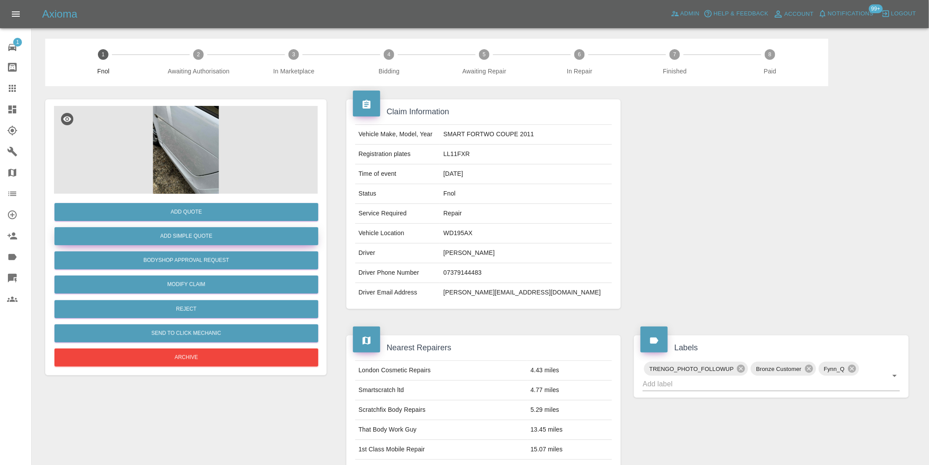
click at [225, 242] on button "Add Simple Quote" at bounding box center [186, 236] width 264 height 18
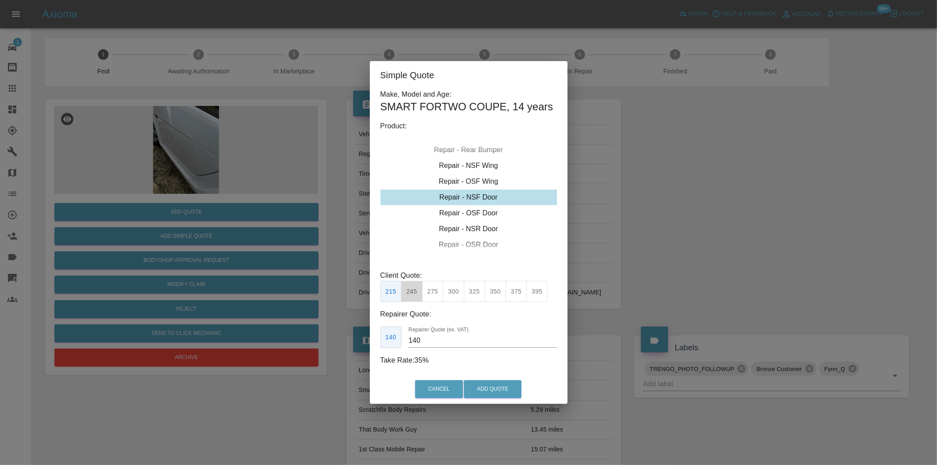
click at [415, 294] on button "245" at bounding box center [412, 292] width 22 height 22
type input "160"
click at [498, 394] on button "Add Quote" at bounding box center [493, 389] width 58 height 18
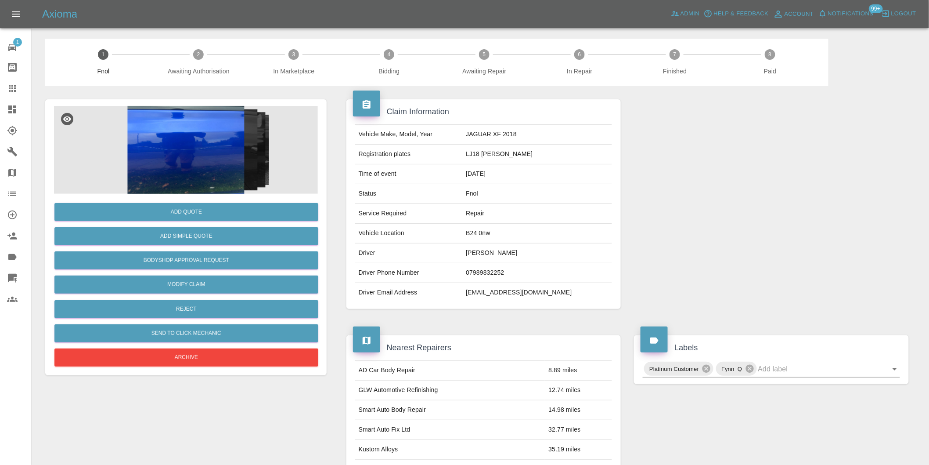
click at [213, 154] on img at bounding box center [186, 150] width 264 height 88
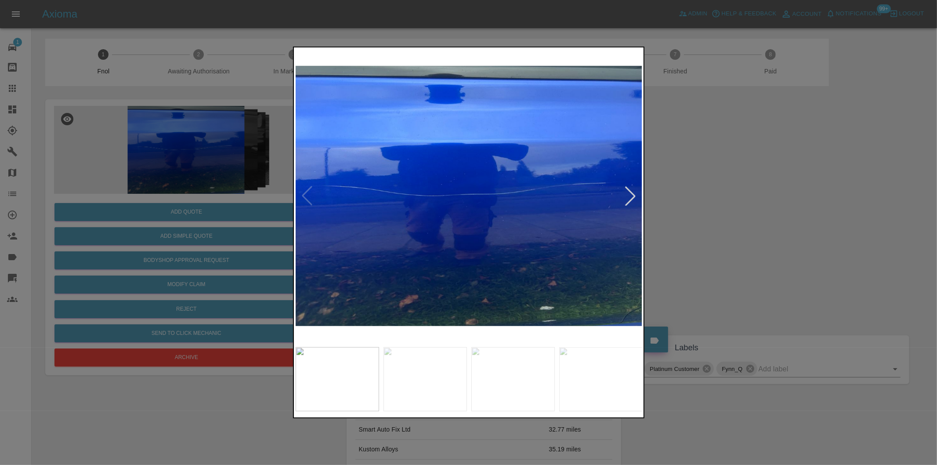
click at [623, 199] on div at bounding box center [630, 195] width 19 height 19
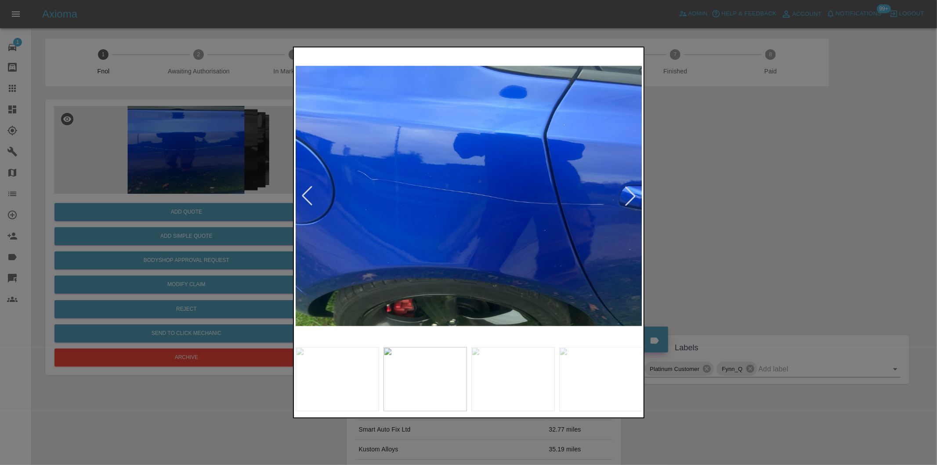
click at [623, 199] on div at bounding box center [630, 195] width 19 height 19
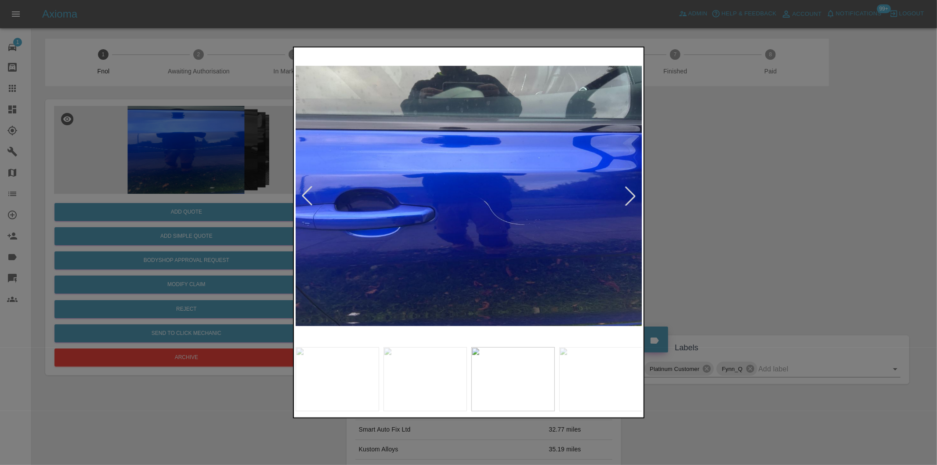
click at [623, 199] on div at bounding box center [630, 195] width 19 height 19
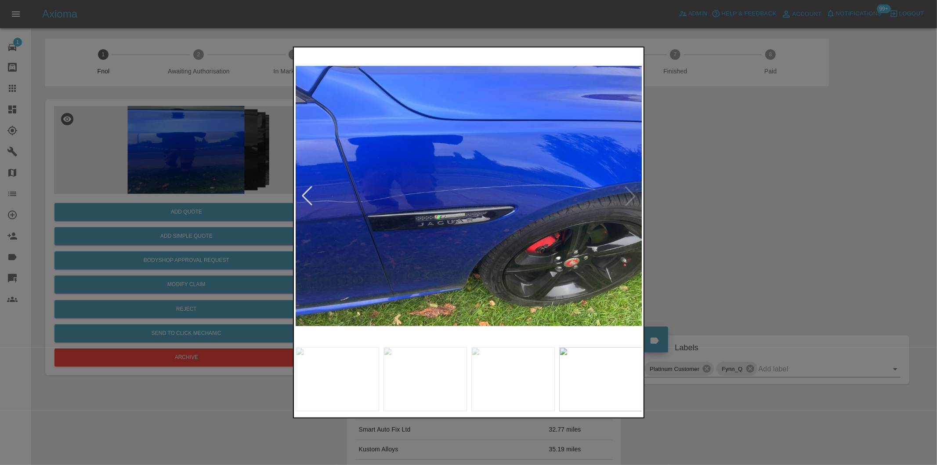
click at [623, 199] on img at bounding box center [469, 195] width 347 height 293
click at [304, 195] on div at bounding box center [306, 195] width 19 height 19
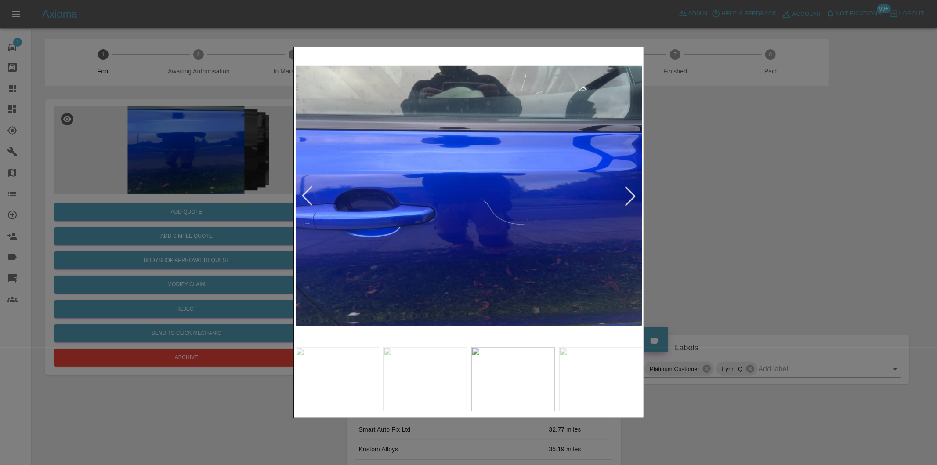
click at [304, 195] on div at bounding box center [306, 195] width 19 height 19
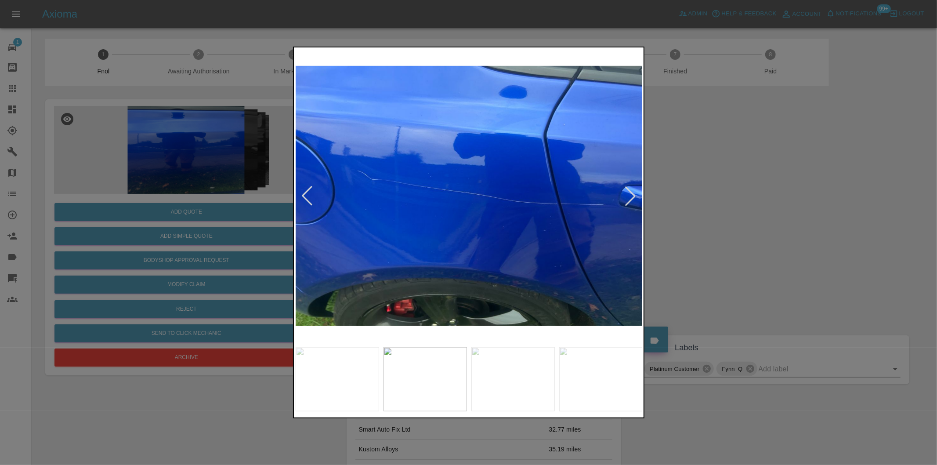
click at [304, 195] on div at bounding box center [306, 195] width 19 height 19
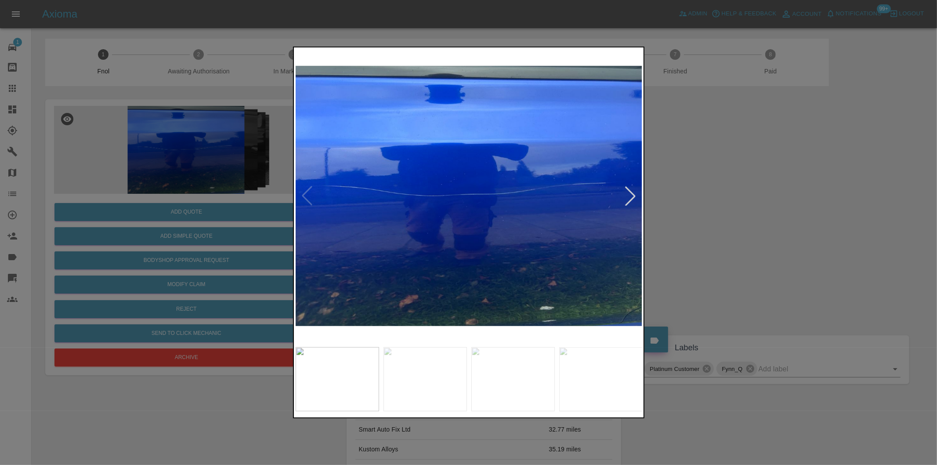
click at [629, 196] on div at bounding box center [630, 195] width 19 height 19
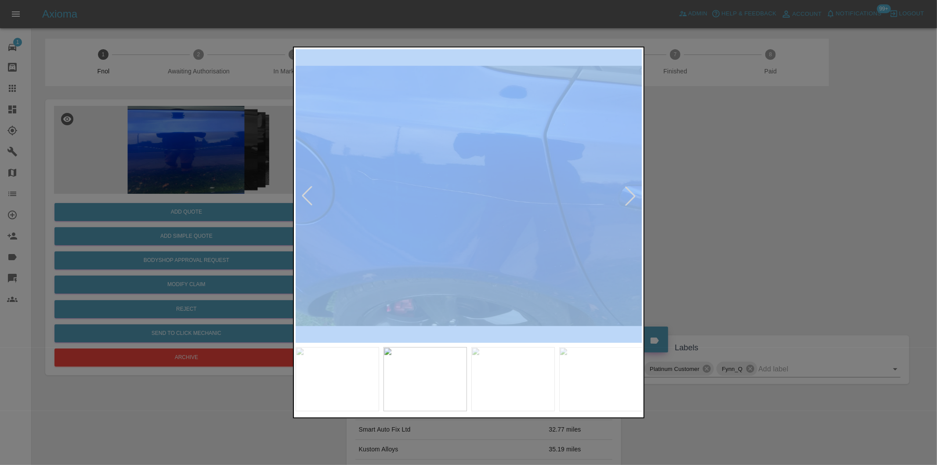
click at [629, 196] on div at bounding box center [630, 195] width 19 height 19
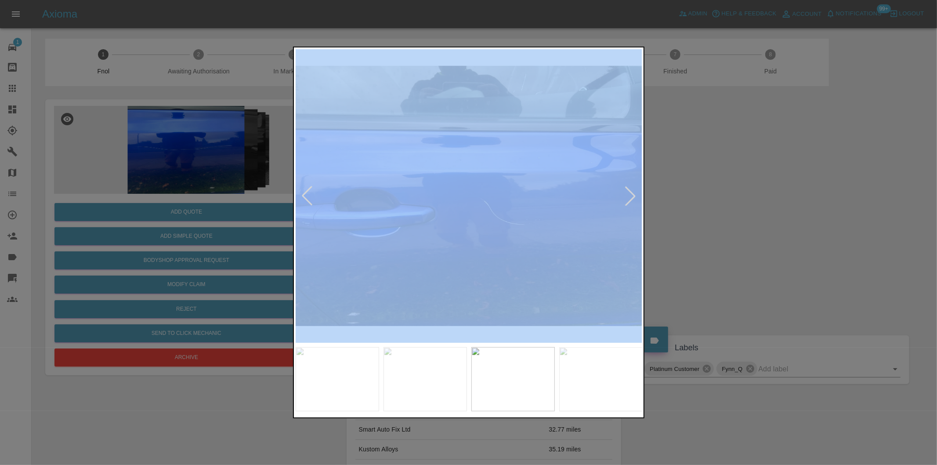
click at [629, 196] on div at bounding box center [630, 195] width 19 height 19
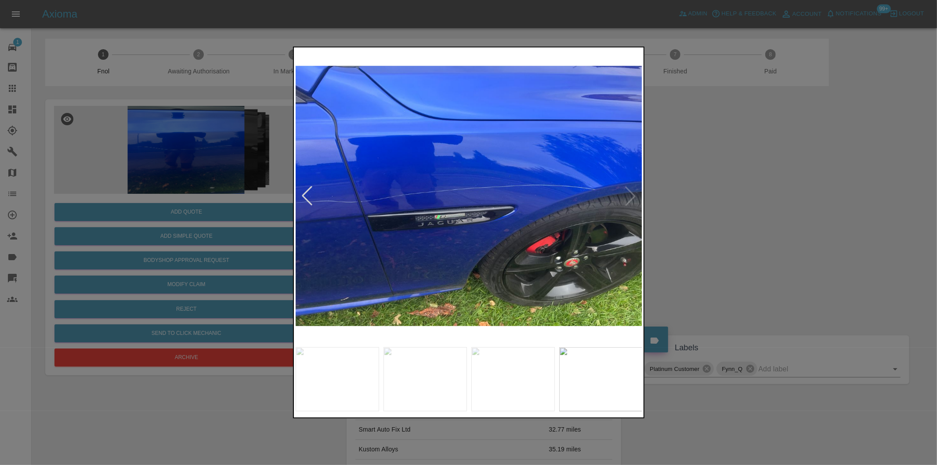
click at [629, 196] on img at bounding box center [469, 195] width 347 height 293
click at [307, 200] on div at bounding box center [306, 195] width 19 height 19
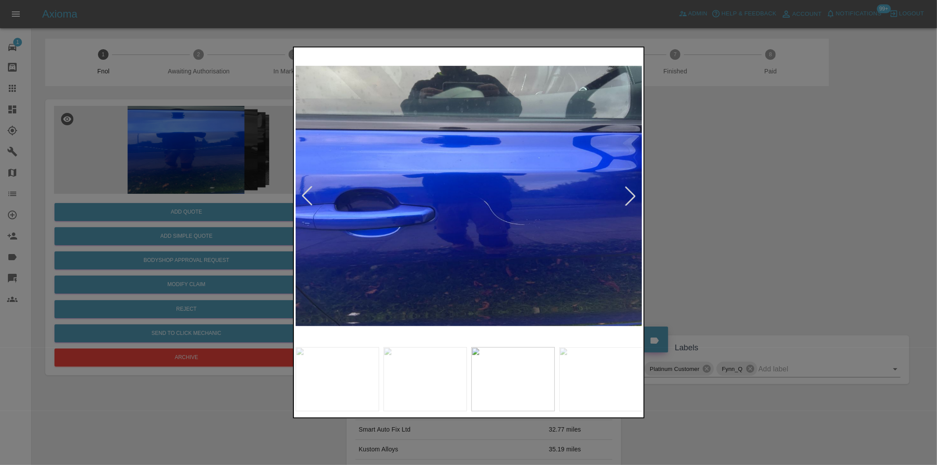
click at [307, 200] on div at bounding box center [306, 195] width 19 height 19
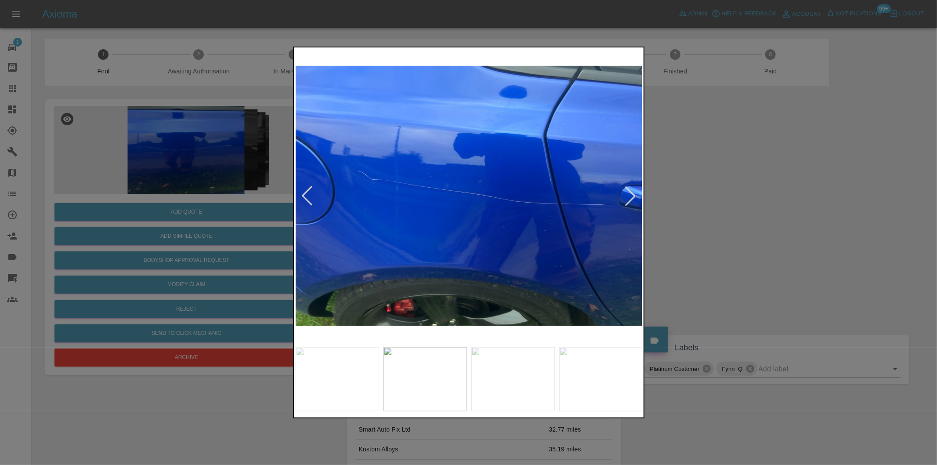
click at [307, 200] on div at bounding box center [306, 195] width 19 height 19
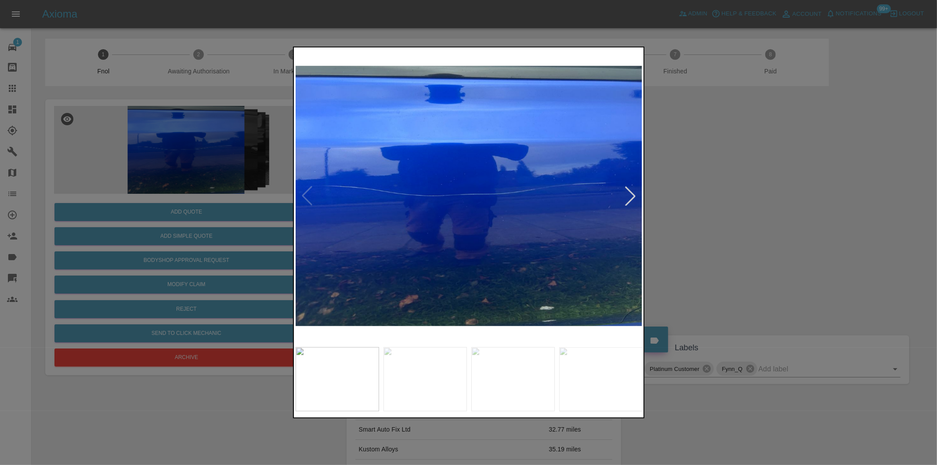
click at [307, 200] on img at bounding box center [469, 195] width 347 height 293
click at [779, 195] on div at bounding box center [468, 232] width 937 height 465
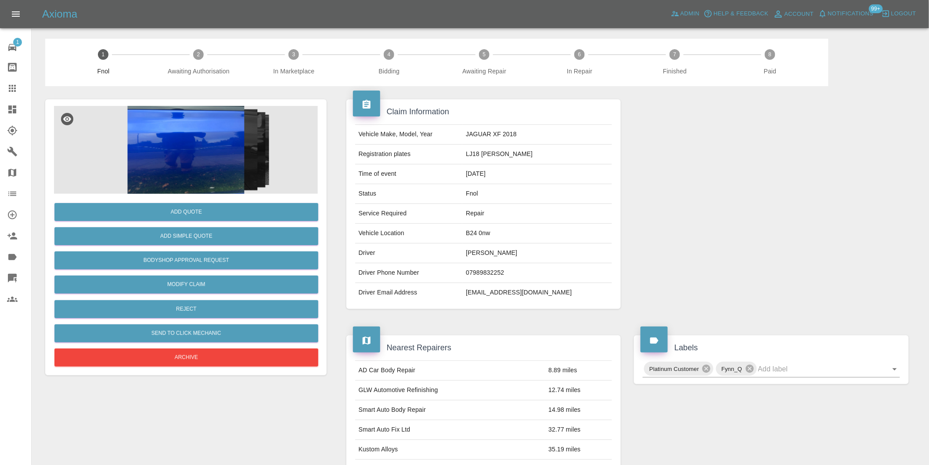
click at [179, 161] on img at bounding box center [186, 150] width 264 height 88
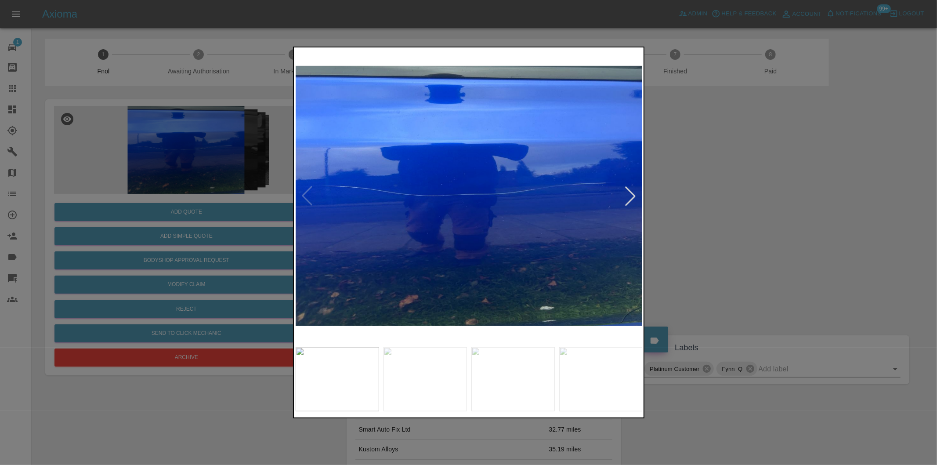
click at [630, 193] on div at bounding box center [630, 195] width 19 height 19
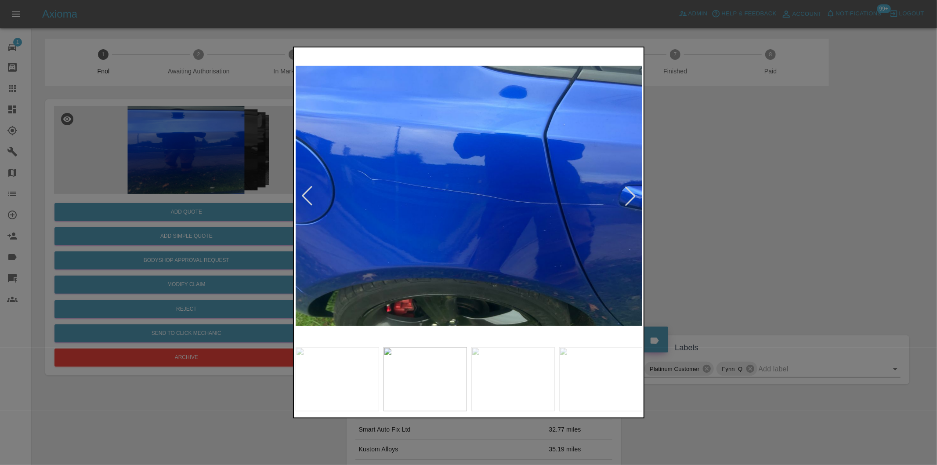
click at [630, 193] on div at bounding box center [630, 195] width 19 height 19
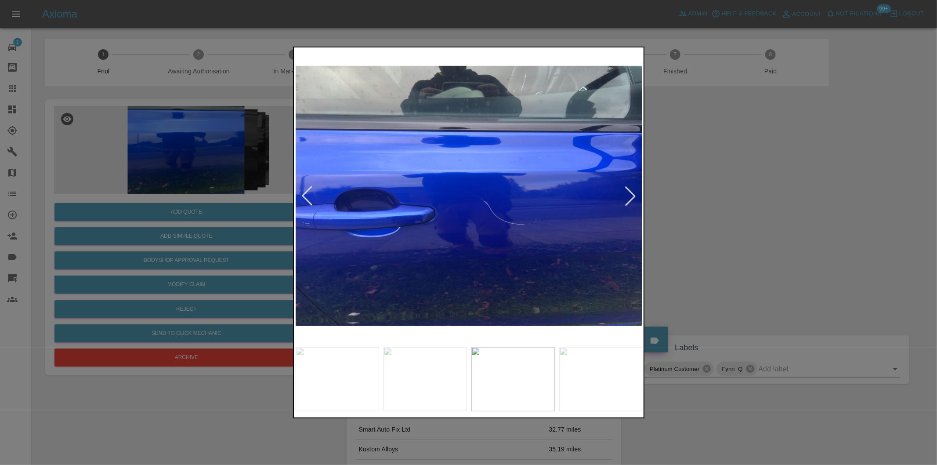
click at [630, 193] on div at bounding box center [630, 195] width 19 height 19
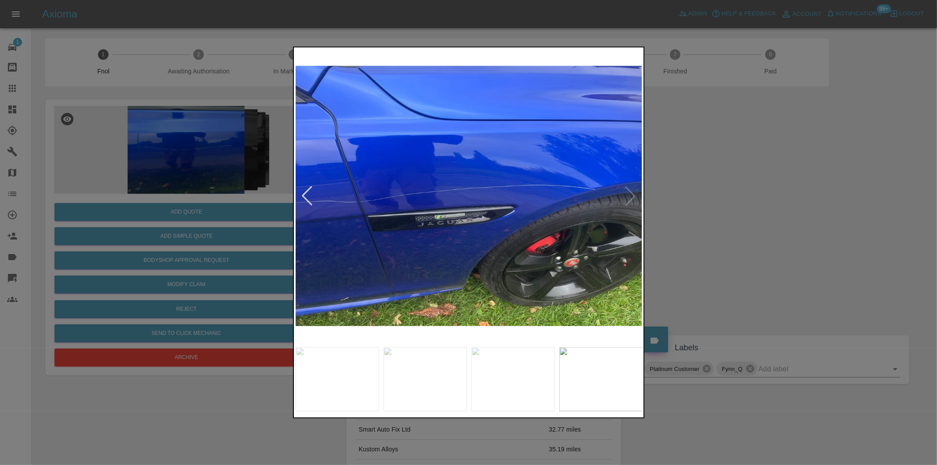
click at [630, 193] on img at bounding box center [469, 195] width 347 height 293
click at [308, 196] on div at bounding box center [306, 195] width 19 height 19
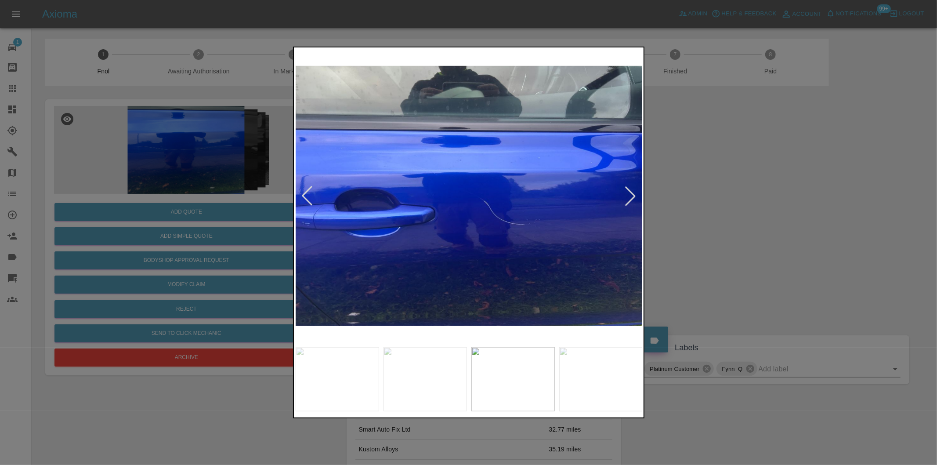
click at [308, 196] on div at bounding box center [306, 195] width 19 height 19
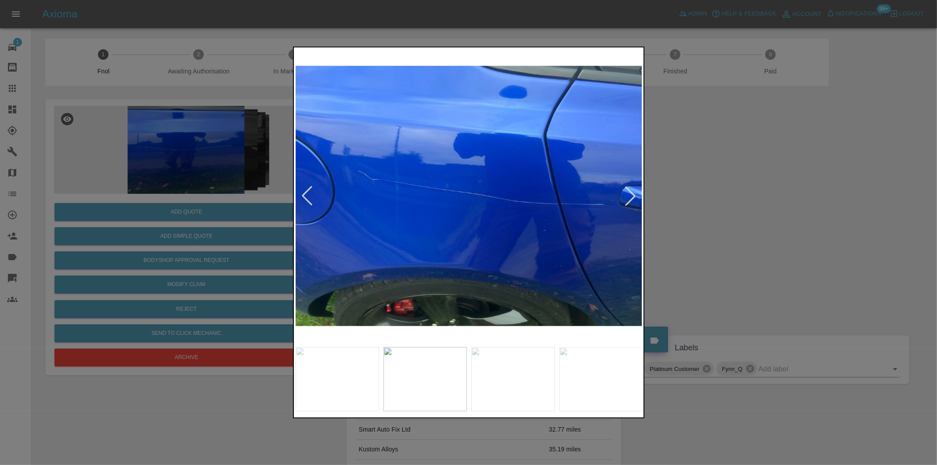
click at [773, 206] on div at bounding box center [468, 232] width 937 height 465
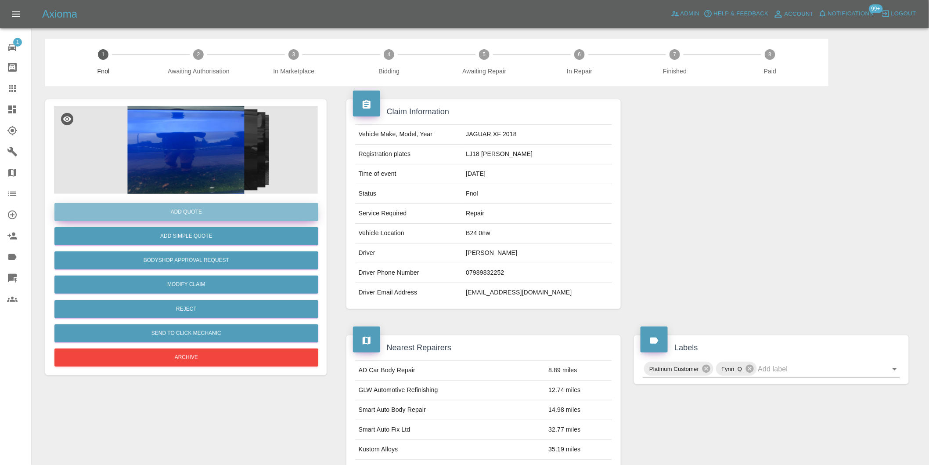
click at [210, 206] on button "Add Quote" at bounding box center [186, 212] width 264 height 18
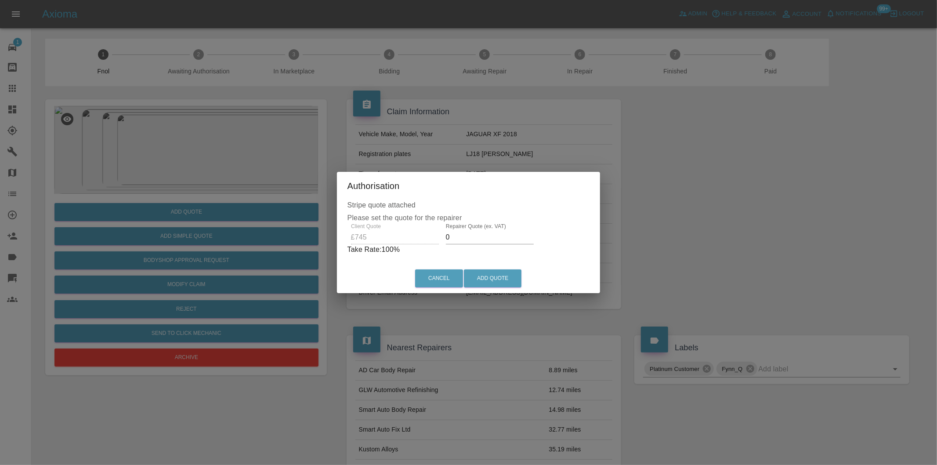
click at [460, 238] on input "0" at bounding box center [490, 237] width 88 height 14
type input "0470"
click at [486, 279] on button "Add Quote" at bounding box center [493, 278] width 58 height 18
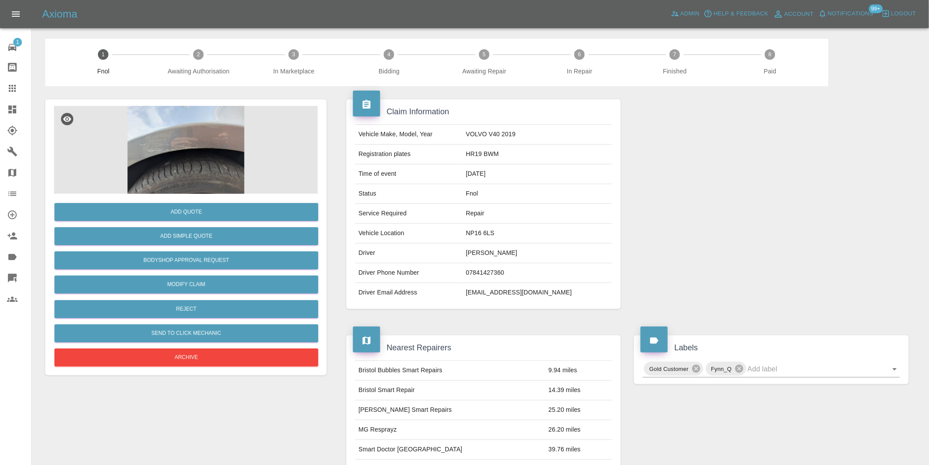
click at [153, 120] on img at bounding box center [186, 150] width 264 height 88
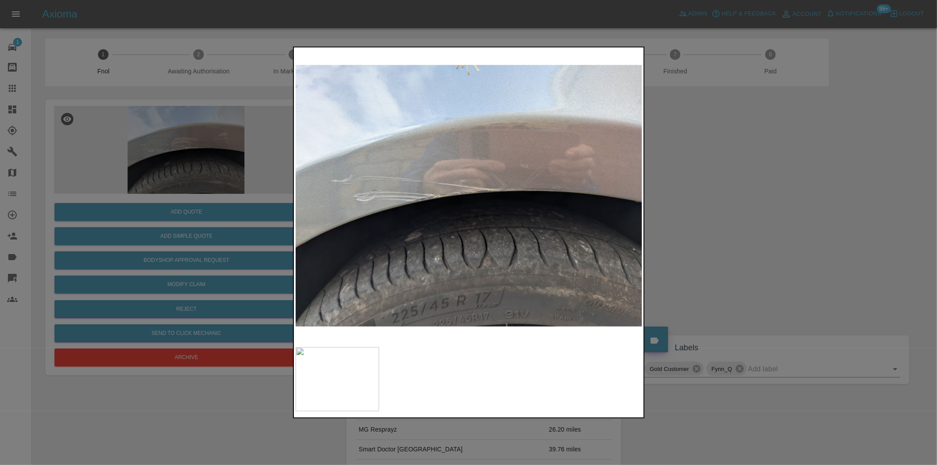
click at [712, 192] on div at bounding box center [468, 232] width 937 height 465
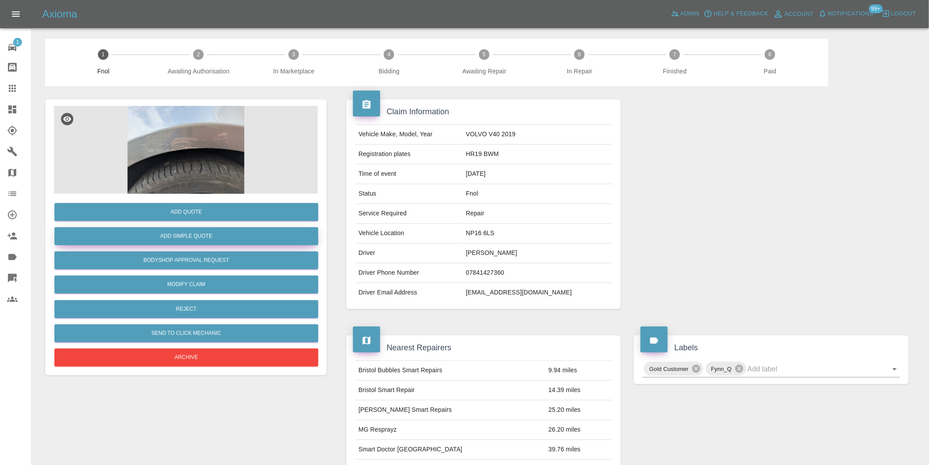
click at [208, 236] on button "Add Simple Quote" at bounding box center [186, 236] width 264 height 18
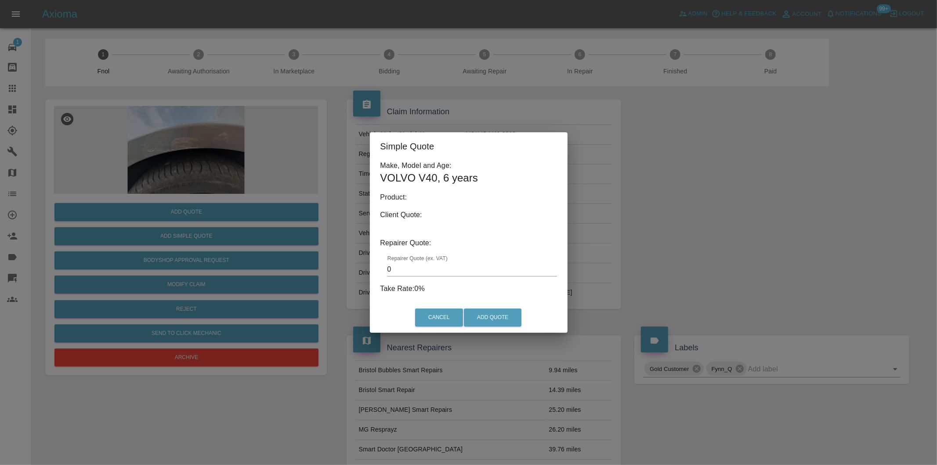
type input "140"
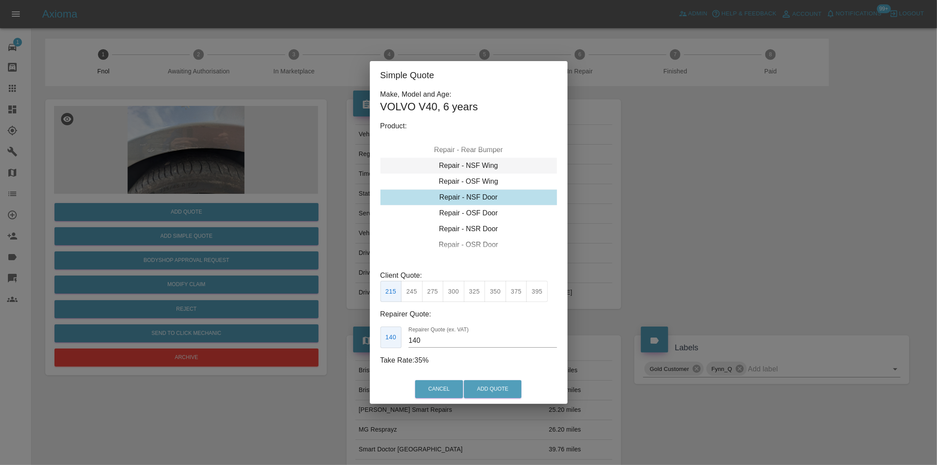
click at [488, 166] on div "Repair - NSF Wing" at bounding box center [468, 166] width 177 height 16
click at [488, 387] on button "Add Quote" at bounding box center [493, 389] width 58 height 18
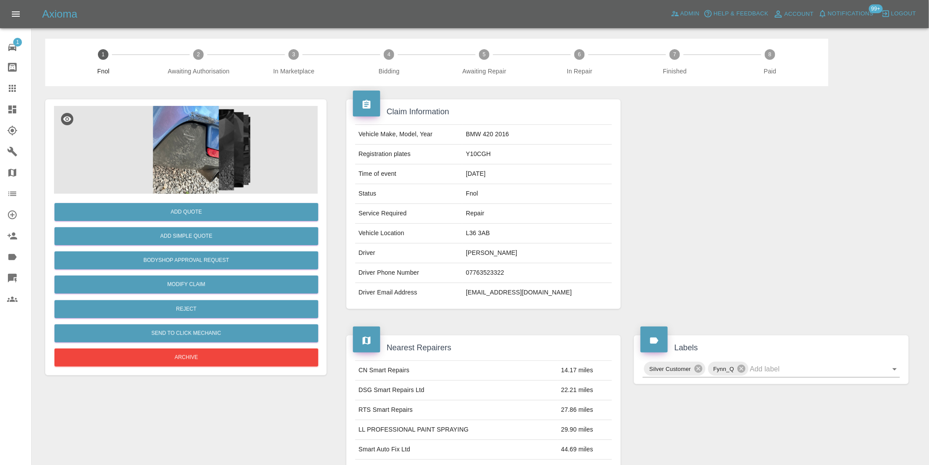
click at [194, 141] on img at bounding box center [186, 150] width 264 height 88
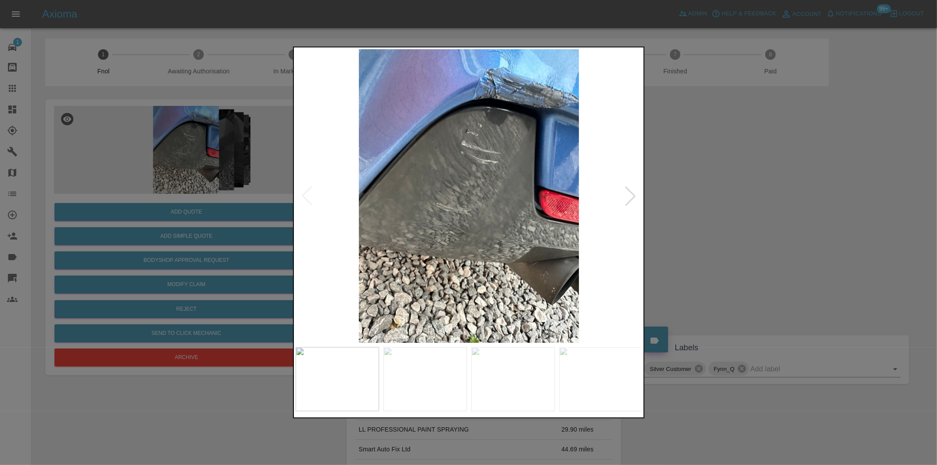
click at [626, 194] on div at bounding box center [630, 195] width 19 height 19
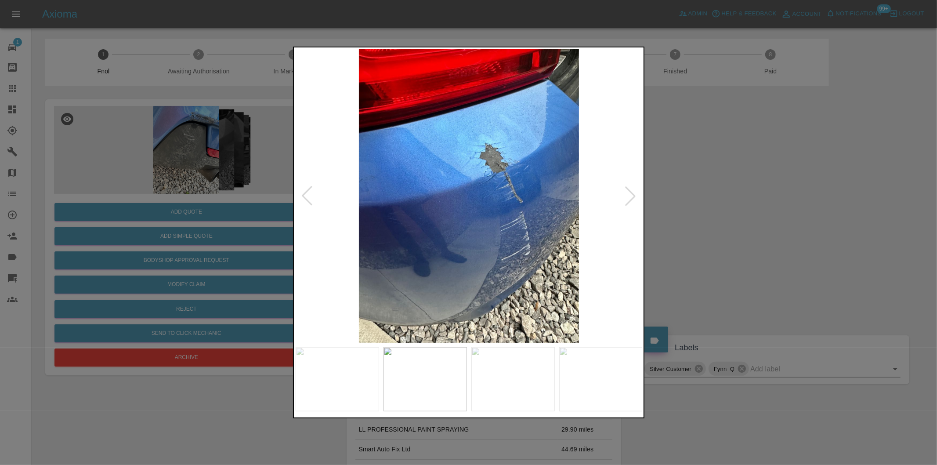
click at [626, 194] on div at bounding box center [630, 195] width 19 height 19
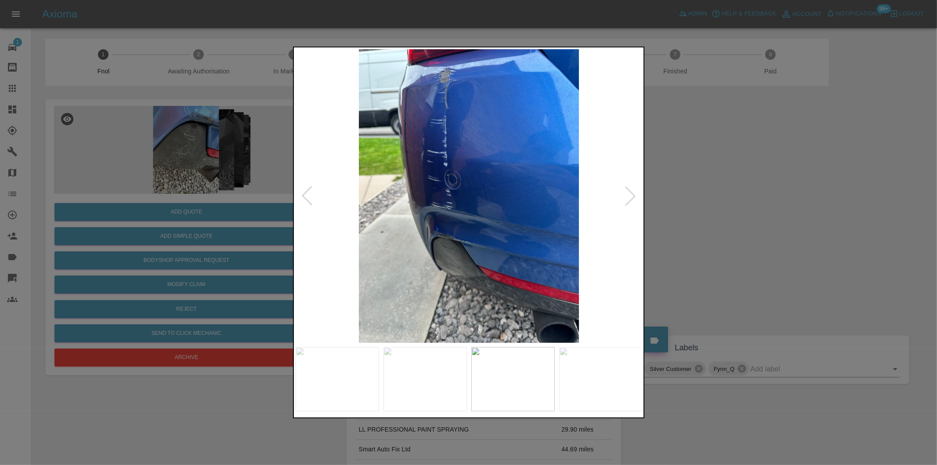
click at [626, 194] on div at bounding box center [630, 195] width 19 height 19
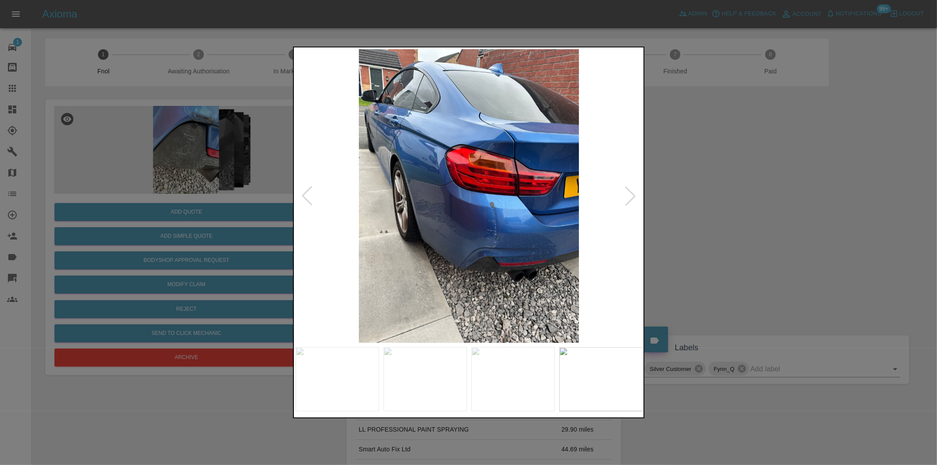
click at [626, 194] on div at bounding box center [630, 195] width 19 height 19
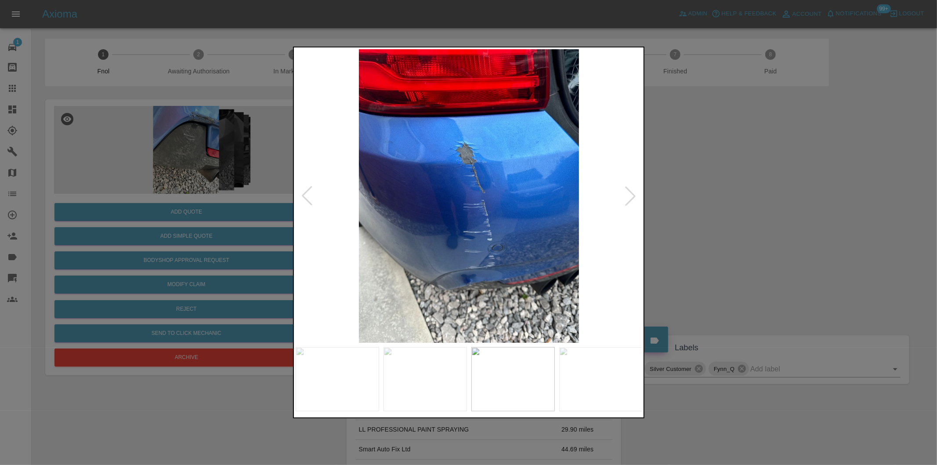
click at [626, 194] on div at bounding box center [630, 195] width 19 height 19
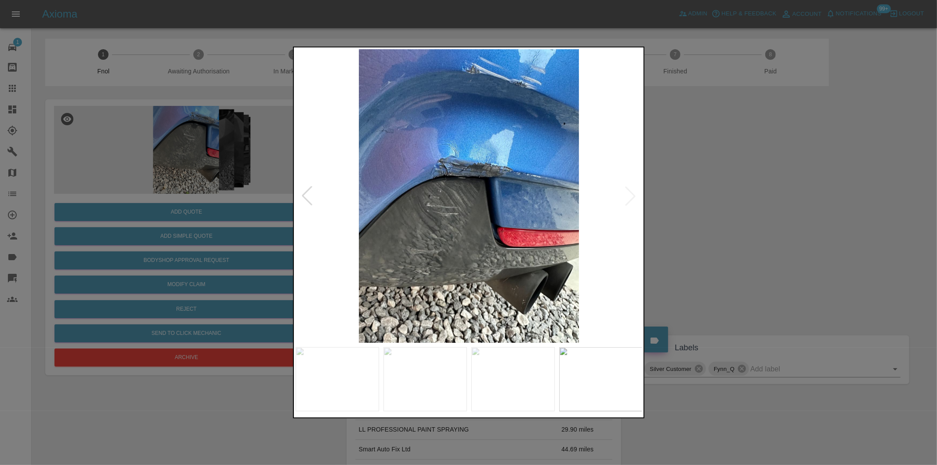
click at [626, 194] on img at bounding box center [469, 195] width 347 height 293
click at [691, 197] on div at bounding box center [468, 232] width 937 height 465
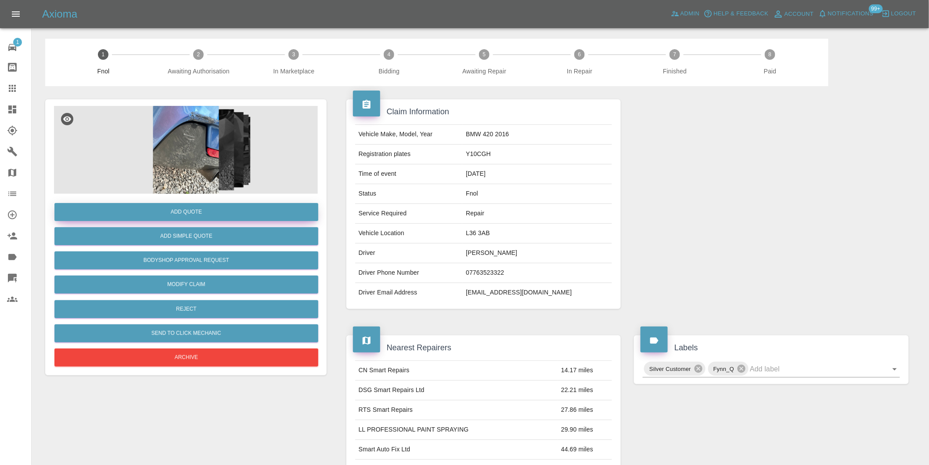
click at [200, 206] on button "Add Quote" at bounding box center [186, 212] width 264 height 18
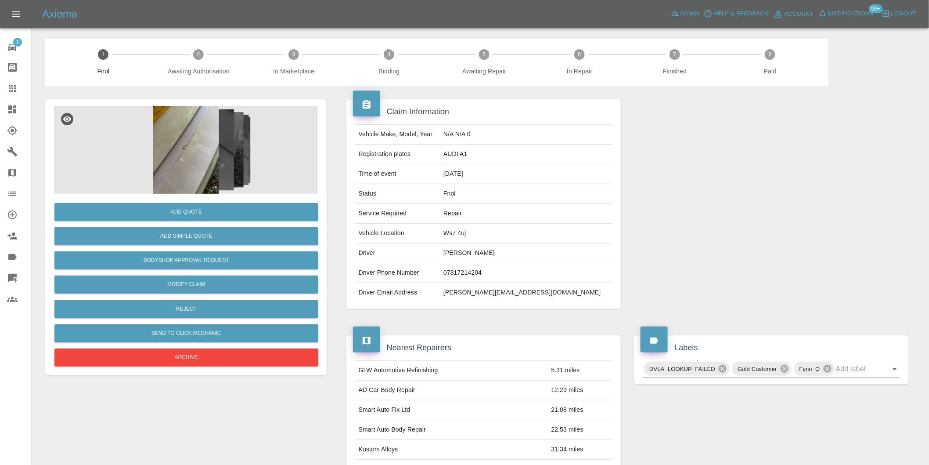
click at [166, 130] on img at bounding box center [186, 150] width 264 height 88
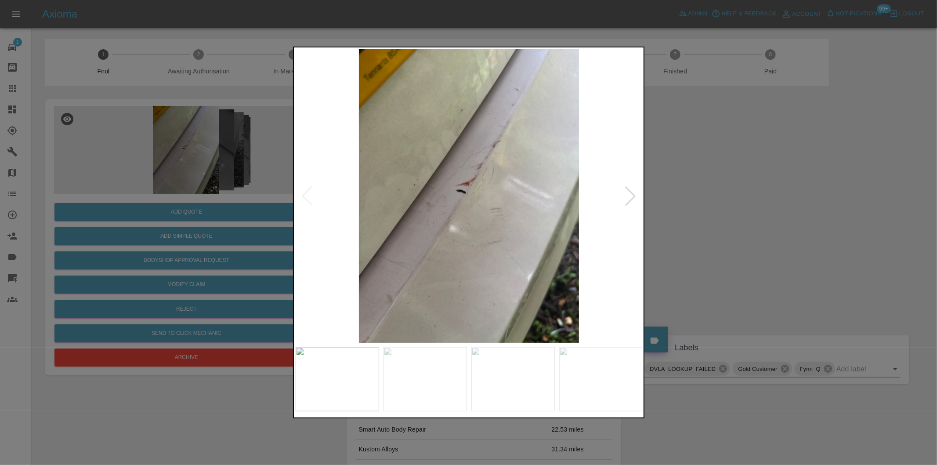
click at [631, 199] on div at bounding box center [630, 195] width 19 height 19
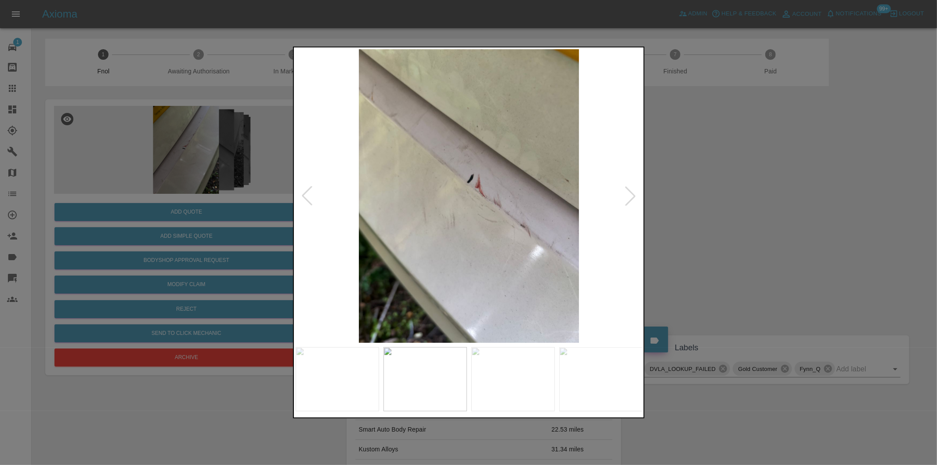
click at [631, 199] on div at bounding box center [630, 195] width 19 height 19
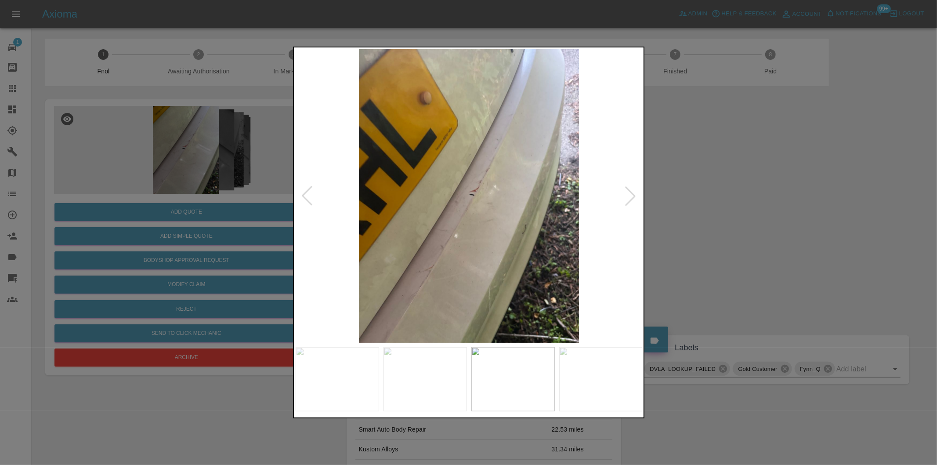
click at [631, 199] on div at bounding box center [630, 195] width 19 height 19
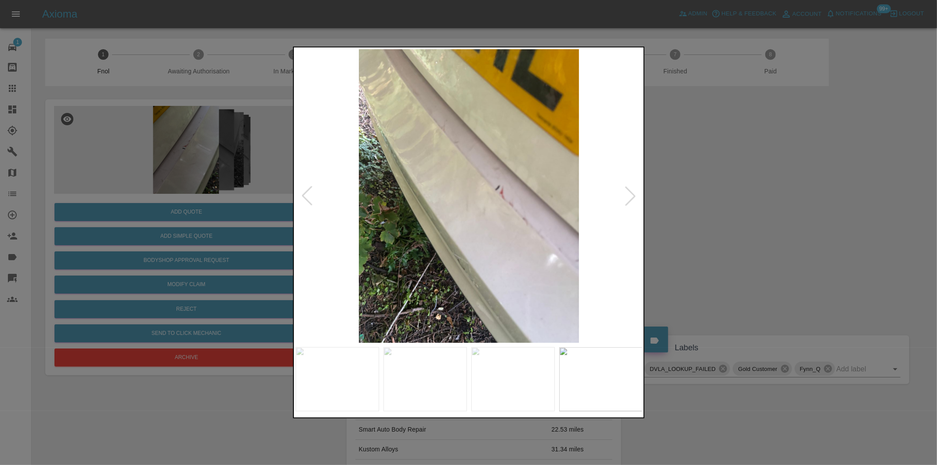
click at [631, 198] on div at bounding box center [630, 195] width 19 height 19
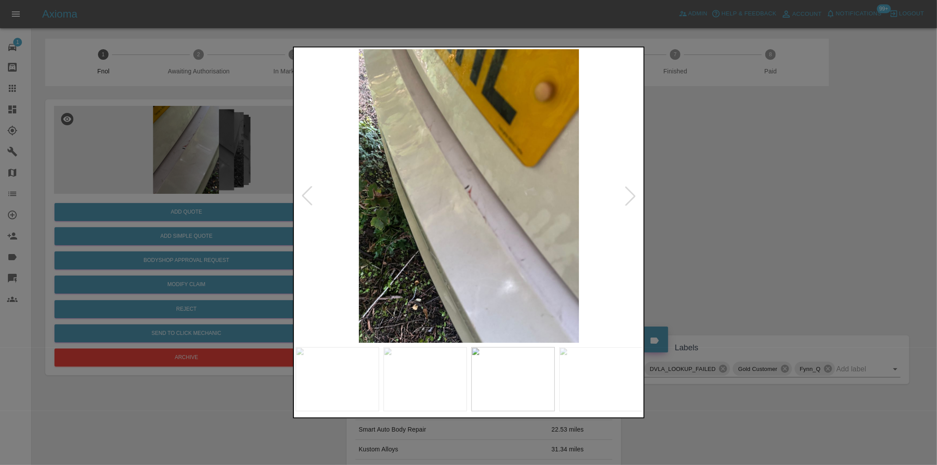
click at [626, 198] on div at bounding box center [630, 195] width 19 height 19
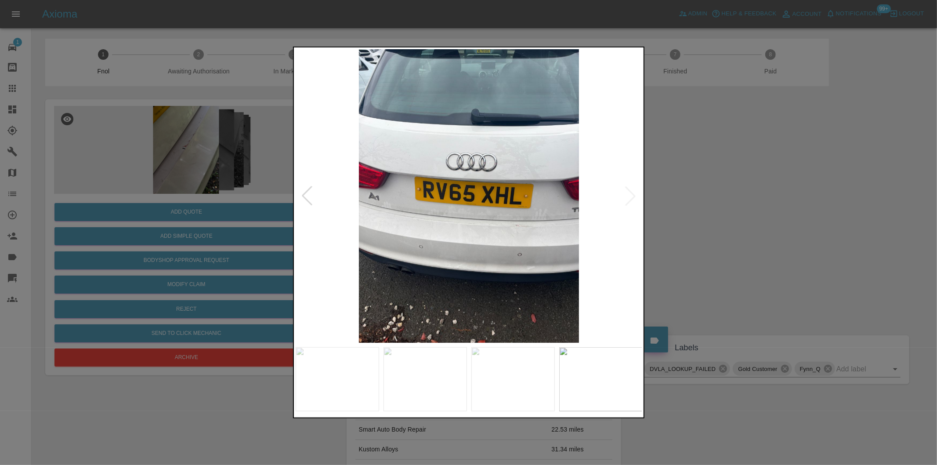
click at [628, 197] on img at bounding box center [469, 195] width 347 height 293
click at [714, 207] on div at bounding box center [468, 232] width 937 height 465
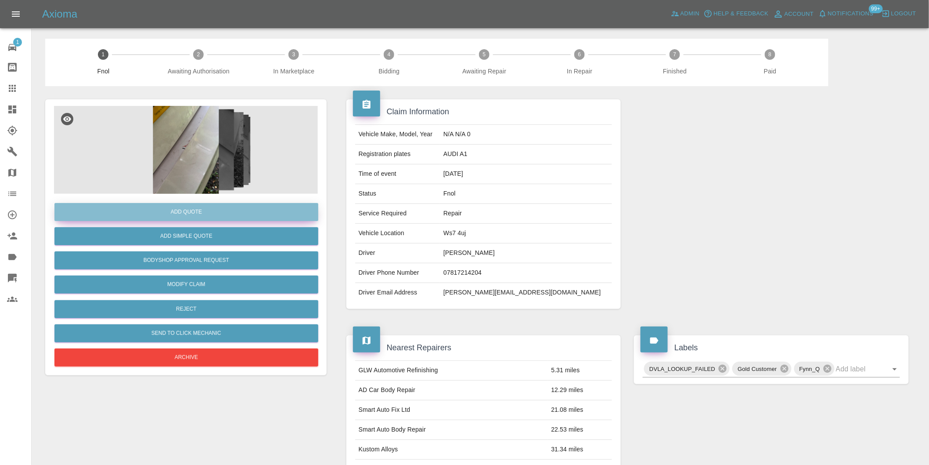
click at [186, 211] on button "Add Quote" at bounding box center [186, 212] width 264 height 18
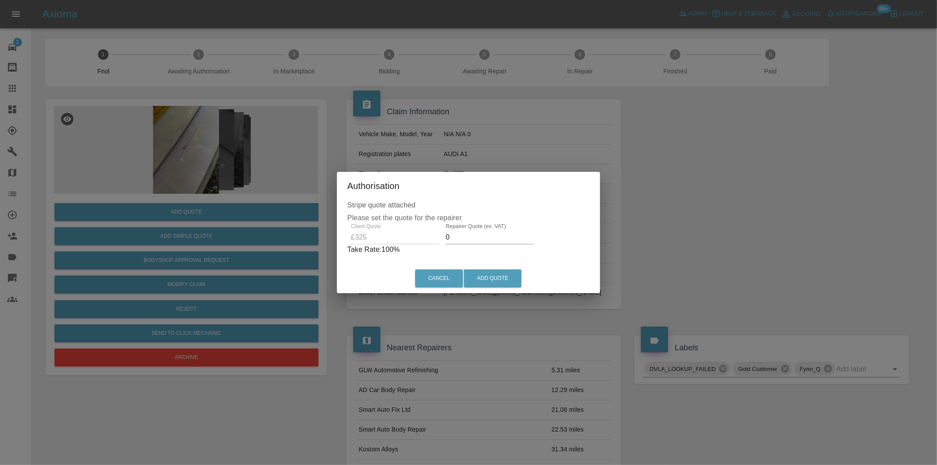
click at [461, 235] on input "0" at bounding box center [490, 237] width 88 height 14
type input "0210"
click at [489, 276] on button "Add Quote" at bounding box center [493, 278] width 58 height 18
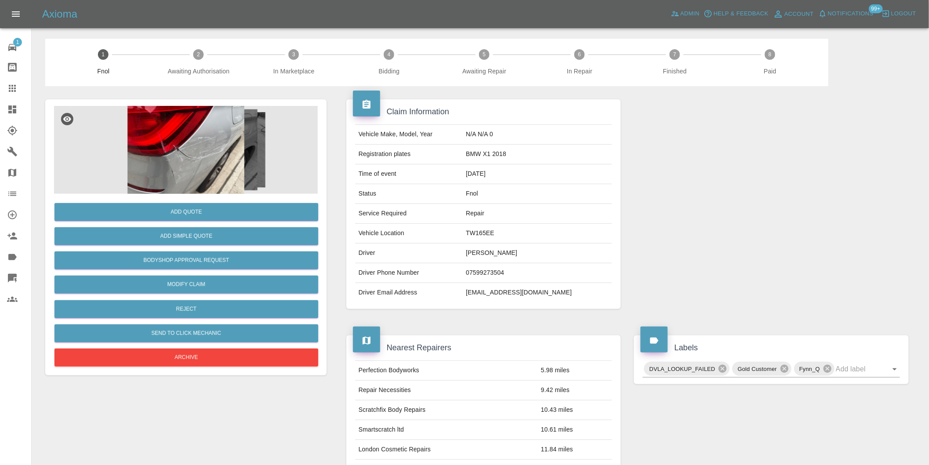
click at [214, 147] on img at bounding box center [186, 150] width 264 height 88
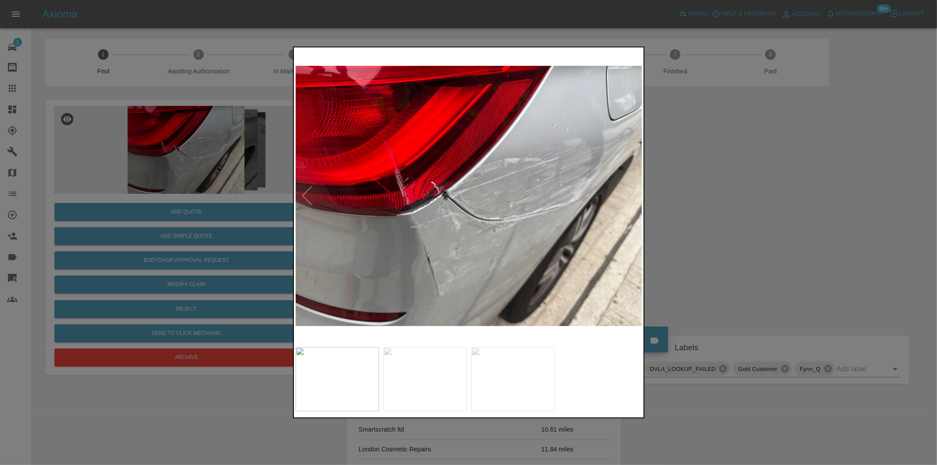
click at [734, 245] on div at bounding box center [468, 232] width 937 height 465
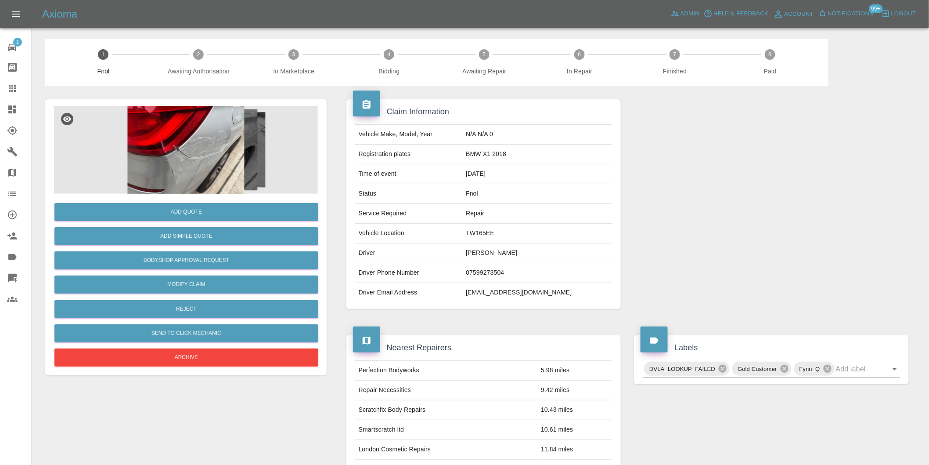
click at [220, 142] on img at bounding box center [186, 150] width 264 height 88
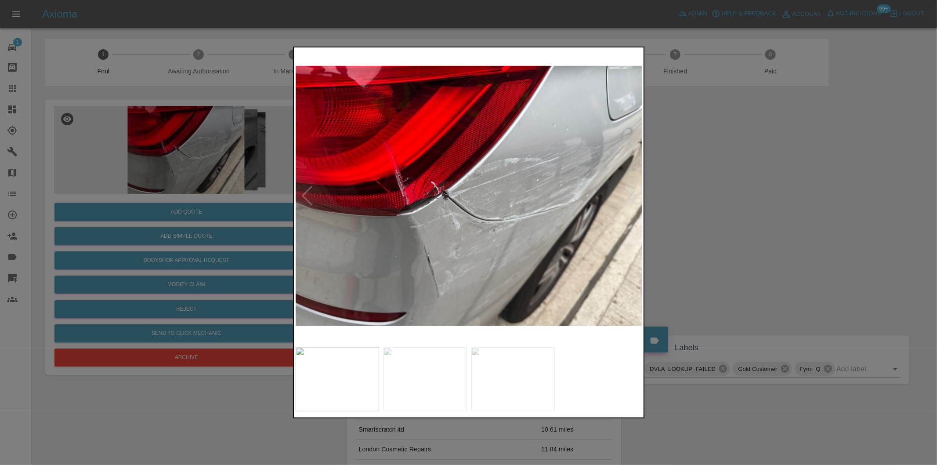
click at [627, 191] on div at bounding box center [630, 195] width 19 height 19
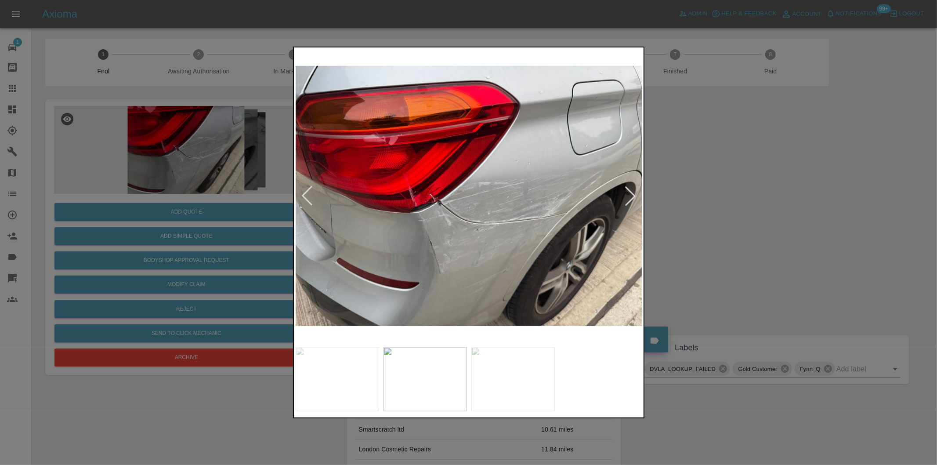
click at [627, 191] on div at bounding box center [630, 195] width 19 height 19
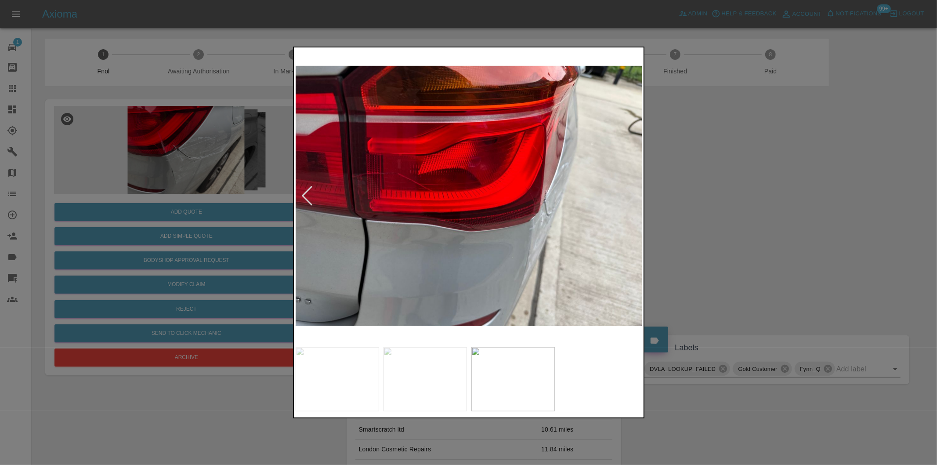
click at [627, 191] on img at bounding box center [469, 195] width 347 height 293
click at [307, 195] on div at bounding box center [306, 195] width 19 height 19
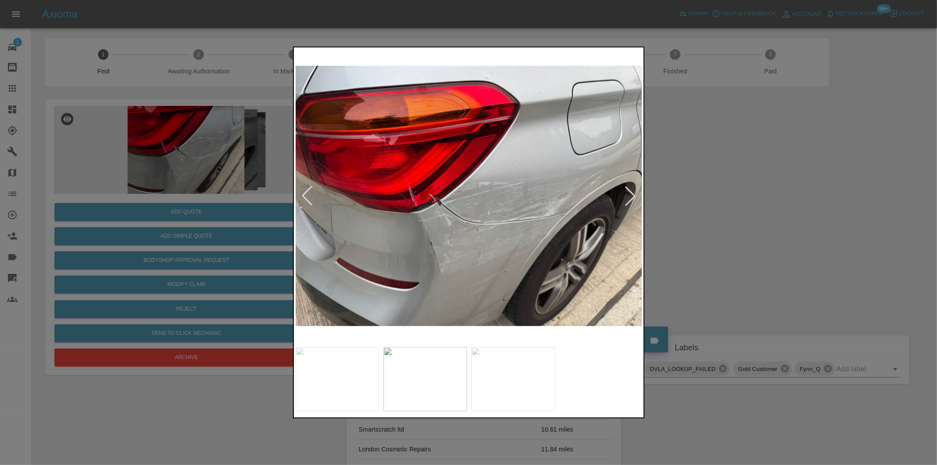
click at [307, 195] on div at bounding box center [306, 195] width 19 height 19
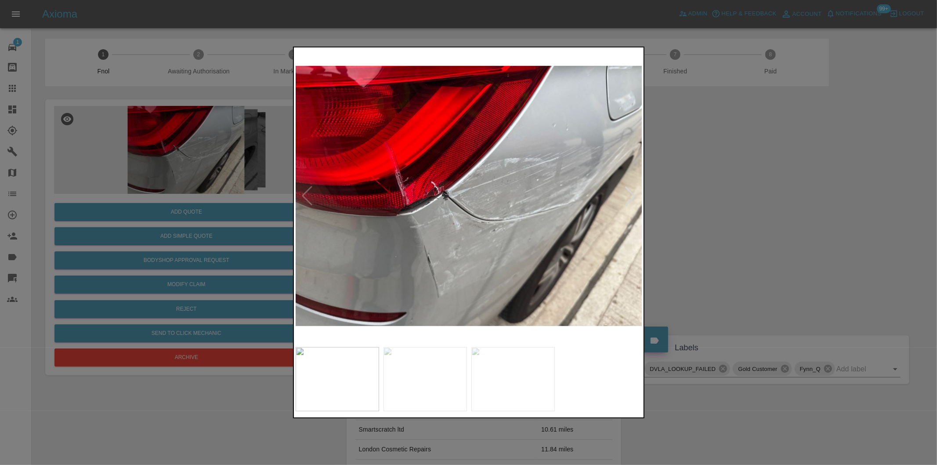
click at [307, 195] on img at bounding box center [469, 195] width 347 height 293
click at [637, 195] on div at bounding box center [630, 195] width 19 height 19
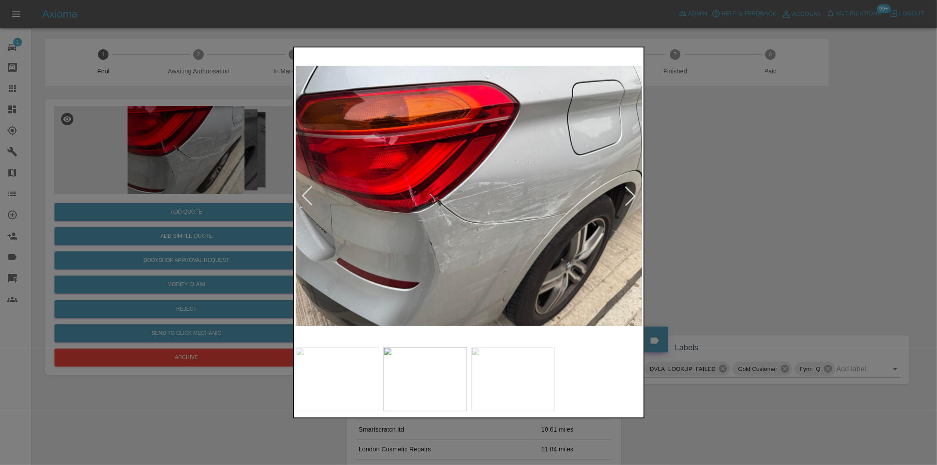
click at [582, 217] on img at bounding box center [469, 195] width 347 height 293
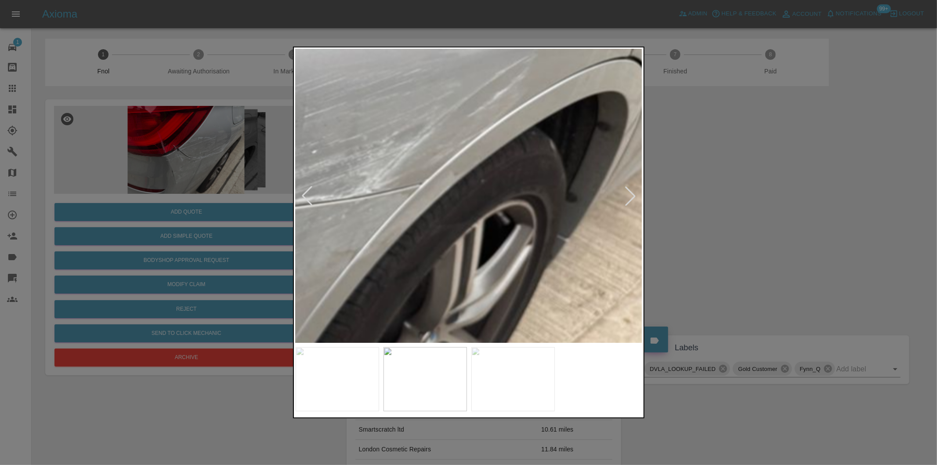
click at [484, 225] on img at bounding box center [127, 133] width 1041 height 880
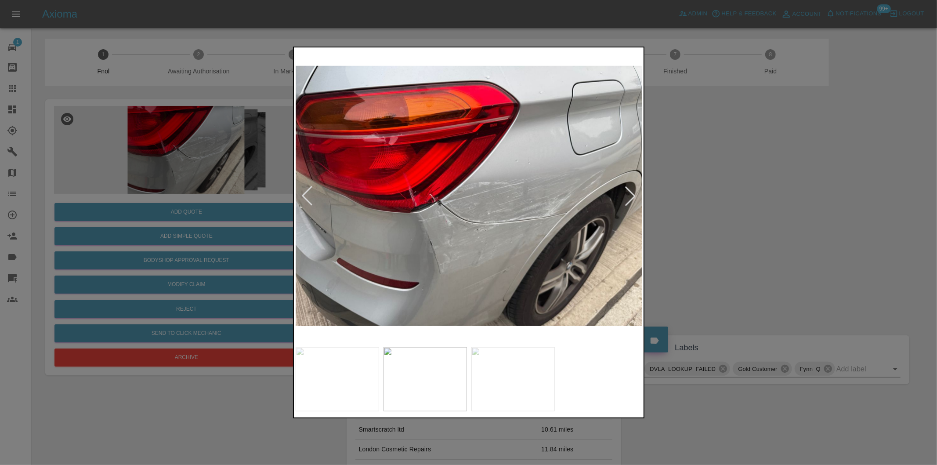
click at [714, 220] on div at bounding box center [468, 232] width 937 height 465
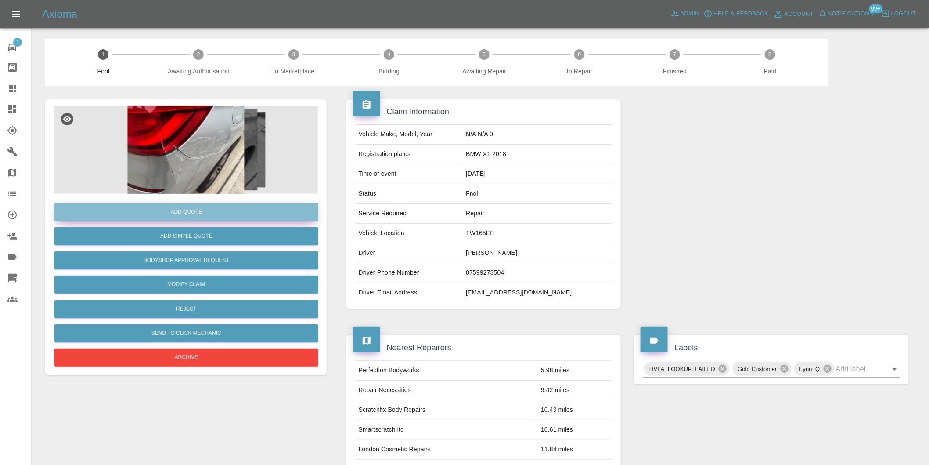
click at [221, 214] on button "Add Quote" at bounding box center [186, 212] width 264 height 18
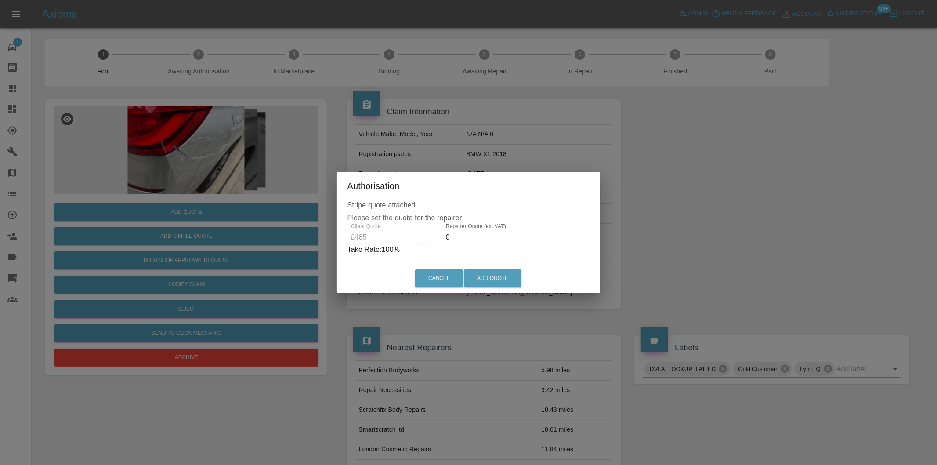
click at [468, 244] on input "0" at bounding box center [490, 237] width 88 height 14
type input "0300"
click at [501, 277] on button "Add Quote" at bounding box center [493, 278] width 58 height 18
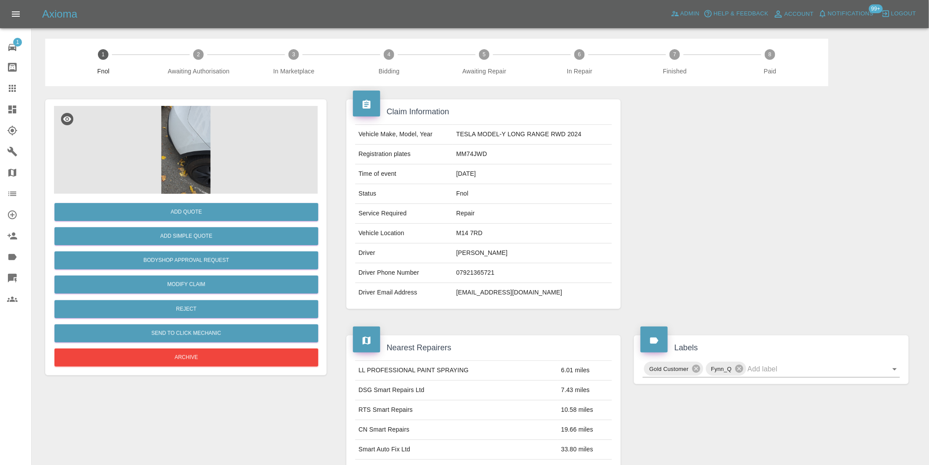
click at [176, 155] on img at bounding box center [186, 150] width 264 height 88
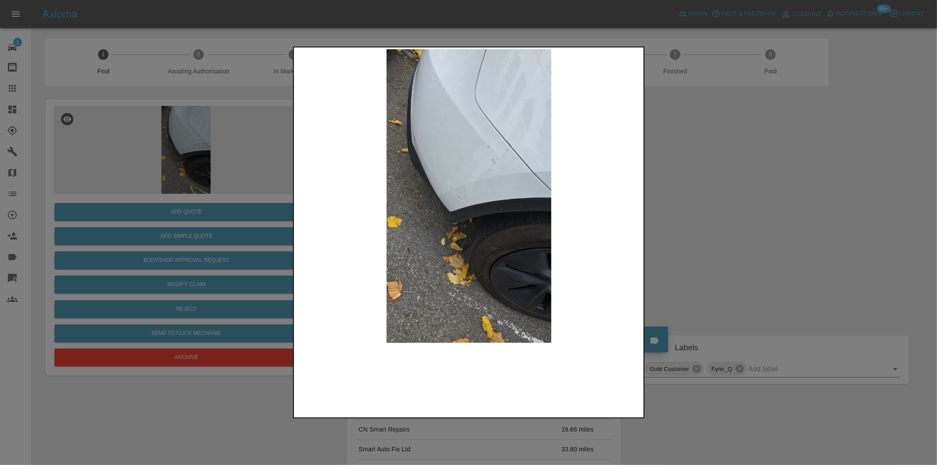
click at [499, 156] on img at bounding box center [469, 195] width 347 height 293
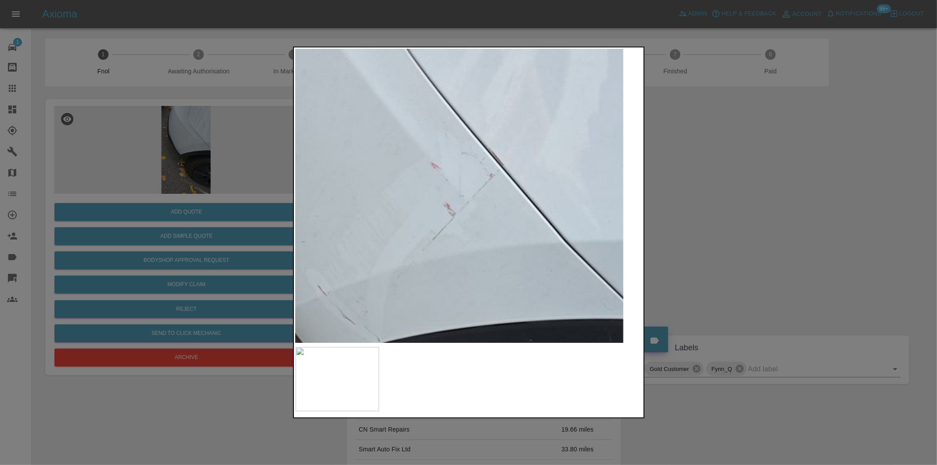
click at [499, 156] on img at bounding box center [375, 314] width 1041 height 880
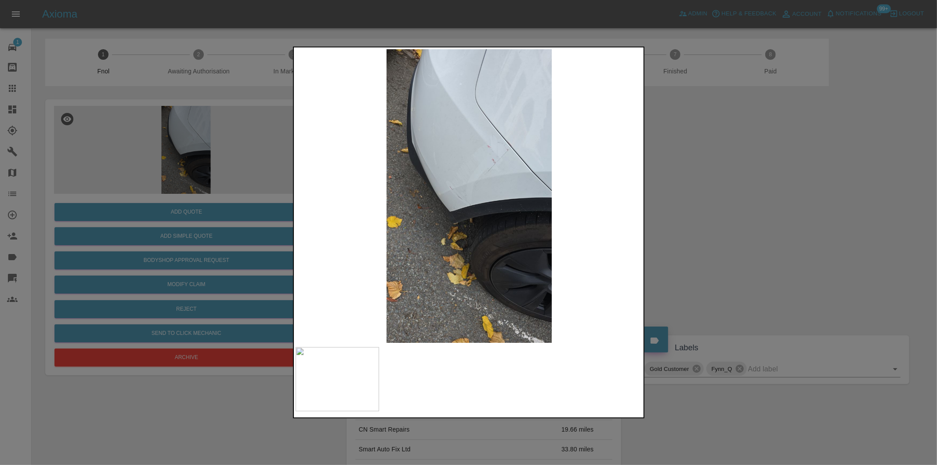
click at [521, 145] on img at bounding box center [469, 195] width 347 height 293
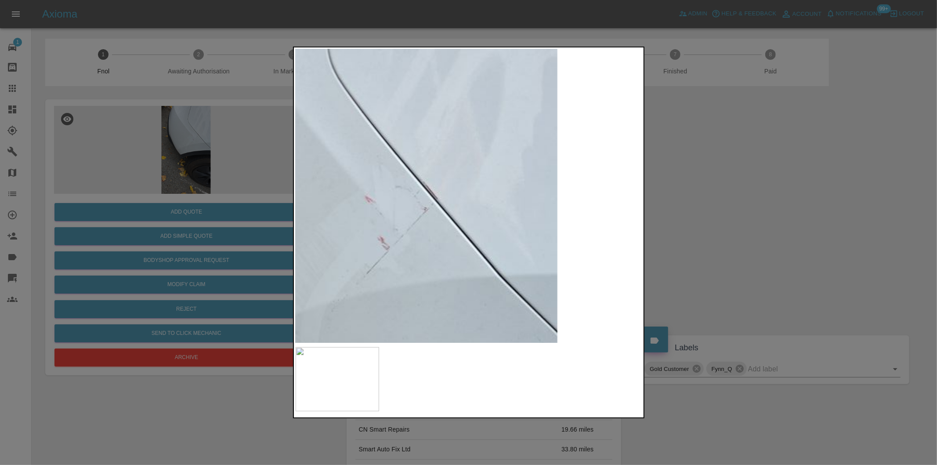
drag, startPoint x: 721, startPoint y: 180, endPoint x: 421, endPoint y: 246, distance: 307.1
click at [720, 180] on div at bounding box center [468, 232] width 937 height 465
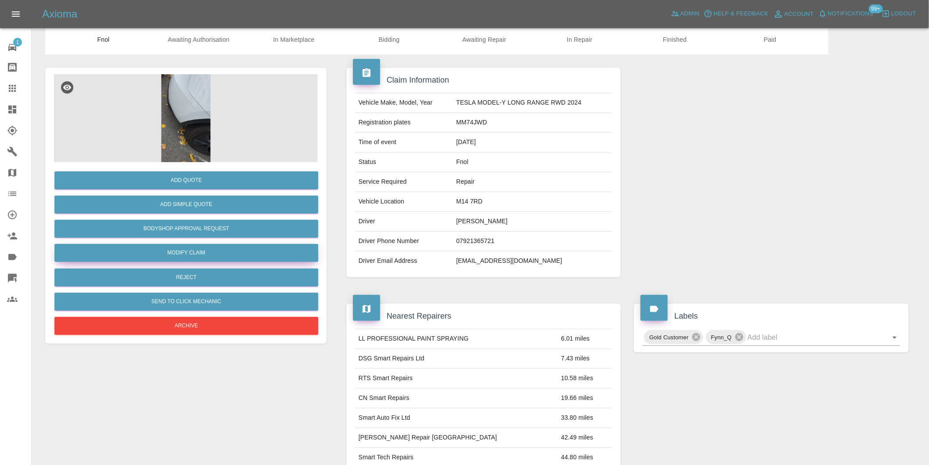
scroll to position [49, 0]
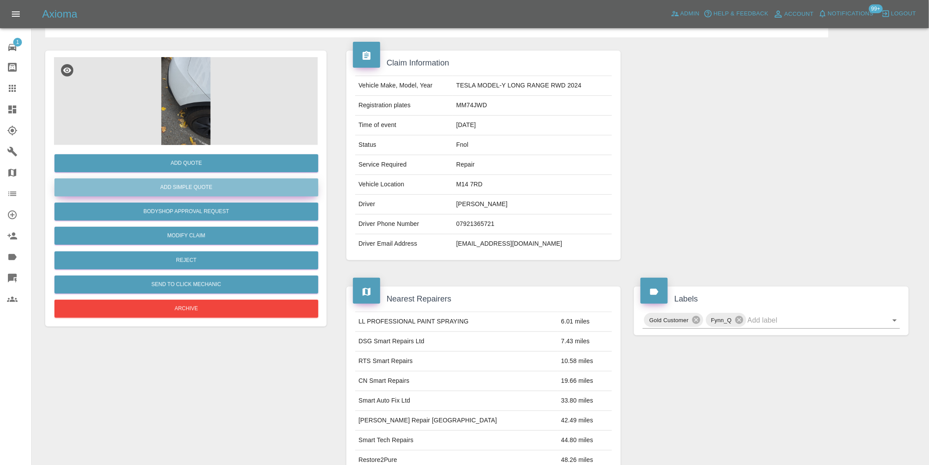
click at [208, 192] on button "Add Simple Quote" at bounding box center [186, 187] width 264 height 18
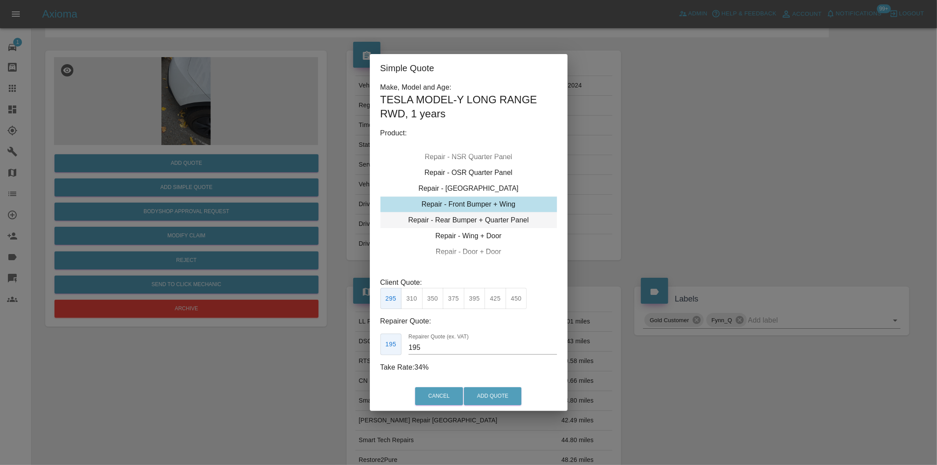
click at [499, 213] on div "Repair - Rear Bumper + Quarter Panel" at bounding box center [468, 220] width 177 height 16
drag, startPoint x: 435, startPoint y: 301, endPoint x: 480, endPoint y: 350, distance: 67.1
click at [434, 302] on button "350" at bounding box center [433, 299] width 22 height 22
type input "210"
click at [497, 394] on button "Add Quote" at bounding box center [493, 396] width 58 height 18
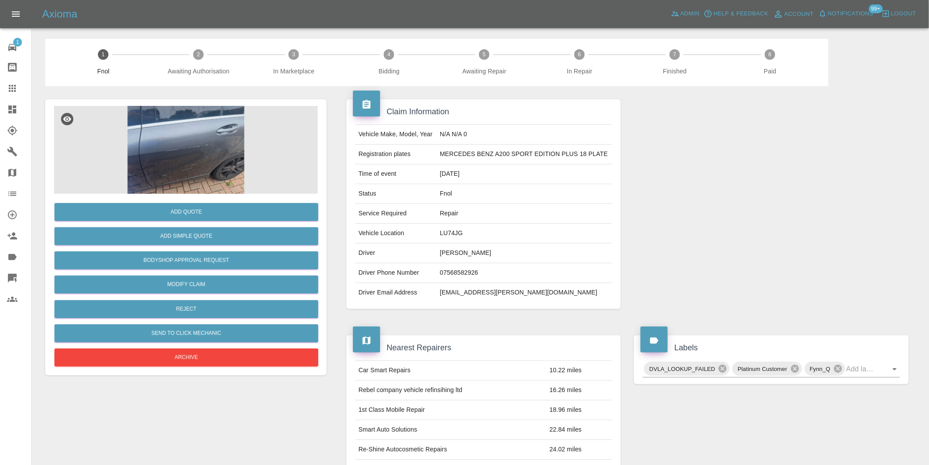
click at [204, 154] on img at bounding box center [186, 150] width 264 height 88
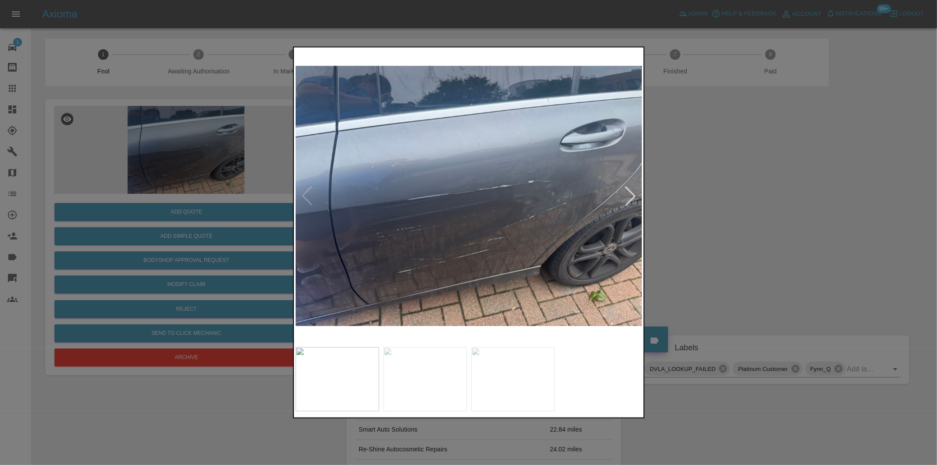
click at [632, 193] on div at bounding box center [630, 195] width 19 height 19
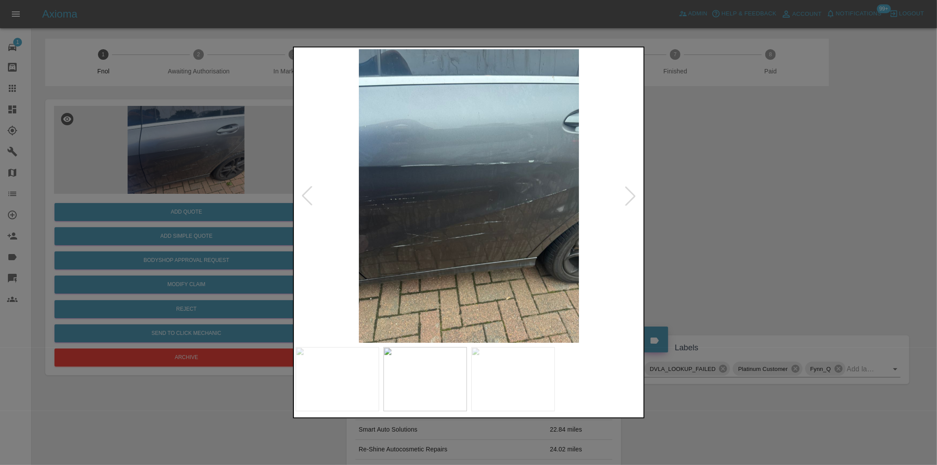
click at [632, 193] on div at bounding box center [630, 195] width 19 height 19
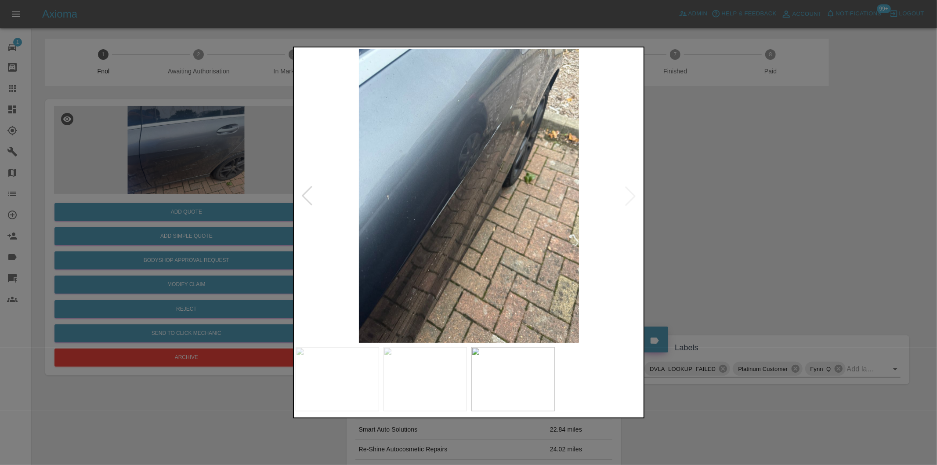
click at [632, 193] on img at bounding box center [469, 195] width 347 height 293
drag, startPoint x: 750, startPoint y: 207, endPoint x: 290, endPoint y: 242, distance: 461.2
click at [744, 206] on div at bounding box center [468, 232] width 937 height 465
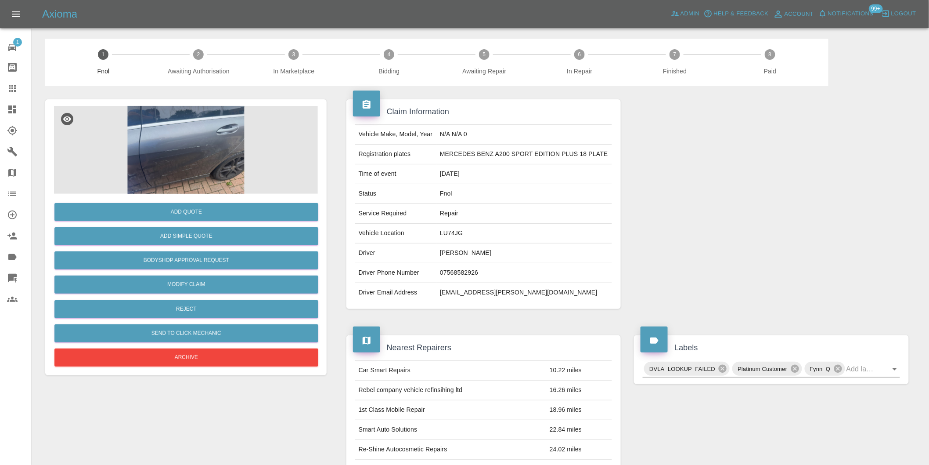
click at [182, 163] on img at bounding box center [186, 150] width 264 height 88
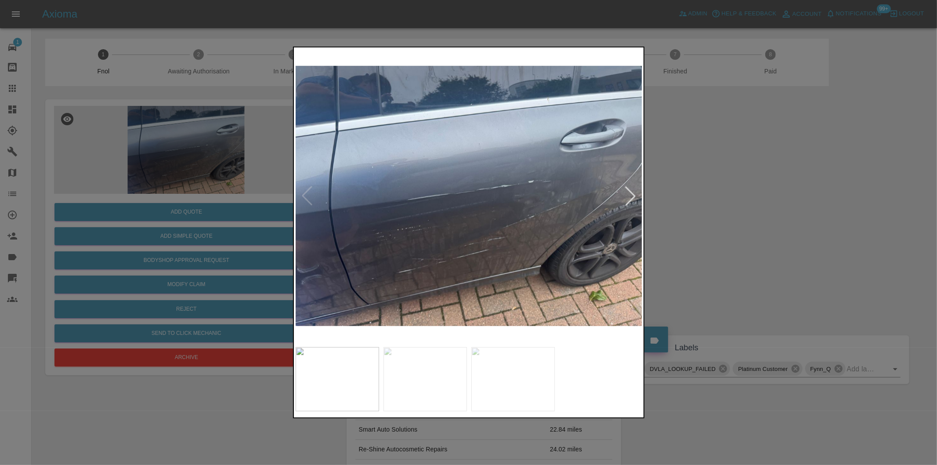
drag, startPoint x: 677, startPoint y: 242, endPoint x: 374, endPoint y: 242, distance: 303.5
click at [674, 242] on div at bounding box center [468, 232] width 937 height 465
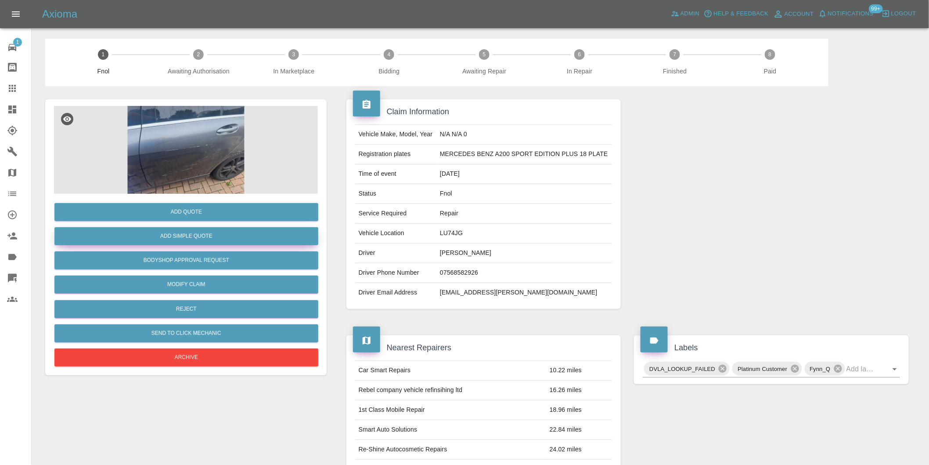
click at [216, 238] on button "Add Simple Quote" at bounding box center [186, 236] width 264 height 18
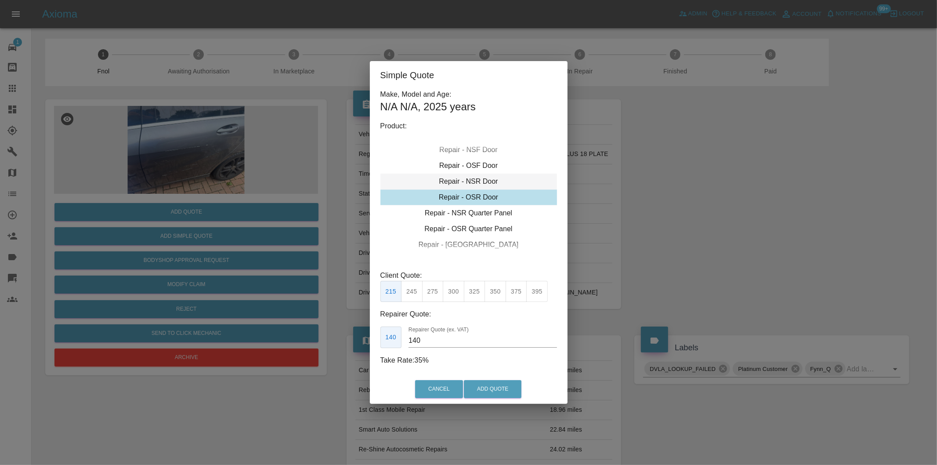
click at [481, 176] on div "Repair - NSR Door" at bounding box center [468, 181] width 177 height 16
click at [454, 293] on button "300" at bounding box center [454, 292] width 22 height 22
type input "190"
click at [485, 392] on button "Add Quote" at bounding box center [493, 389] width 58 height 18
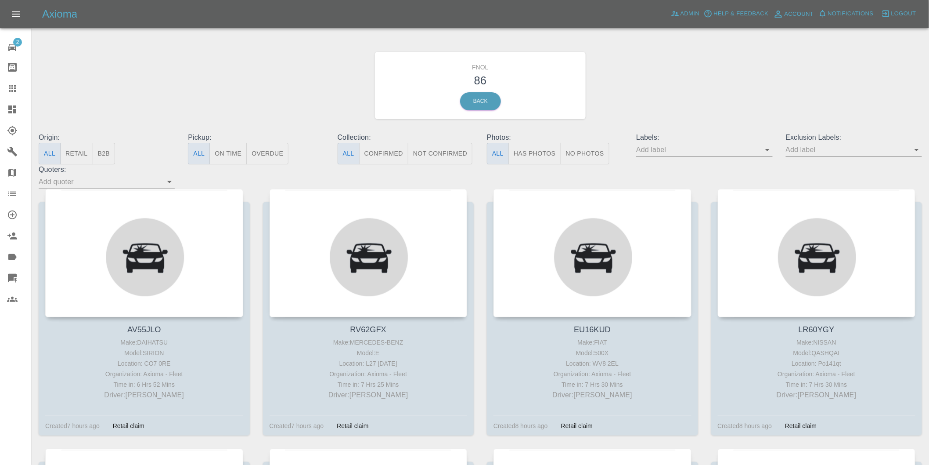
click at [524, 156] on button "Has Photos" at bounding box center [535, 154] width 53 height 22
click at [916, 148] on icon "Open" at bounding box center [917, 149] width 11 height 11
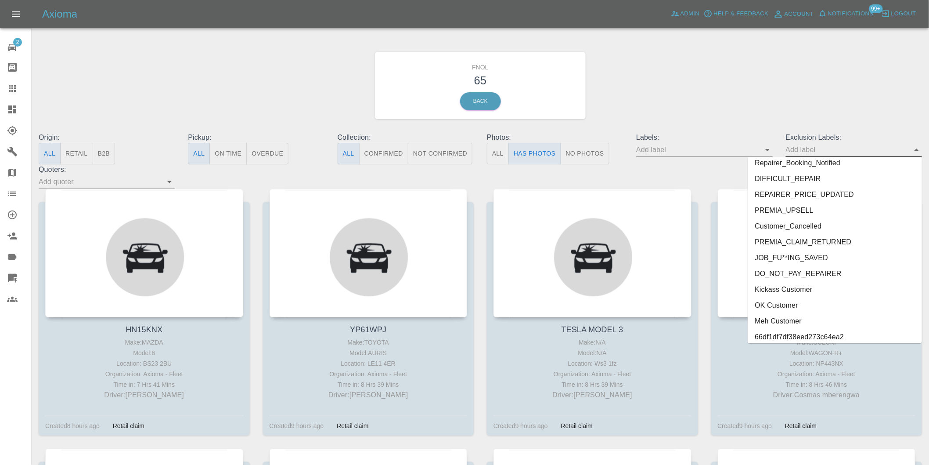
scroll to position [1907, 0]
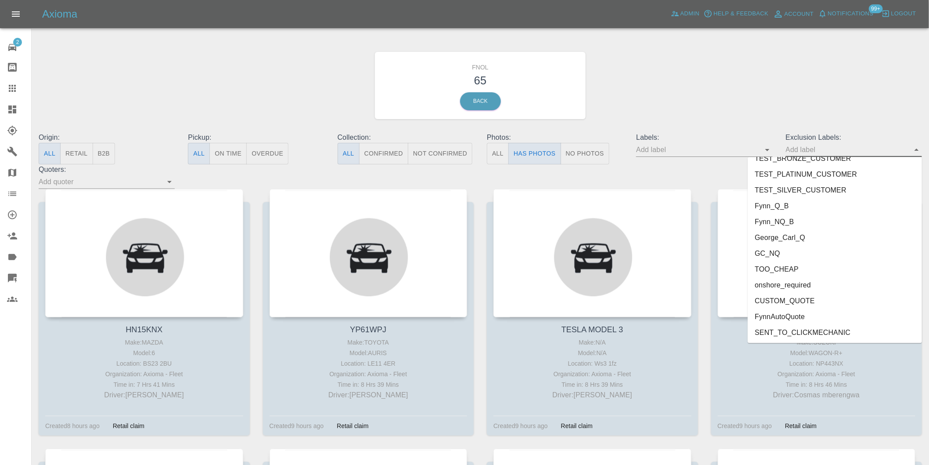
click at [778, 281] on li "onshore_required" at bounding box center [835, 285] width 174 height 16
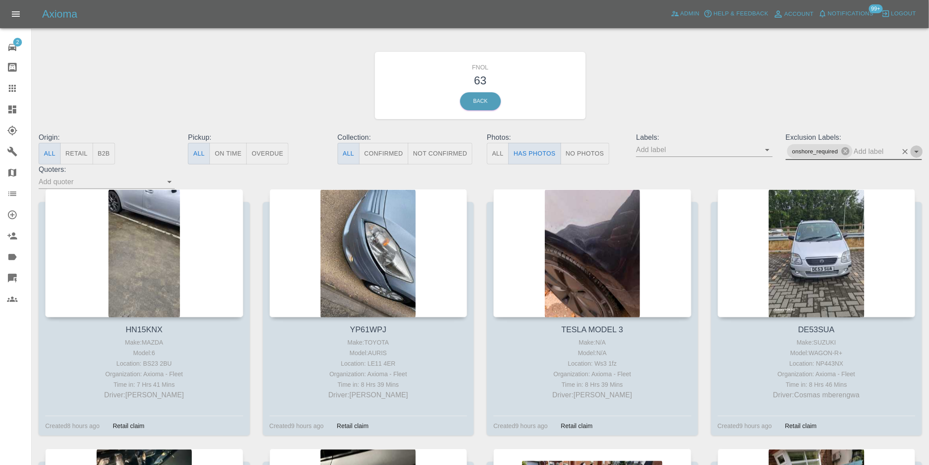
click at [920, 150] on icon "Open" at bounding box center [917, 151] width 11 height 11
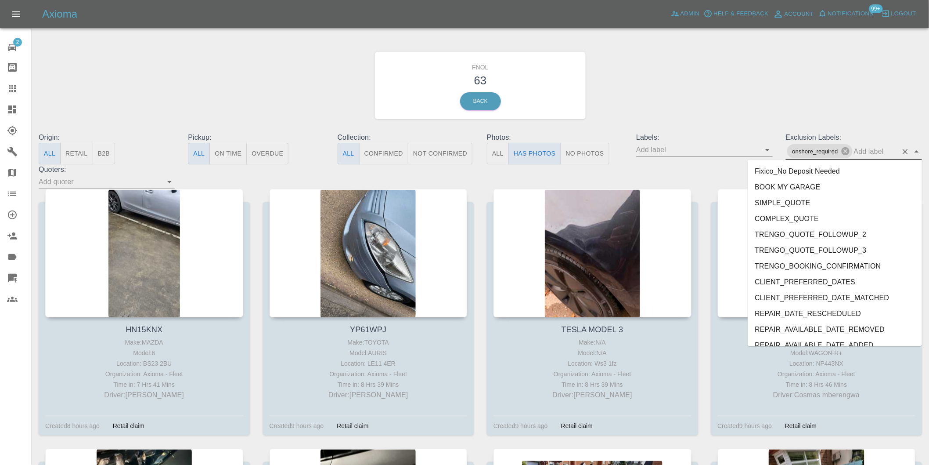
scroll to position [1892, 0]
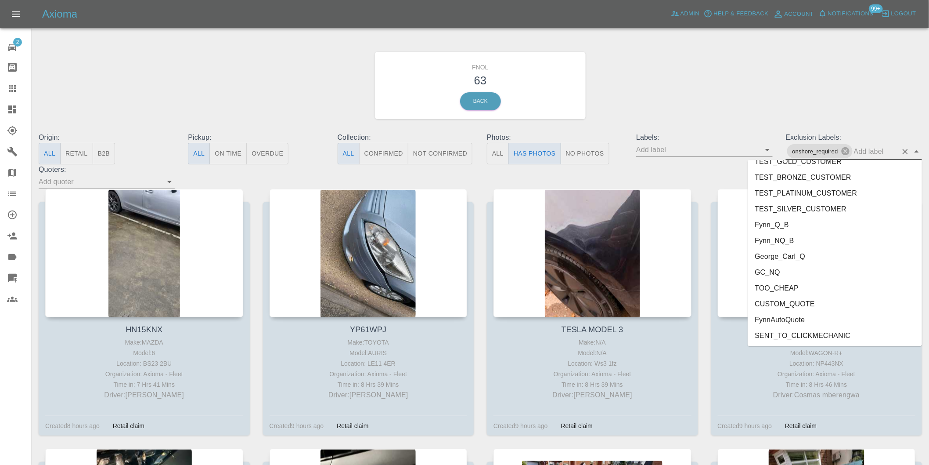
click at [795, 258] on li "George_Carl_Q" at bounding box center [835, 256] width 174 height 16
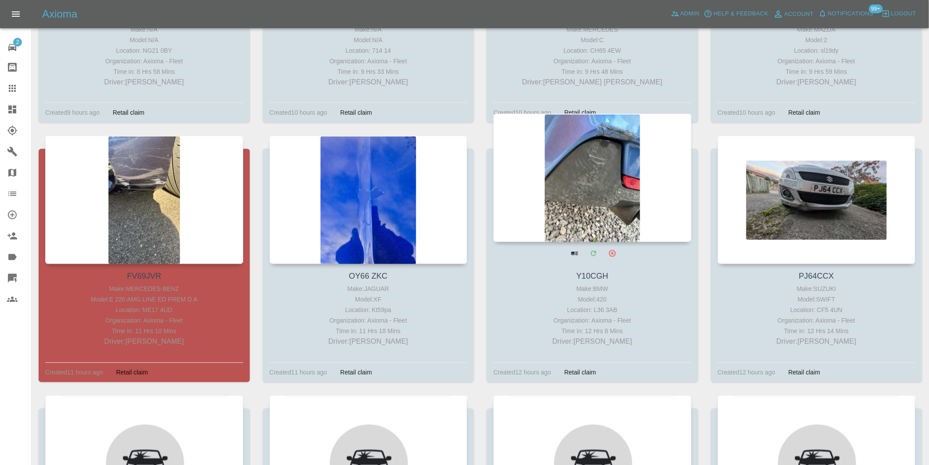
scroll to position [585, 0]
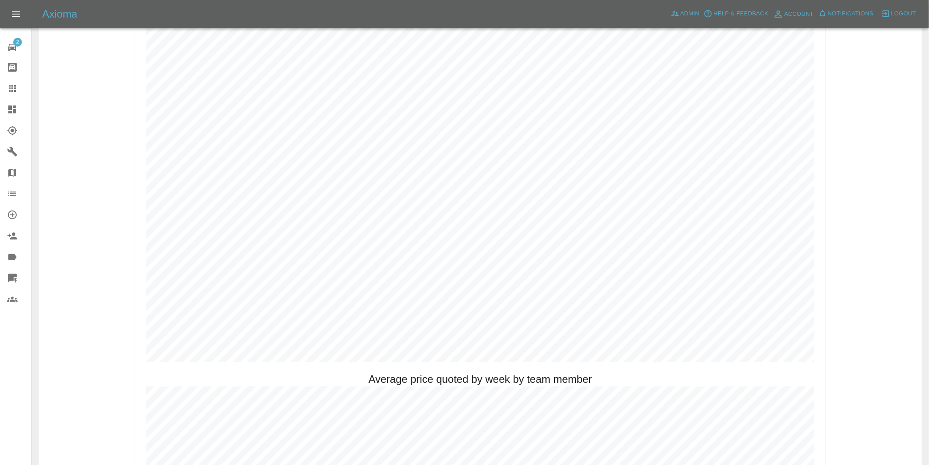
scroll to position [439, 0]
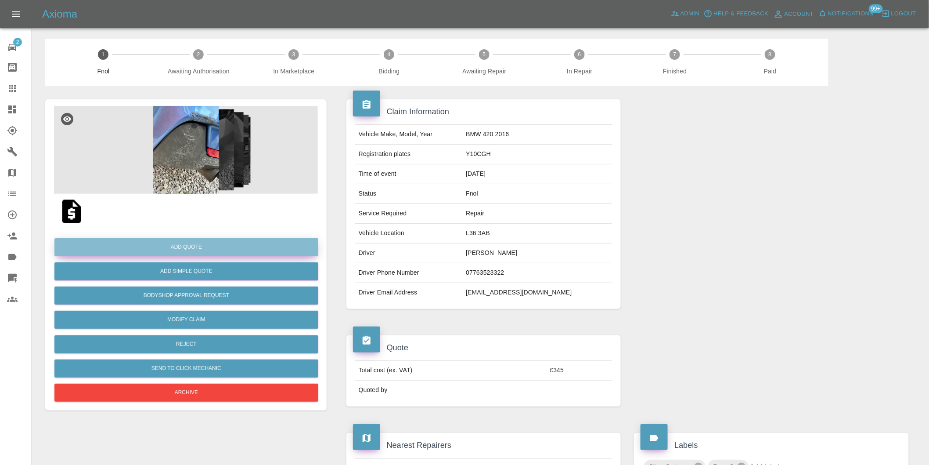
click at [202, 249] on button "Add Quote" at bounding box center [186, 247] width 264 height 18
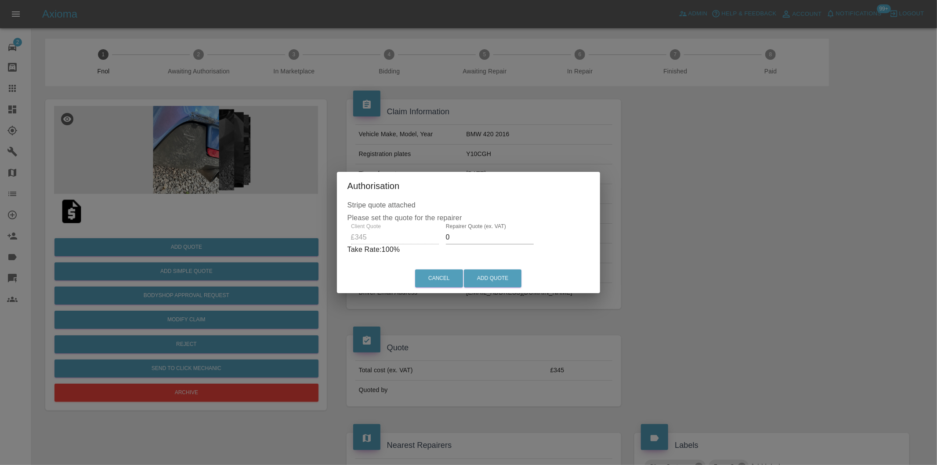
click at [477, 240] on input "0" at bounding box center [490, 237] width 88 height 14
type input "0220"
click at [498, 275] on button "Add Quote" at bounding box center [493, 278] width 58 height 18
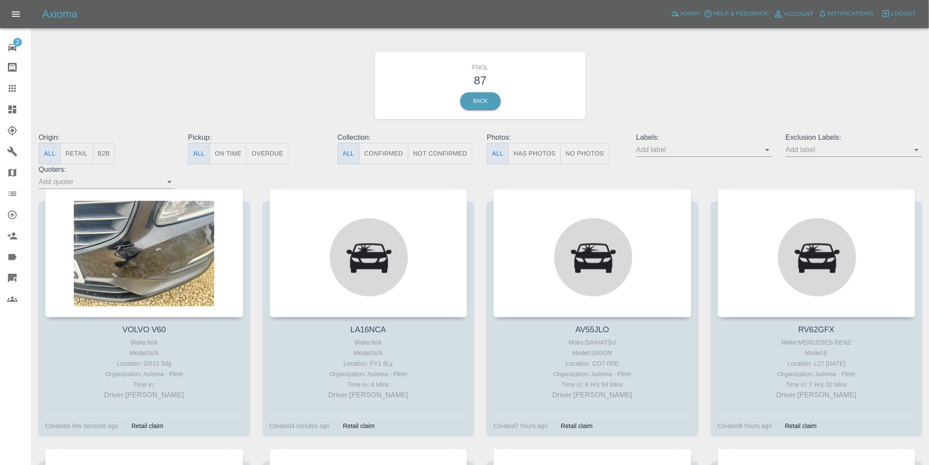
click at [531, 152] on button "Has Photos" at bounding box center [535, 154] width 53 height 22
click at [915, 150] on icon "Open" at bounding box center [917, 149] width 11 height 11
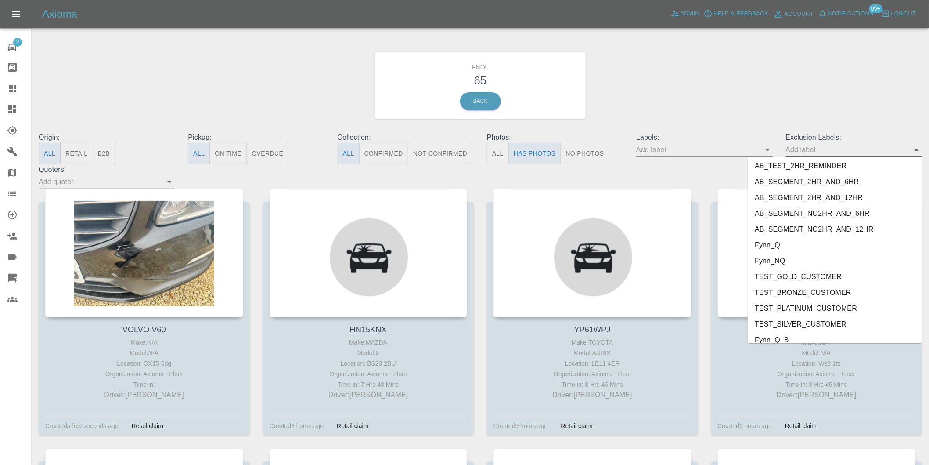
scroll to position [1907, 0]
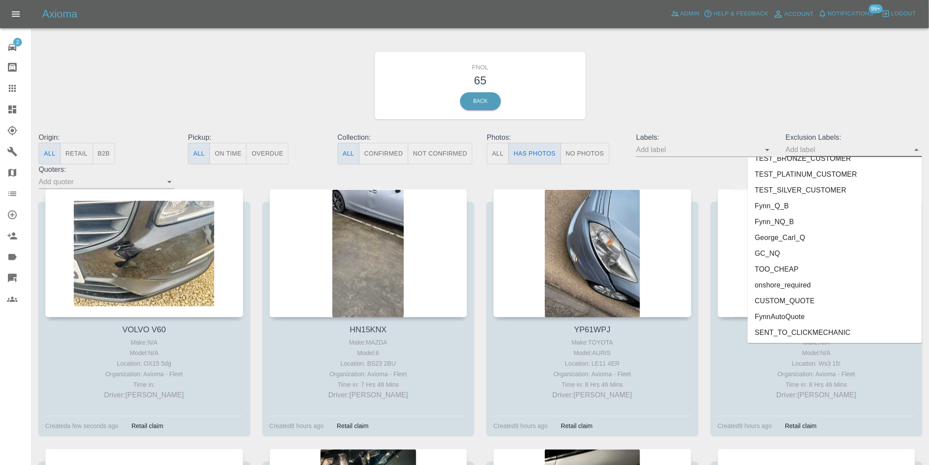
click at [800, 282] on li "onshore_required" at bounding box center [835, 285] width 174 height 16
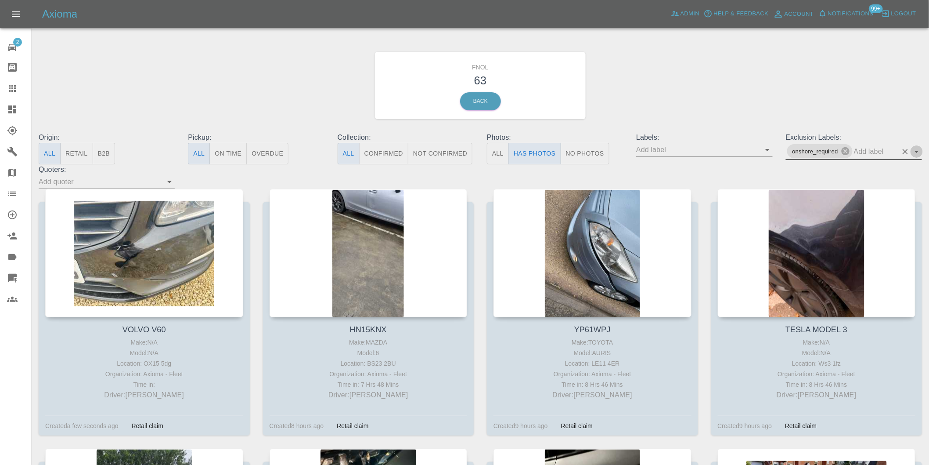
click at [919, 150] on icon "Open" at bounding box center [917, 151] width 11 height 11
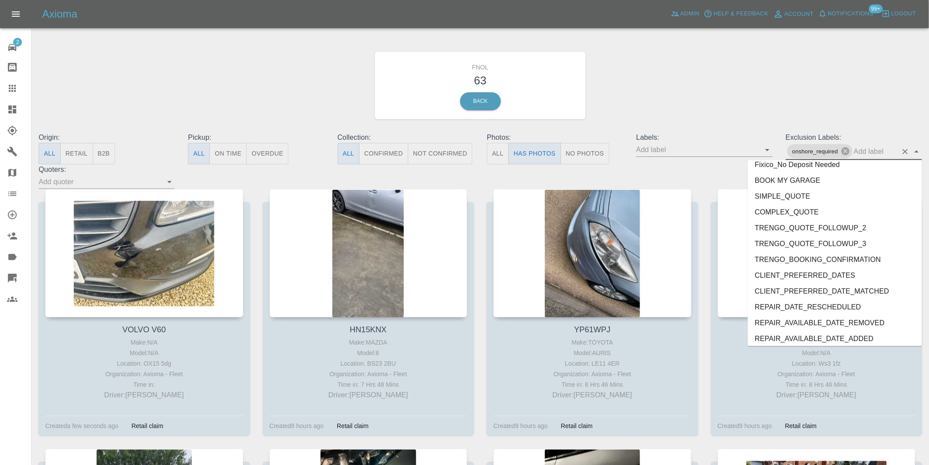
scroll to position [1892, 0]
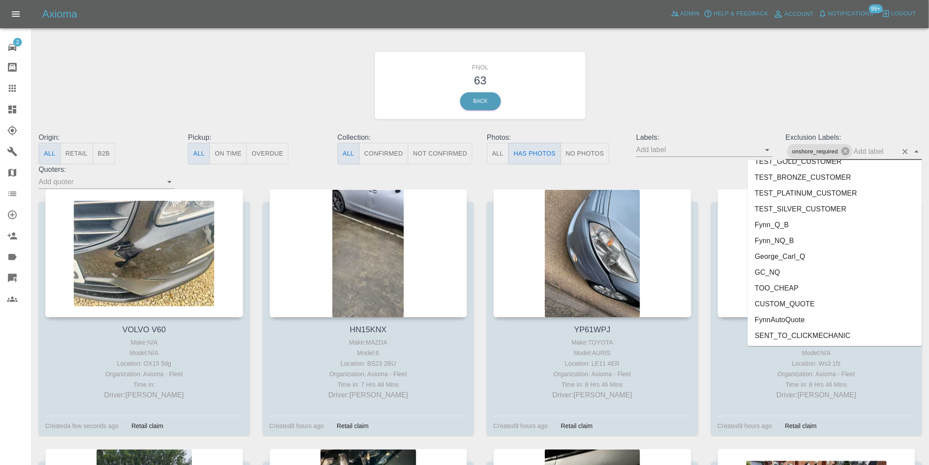
click at [798, 251] on li "George_Carl_Q" at bounding box center [835, 256] width 174 height 16
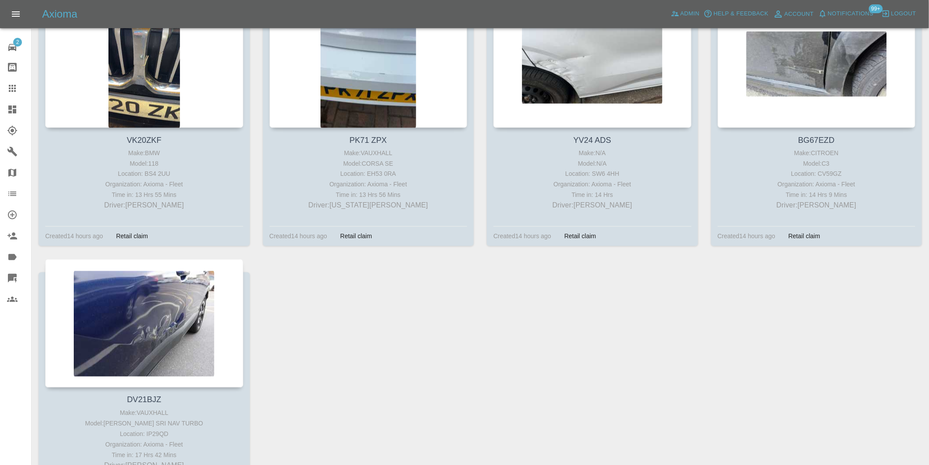
scroll to position [3172, 0]
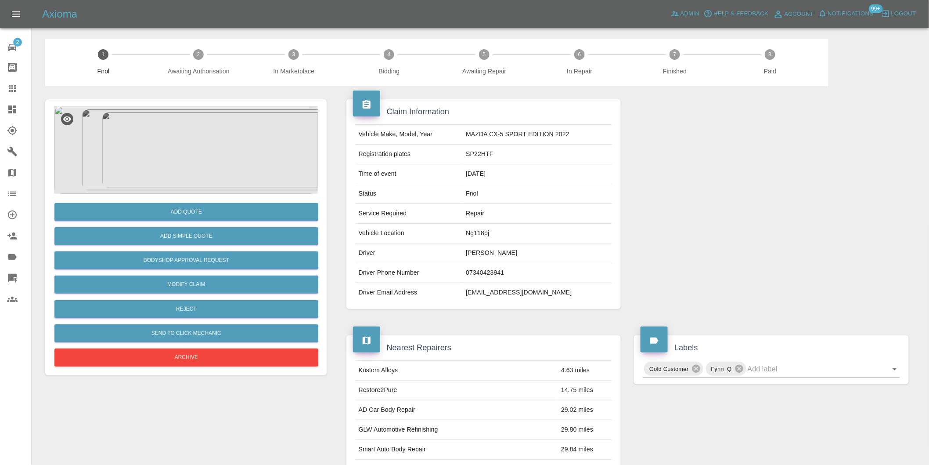
click at [200, 155] on img at bounding box center [186, 150] width 264 height 88
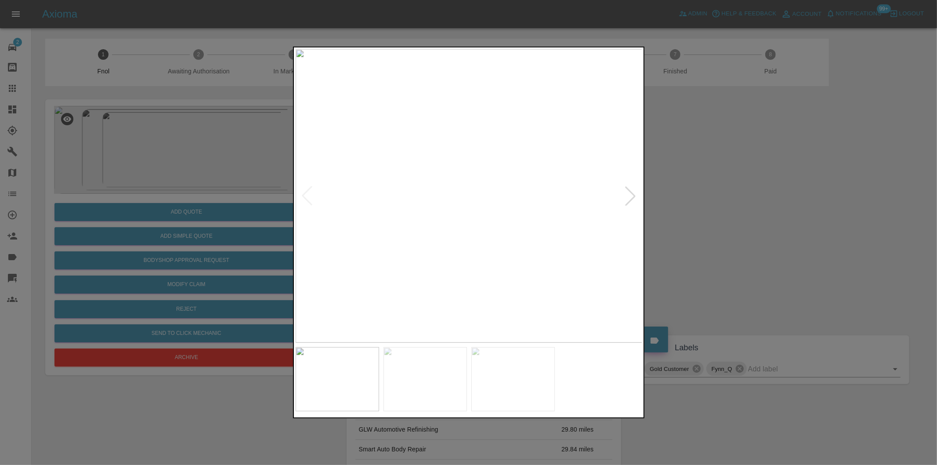
click at [469, 191] on img at bounding box center [469, 195] width 347 height 293
click at [629, 198] on div at bounding box center [630, 195] width 19 height 19
click at [452, 163] on img at bounding box center [469, 195] width 347 height 293
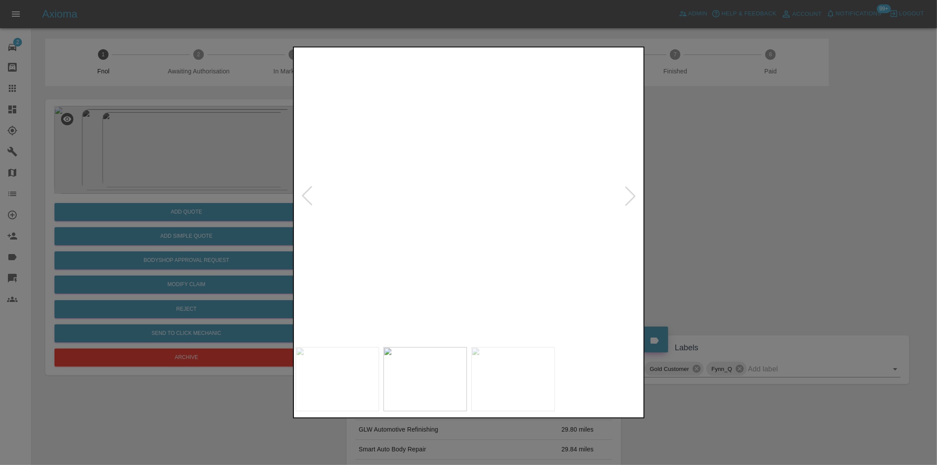
click at [452, 163] on img at bounding box center [518, 296] width 1041 height 880
click at [631, 197] on div at bounding box center [630, 195] width 19 height 19
click at [452, 195] on img at bounding box center [469, 195] width 347 height 293
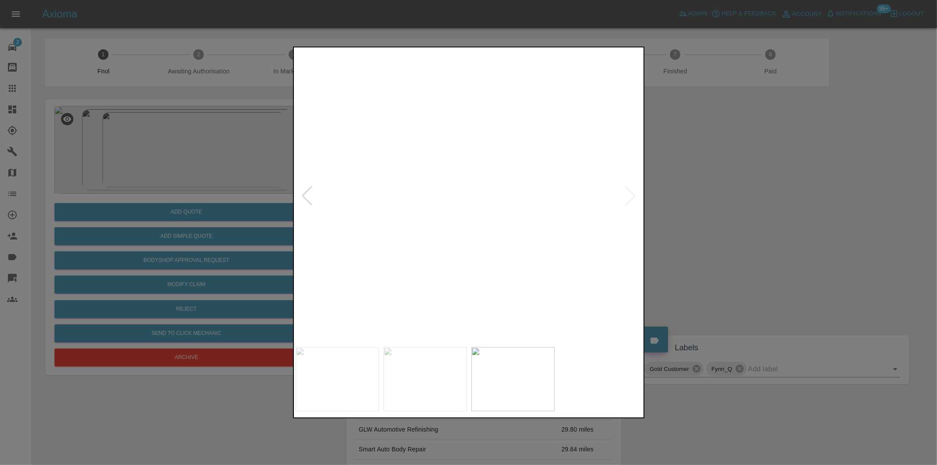
click at [517, 184] on img at bounding box center [517, 197] width 1041 height 880
click at [517, 183] on img at bounding box center [517, 197] width 1041 height 880
drag, startPoint x: 729, startPoint y: 190, endPoint x: 396, endPoint y: 246, distance: 337.6
click at [725, 191] on div at bounding box center [468, 232] width 937 height 465
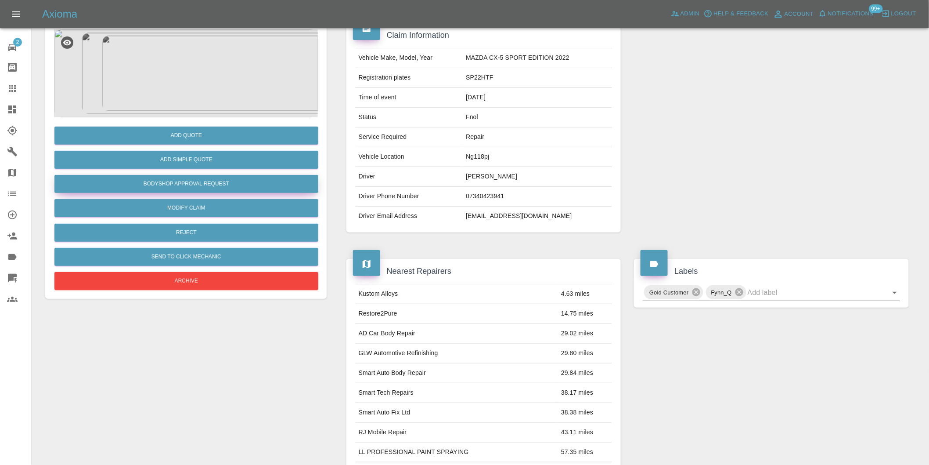
scroll to position [12, 0]
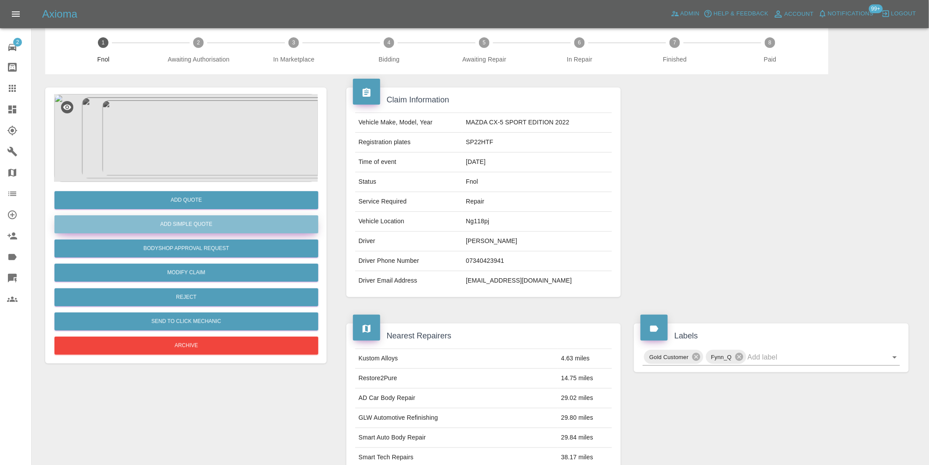
click at [205, 225] on button "Add Simple Quote" at bounding box center [186, 224] width 264 height 18
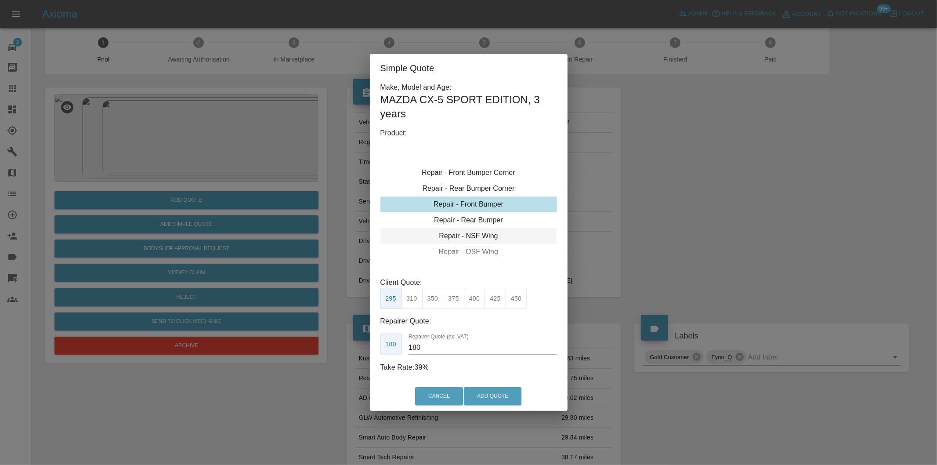
click at [495, 234] on div "Repair - NSF Wing" at bounding box center [468, 236] width 177 height 16
drag, startPoint x: 453, startPoint y: 297, endPoint x: 475, endPoint y: 350, distance: 57.5
click at [452, 297] on button "300" at bounding box center [454, 299] width 22 height 22
type input "195"
click at [480, 392] on button "Add Quote" at bounding box center [493, 396] width 58 height 18
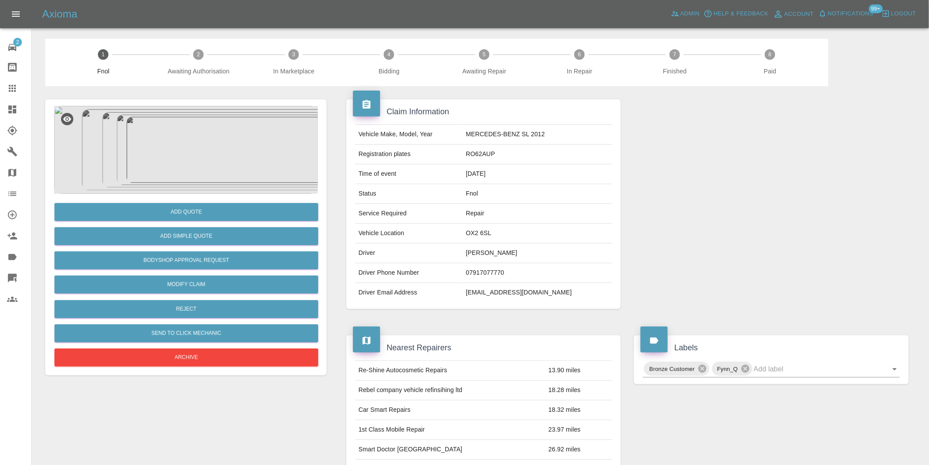
click at [155, 161] on img at bounding box center [186, 150] width 264 height 88
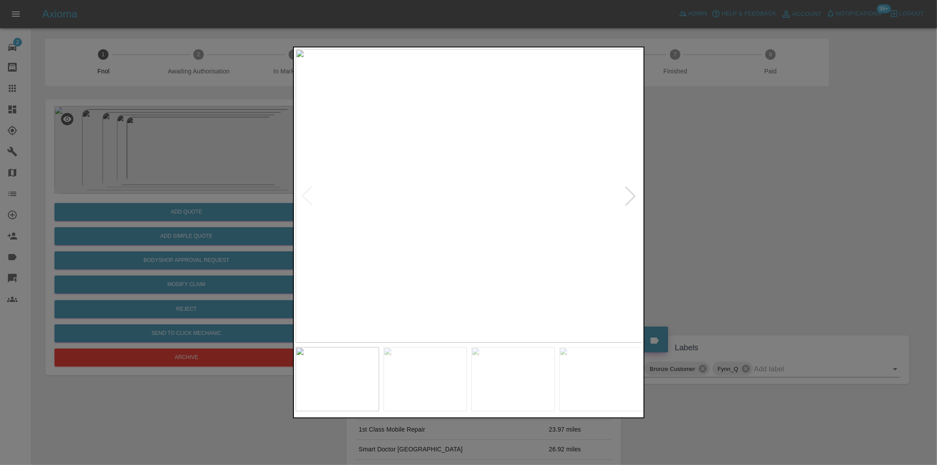
click at [629, 196] on div at bounding box center [630, 195] width 19 height 19
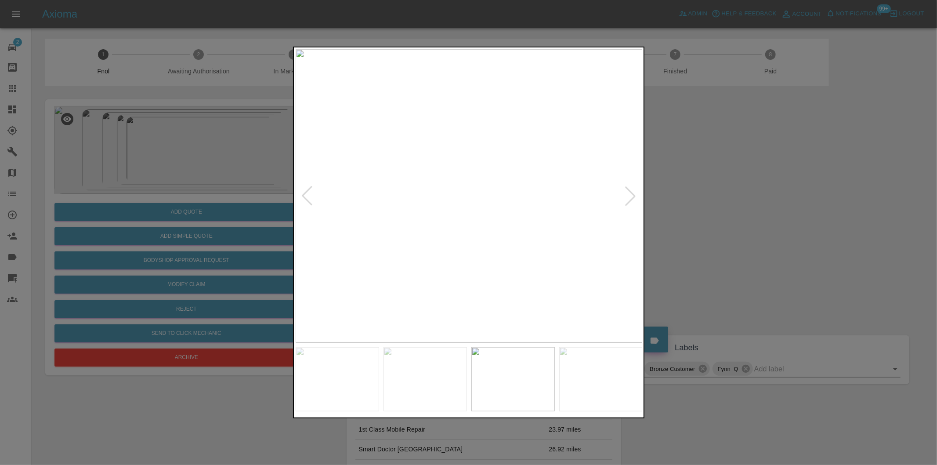
click at [723, 196] on div at bounding box center [468, 232] width 937 height 465
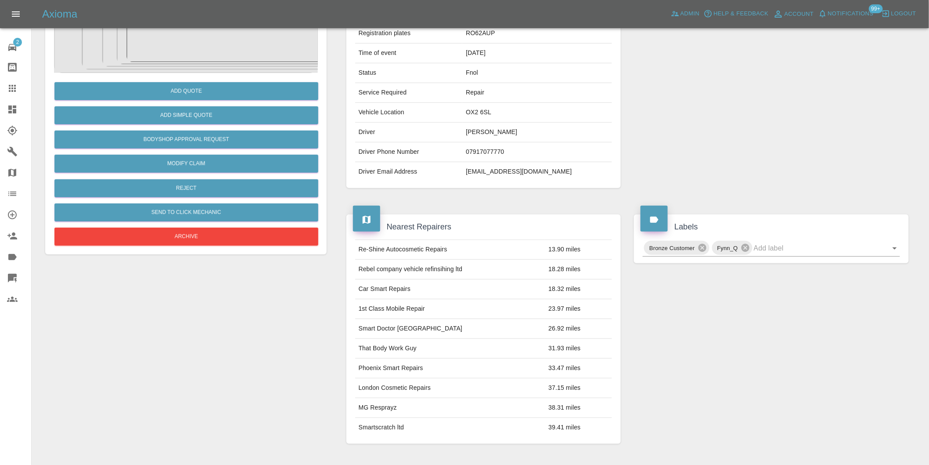
scroll to position [195, 0]
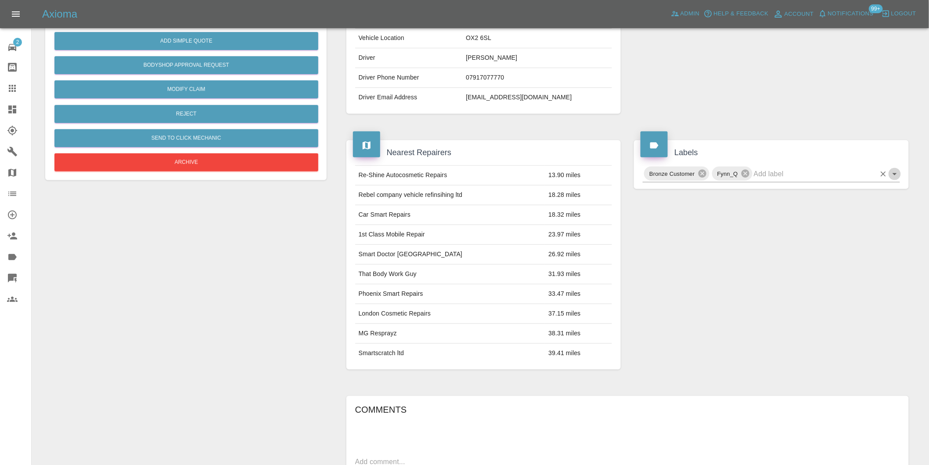
click at [896, 177] on icon "Open" at bounding box center [895, 174] width 11 height 11
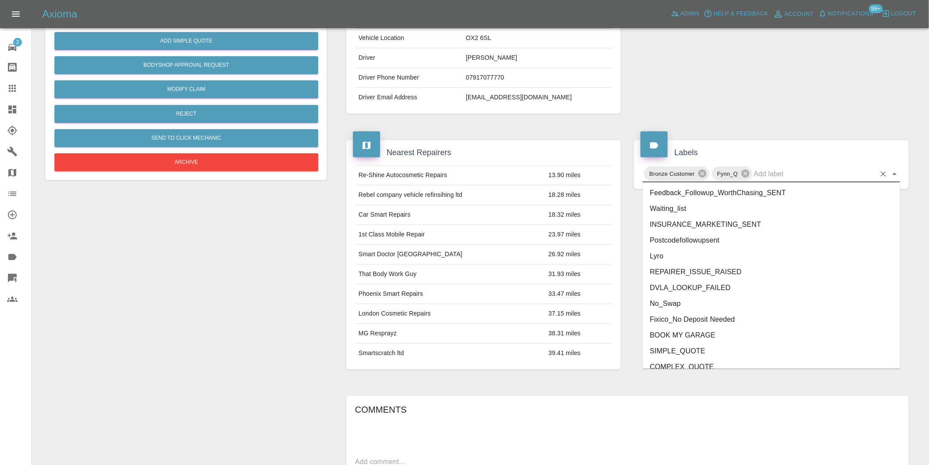
scroll to position [1876, 0]
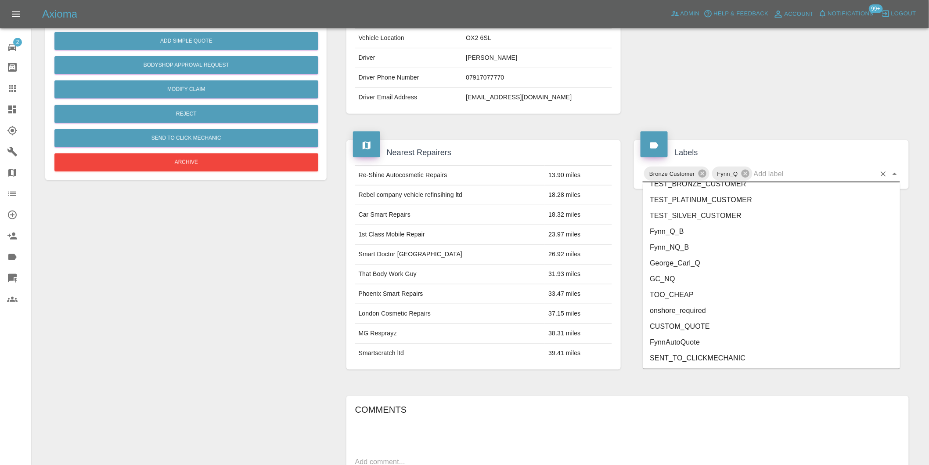
click at [710, 314] on li "onshore_required" at bounding box center [771, 311] width 257 height 16
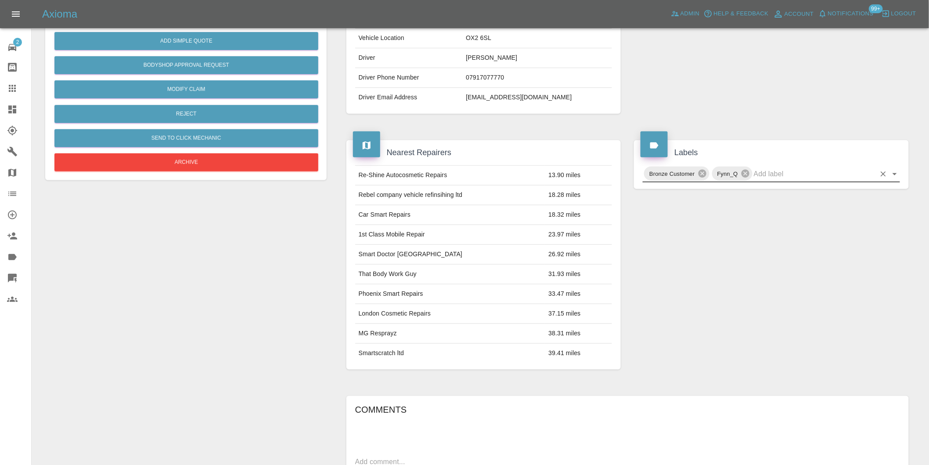
click at [897, 176] on icon "Open" at bounding box center [895, 174] width 11 height 11
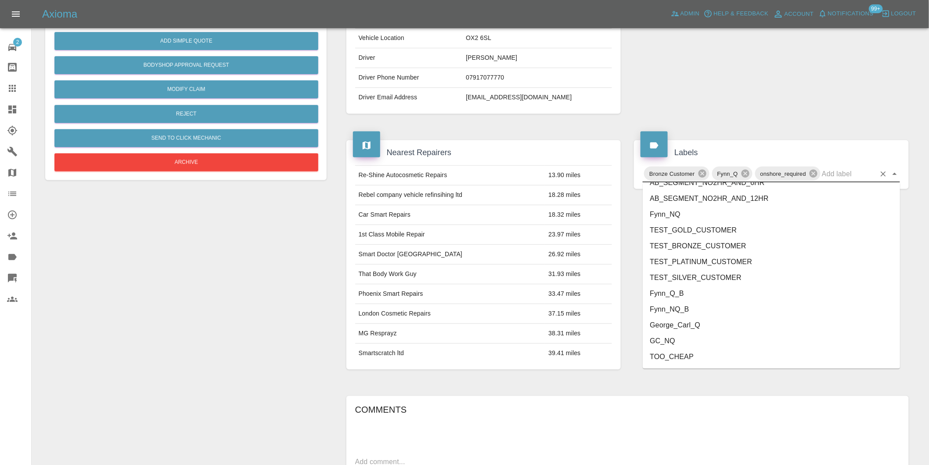
scroll to position [1860, 0]
click at [697, 282] on li "George_Carl_Q" at bounding box center [771, 279] width 257 height 16
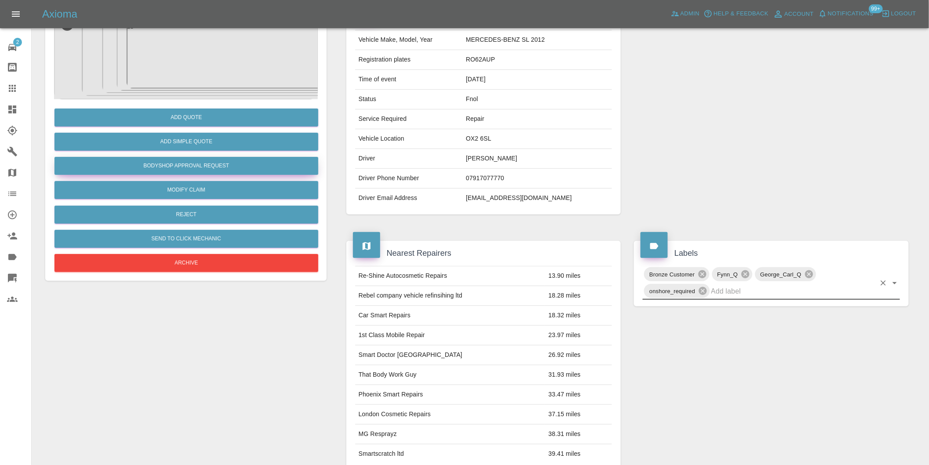
scroll to position [0, 0]
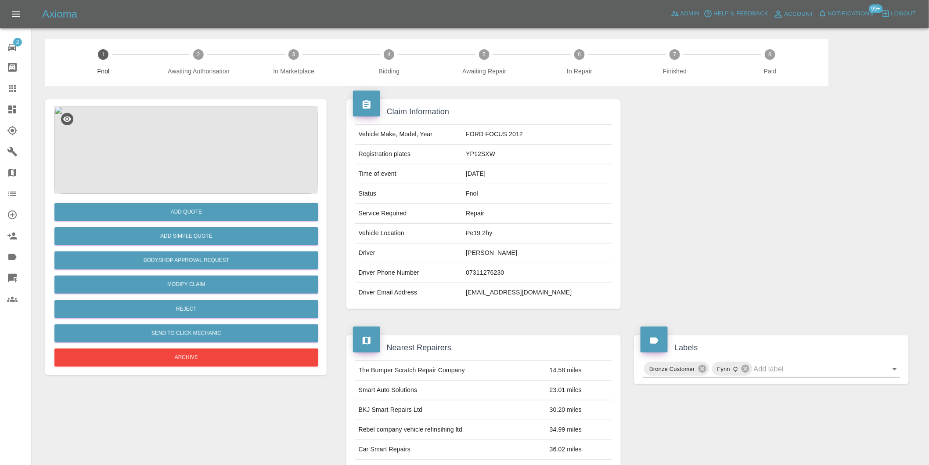
click at [177, 128] on img at bounding box center [186, 150] width 264 height 88
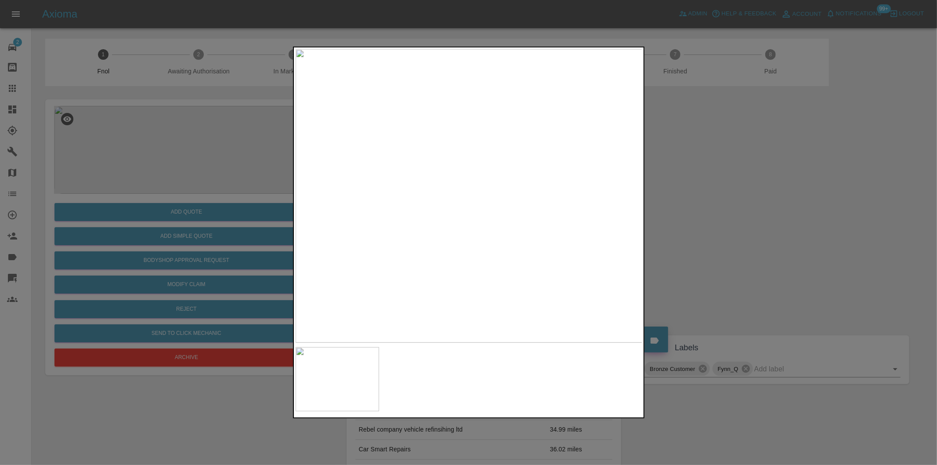
click at [716, 199] on div at bounding box center [468, 232] width 937 height 465
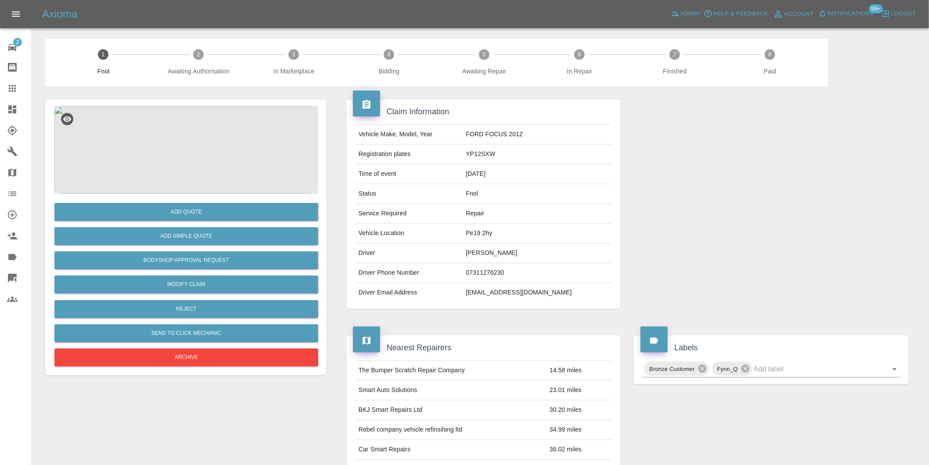
click at [186, 154] on img at bounding box center [186, 150] width 264 height 88
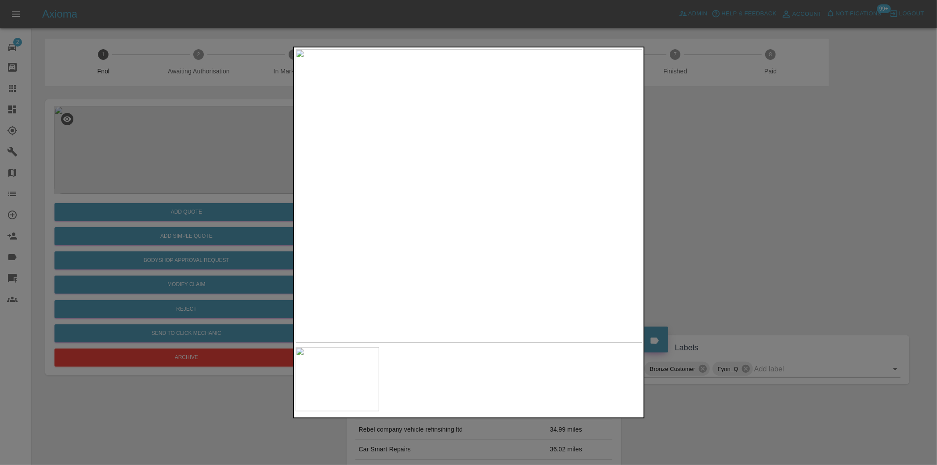
click at [698, 203] on div at bounding box center [468, 232] width 937 height 465
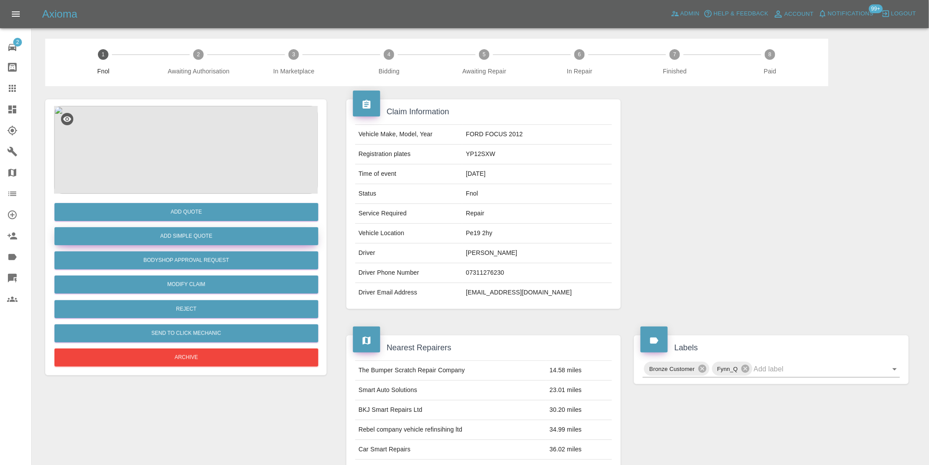
click at [159, 232] on button "Add Simple Quote" at bounding box center [186, 236] width 264 height 18
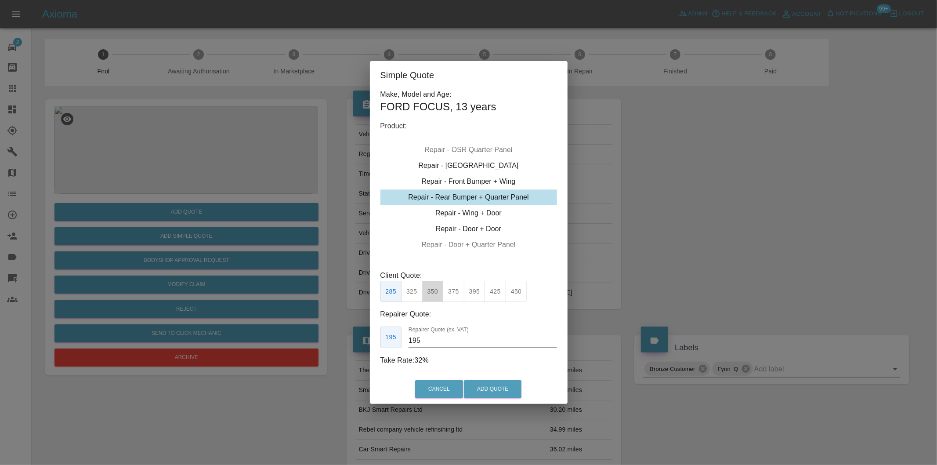
click at [436, 292] on button "350" at bounding box center [433, 292] width 22 height 22
type input "210"
click at [491, 380] on button "Add Quote" at bounding box center [493, 389] width 58 height 18
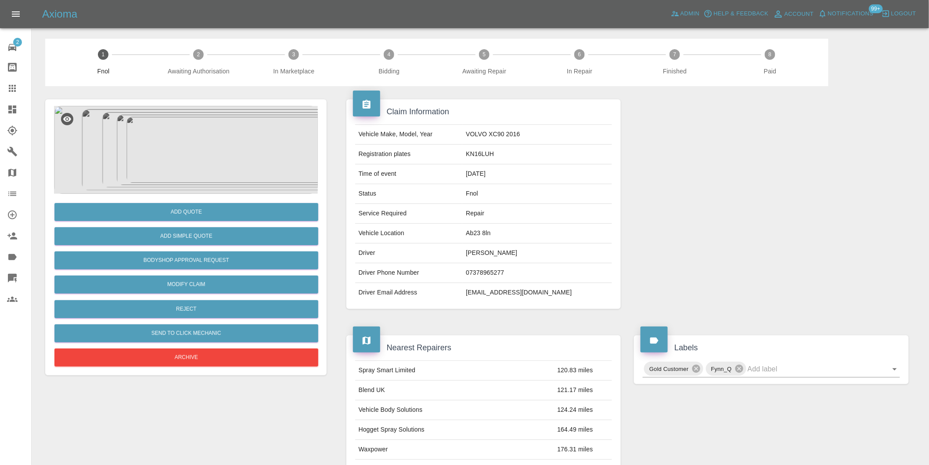
click at [198, 136] on img at bounding box center [186, 150] width 264 height 88
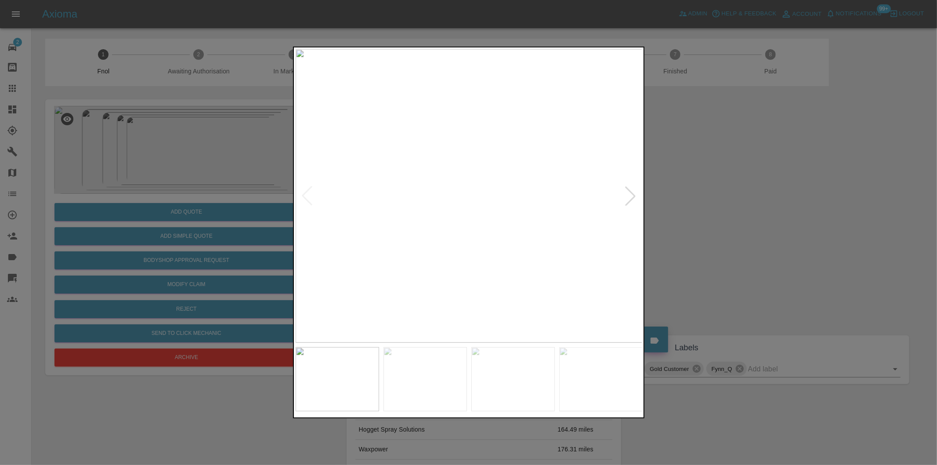
click at [632, 195] on div at bounding box center [630, 195] width 19 height 19
click at [629, 198] on div at bounding box center [630, 195] width 19 height 19
click at [629, 198] on img at bounding box center [469, 195] width 347 height 293
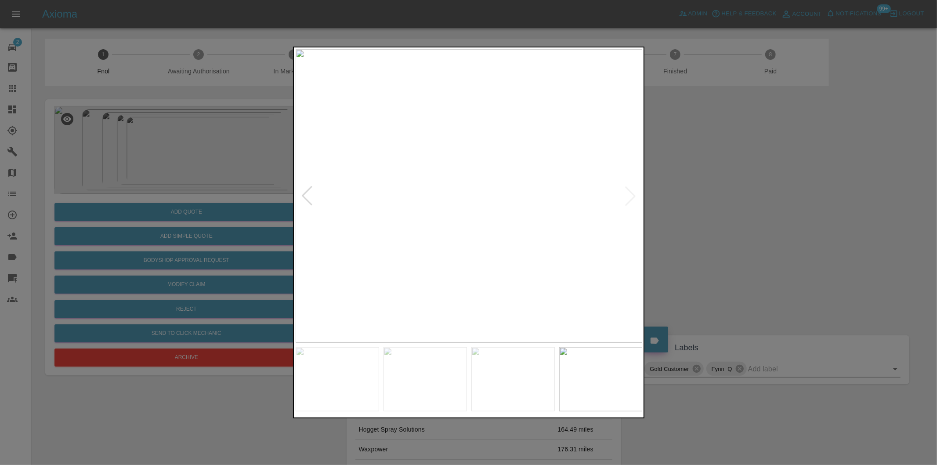
click at [712, 213] on div at bounding box center [468, 232] width 937 height 465
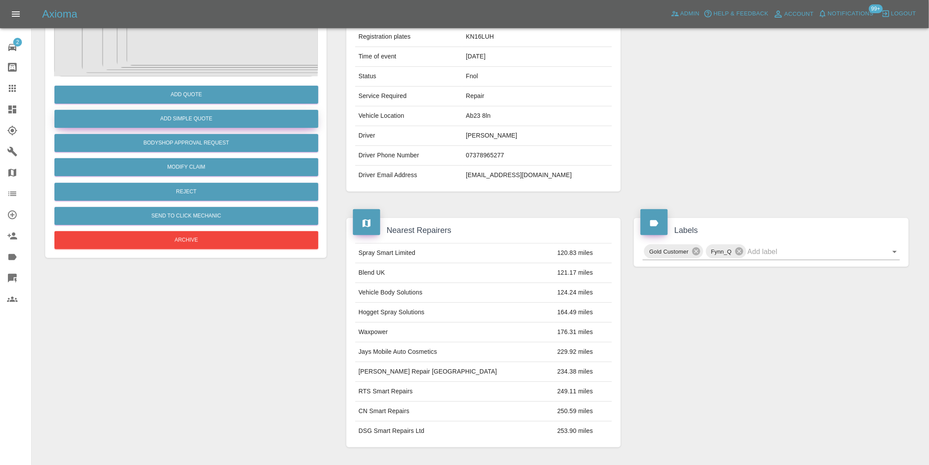
scroll to position [61, 0]
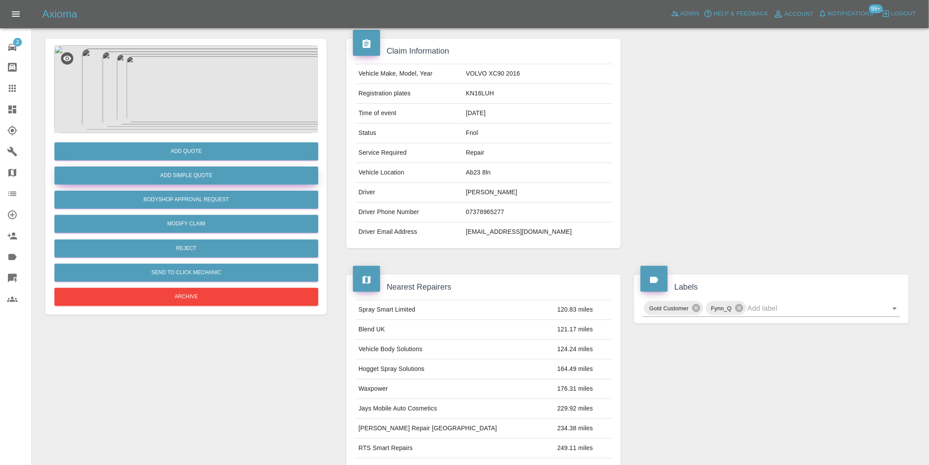
click at [207, 174] on button "Add Simple Quote" at bounding box center [186, 175] width 264 height 18
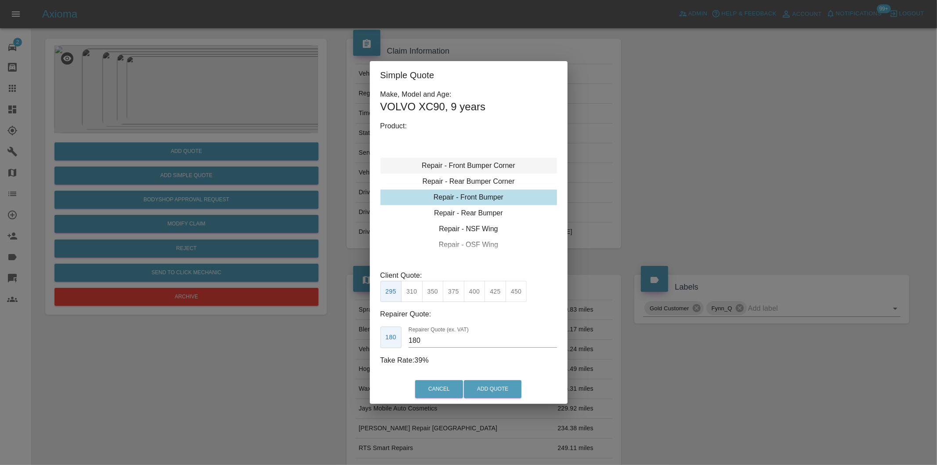
click at [485, 159] on div "Repair - Front Bumper Corner" at bounding box center [468, 166] width 177 height 16
drag, startPoint x: 455, startPoint y: 290, endPoint x: 492, endPoint y: 344, distance: 65.1
click at [455, 291] on button "240" at bounding box center [454, 292] width 22 height 22
type input "150"
click at [500, 391] on button "Add Quote" at bounding box center [493, 389] width 58 height 18
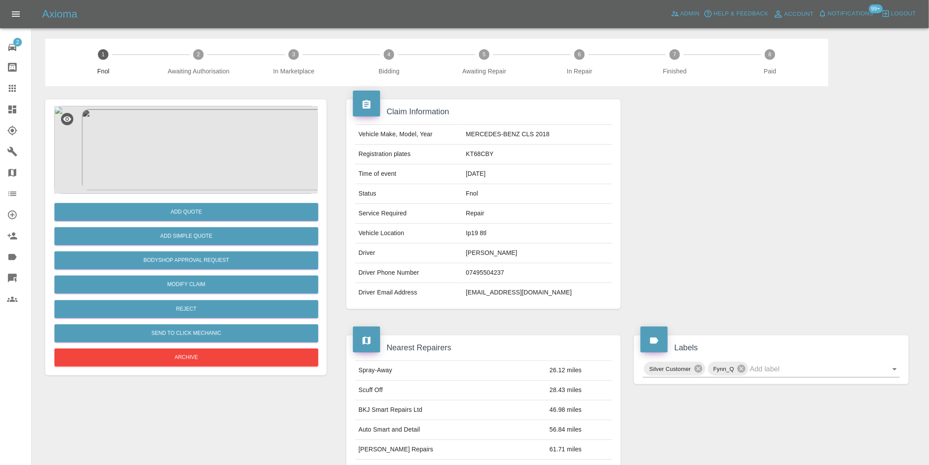
click at [190, 144] on img at bounding box center [186, 150] width 264 height 88
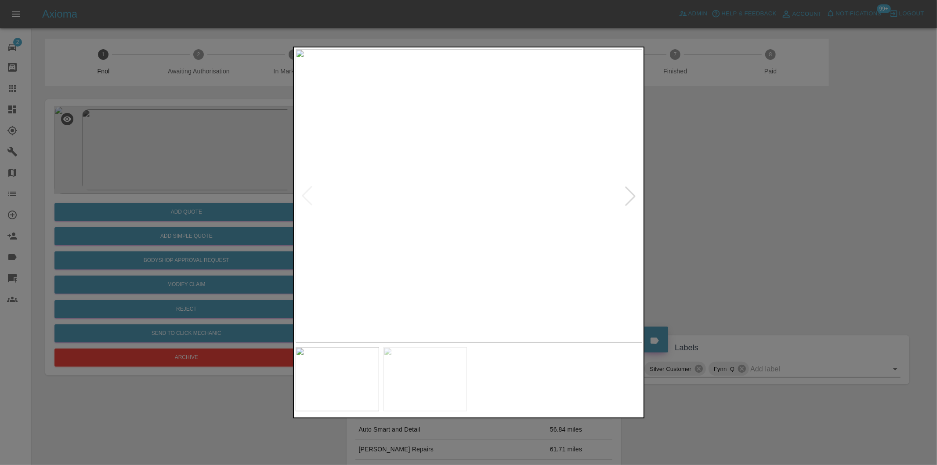
click at [633, 192] on div at bounding box center [630, 195] width 19 height 19
click at [637, 195] on img at bounding box center [469, 195] width 347 height 293
click at [305, 196] on div at bounding box center [306, 195] width 19 height 19
click at [305, 196] on img at bounding box center [469, 195] width 347 height 293
click at [815, 200] on div at bounding box center [468, 232] width 937 height 465
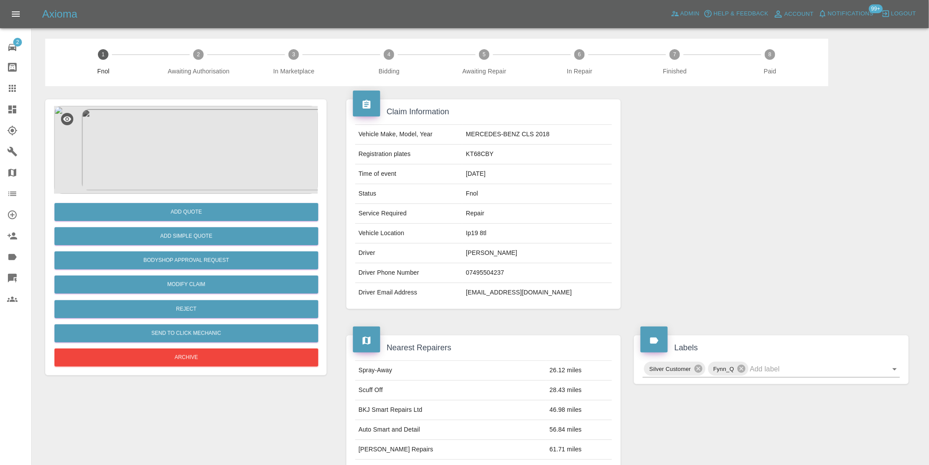
click at [203, 153] on img at bounding box center [186, 150] width 264 height 88
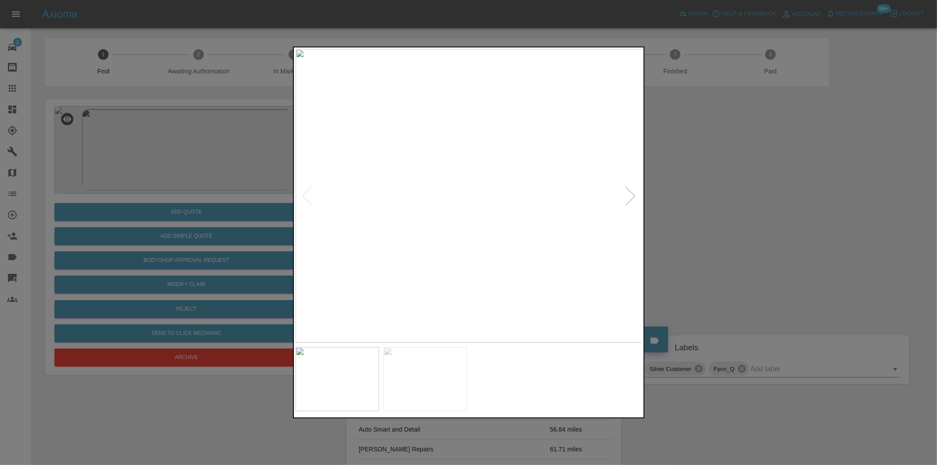
click at [633, 196] on div at bounding box center [630, 195] width 19 height 19
click at [633, 196] on img at bounding box center [469, 195] width 347 height 293
drag, startPoint x: 718, startPoint y: 196, endPoint x: 687, endPoint y: 196, distance: 30.3
click at [709, 196] on div at bounding box center [468, 232] width 937 height 465
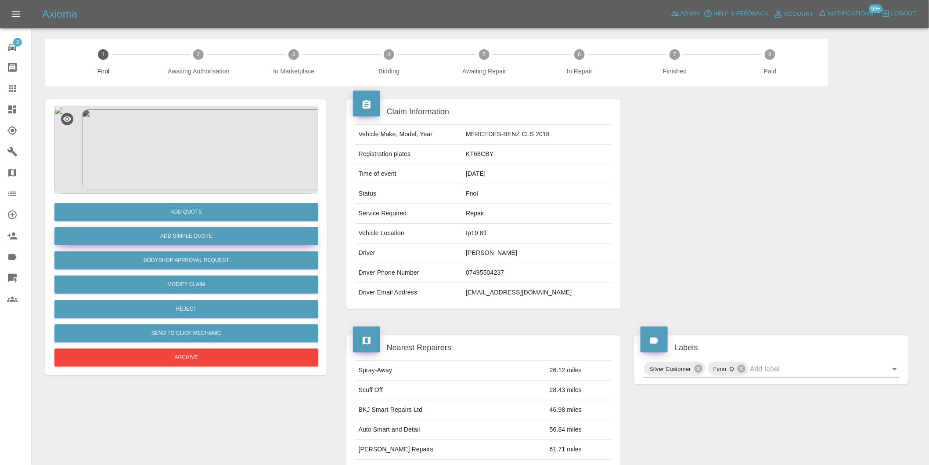
click at [186, 227] on button "Add Simple Quote" at bounding box center [186, 236] width 264 height 18
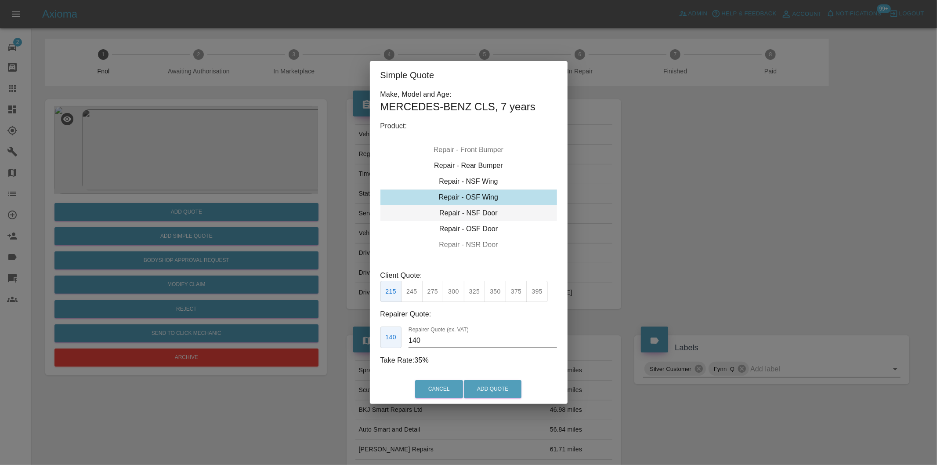
click at [485, 214] on div "Repair - NSF Door" at bounding box center [468, 213] width 177 height 16
drag, startPoint x: 413, startPoint y: 293, endPoint x: 436, endPoint y: 305, distance: 25.9
click at [416, 293] on button "245" at bounding box center [412, 292] width 22 height 22
type input "160"
click at [500, 387] on button "Add Quote" at bounding box center [493, 389] width 58 height 18
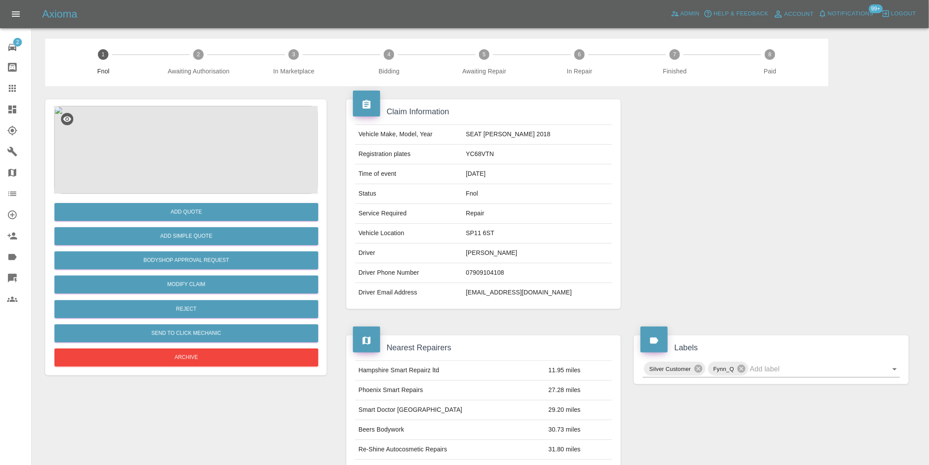
click at [196, 144] on img at bounding box center [186, 150] width 264 height 88
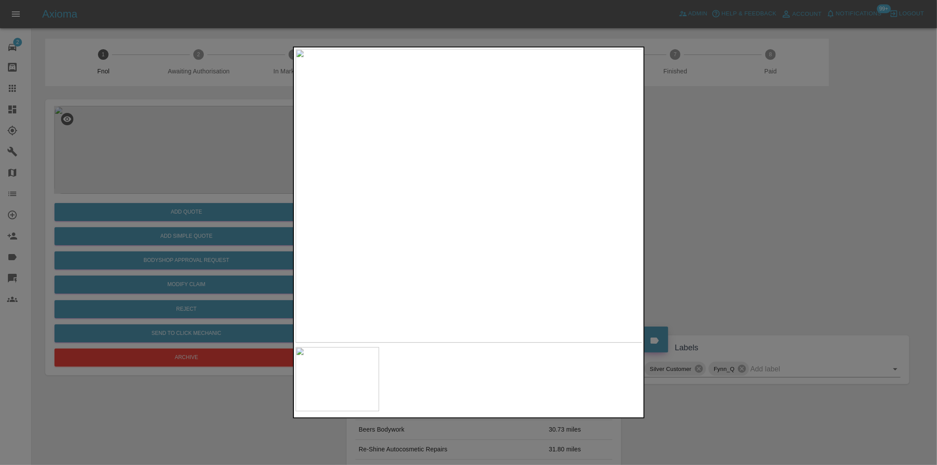
click at [735, 199] on div at bounding box center [468, 232] width 937 height 465
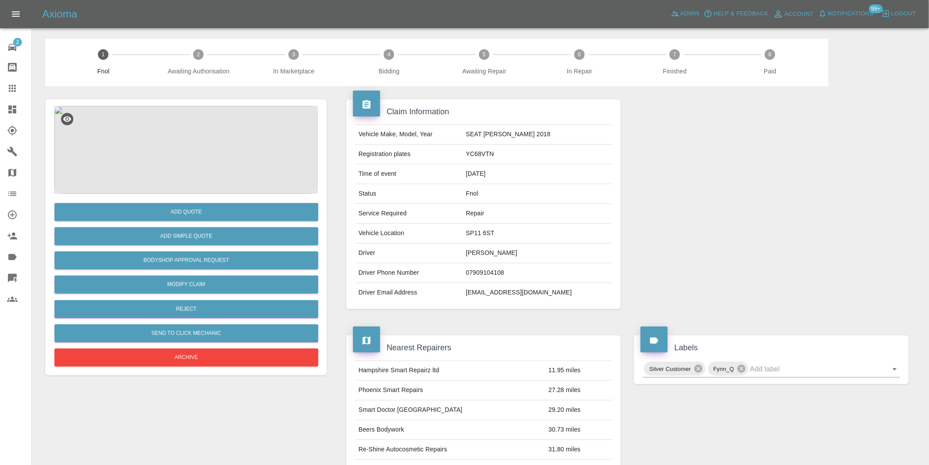
click at [199, 161] on img at bounding box center [186, 150] width 264 height 88
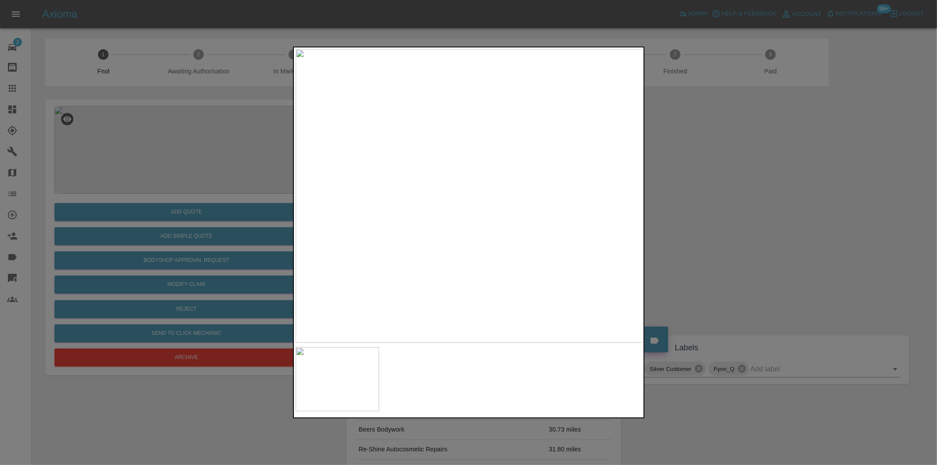
click at [740, 208] on div at bounding box center [468, 232] width 937 height 465
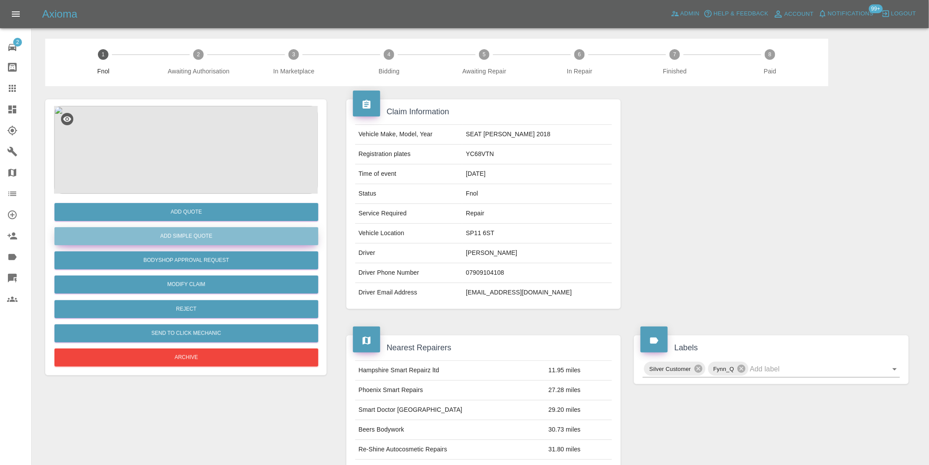
click at [257, 238] on button "Add Simple Quote" at bounding box center [186, 236] width 264 height 18
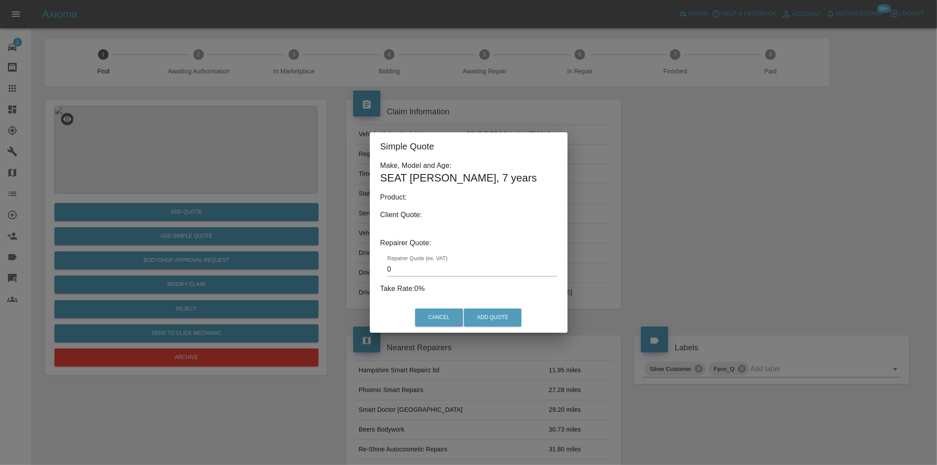
type input "140"
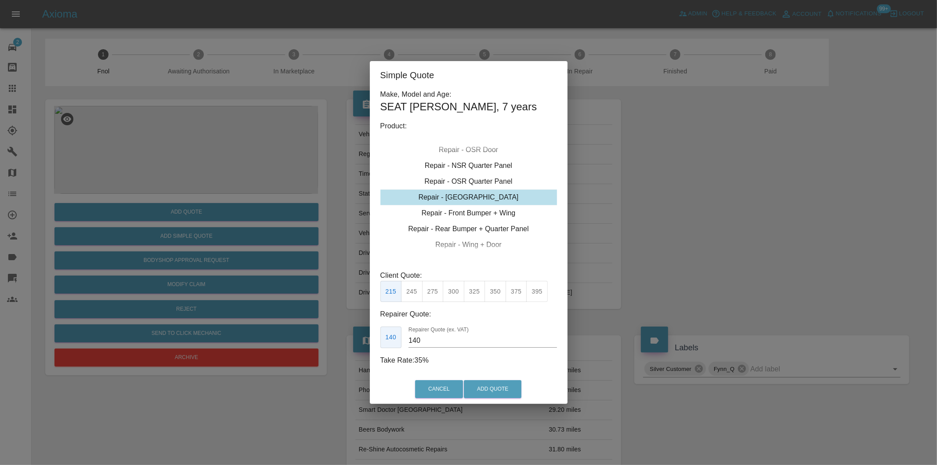
drag, startPoint x: 773, startPoint y: 238, endPoint x: 758, endPoint y: 235, distance: 15.8
click at [769, 236] on div "Simple Quote Make, Model and Age: SEAT [PERSON_NAME] , 7 years Product: Repair …" at bounding box center [468, 232] width 937 height 465
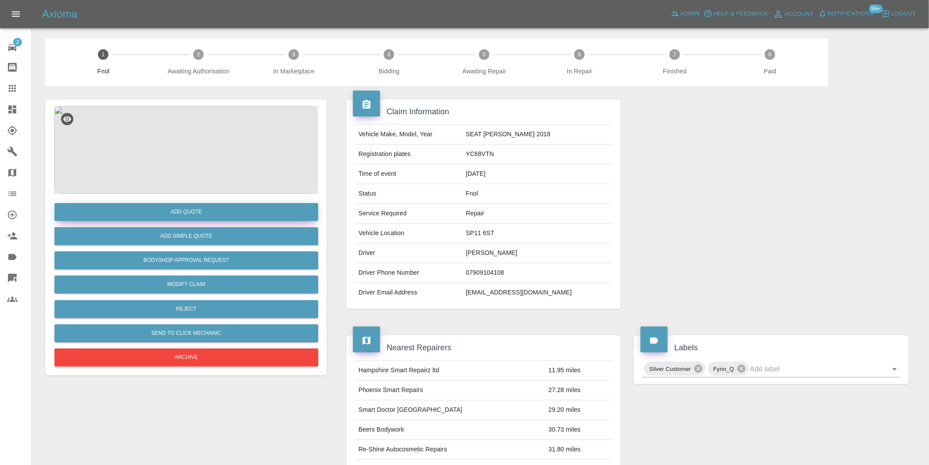
click at [189, 210] on button "Add Quote" at bounding box center [186, 212] width 264 height 18
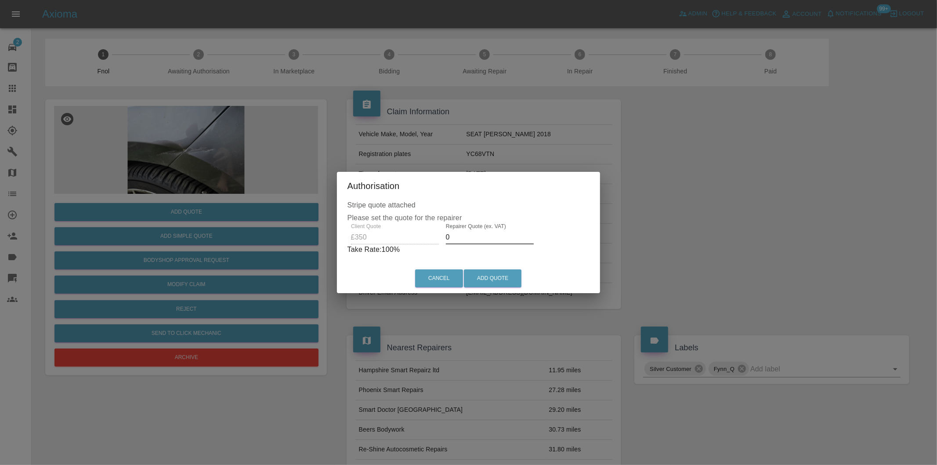
click at [469, 235] on input "0" at bounding box center [490, 237] width 88 height 14
type input "0220"
click at [498, 282] on button "Add Quote" at bounding box center [493, 278] width 58 height 18
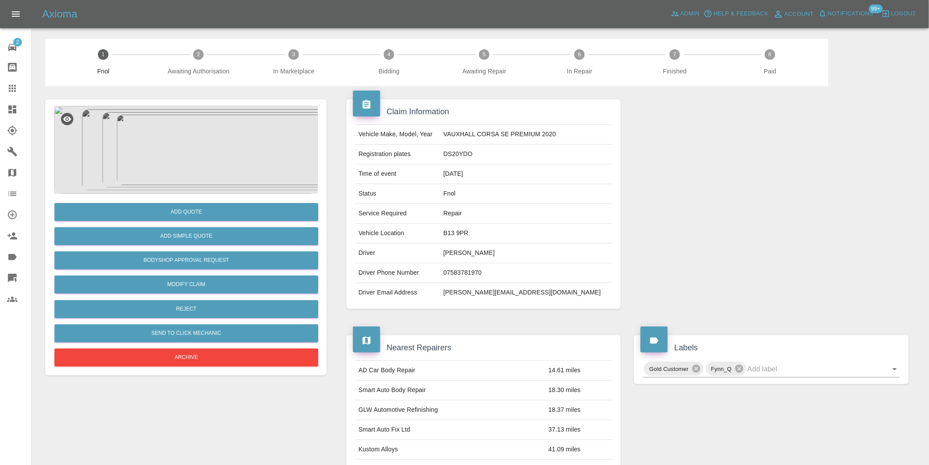
click at [217, 144] on img at bounding box center [186, 150] width 264 height 88
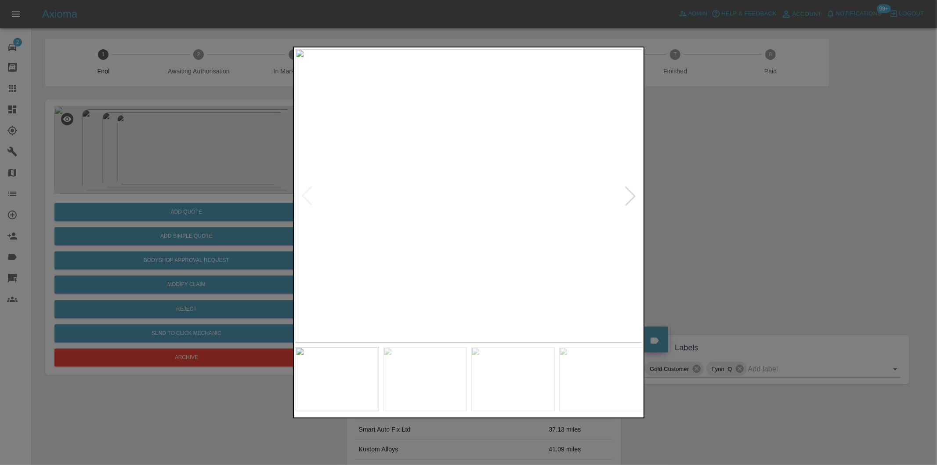
click at [635, 198] on div at bounding box center [630, 195] width 19 height 19
click at [635, 197] on img at bounding box center [469, 195] width 347 height 293
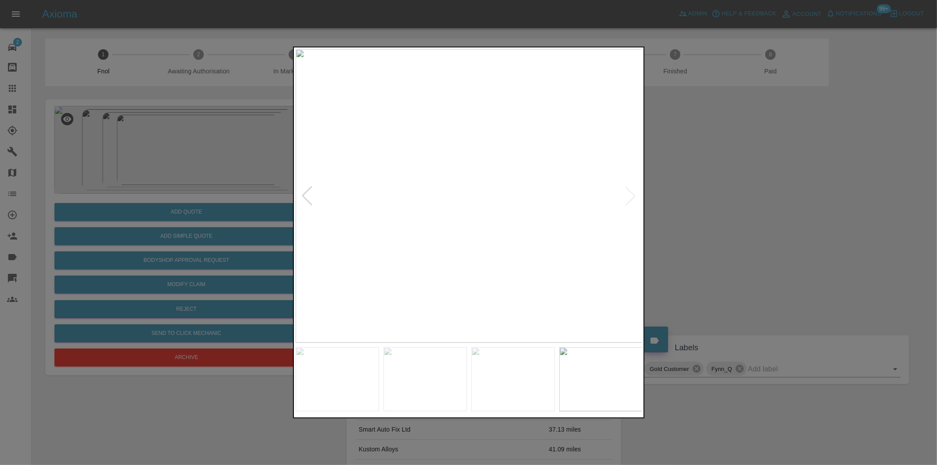
click at [783, 227] on div at bounding box center [468, 232] width 937 height 465
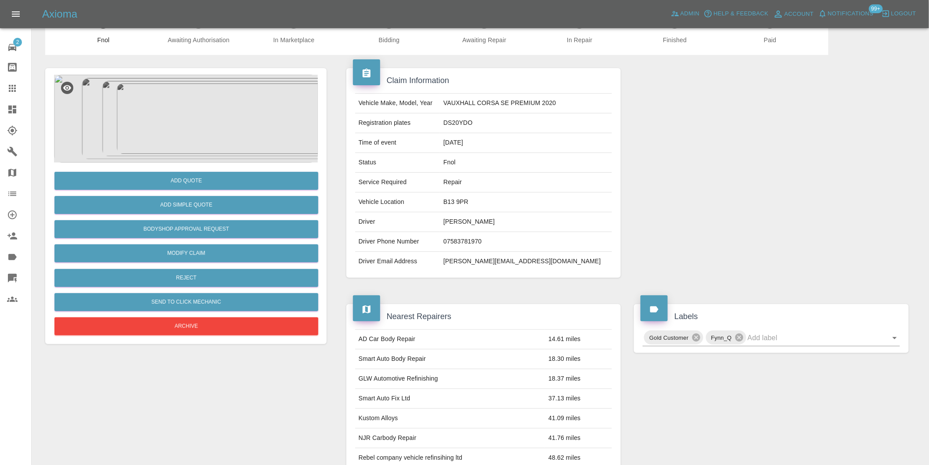
scroll to position [49, 0]
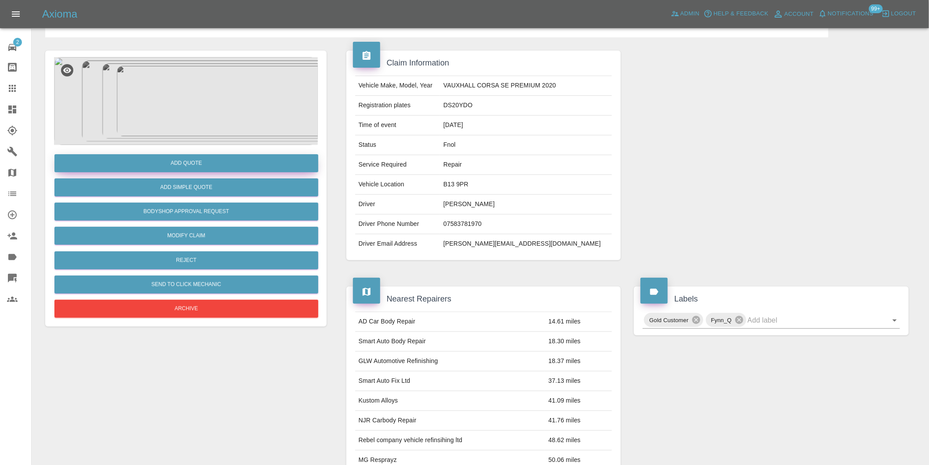
click at [188, 161] on button "Add Quote" at bounding box center [186, 163] width 264 height 18
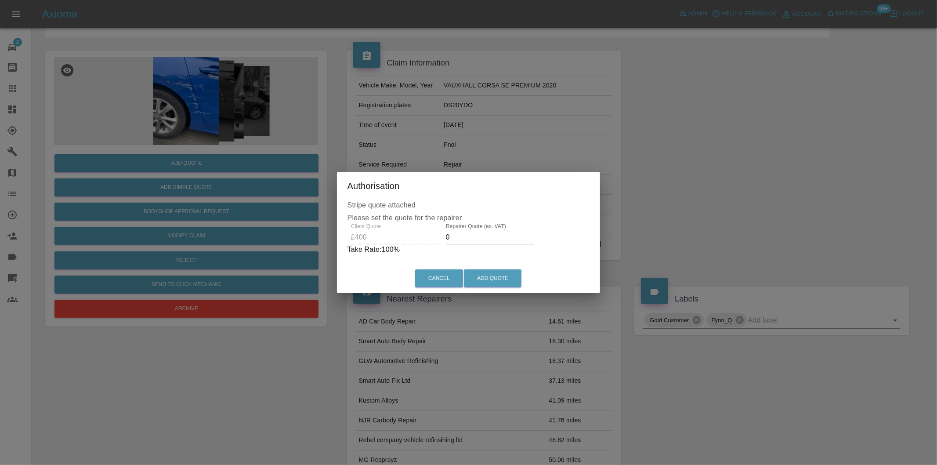
click at [464, 240] on input "0" at bounding box center [490, 237] width 88 height 14
type input "0255"
click at [487, 278] on button "Add Quote" at bounding box center [493, 278] width 58 height 18
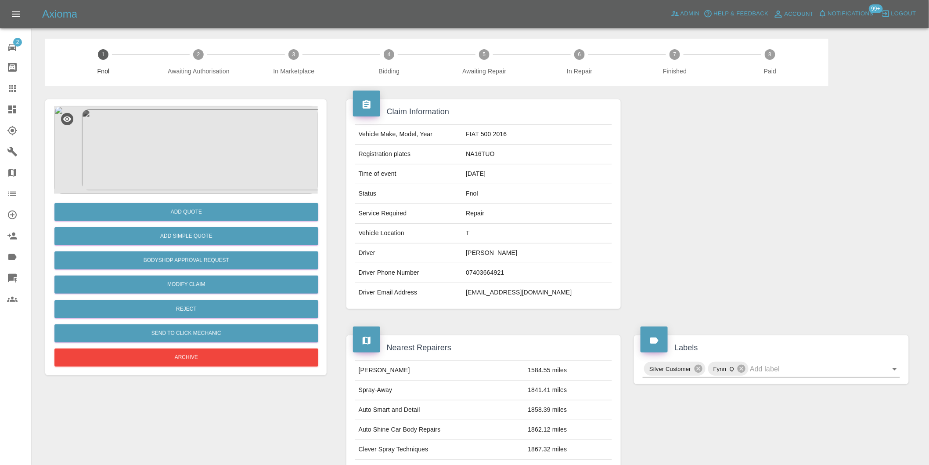
click at [194, 159] on img at bounding box center [186, 150] width 264 height 88
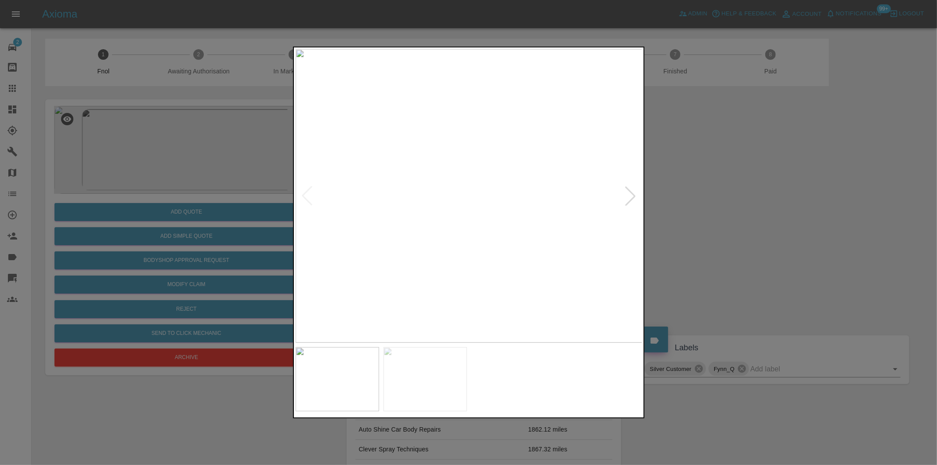
click at [625, 196] on div at bounding box center [630, 195] width 19 height 19
drag, startPoint x: 708, startPoint y: 195, endPoint x: 446, endPoint y: 71, distance: 289.6
click at [706, 195] on div at bounding box center [468, 232] width 937 height 465
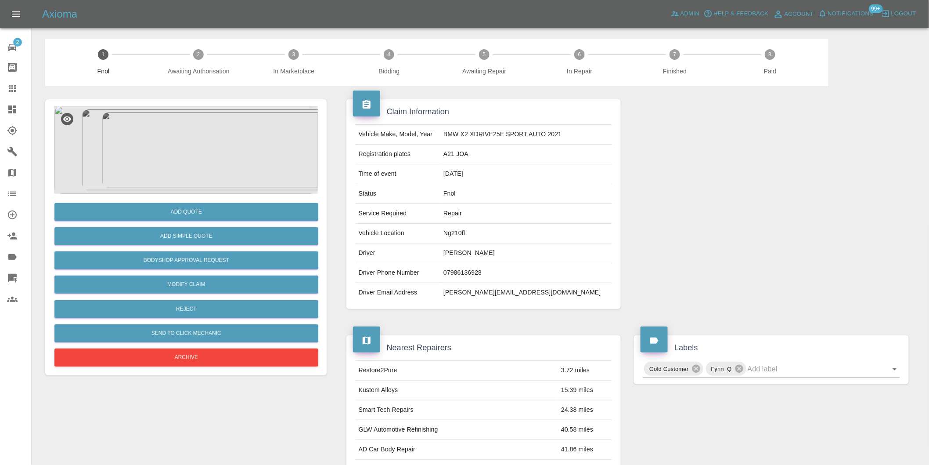
click at [183, 139] on img at bounding box center [186, 150] width 264 height 88
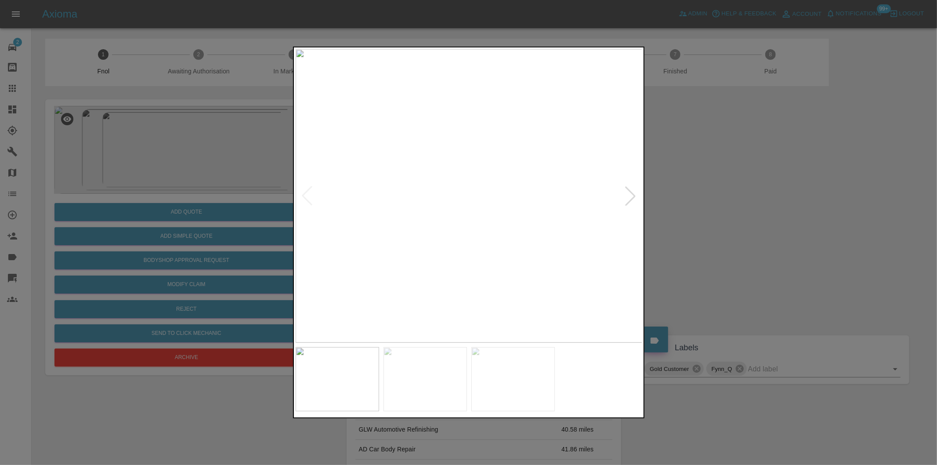
click at [618, 192] on img at bounding box center [469, 195] width 347 height 293
click at [630, 192] on div at bounding box center [630, 195] width 19 height 19
click at [630, 192] on img at bounding box center [469, 195] width 347 height 293
drag, startPoint x: 722, startPoint y: 208, endPoint x: 715, endPoint y: 210, distance: 7.7
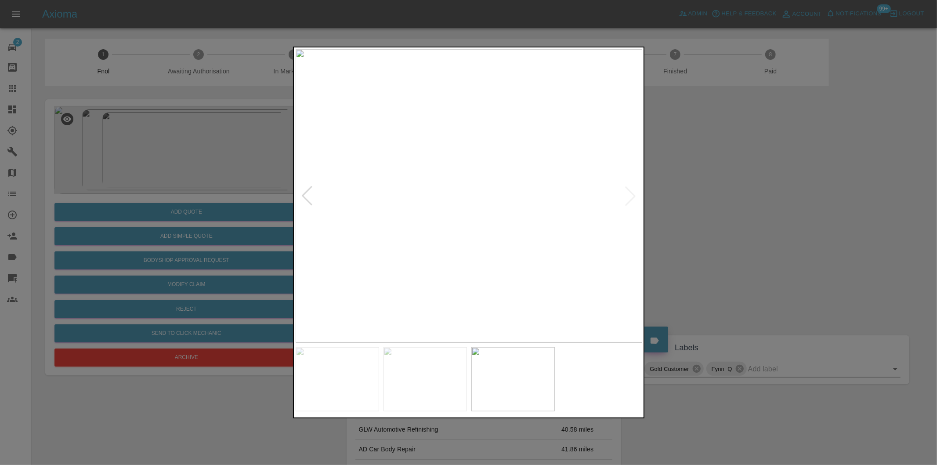
click at [720, 209] on div at bounding box center [468, 232] width 937 height 465
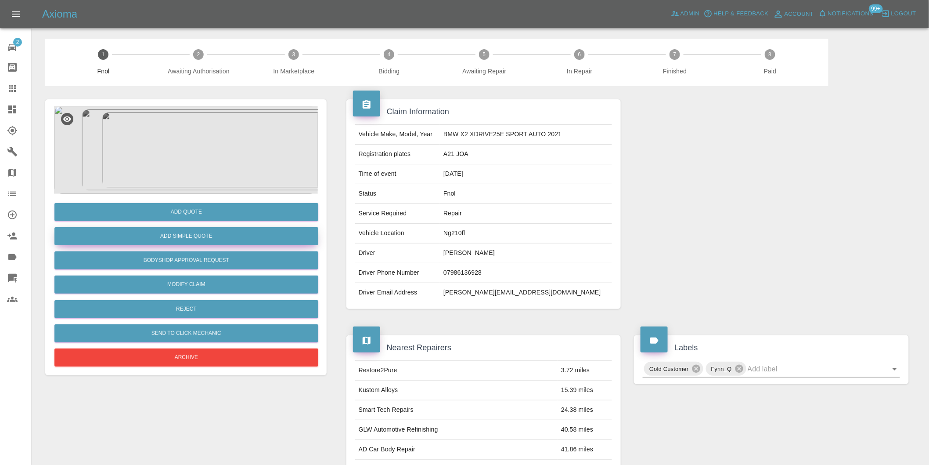
click at [213, 242] on button "Add Simple Quote" at bounding box center [186, 236] width 264 height 18
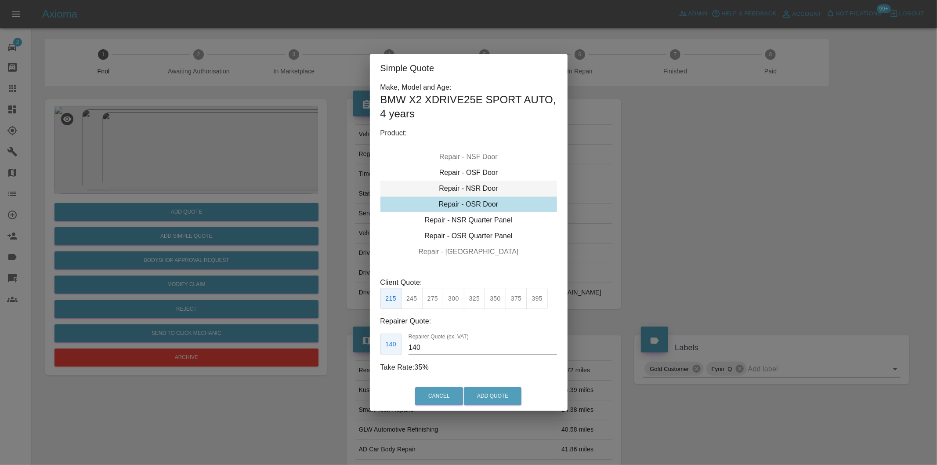
click at [484, 191] on div "Repair - NSR Door" at bounding box center [468, 189] width 177 height 16
click at [435, 301] on button "270" at bounding box center [433, 299] width 22 height 22
type input "180"
drag, startPoint x: 498, startPoint y: 392, endPoint x: 493, endPoint y: 380, distance: 12.6
click at [497, 392] on button "Add Quote" at bounding box center [493, 396] width 58 height 18
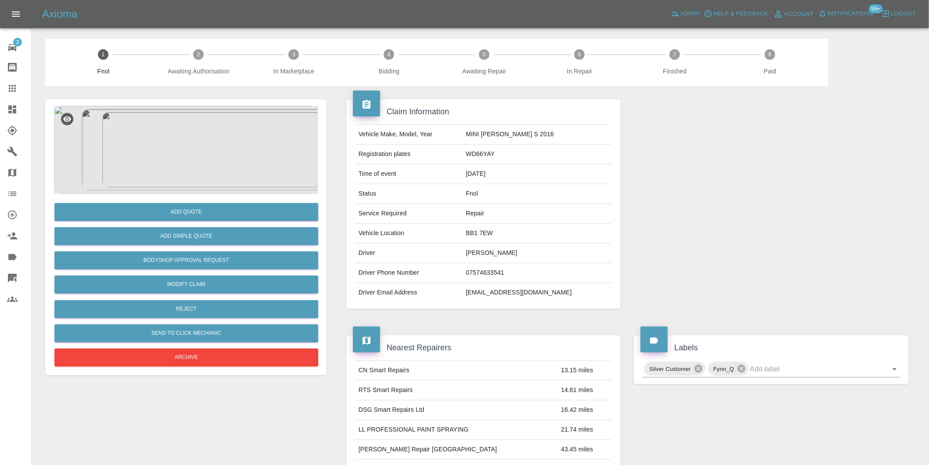
click at [196, 132] on img at bounding box center [186, 150] width 264 height 88
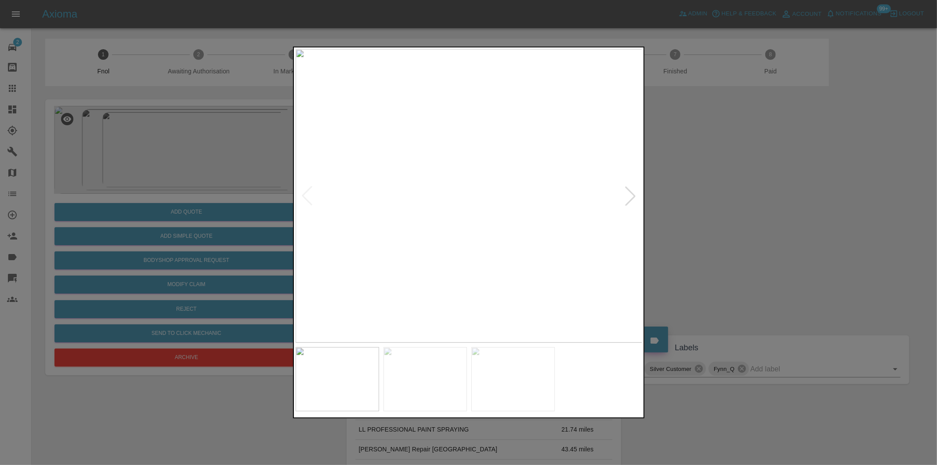
click at [625, 200] on div at bounding box center [630, 195] width 19 height 19
click at [625, 200] on img at bounding box center [469, 195] width 347 height 293
drag, startPoint x: 744, startPoint y: 215, endPoint x: 699, endPoint y: 213, distance: 44.9
click at [736, 216] on div at bounding box center [468, 232] width 937 height 465
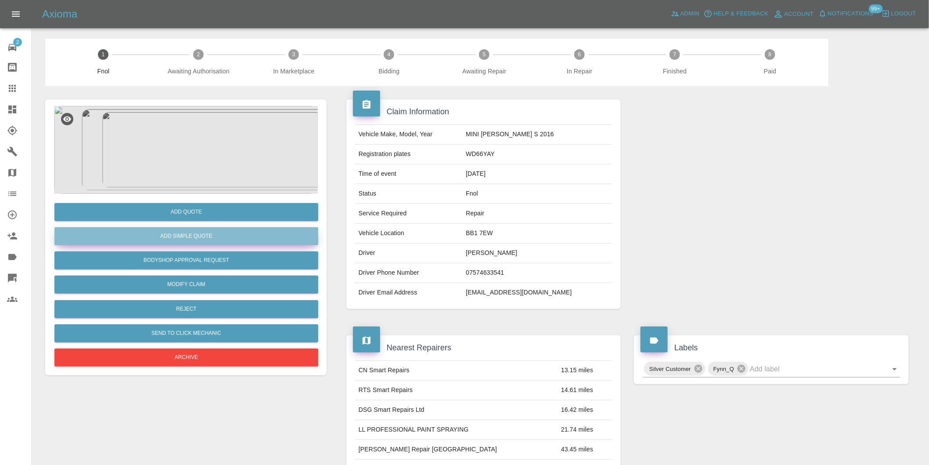
click at [217, 236] on button "Add Simple Quote" at bounding box center [186, 236] width 264 height 18
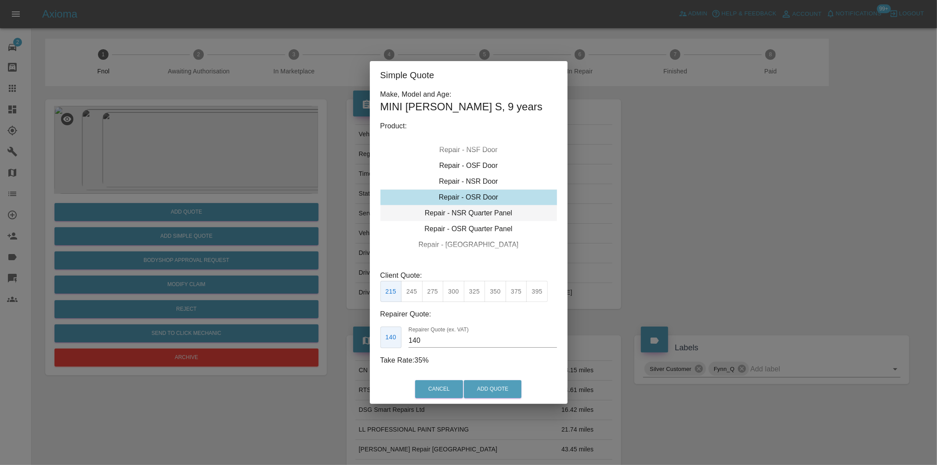
click at [479, 213] on div "Repair - NSR Quarter Panel" at bounding box center [468, 213] width 177 height 16
click at [430, 289] on button "275" at bounding box center [433, 292] width 22 height 22
type input "180"
click at [488, 389] on button "Add Quote" at bounding box center [493, 389] width 58 height 18
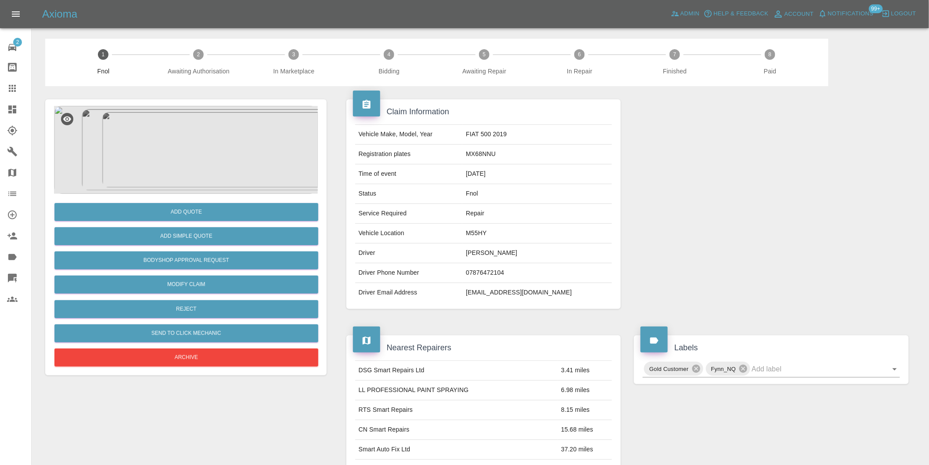
click at [197, 157] on img at bounding box center [186, 150] width 264 height 88
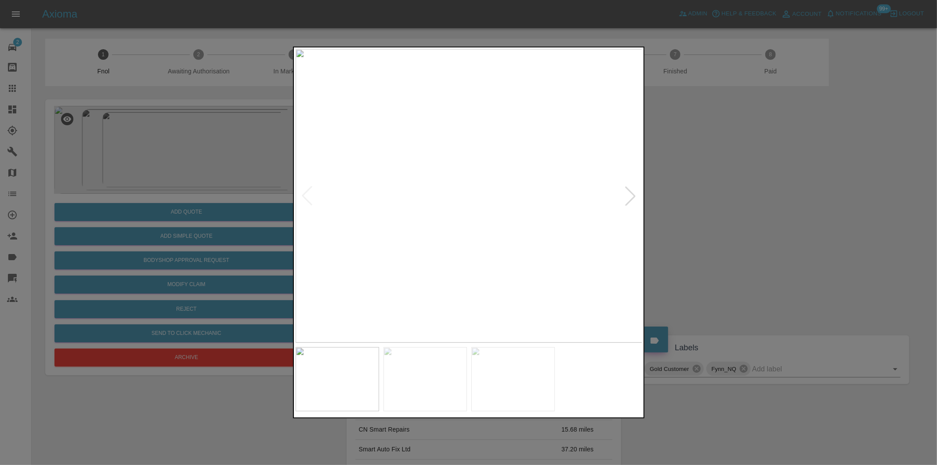
click at [625, 198] on div at bounding box center [630, 195] width 19 height 19
click at [759, 197] on div at bounding box center [468, 232] width 937 height 465
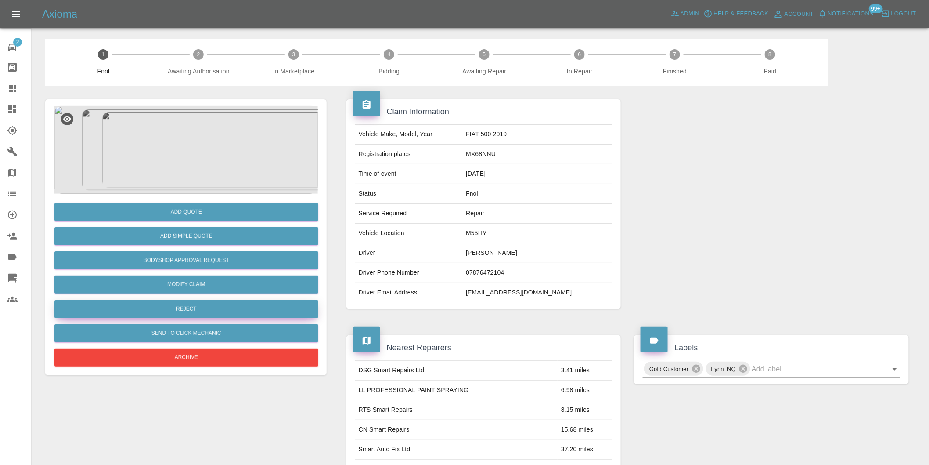
click at [212, 312] on button "Reject" at bounding box center [186, 309] width 264 height 18
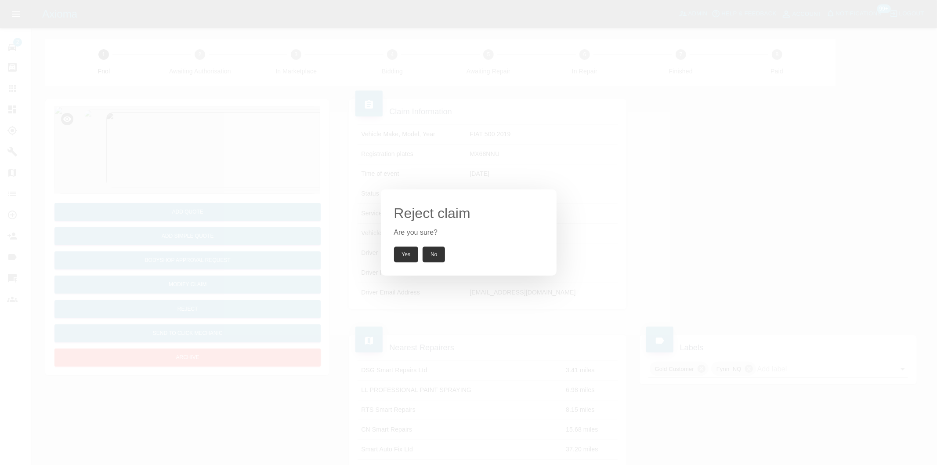
click at [410, 255] on button "Yes" at bounding box center [406, 254] width 25 height 16
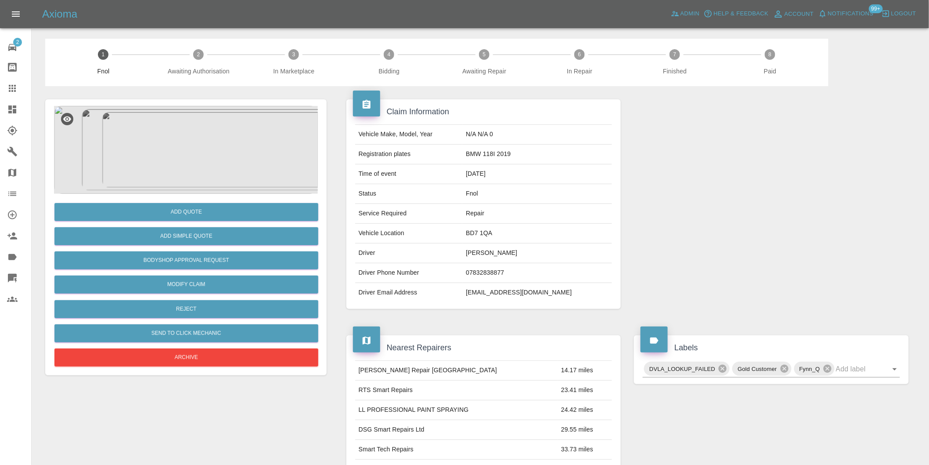
click at [189, 163] on img at bounding box center [186, 150] width 264 height 88
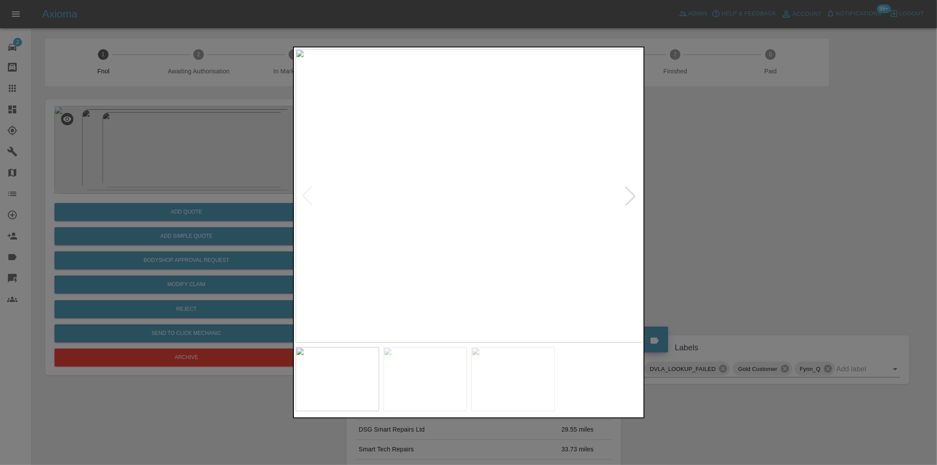
click at [625, 188] on div at bounding box center [630, 195] width 19 height 19
click at [629, 202] on div at bounding box center [630, 195] width 19 height 19
click at [629, 202] on img at bounding box center [469, 195] width 347 height 293
click at [631, 202] on img at bounding box center [469, 195] width 347 height 293
click at [725, 223] on div at bounding box center [468, 232] width 937 height 465
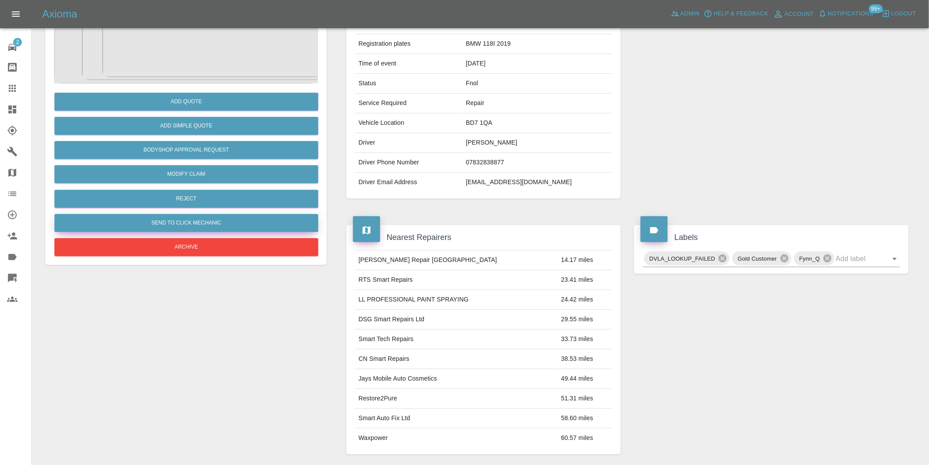
scroll to position [110, 0]
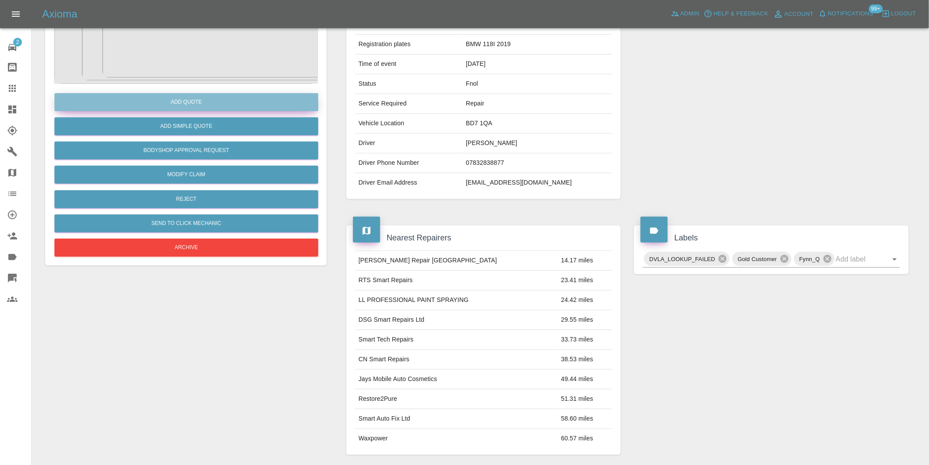
click at [182, 108] on button "Add Quote" at bounding box center [186, 102] width 264 height 18
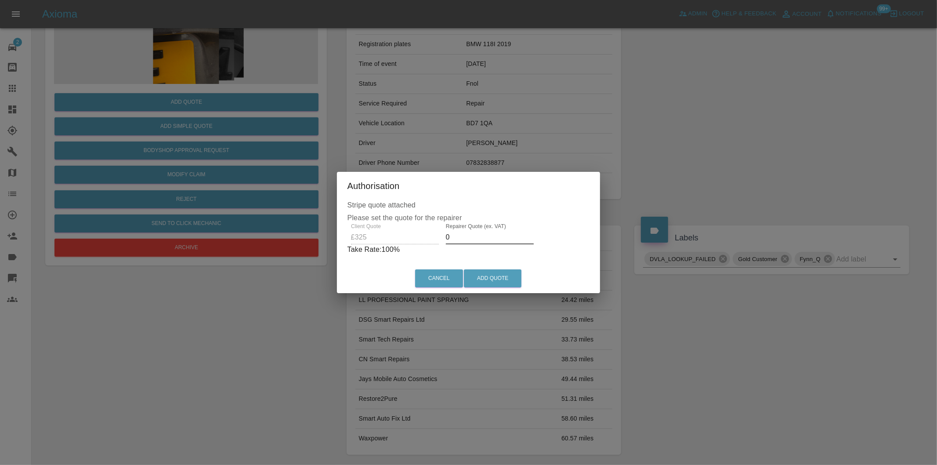
click at [480, 240] on input "0" at bounding box center [490, 237] width 88 height 14
type input "0210"
click at [497, 277] on button "Add Quote" at bounding box center [493, 278] width 58 height 18
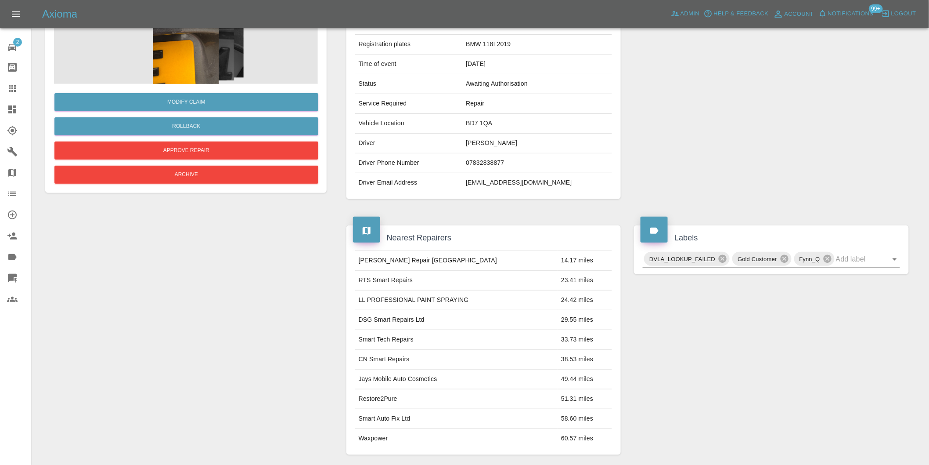
scroll to position [0, 0]
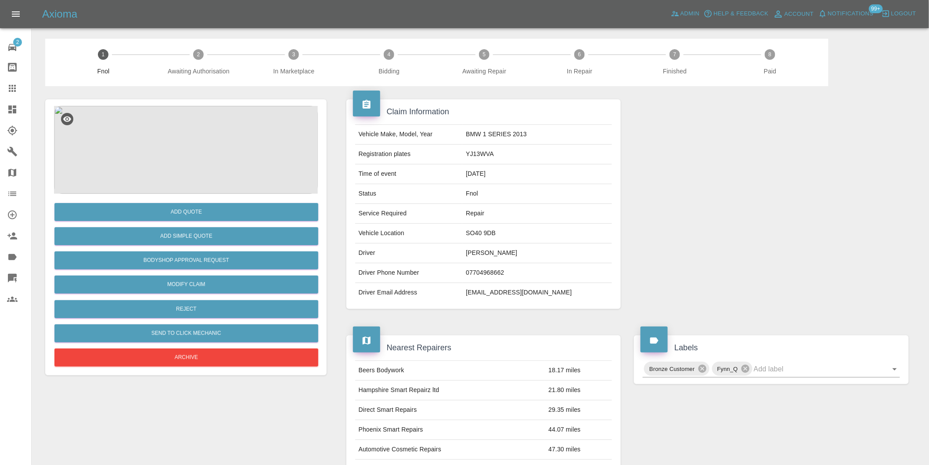
click at [192, 142] on img at bounding box center [186, 150] width 264 height 88
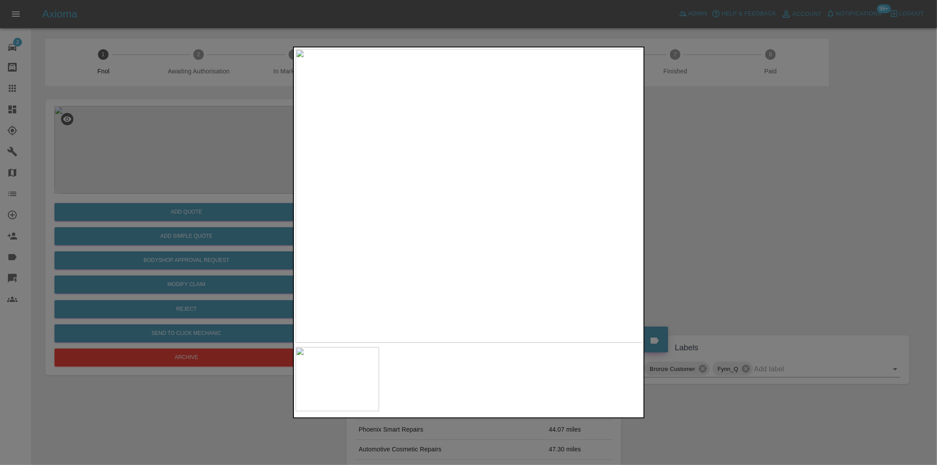
click at [709, 224] on div at bounding box center [468, 232] width 937 height 465
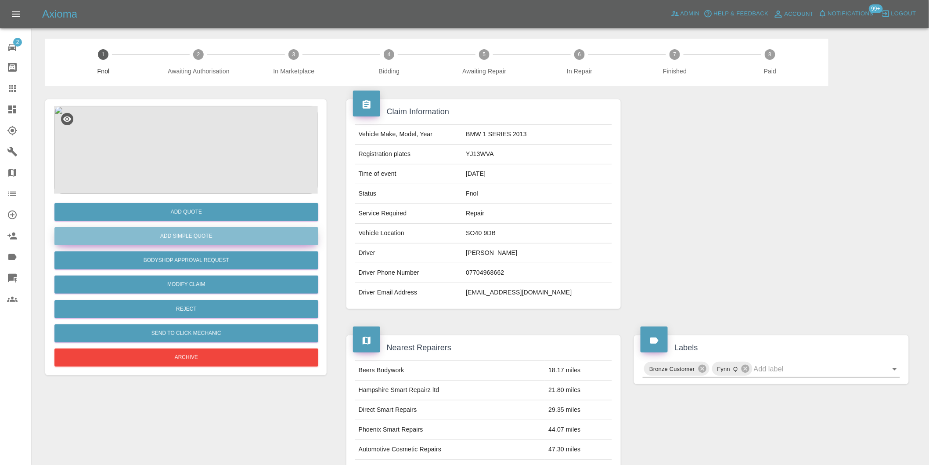
click at [233, 240] on button "Add Simple Quote" at bounding box center [186, 236] width 264 height 18
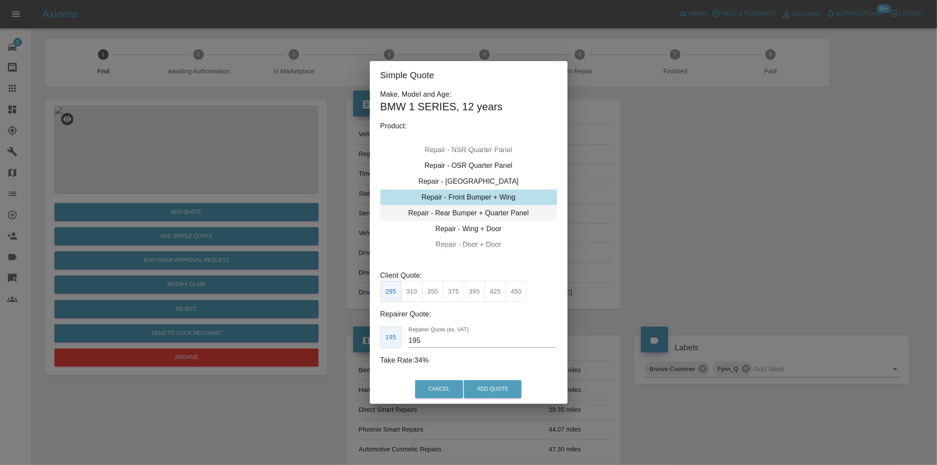
click at [475, 214] on div "Repair - Rear Bumper + Quarter Panel" at bounding box center [468, 213] width 177 height 16
drag, startPoint x: 475, startPoint y: 293, endPoint x: 476, endPoint y: 299, distance: 5.3
click at [475, 295] on button "395" at bounding box center [475, 292] width 22 height 22
type input "250"
click at [509, 392] on button "Add Quote" at bounding box center [493, 389] width 58 height 18
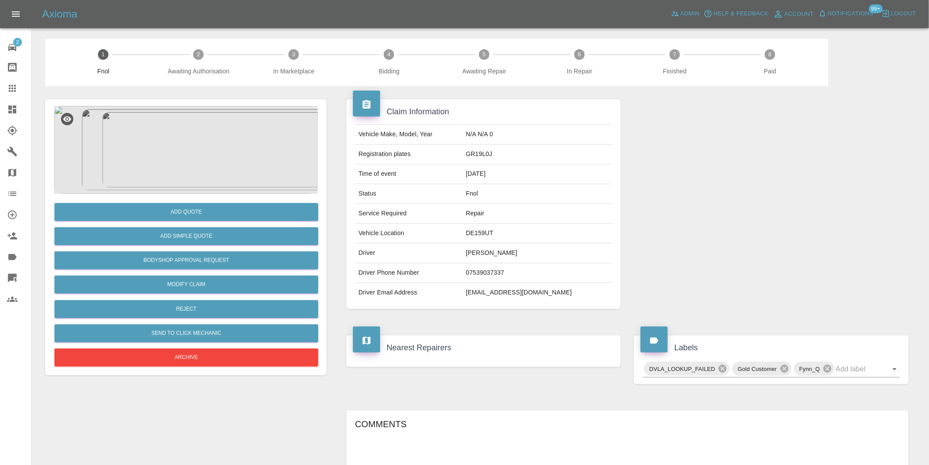
click at [184, 151] on img at bounding box center [186, 150] width 264 height 88
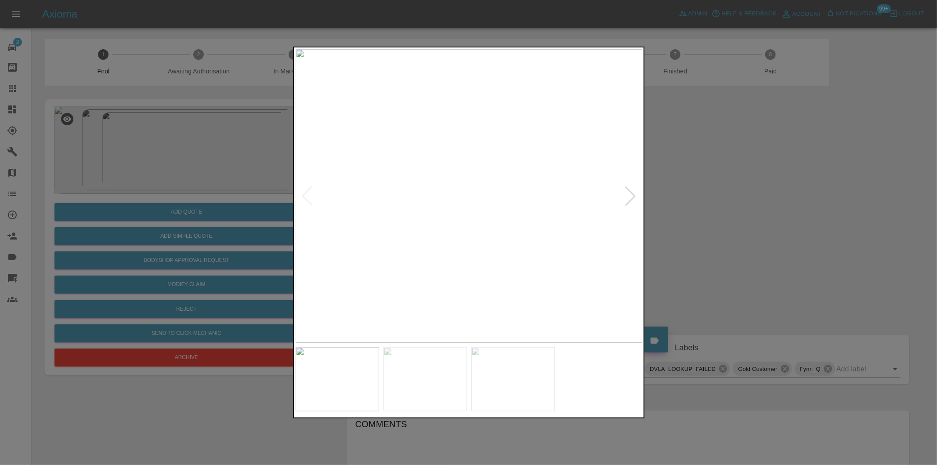
click at [630, 195] on div at bounding box center [630, 195] width 19 height 19
click at [630, 195] on img at bounding box center [469, 195] width 347 height 293
click at [303, 196] on div at bounding box center [306, 195] width 19 height 19
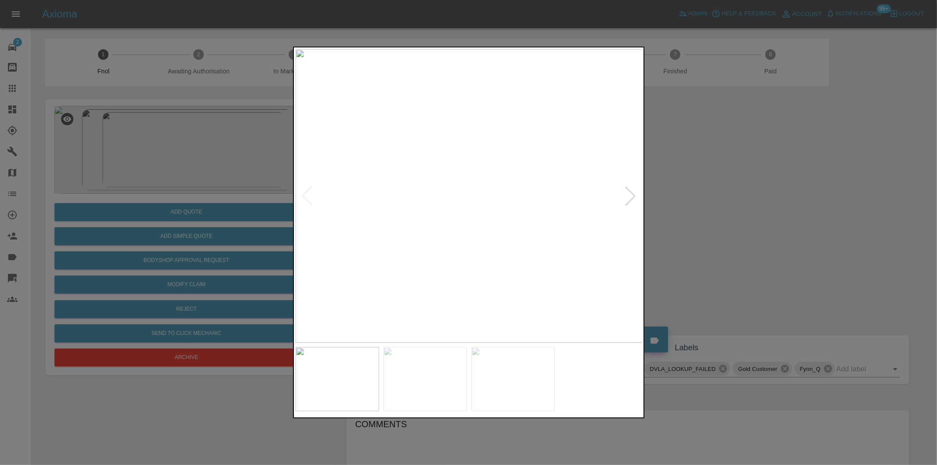
click at [677, 204] on div at bounding box center [468, 232] width 937 height 465
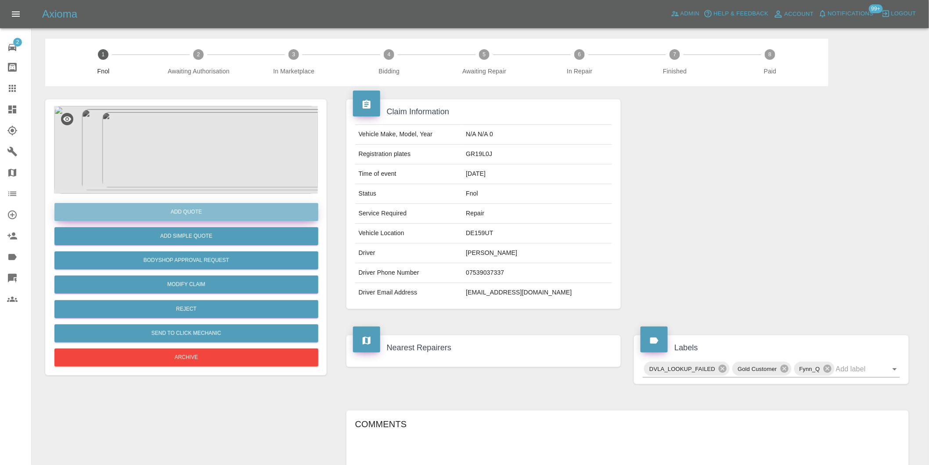
click at [195, 203] on button "Add Quote" at bounding box center [186, 212] width 264 height 18
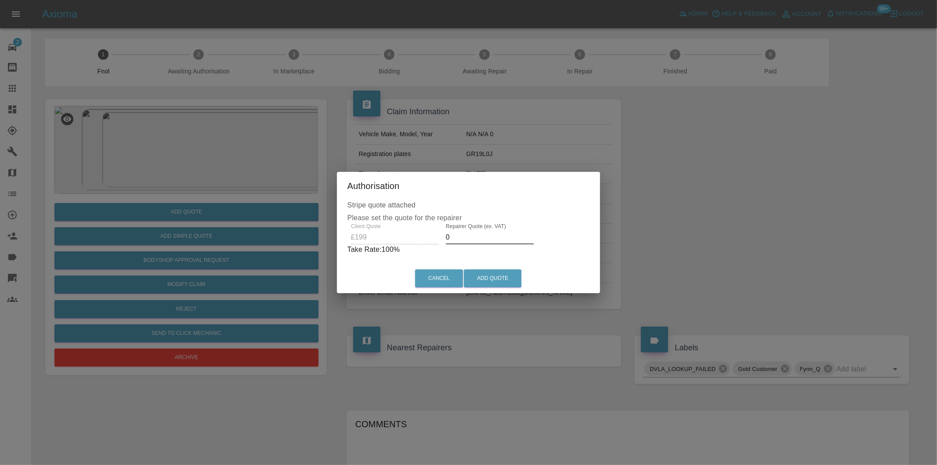
click at [466, 242] on input "0" at bounding box center [490, 237] width 88 height 14
type input "0125"
click at [496, 278] on button "Add Quote" at bounding box center [493, 278] width 58 height 18
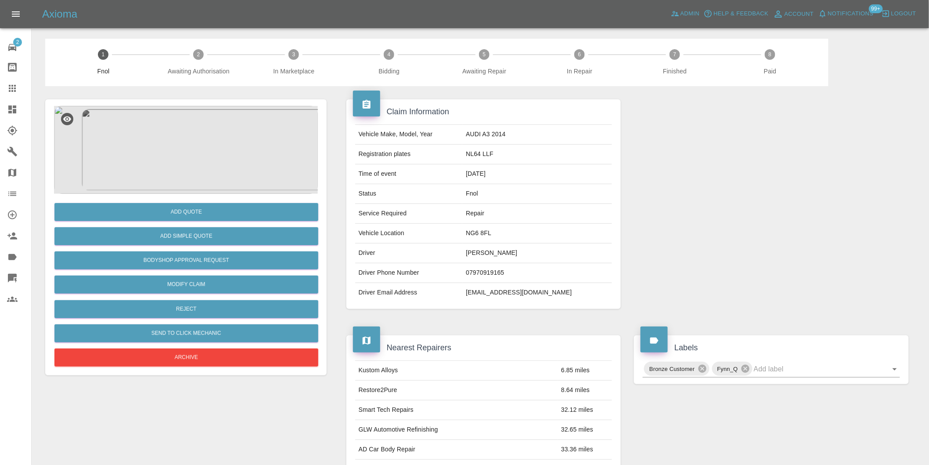
click at [202, 145] on img at bounding box center [186, 150] width 264 height 88
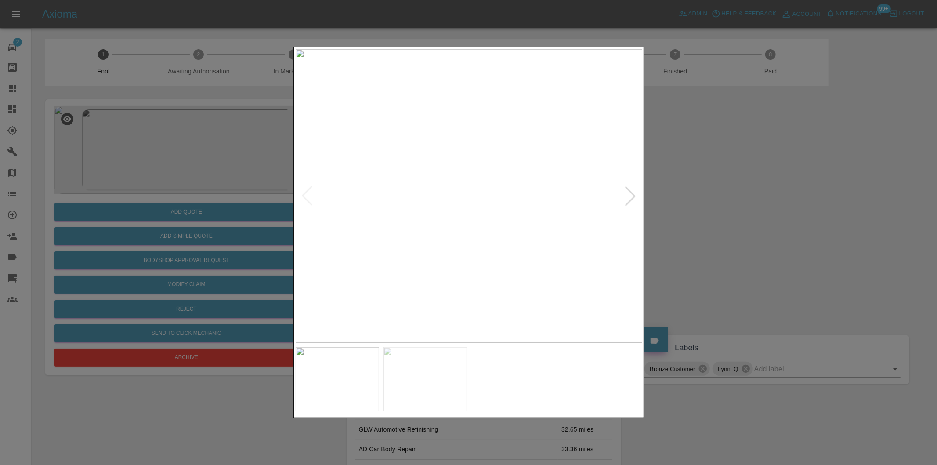
click at [627, 196] on div at bounding box center [630, 195] width 19 height 19
click at [627, 196] on img at bounding box center [469, 195] width 347 height 293
click at [725, 208] on div at bounding box center [468, 232] width 937 height 465
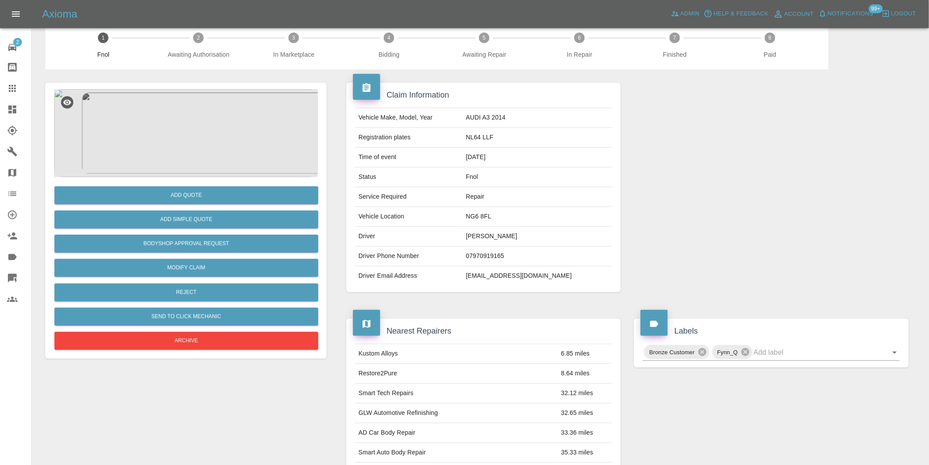
scroll to position [12, 0]
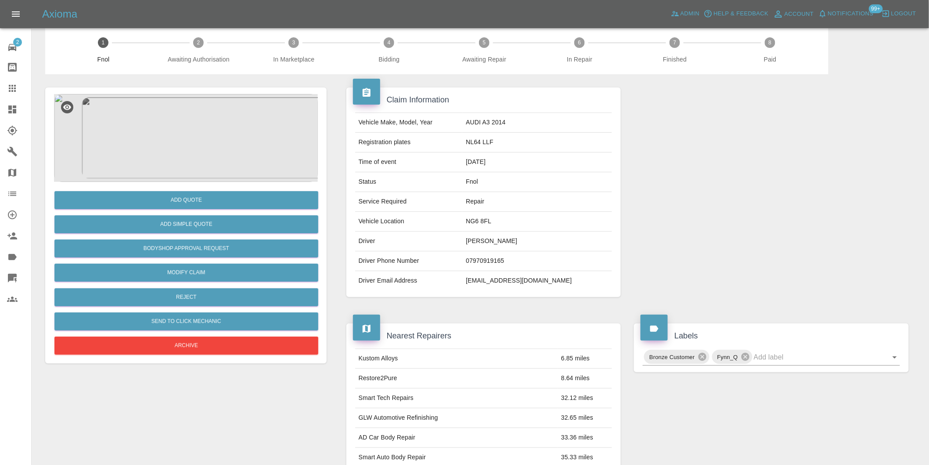
click at [189, 146] on img at bounding box center [186, 138] width 264 height 88
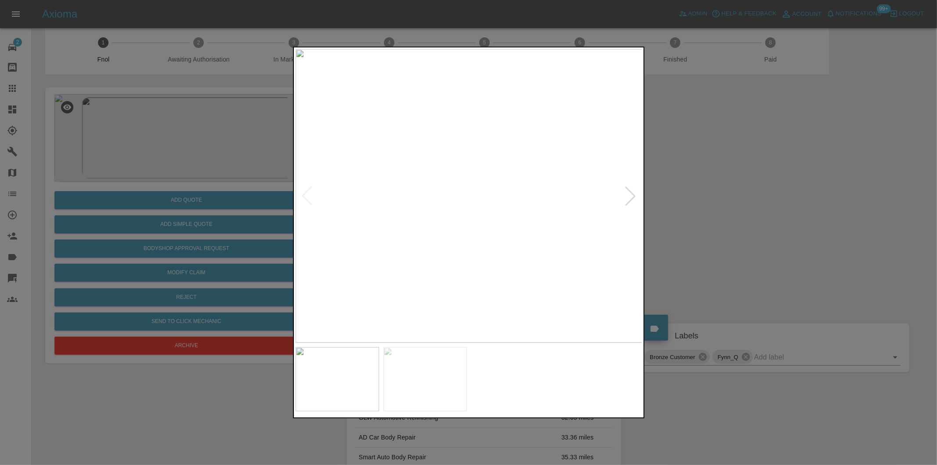
click at [625, 196] on div at bounding box center [630, 195] width 19 height 19
click at [771, 205] on div at bounding box center [468, 232] width 937 height 465
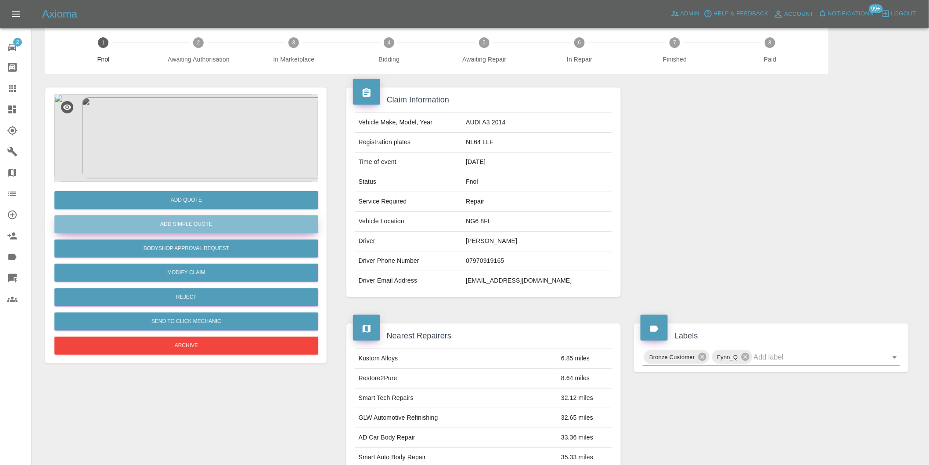
click at [231, 230] on button "Add Simple Quote" at bounding box center [186, 224] width 264 height 18
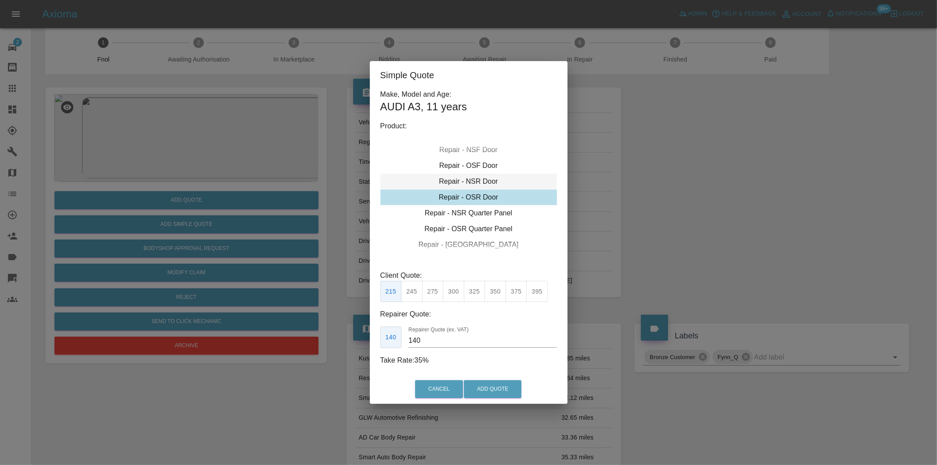
click at [464, 183] on div "Repair - NSR Door" at bounding box center [468, 181] width 177 height 16
drag, startPoint x: 475, startPoint y: 292, endPoint x: 483, endPoint y: 323, distance: 31.9
click at [475, 293] on button "325" at bounding box center [475, 292] width 22 height 22
type input "210"
click at [490, 389] on button "Add Quote" at bounding box center [493, 389] width 58 height 18
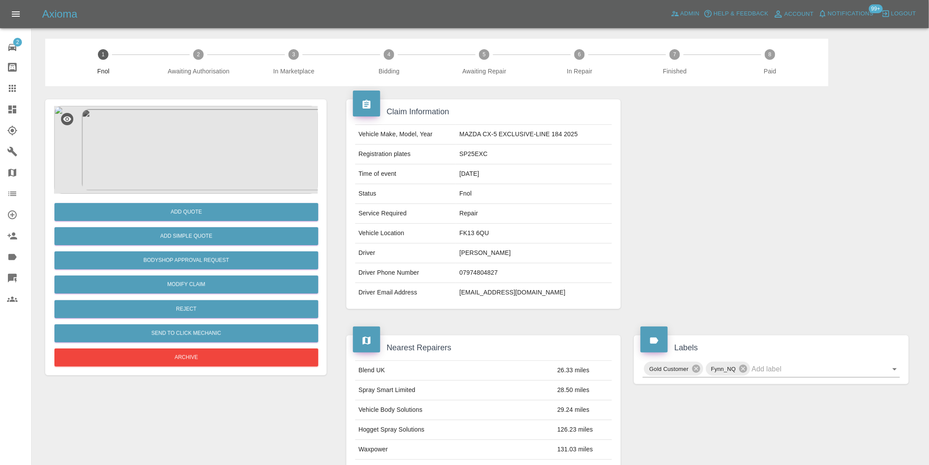
click at [178, 137] on img at bounding box center [186, 150] width 264 height 88
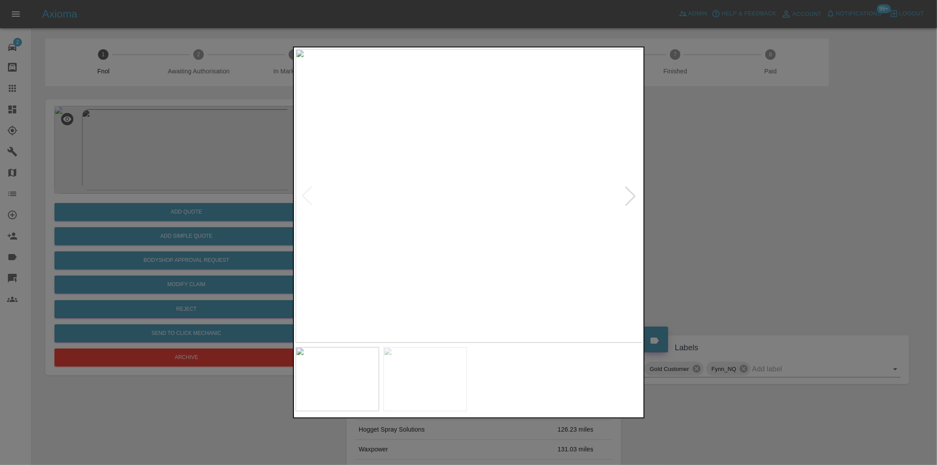
click at [631, 198] on div at bounding box center [630, 195] width 19 height 19
click at [631, 198] on img at bounding box center [469, 195] width 347 height 293
drag, startPoint x: 706, startPoint y: 222, endPoint x: 428, endPoint y: 262, distance: 280.9
click at [704, 221] on div at bounding box center [468, 232] width 937 height 465
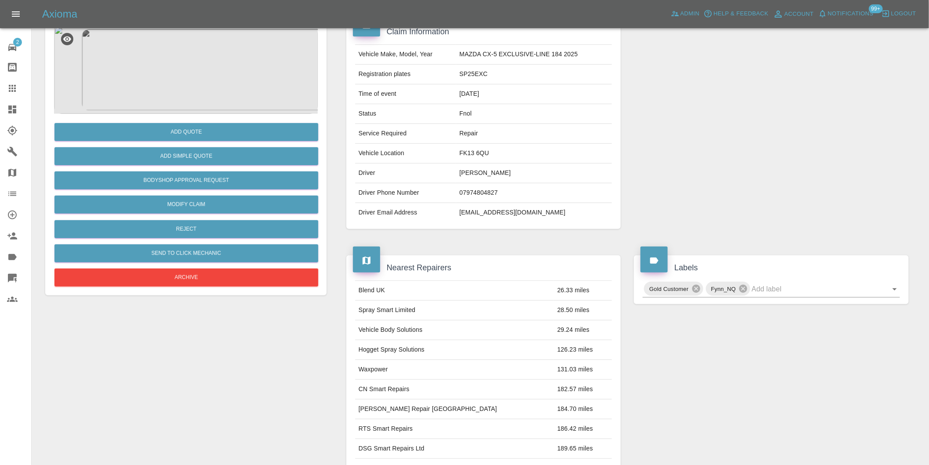
scroll to position [32, 0]
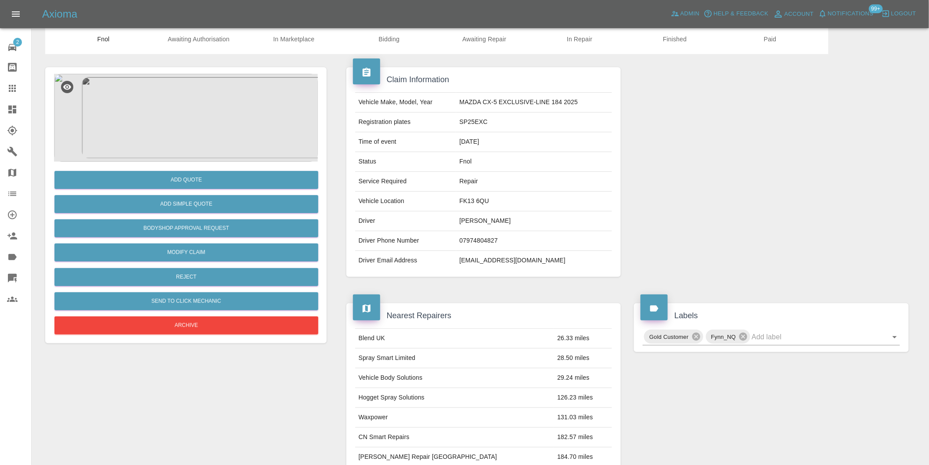
click at [183, 126] on img at bounding box center [186, 118] width 264 height 88
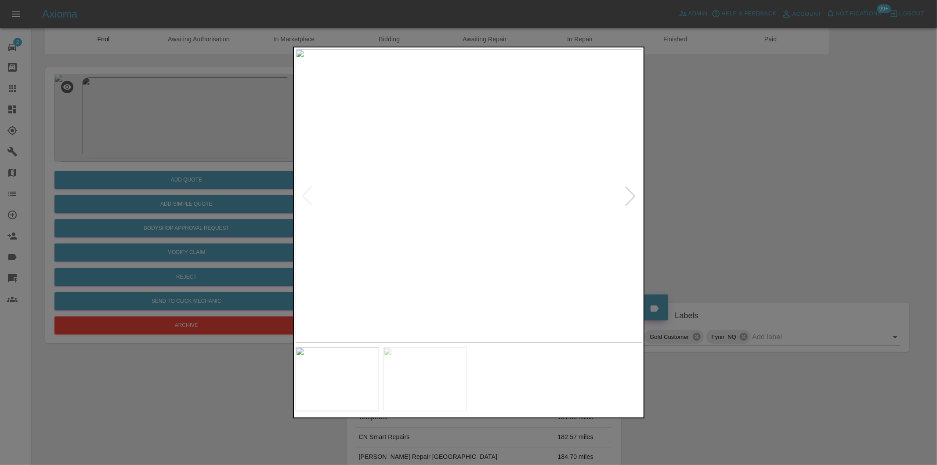
click at [631, 199] on div at bounding box center [630, 195] width 19 height 19
click at [483, 162] on img at bounding box center [469, 195] width 347 height 293
click at [736, 178] on div at bounding box center [468, 232] width 937 height 465
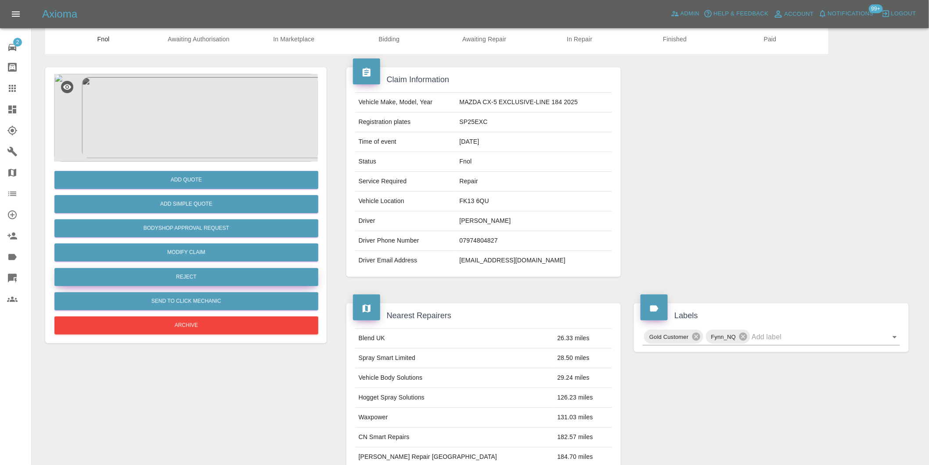
click at [192, 279] on button "Reject" at bounding box center [186, 277] width 264 height 18
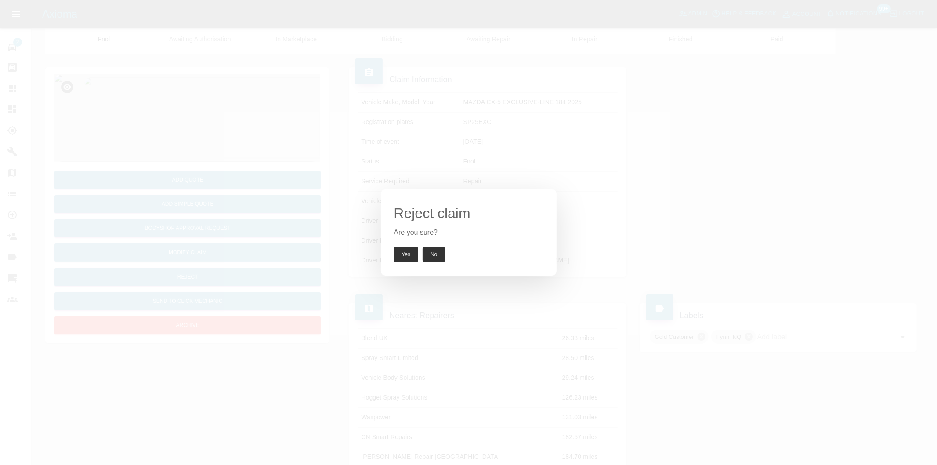
click at [403, 257] on button "Yes" at bounding box center [406, 254] width 25 height 16
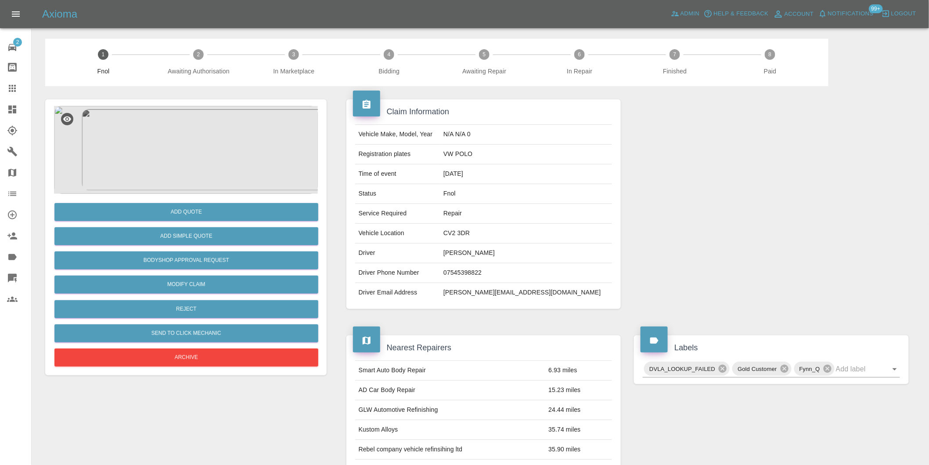
click at [200, 150] on img at bounding box center [186, 150] width 264 height 88
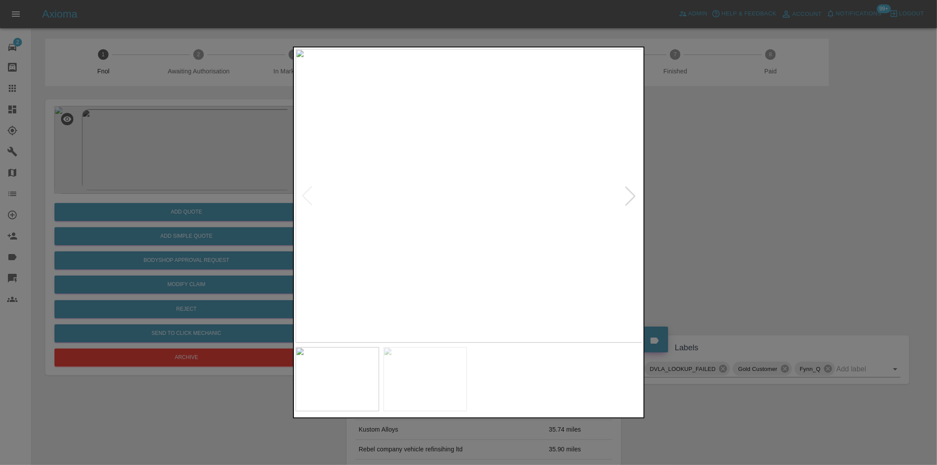
click at [632, 198] on div at bounding box center [630, 195] width 19 height 19
click at [632, 198] on img at bounding box center [469, 195] width 347 height 293
click at [309, 193] on div at bounding box center [306, 195] width 19 height 19
drag, startPoint x: 702, startPoint y: 201, endPoint x: 316, endPoint y: 281, distance: 393.9
click at [698, 201] on div at bounding box center [468, 232] width 937 height 465
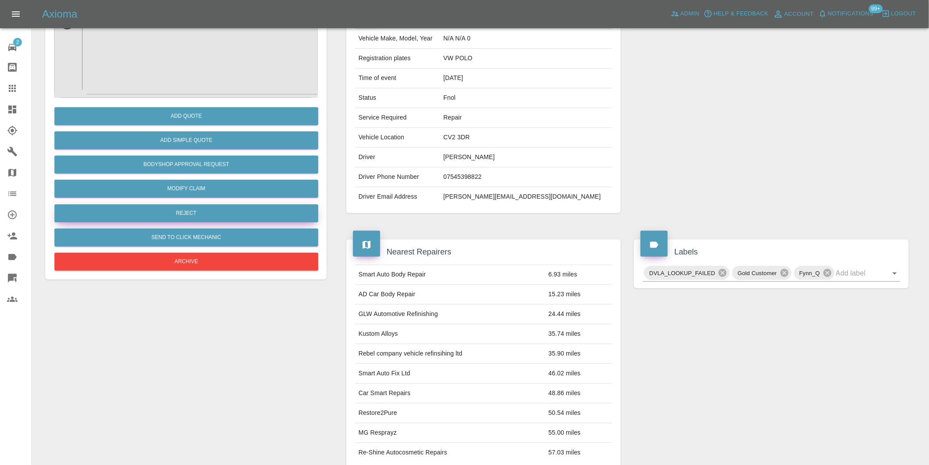
scroll to position [49, 0]
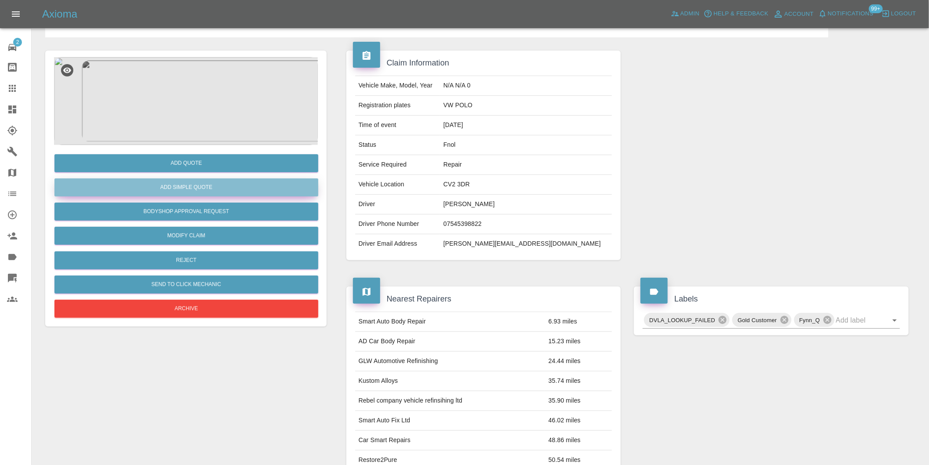
click at [205, 194] on button "Add Simple Quote" at bounding box center [186, 187] width 264 height 18
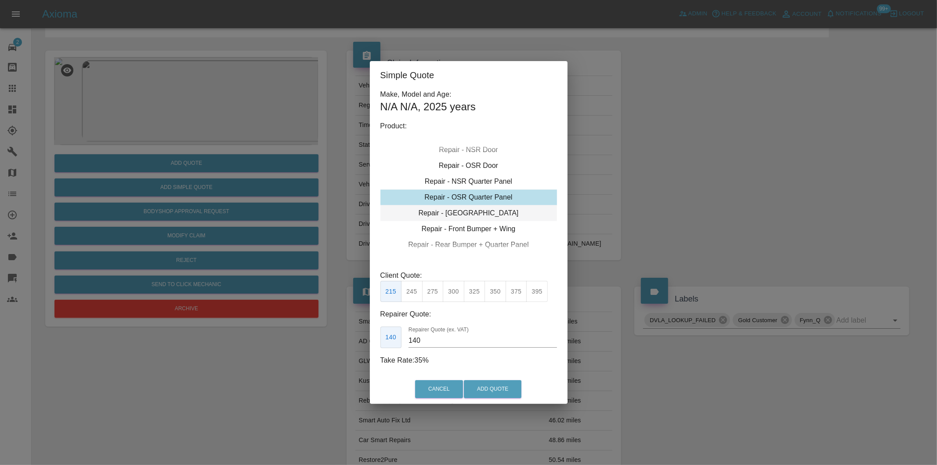
click at [491, 209] on div "Repair - Tailgate" at bounding box center [468, 213] width 177 height 16
click at [477, 289] on button "325" at bounding box center [475, 292] width 22 height 22
type input "210"
click at [495, 386] on button "Add Quote" at bounding box center [493, 389] width 58 height 18
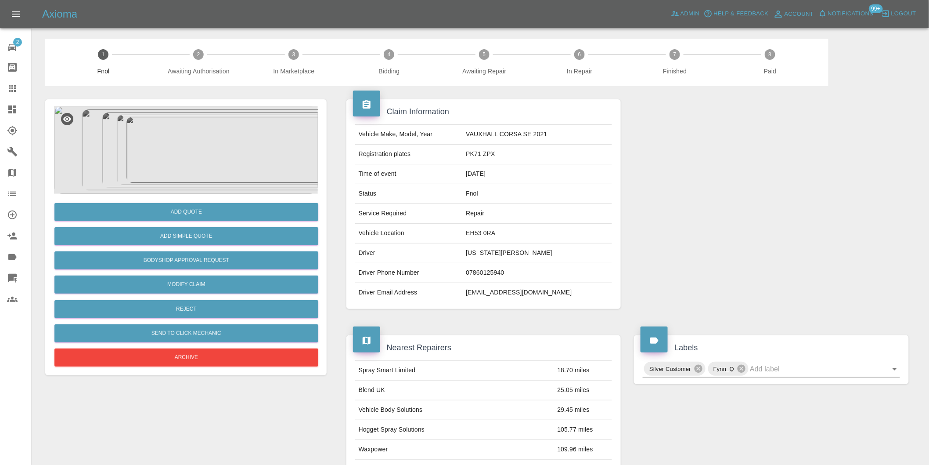
click at [173, 155] on img at bounding box center [186, 150] width 264 height 88
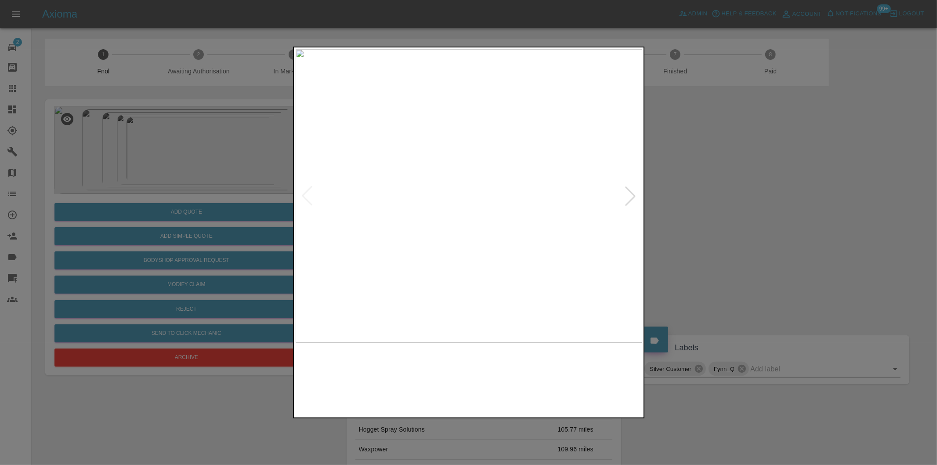
click at [621, 202] on div at bounding box center [469, 195] width 346 height 293
click at [630, 198] on div at bounding box center [630, 195] width 19 height 19
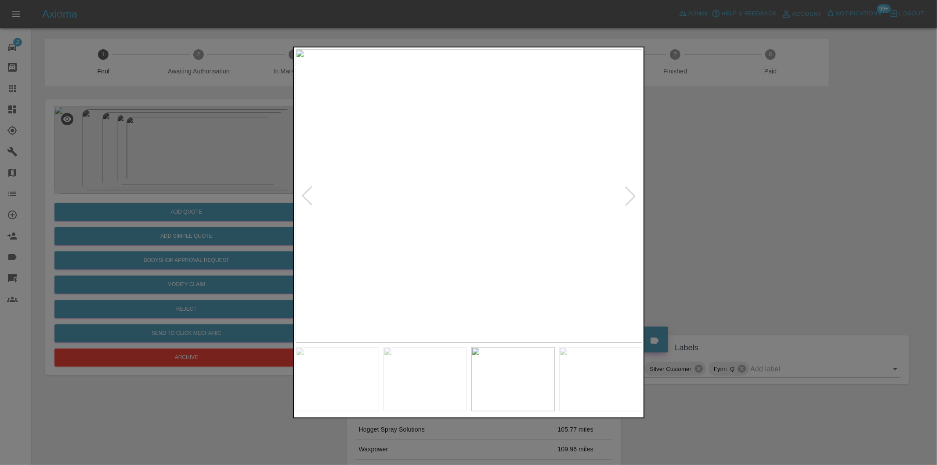
click at [625, 198] on div at bounding box center [630, 195] width 19 height 19
click at [625, 198] on img at bounding box center [469, 195] width 347 height 293
click at [304, 193] on div at bounding box center [306, 195] width 19 height 19
click at [470, 149] on img at bounding box center [469, 195] width 347 height 293
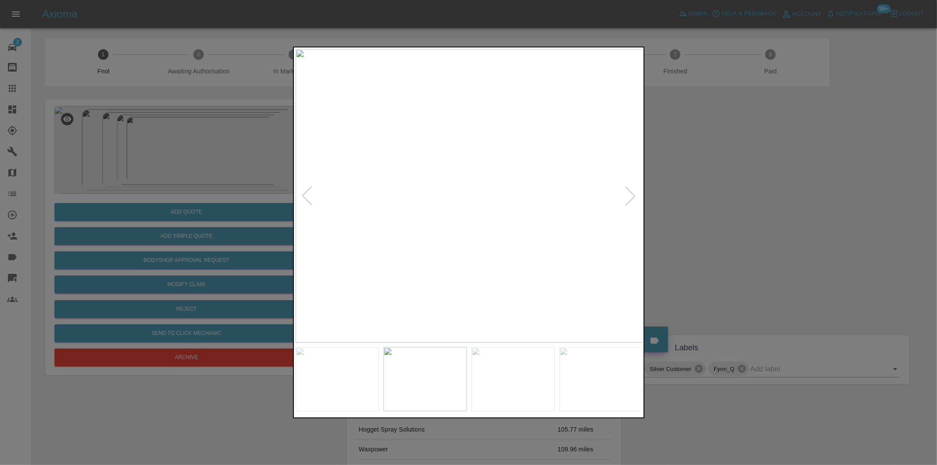
click at [470, 149] on img at bounding box center [469, 195] width 347 height 293
drag, startPoint x: 804, startPoint y: 172, endPoint x: 466, endPoint y: 250, distance: 346.7
click at [803, 173] on div at bounding box center [468, 232] width 937 height 465
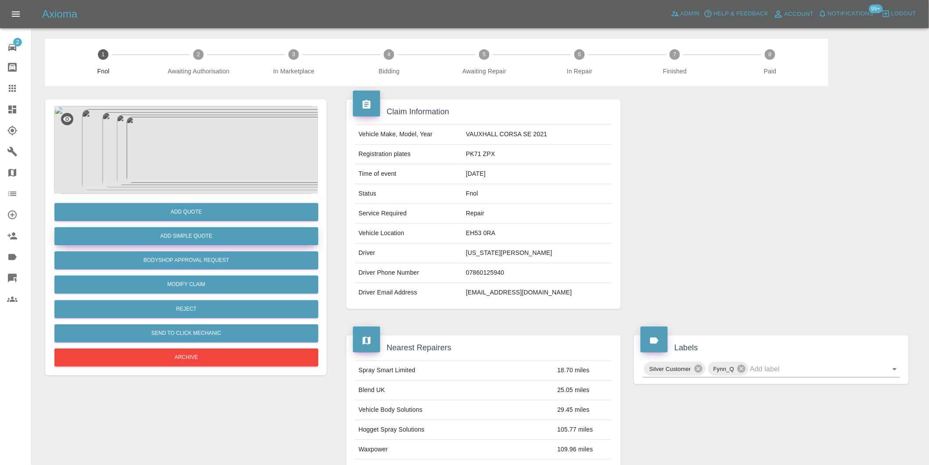
click at [230, 241] on button "Add Simple Quote" at bounding box center [186, 236] width 264 height 18
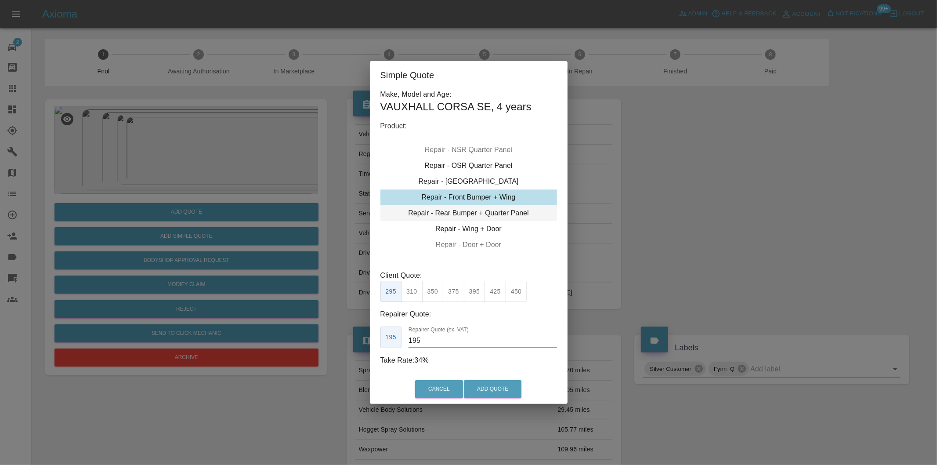
click at [501, 214] on div "Repair - Rear Bumper + Quarter Panel" at bounding box center [468, 213] width 177 height 16
drag, startPoint x: 455, startPoint y: 288, endPoint x: 488, endPoint y: 324, distance: 48.8
click at [455, 289] on button "375" at bounding box center [454, 292] width 22 height 22
type input "230"
click at [512, 390] on button "Add Quote" at bounding box center [493, 389] width 58 height 18
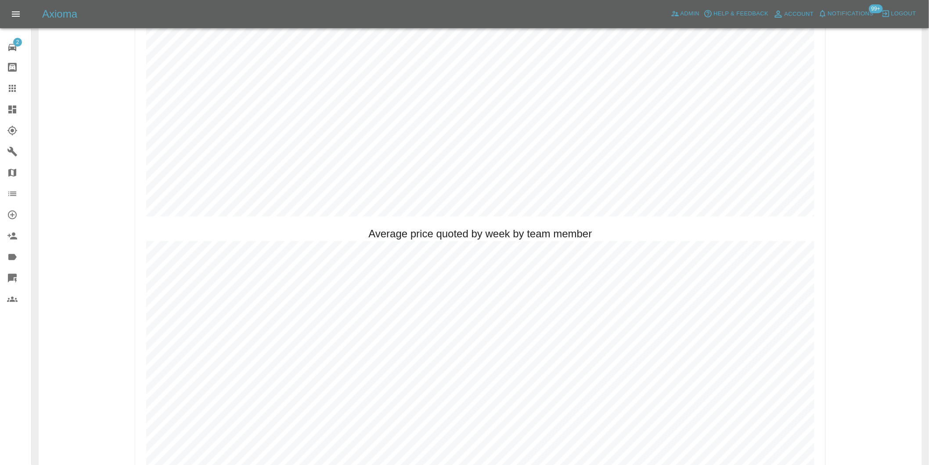
scroll to position [585, 0]
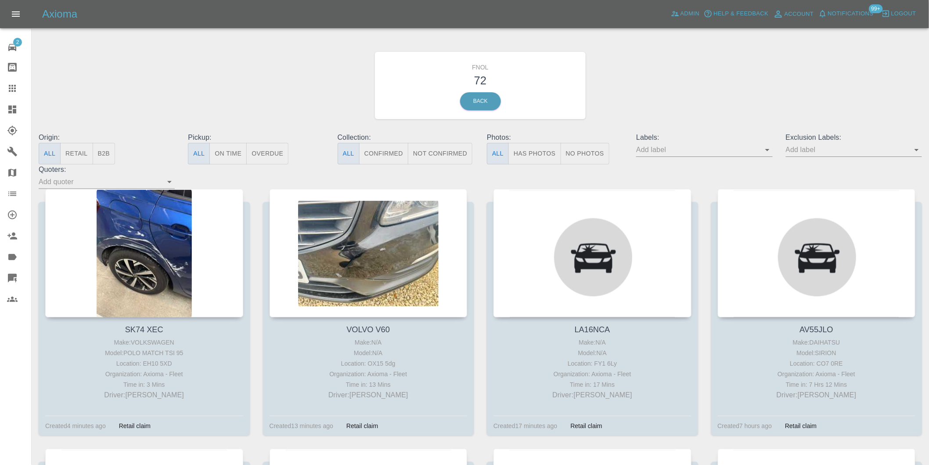
click at [536, 159] on button "Has Photos" at bounding box center [535, 154] width 53 height 22
click at [915, 152] on icon "Open" at bounding box center [917, 149] width 11 height 11
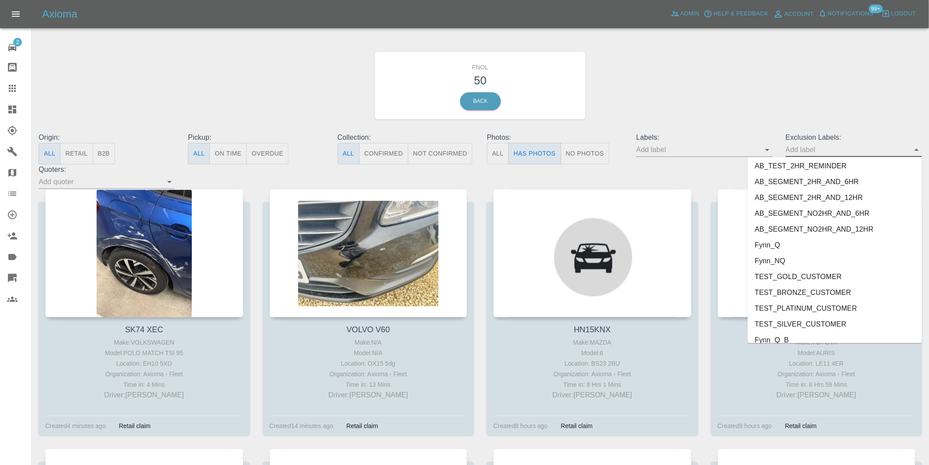
scroll to position [1907, 0]
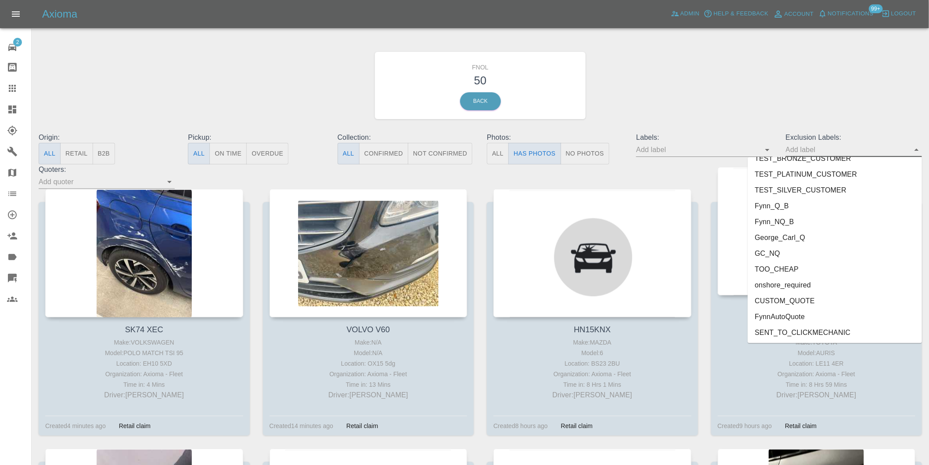
click at [804, 290] on li "onshore_required" at bounding box center [835, 285] width 174 height 16
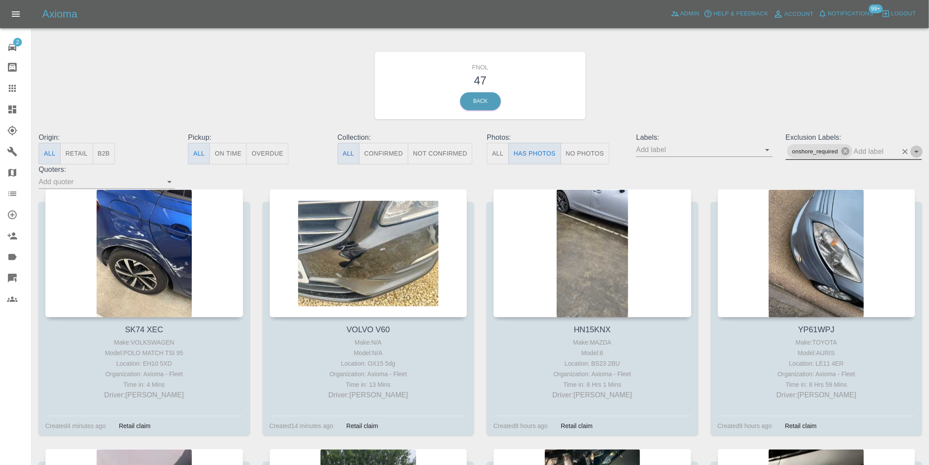
click at [918, 148] on icon "Open" at bounding box center [917, 151] width 11 height 11
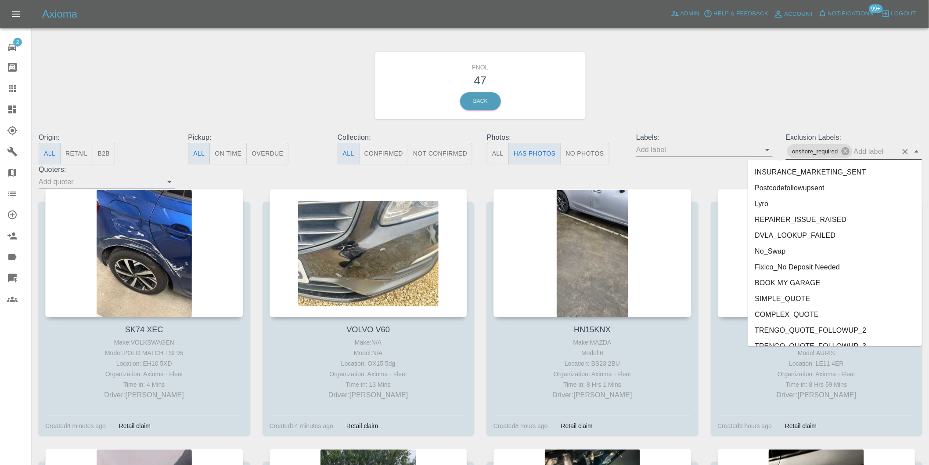
scroll to position [1892, 0]
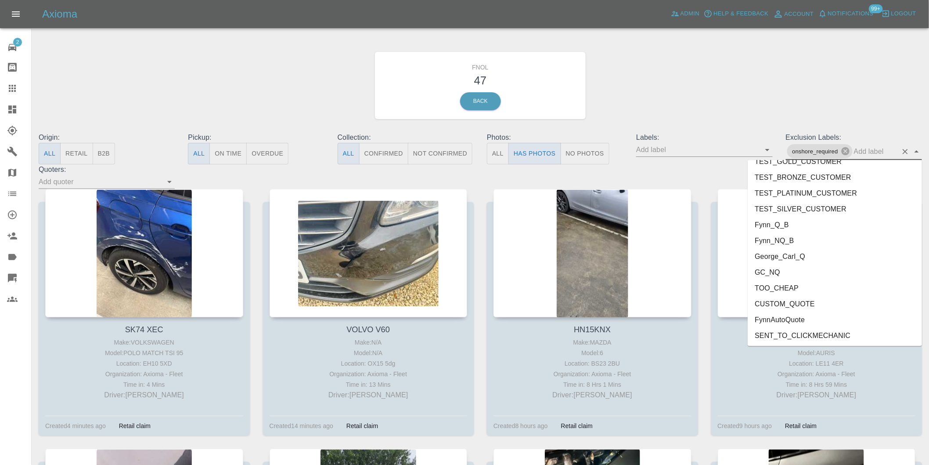
click at [787, 256] on li "George_Carl_Q" at bounding box center [835, 256] width 174 height 16
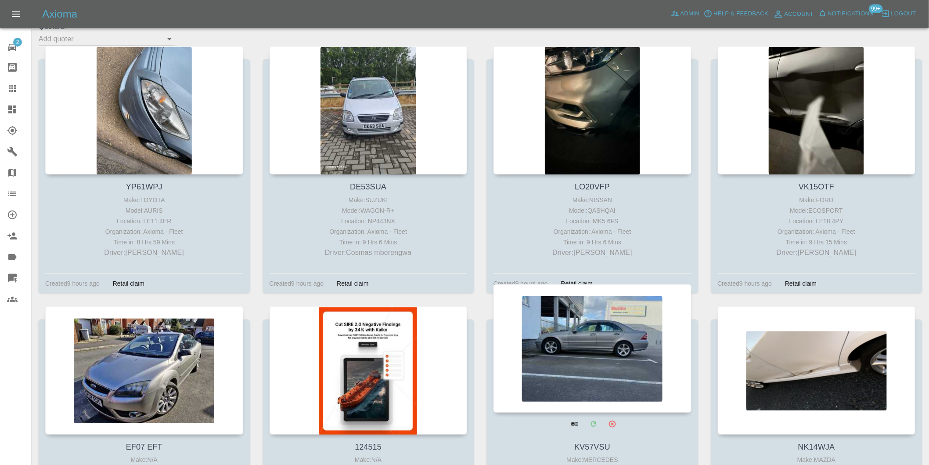
scroll to position [293, 0]
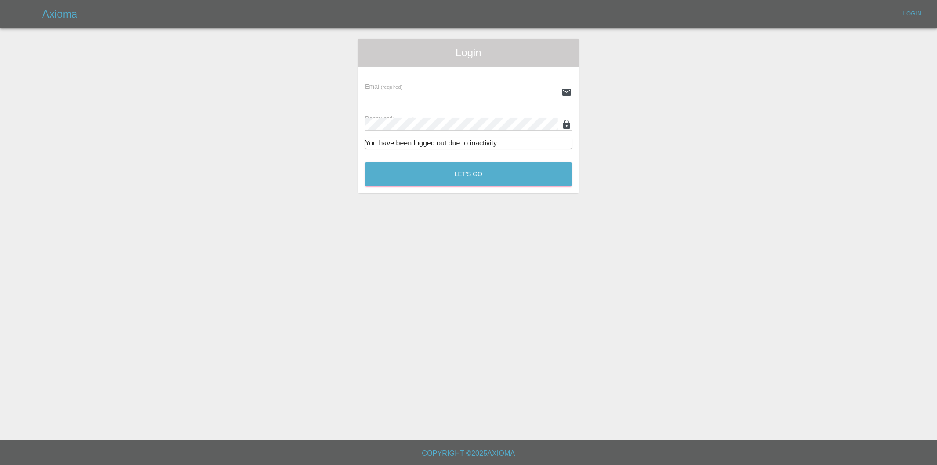
type input "[PERSON_NAME][EMAIL_ADDRESS][DOMAIN_NAME]"
